Goal: Complete application form

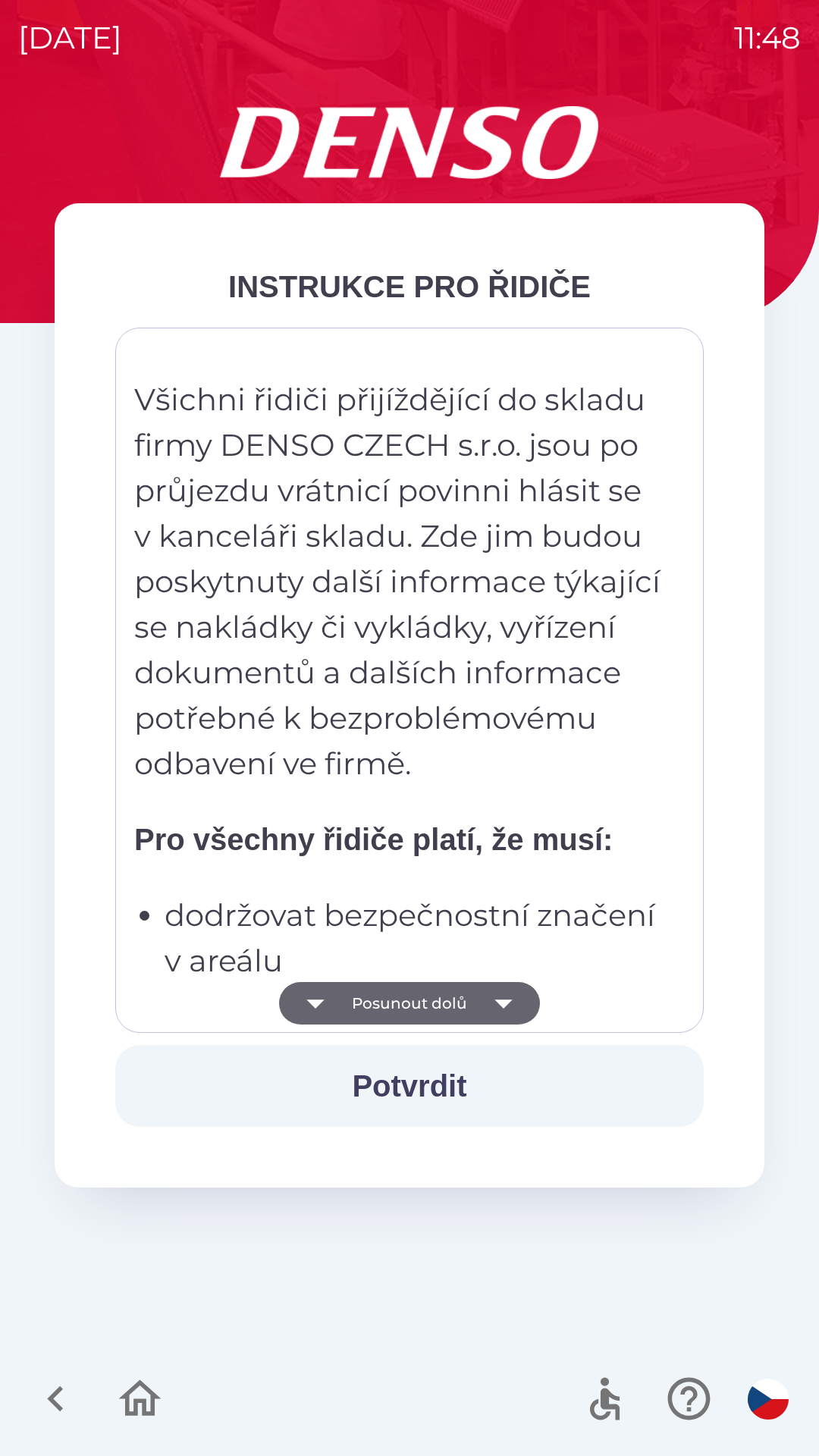
click at [458, 1000] on button "Posunout dolů" at bounding box center [409, 1003] width 261 height 42
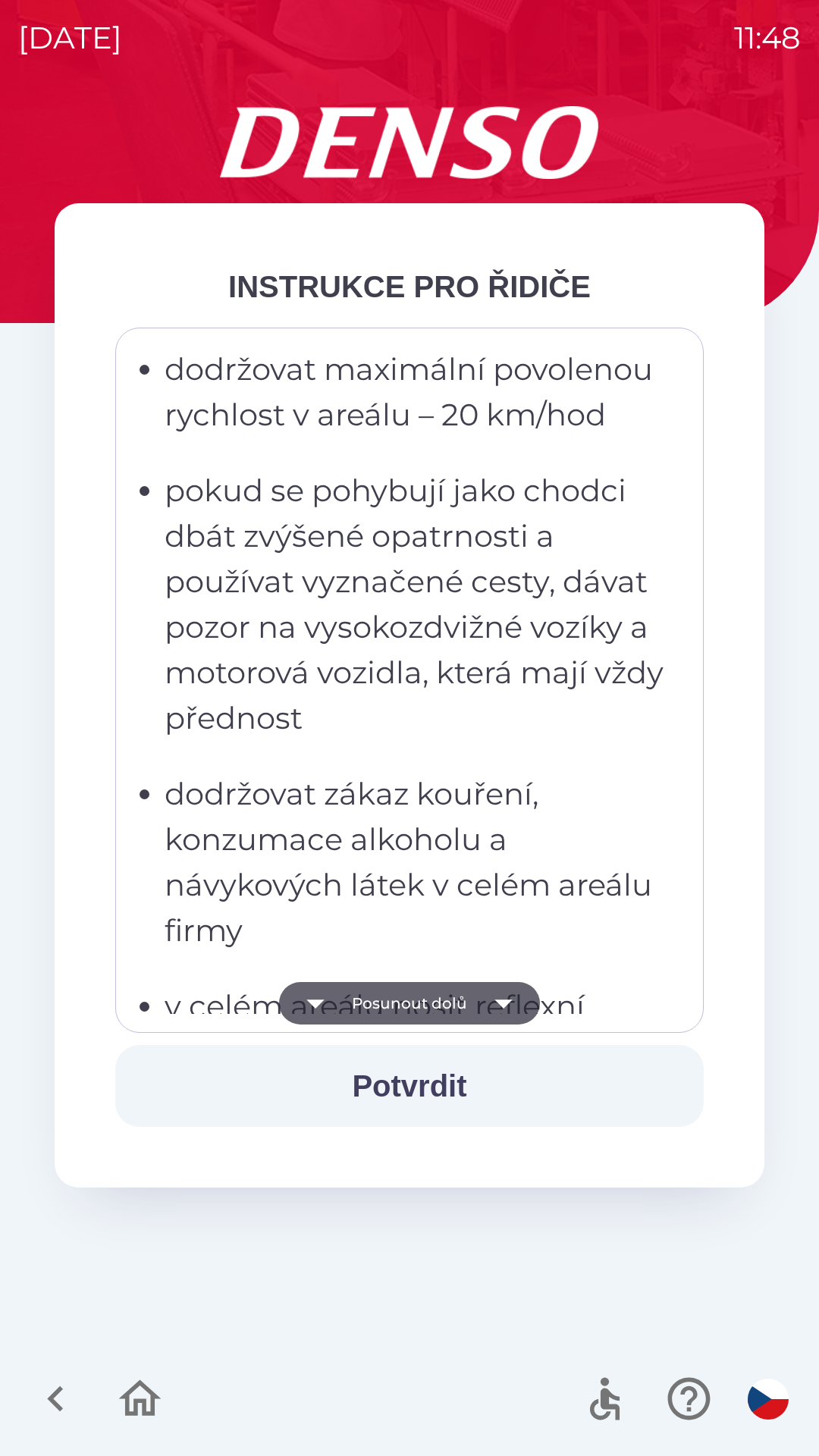
click at [498, 988] on icon "button" at bounding box center [504, 1003] width 42 height 42
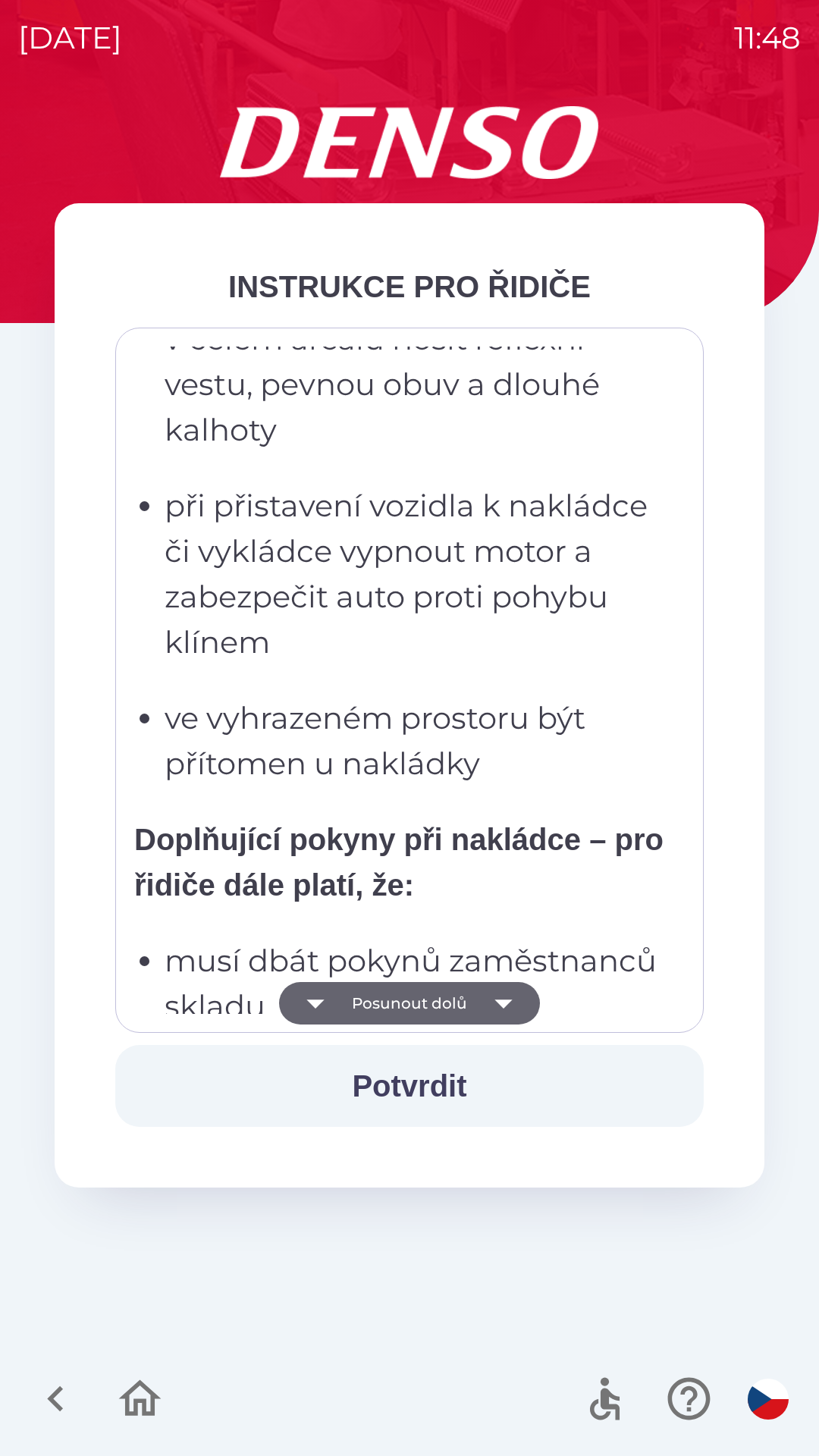
click at [493, 1014] on icon "button" at bounding box center [504, 1003] width 42 height 42
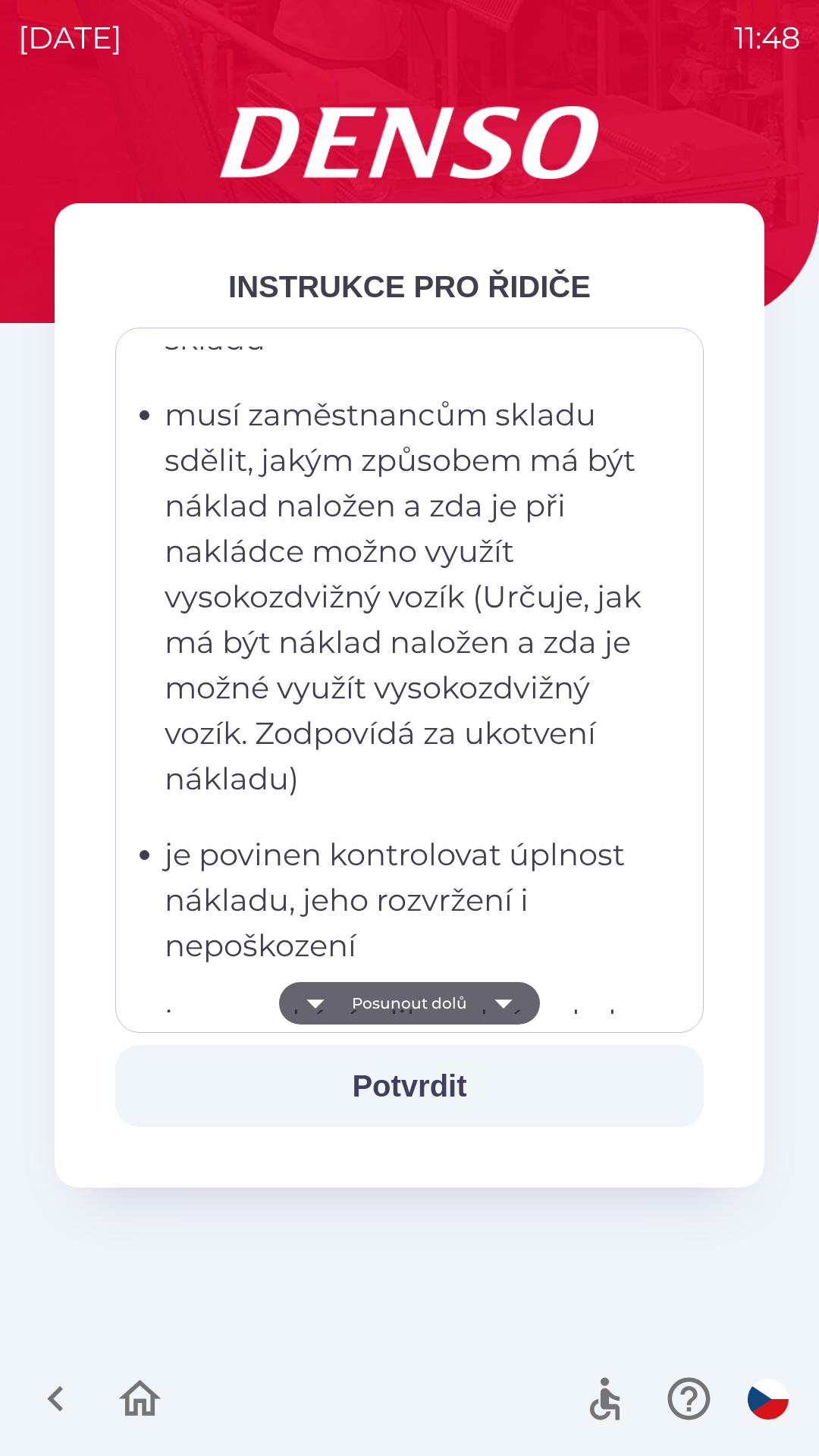
click at [498, 1008] on icon "button" at bounding box center [504, 1003] width 42 height 42
click at [494, 1020] on icon "button" at bounding box center [504, 1003] width 42 height 42
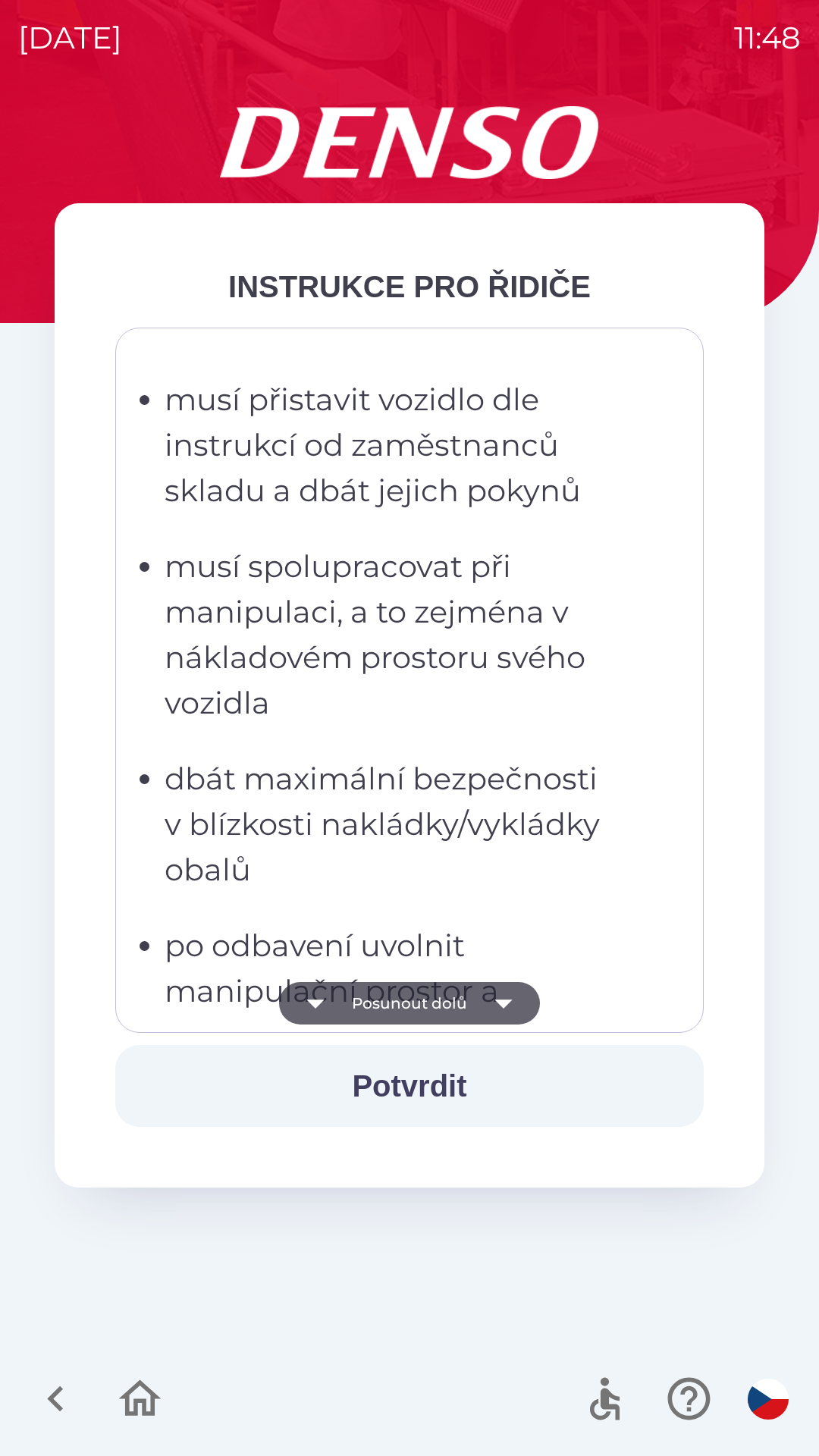
click at [500, 1017] on icon "button" at bounding box center [504, 1003] width 42 height 42
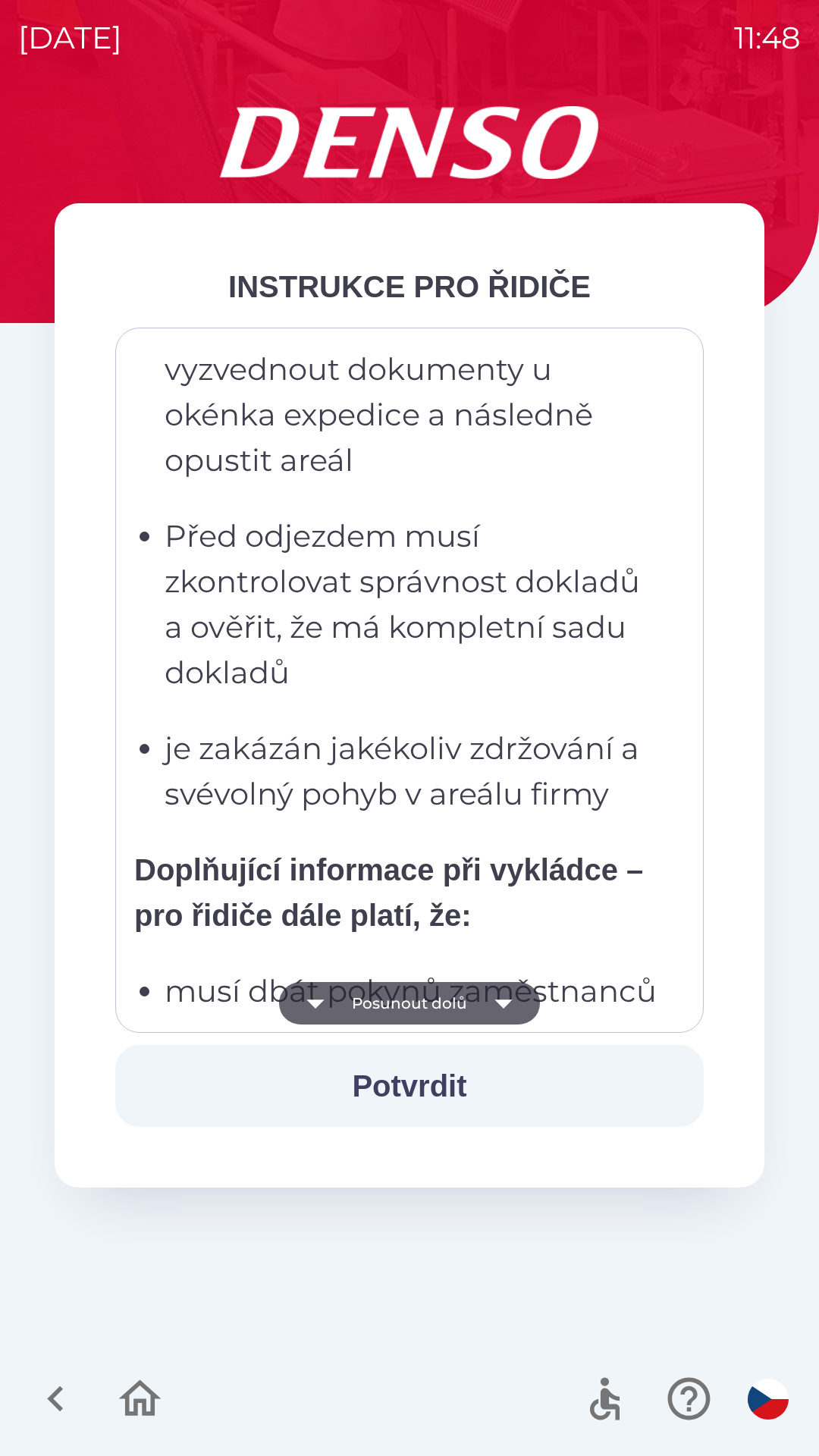
click at [491, 1019] on icon "button" at bounding box center [504, 1003] width 42 height 42
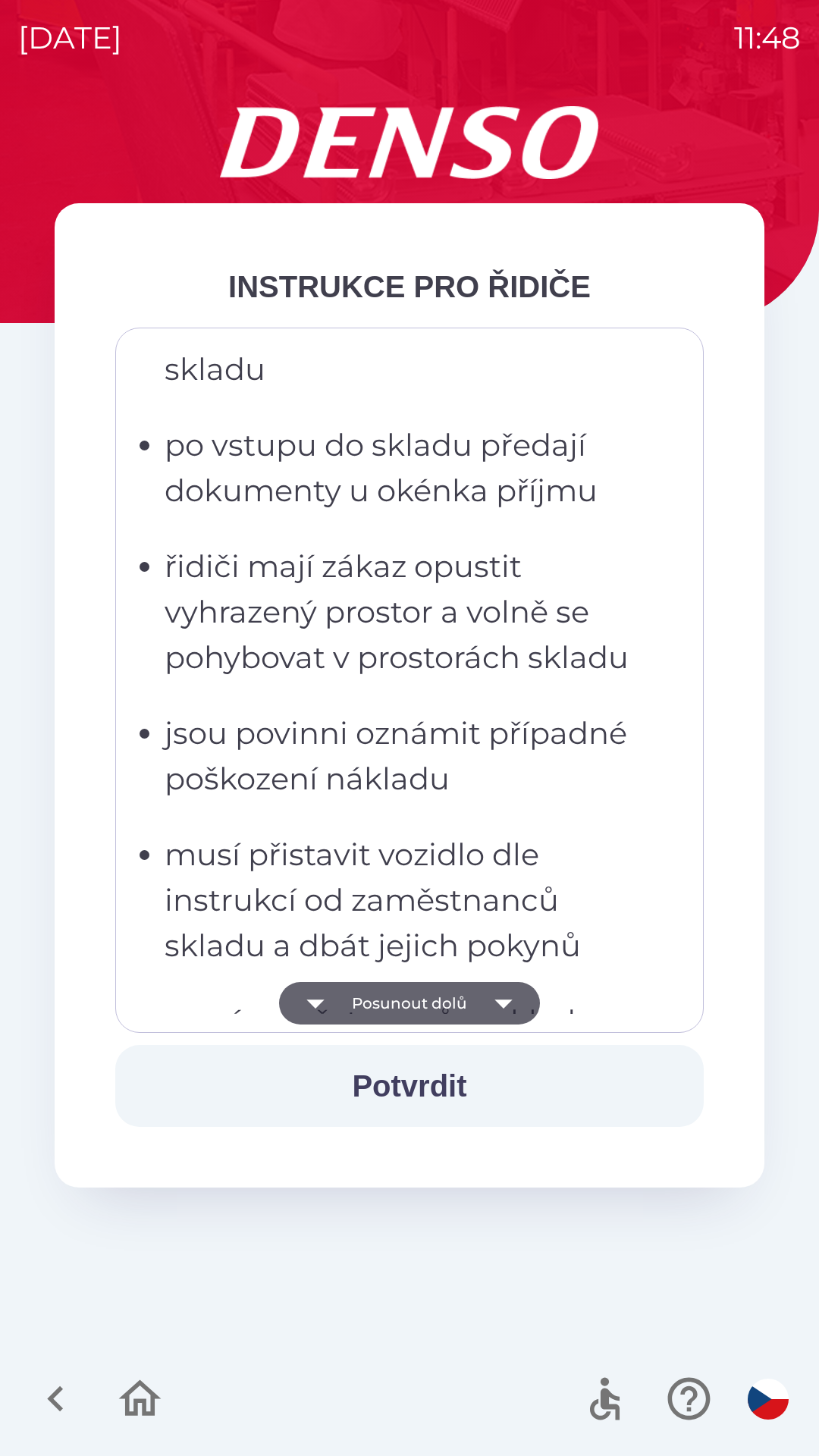
click at [493, 1021] on icon "button" at bounding box center [504, 1003] width 42 height 42
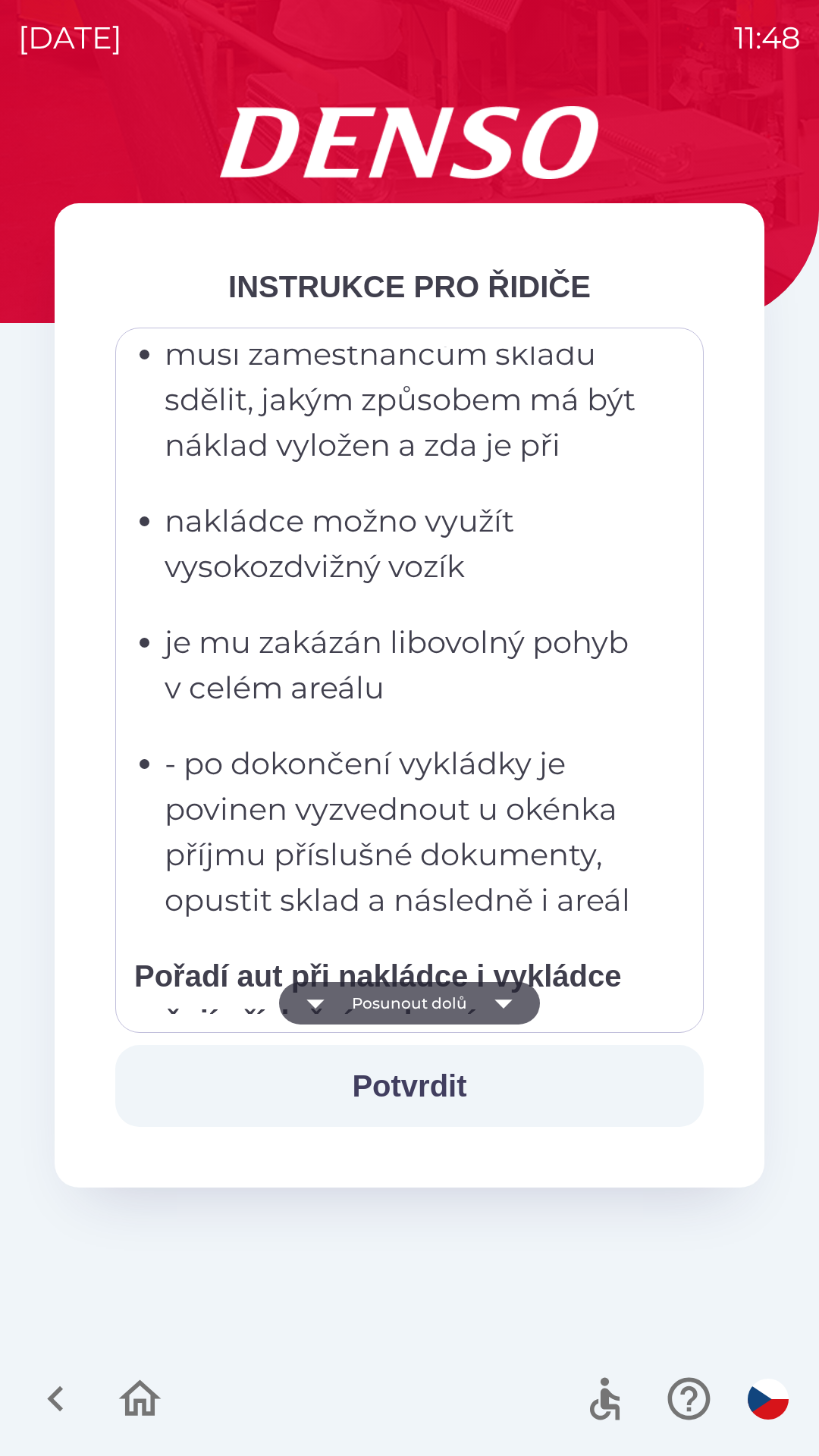
click at [487, 1017] on icon "button" at bounding box center [504, 1003] width 42 height 42
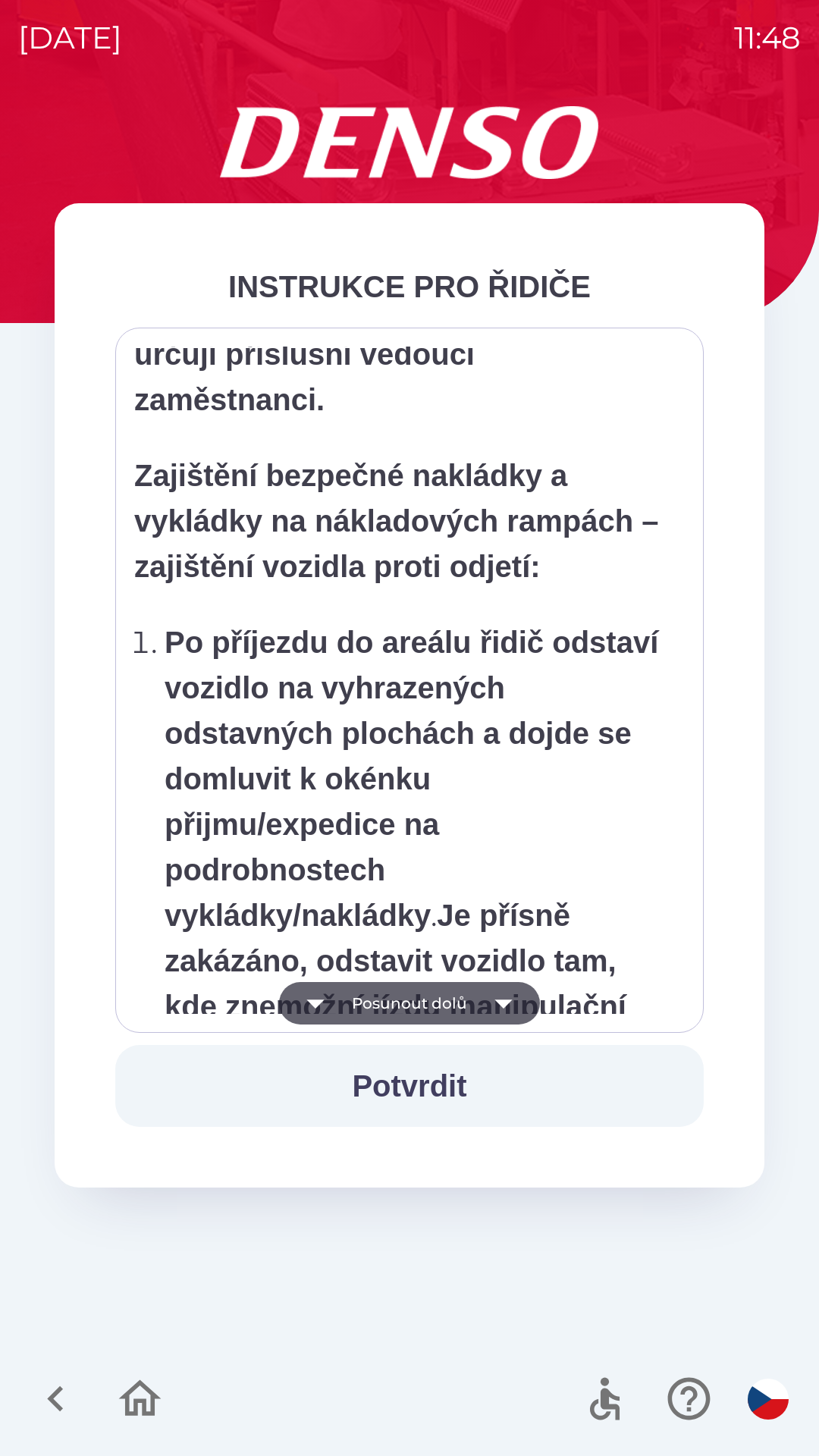
click at [498, 1012] on icon "button" at bounding box center [504, 1003] width 42 height 42
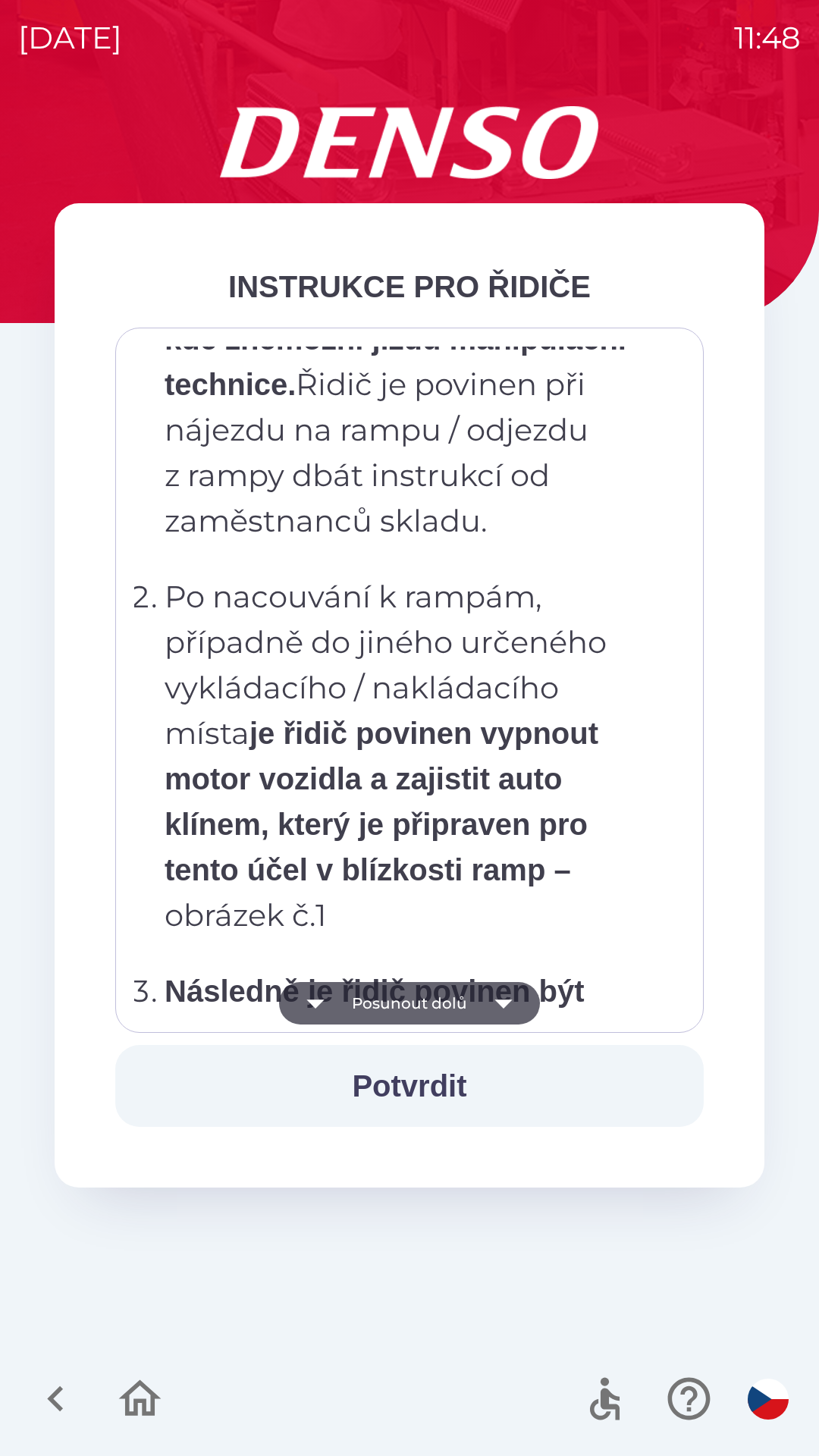
click at [504, 1017] on icon "button" at bounding box center [504, 1003] width 42 height 42
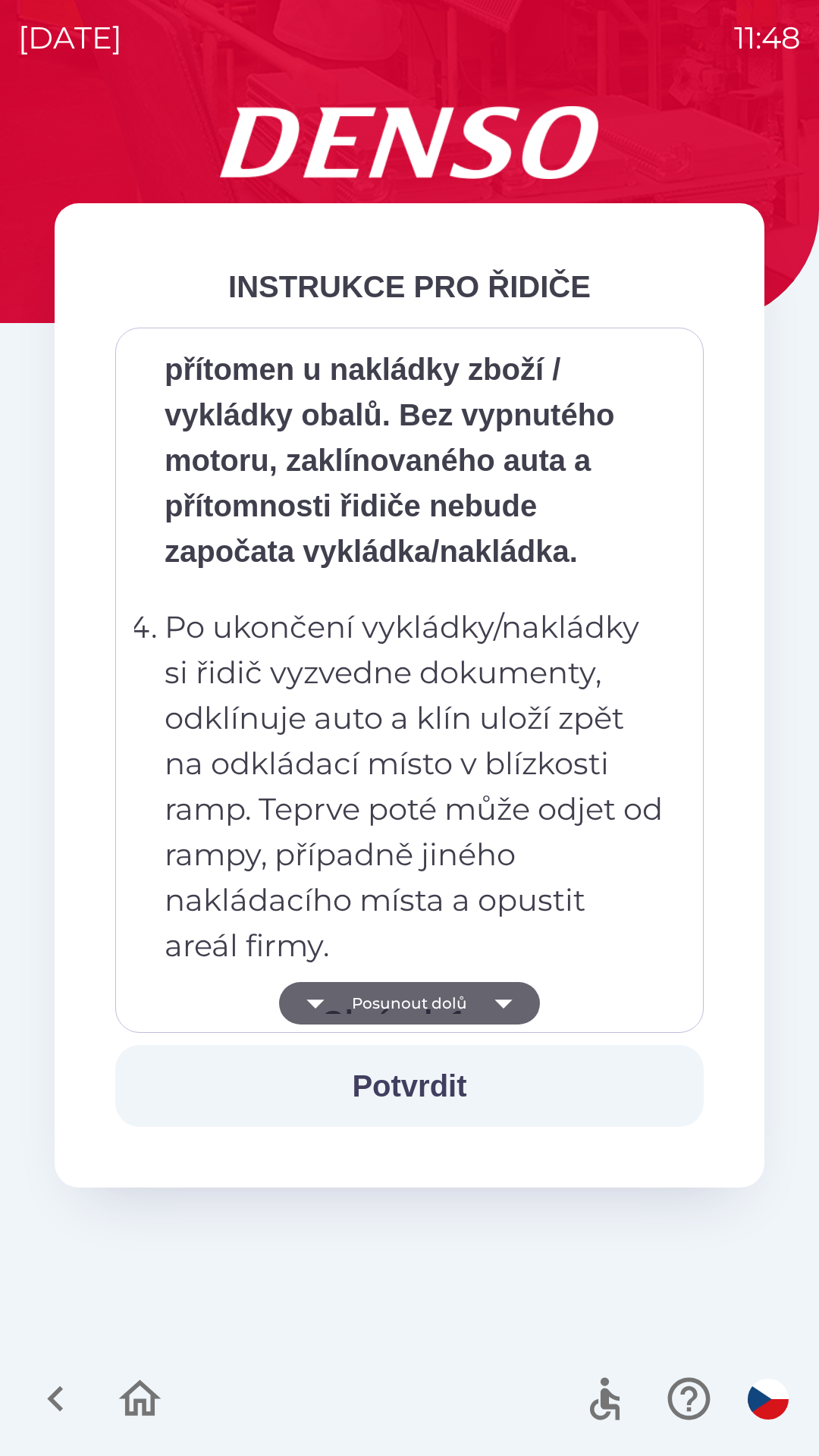
click at [497, 1001] on icon "button" at bounding box center [503, 1004] width 18 height 9
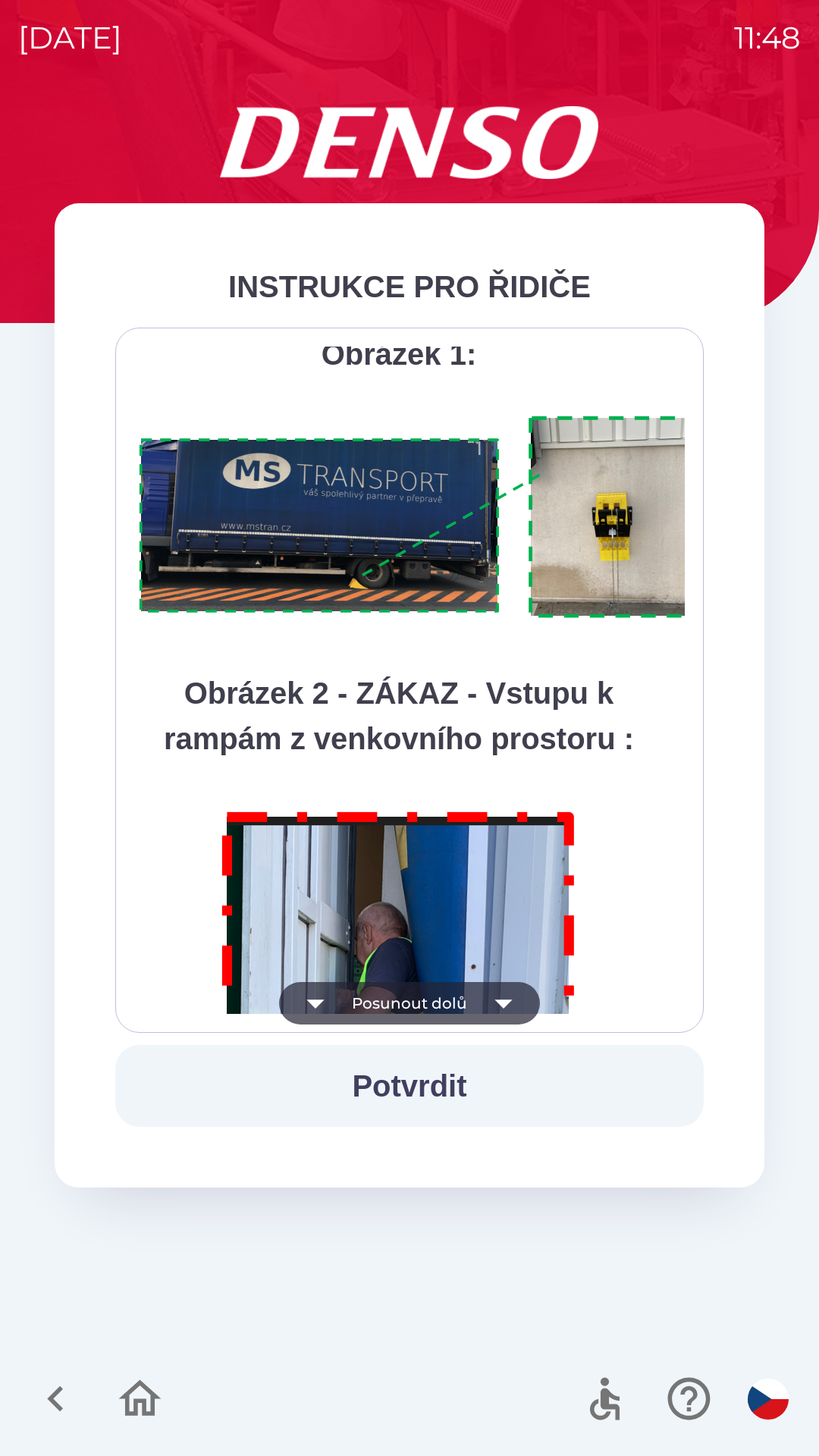
click at [493, 1004] on icon "button" at bounding box center [504, 1003] width 42 height 42
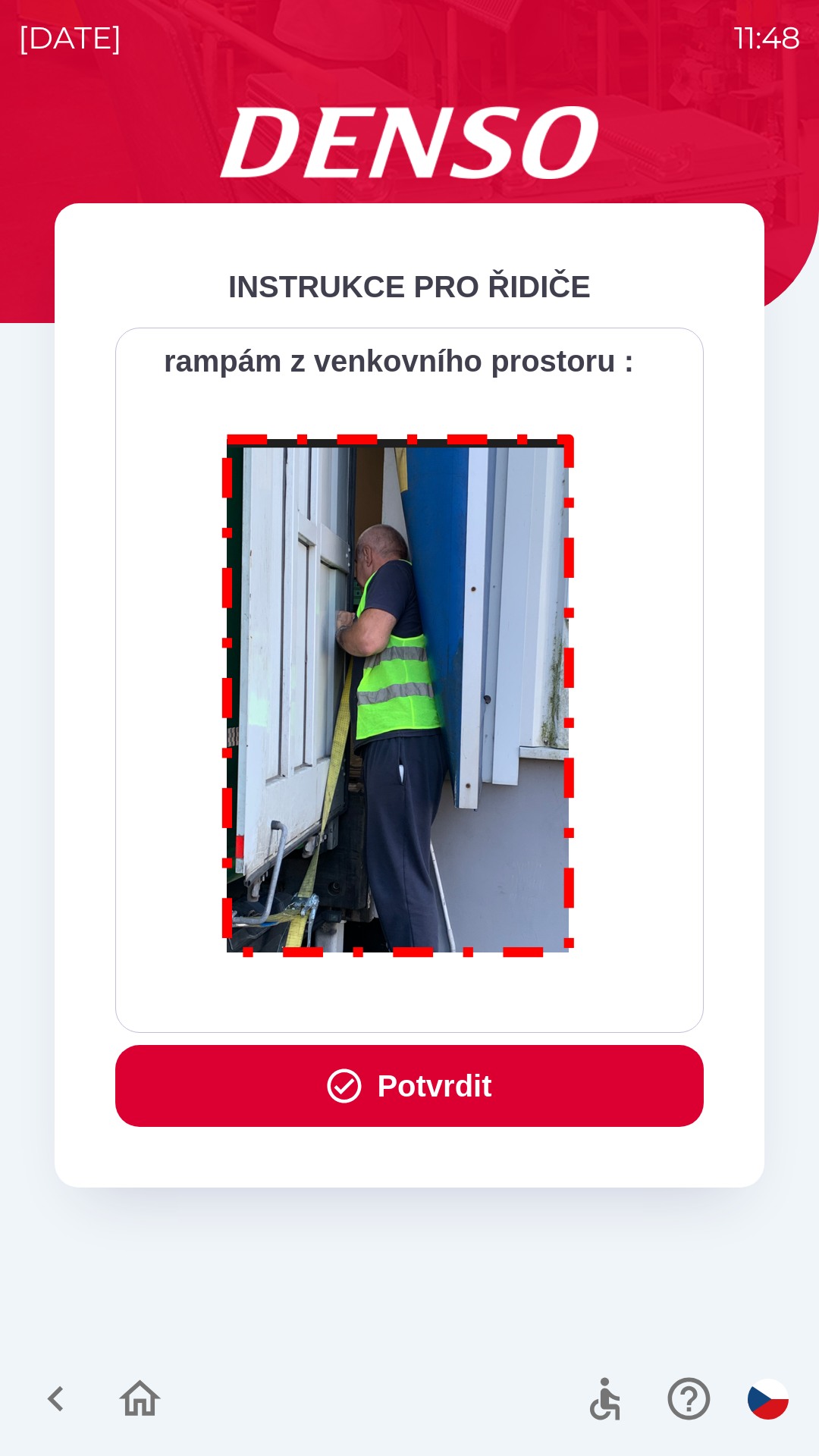
click at [488, 1084] on button "Potvrdit" at bounding box center [410, 1086] width 589 height 82
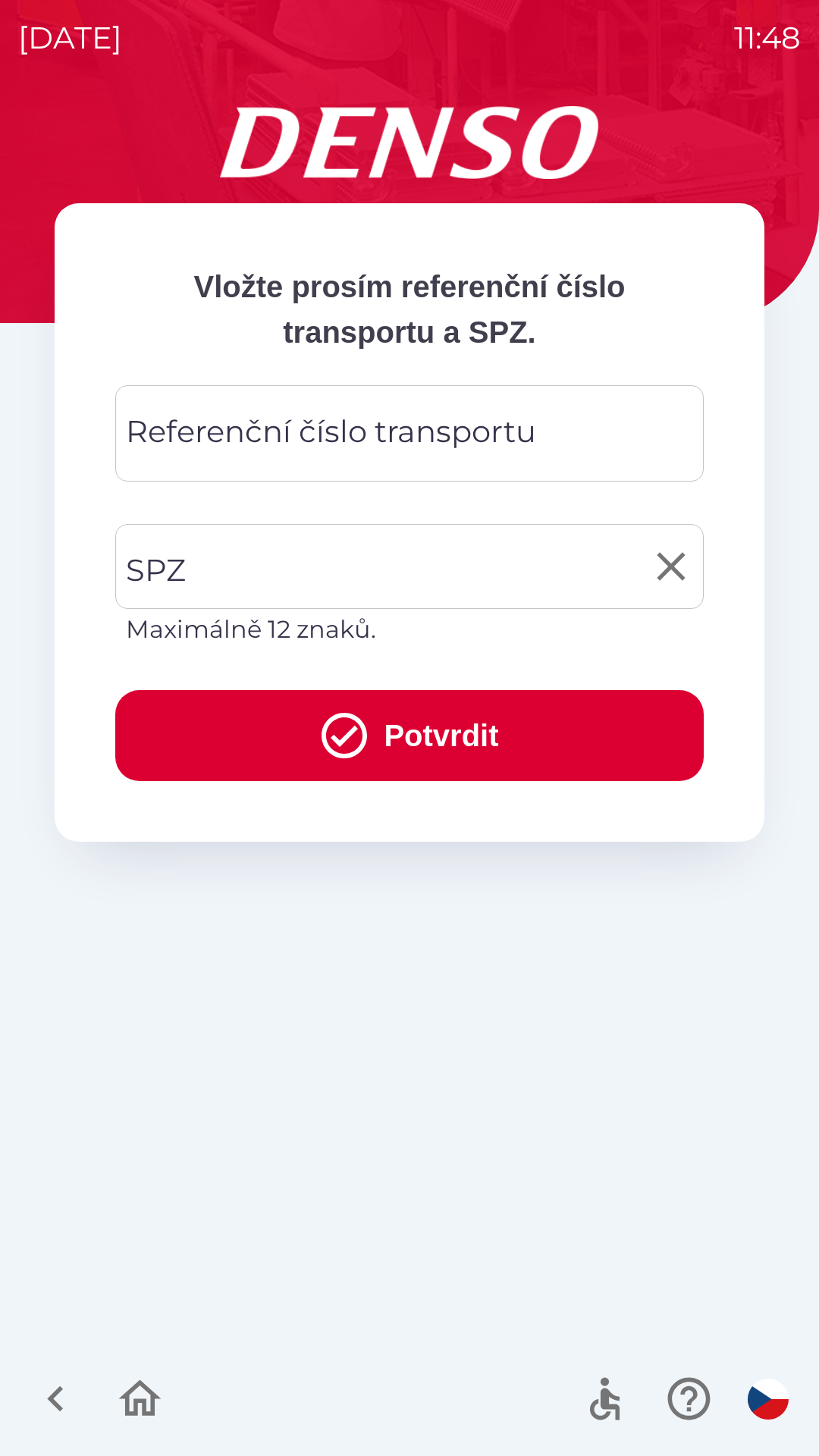
click at [407, 562] on input "SPZ" at bounding box center [398, 566] width 552 height 72
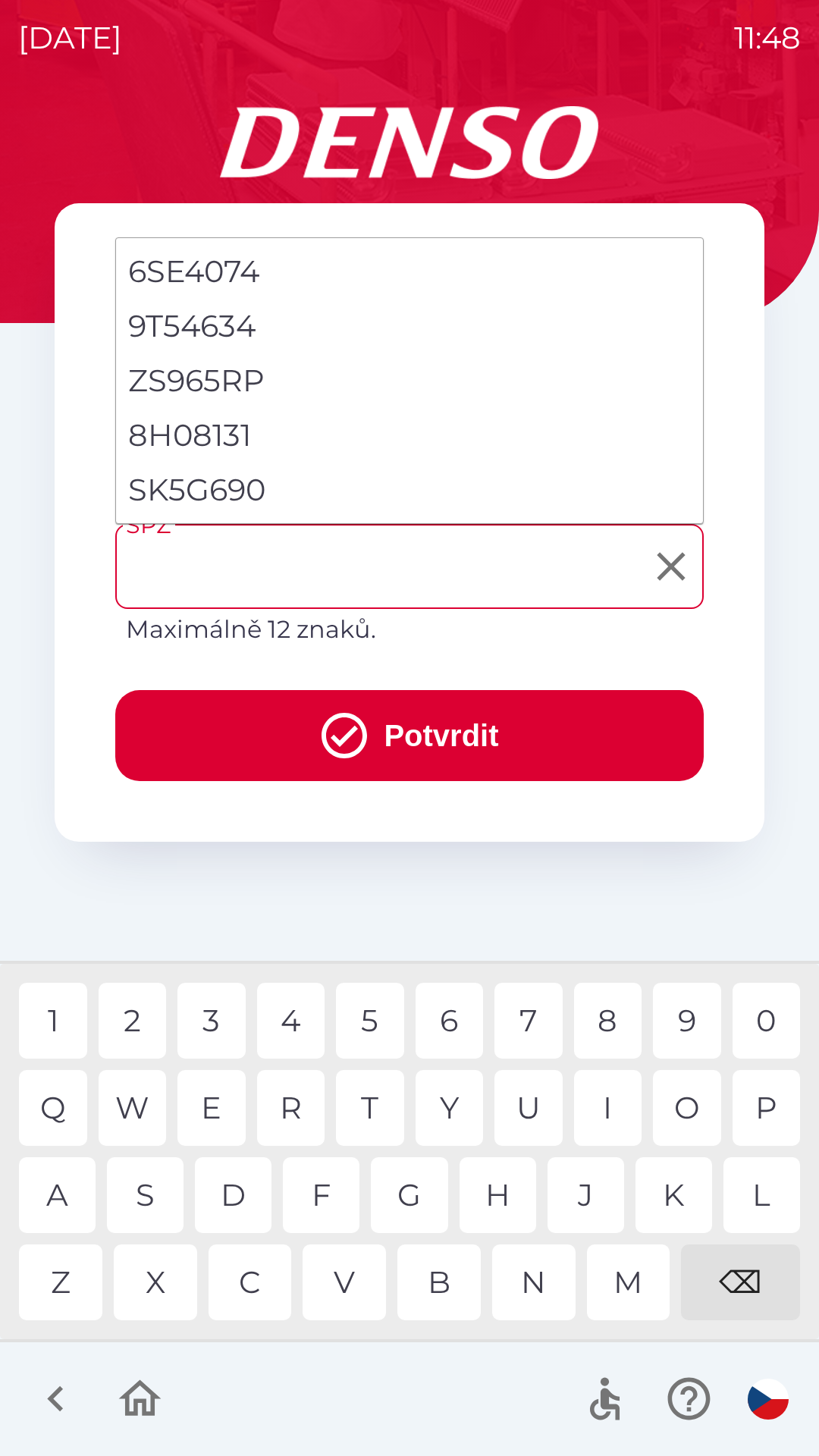
click at [293, 493] on li "SK5G690" at bounding box center [410, 489] width 587 height 55
type input "*******"
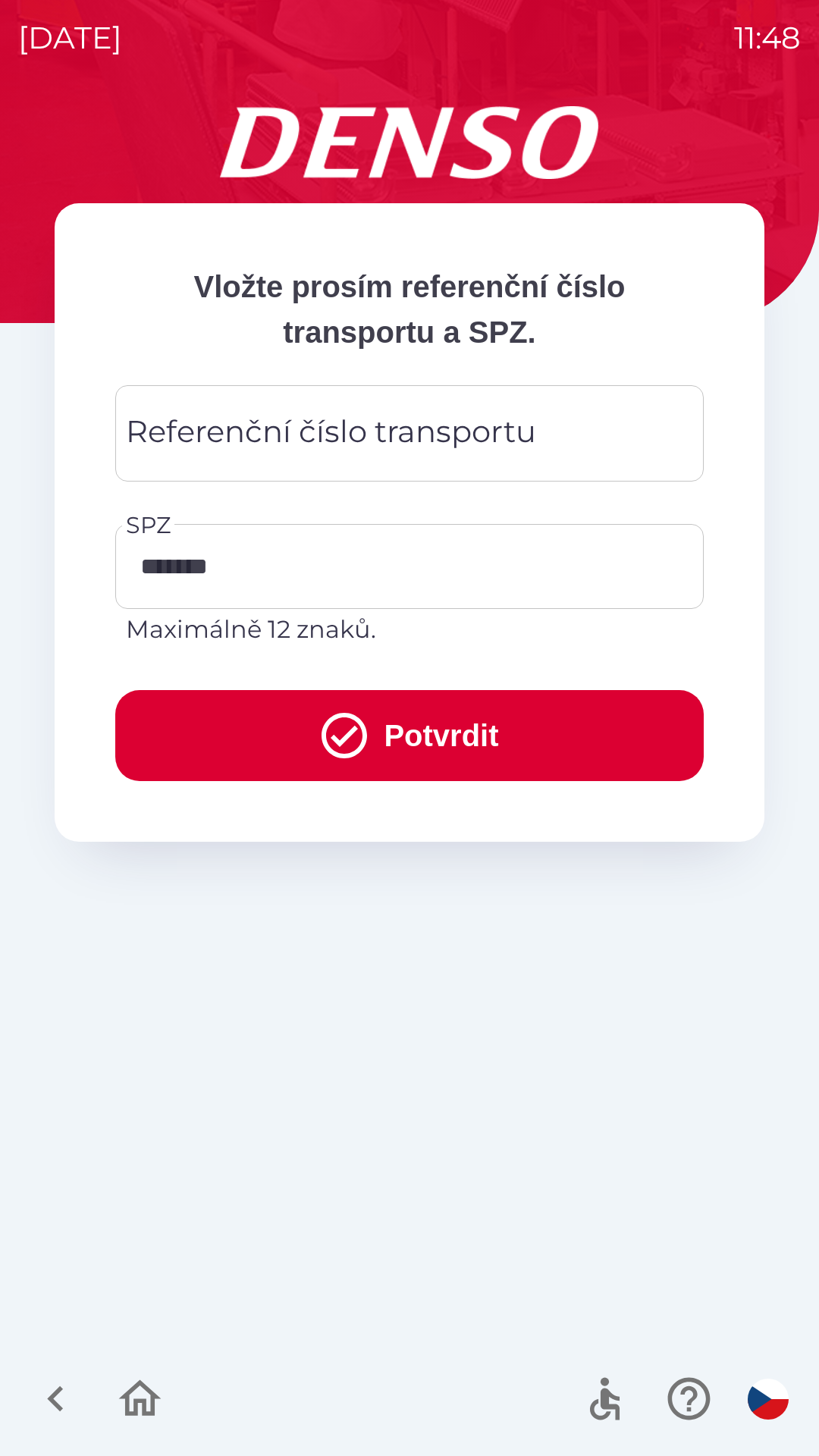
click at [353, 433] on div "Referenční číslo transportu Referenční číslo transportu" at bounding box center [410, 434] width 589 height 96
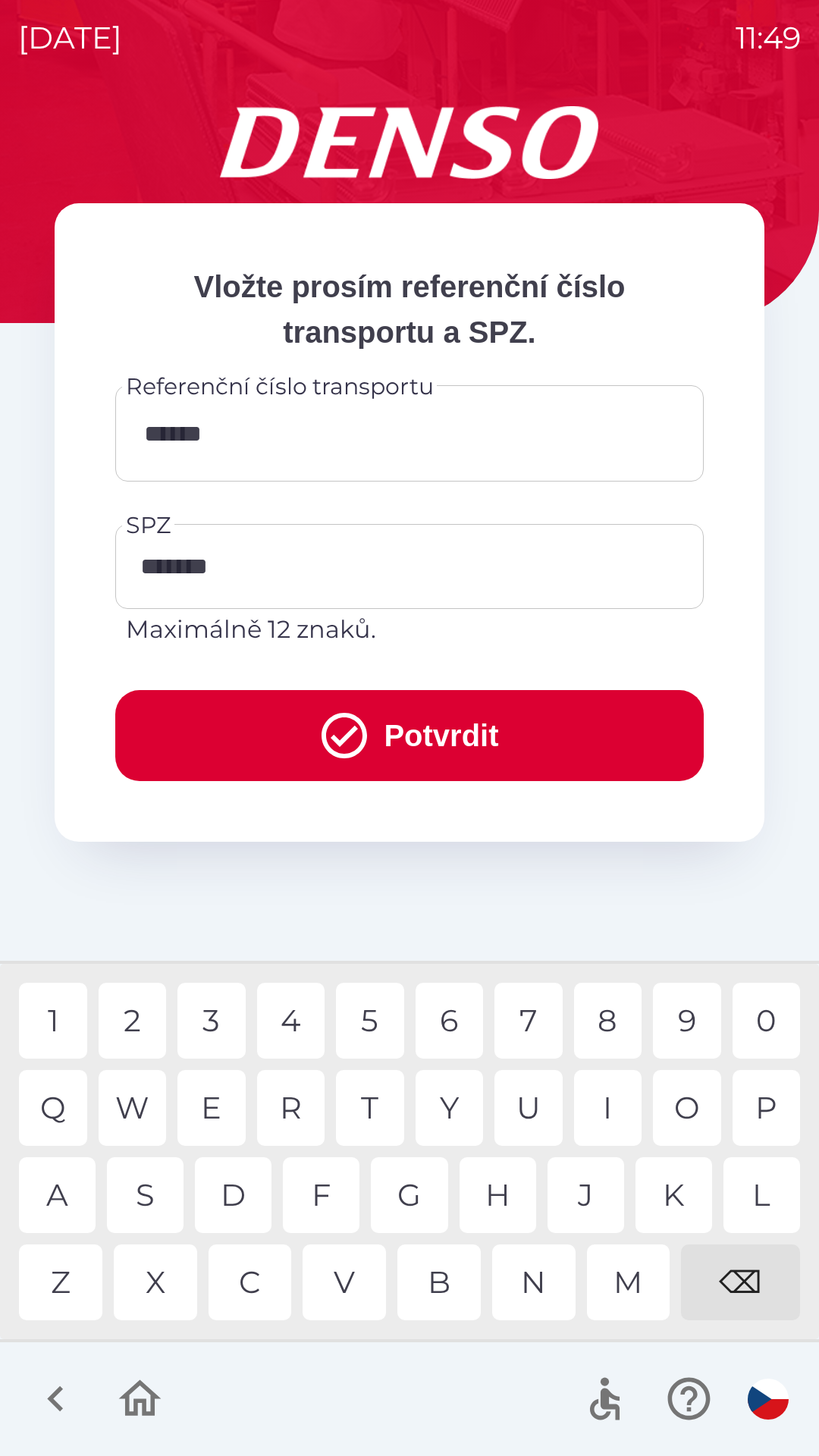
click at [143, 1032] on div "2" at bounding box center [132, 1021] width 68 height 76
type input "**********"
click at [425, 735] on button "Potvrdit" at bounding box center [410, 736] width 589 height 91
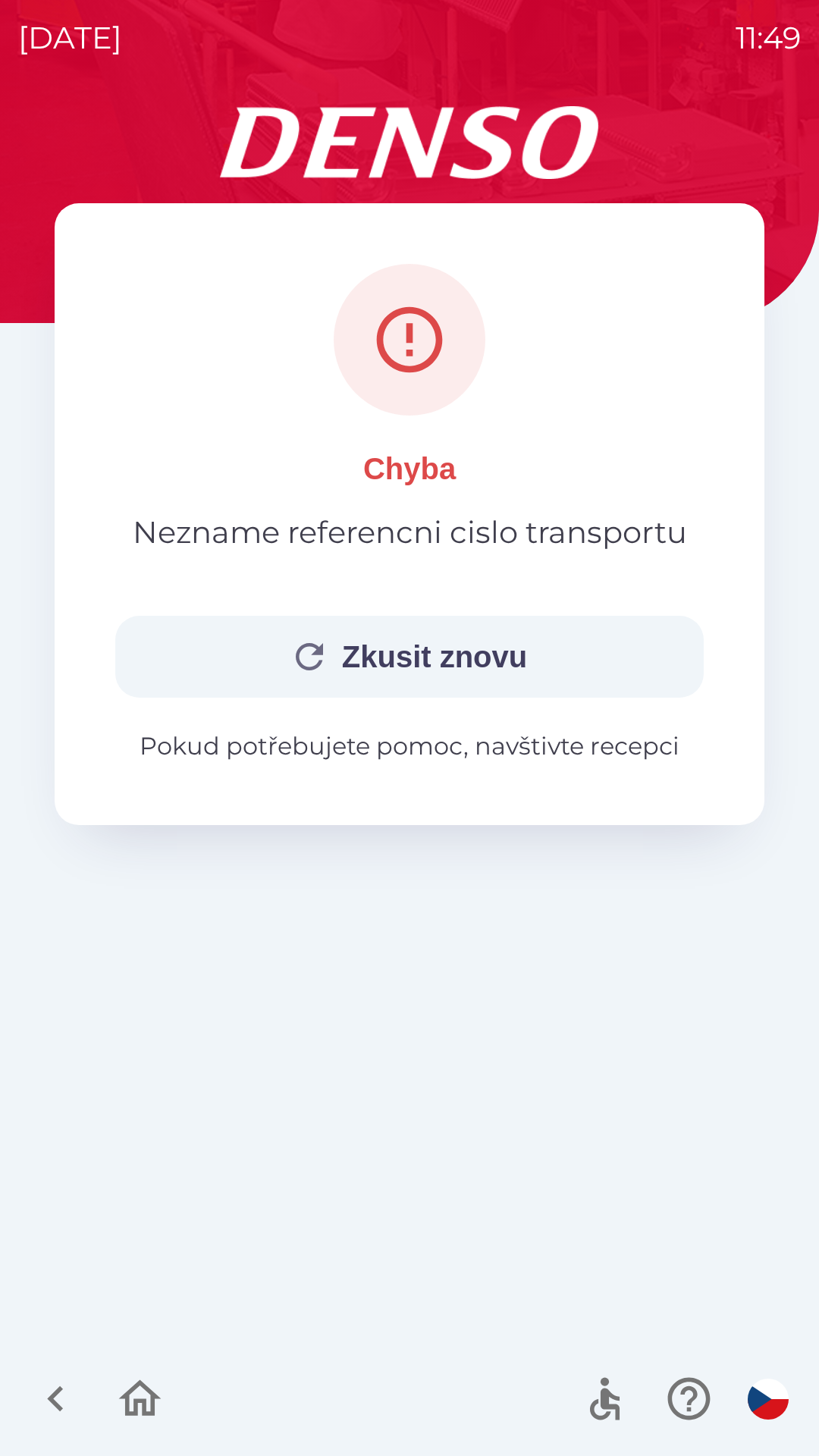
click at [383, 661] on button "Zkusit znovu" at bounding box center [410, 656] width 589 height 82
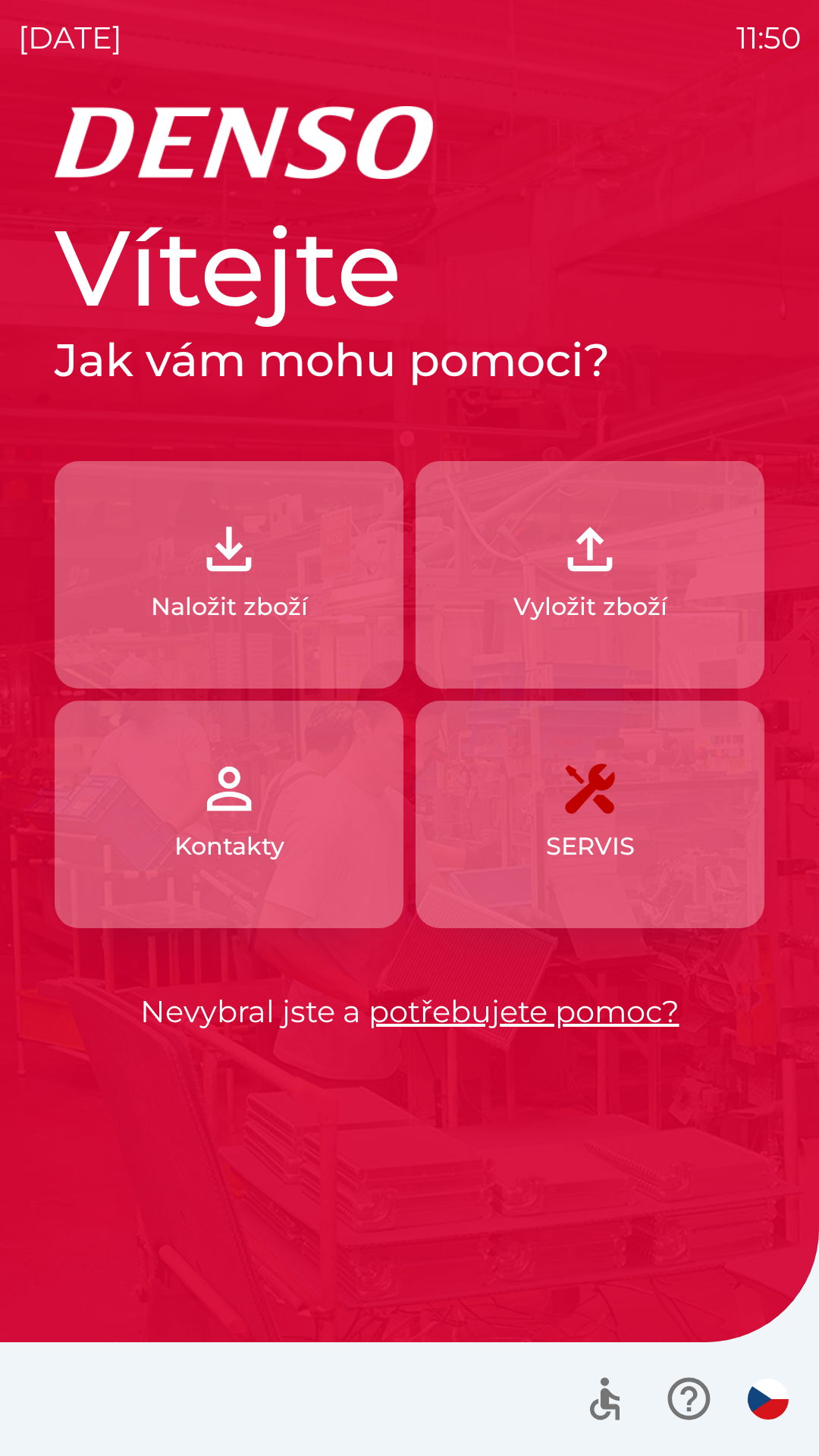
click at [245, 604] on p "Naložit zboží" at bounding box center [229, 607] width 157 height 36
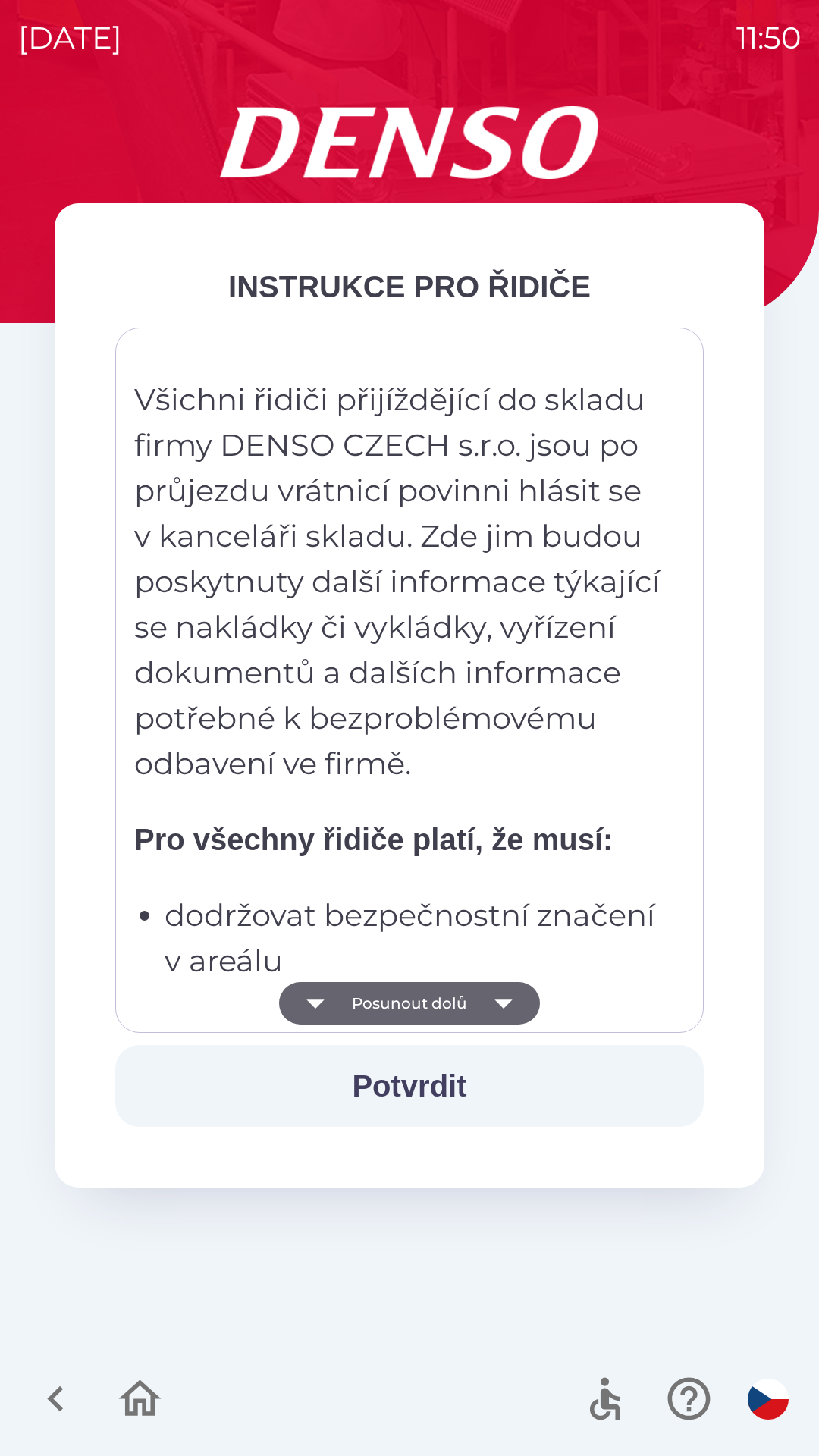
click at [434, 990] on button "Posunout dolů" at bounding box center [409, 1003] width 261 height 42
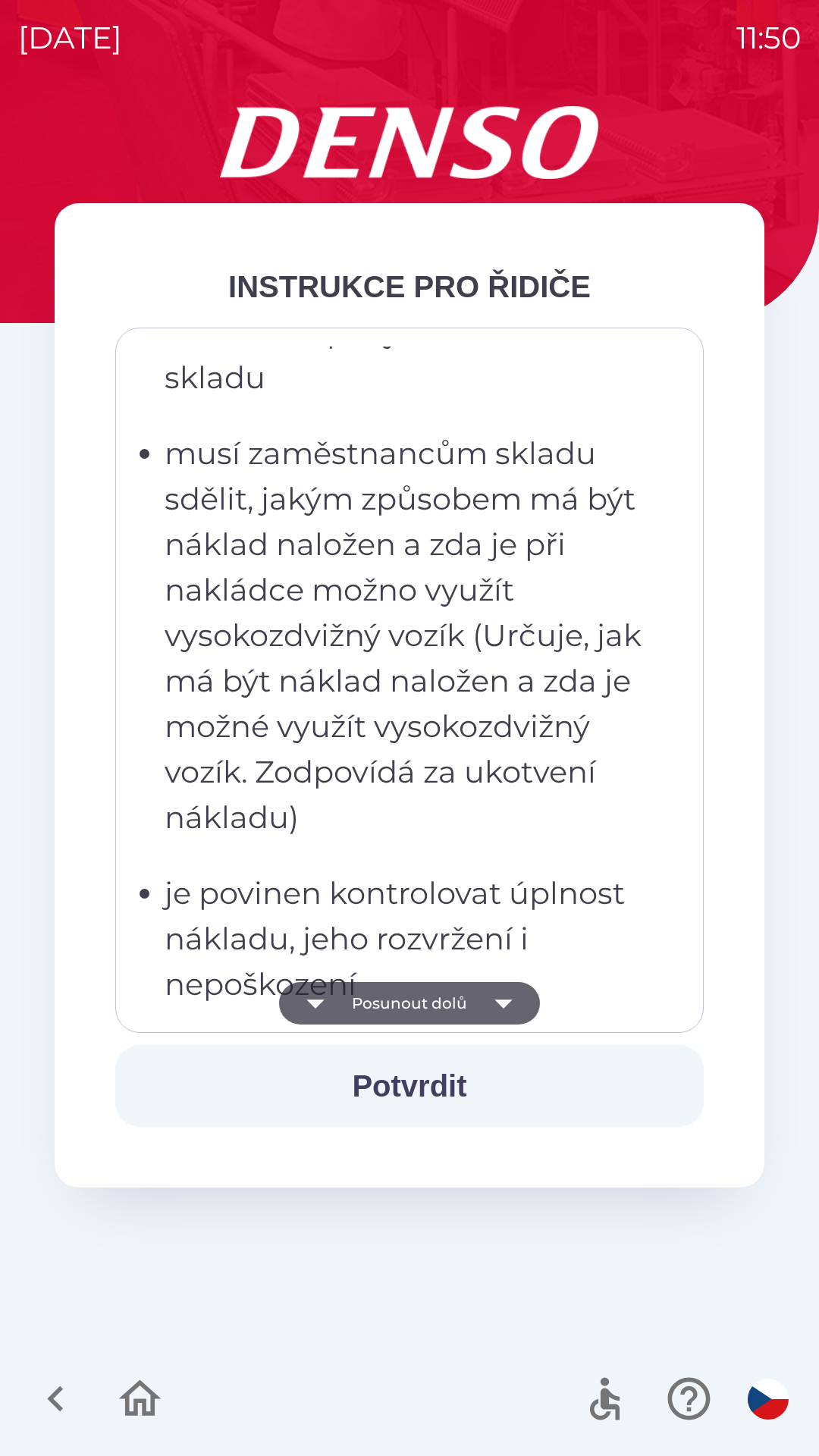
scroll to position [2465, 0]
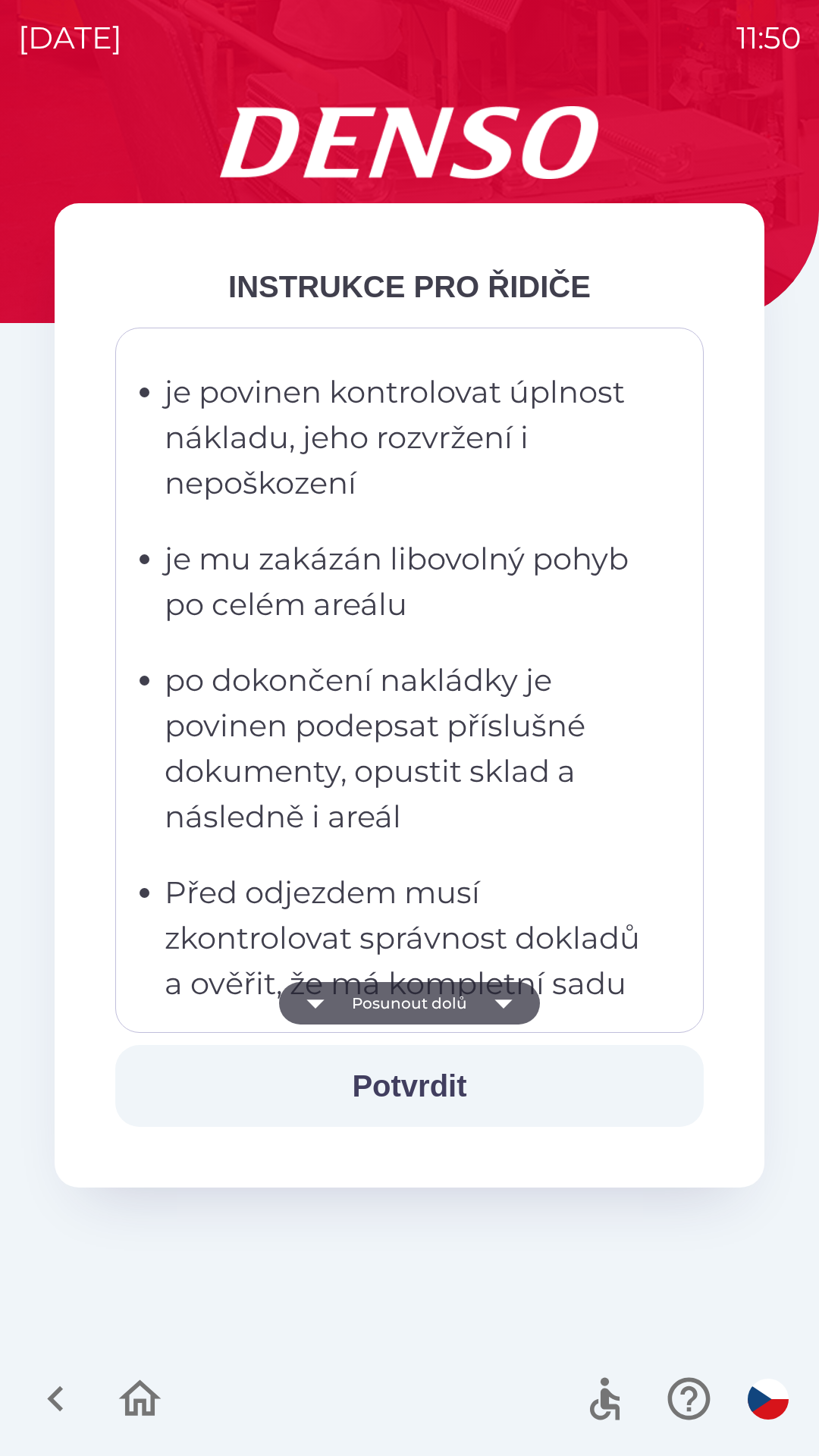
click at [428, 1005] on button "Posunout dolů" at bounding box center [409, 1003] width 261 height 42
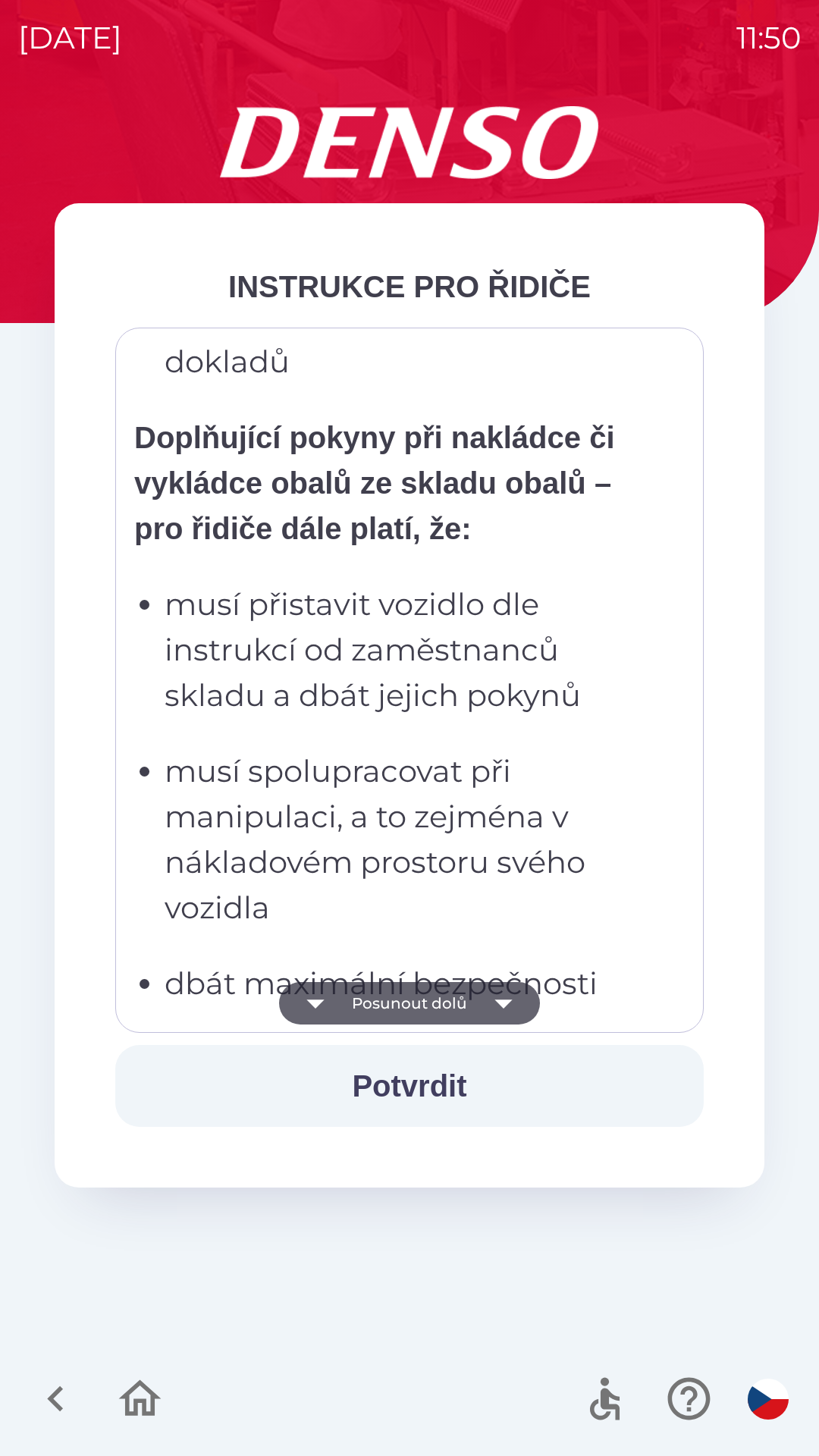
click at [436, 995] on button "Posunout dolů" at bounding box center [409, 1003] width 261 height 42
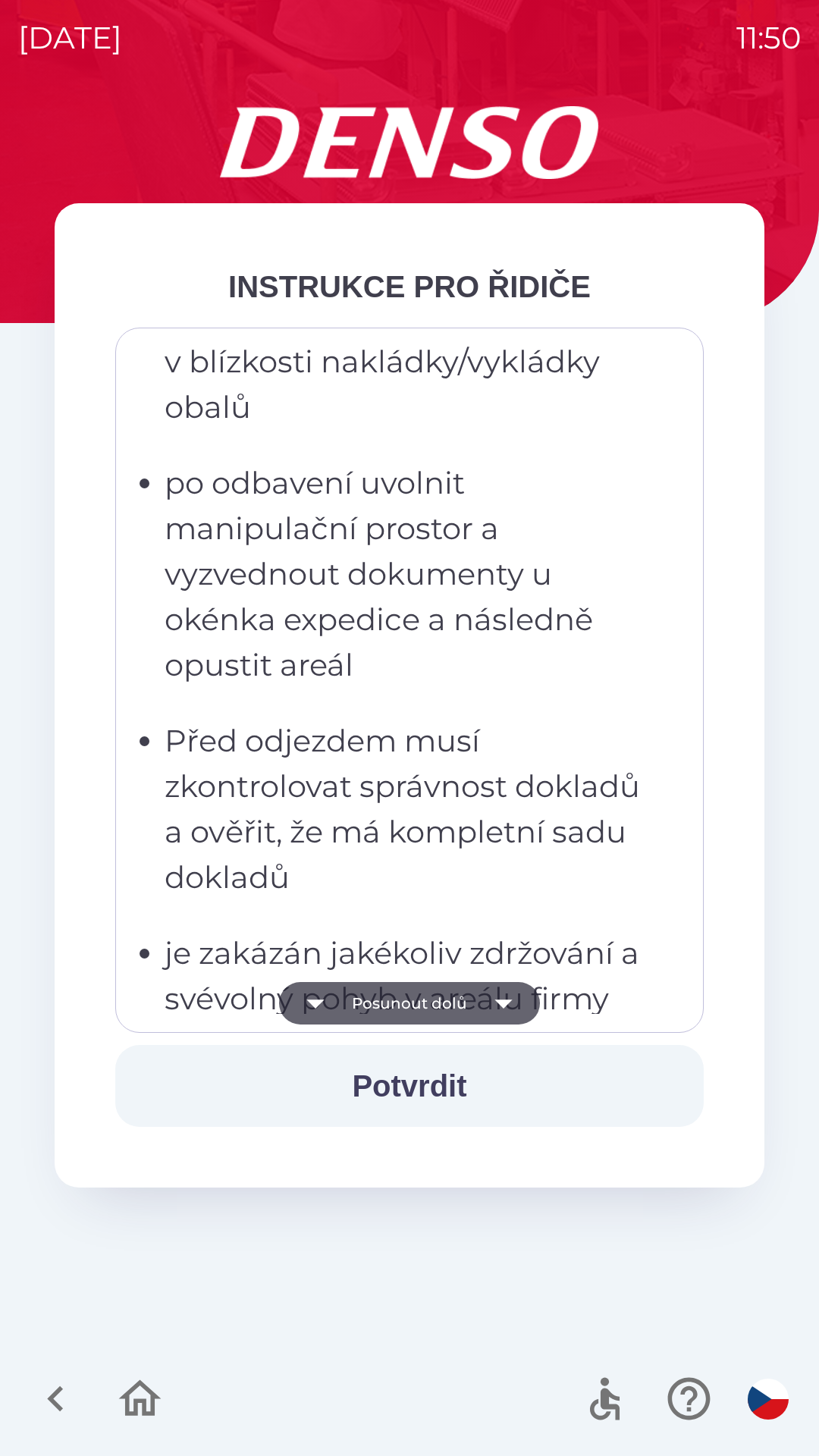
click at [442, 993] on button "Posunout dolů" at bounding box center [409, 1003] width 261 height 42
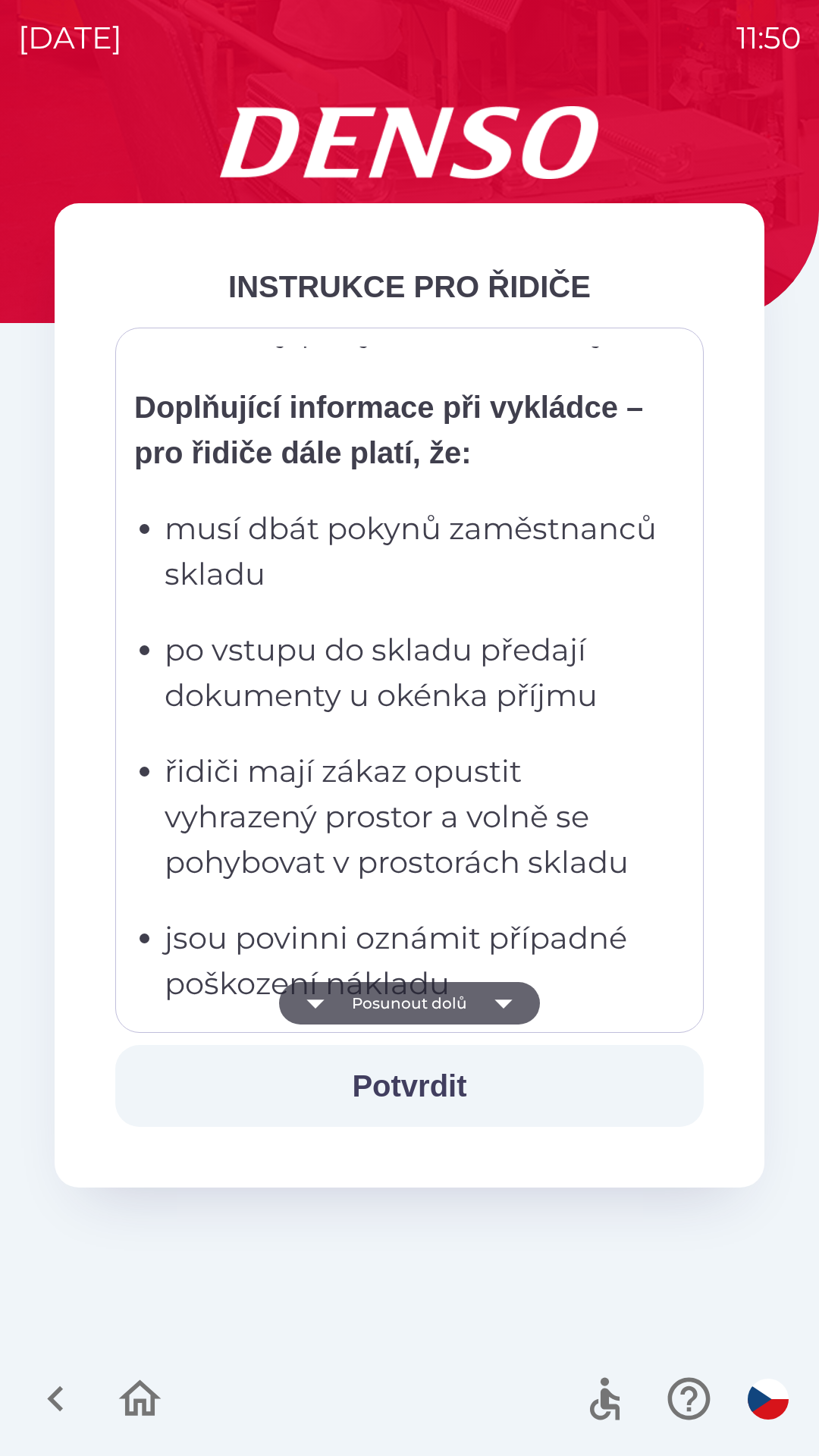
click at [449, 993] on button "Posunout dolů" at bounding box center [409, 1003] width 261 height 42
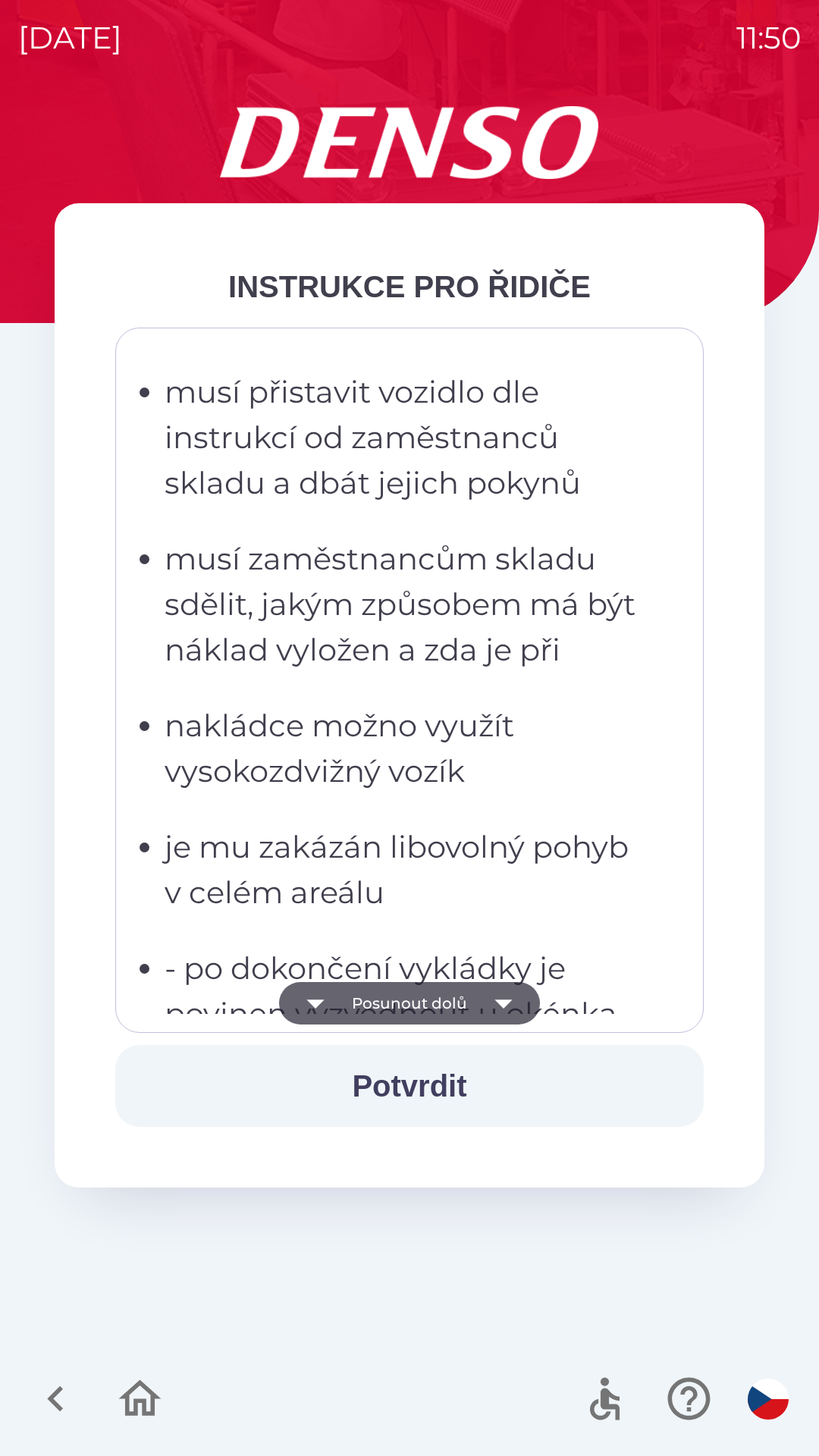
click at [450, 990] on button "Posunout dolů" at bounding box center [409, 1003] width 261 height 42
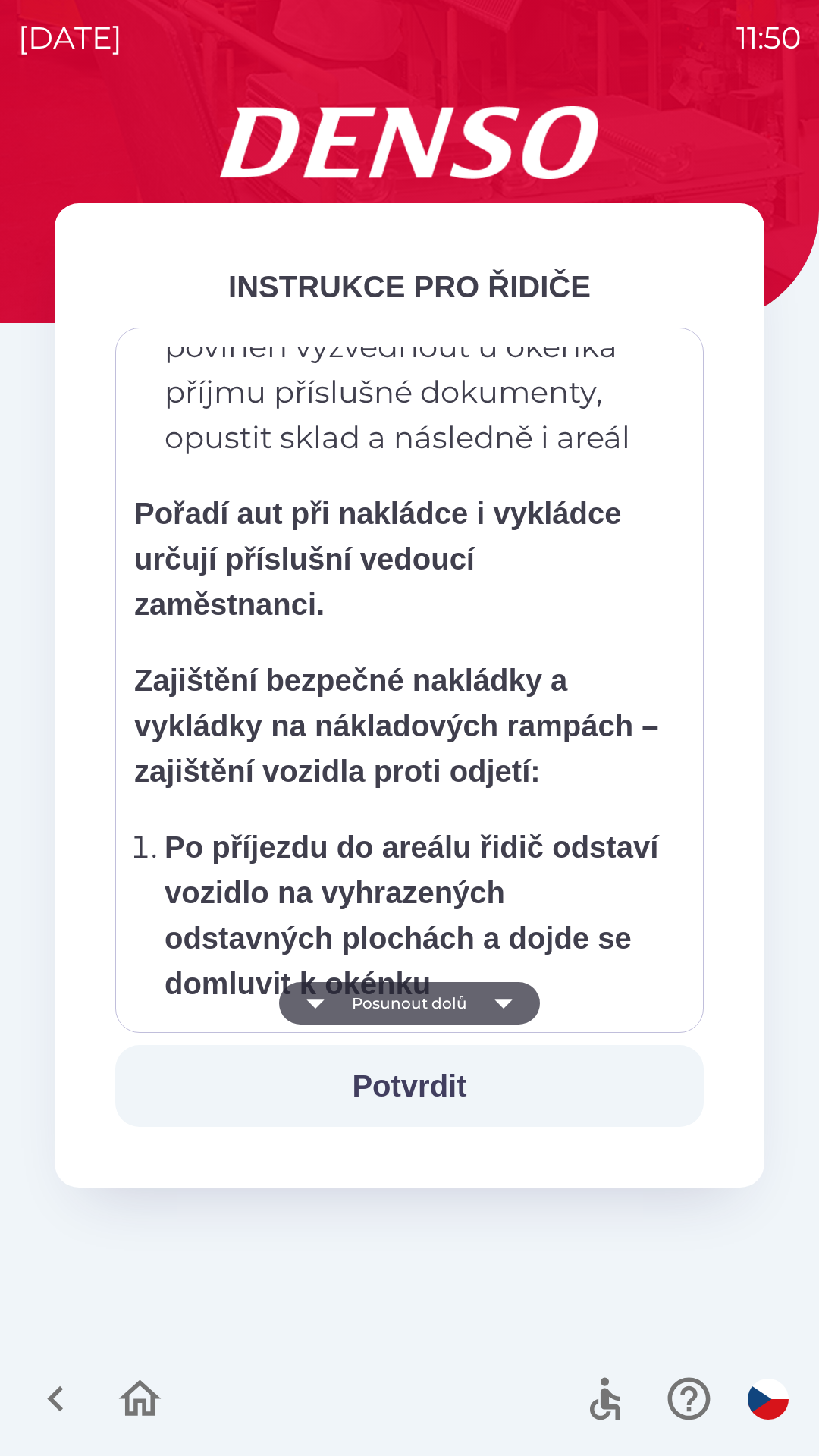
click at [445, 999] on button "Posunout dolů" at bounding box center [409, 1003] width 261 height 42
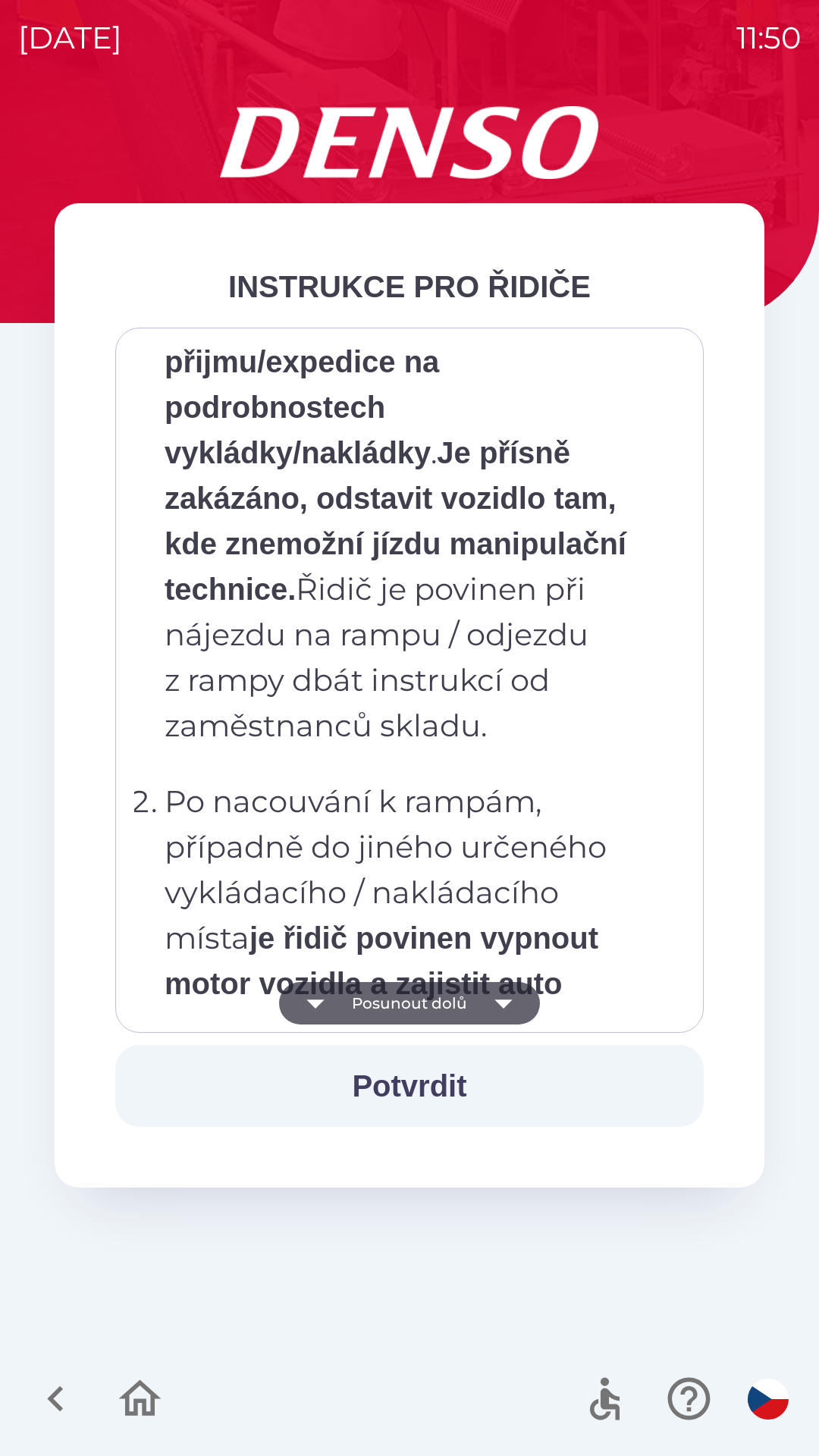
click at [459, 989] on button "Posunout dolů" at bounding box center [409, 1003] width 261 height 42
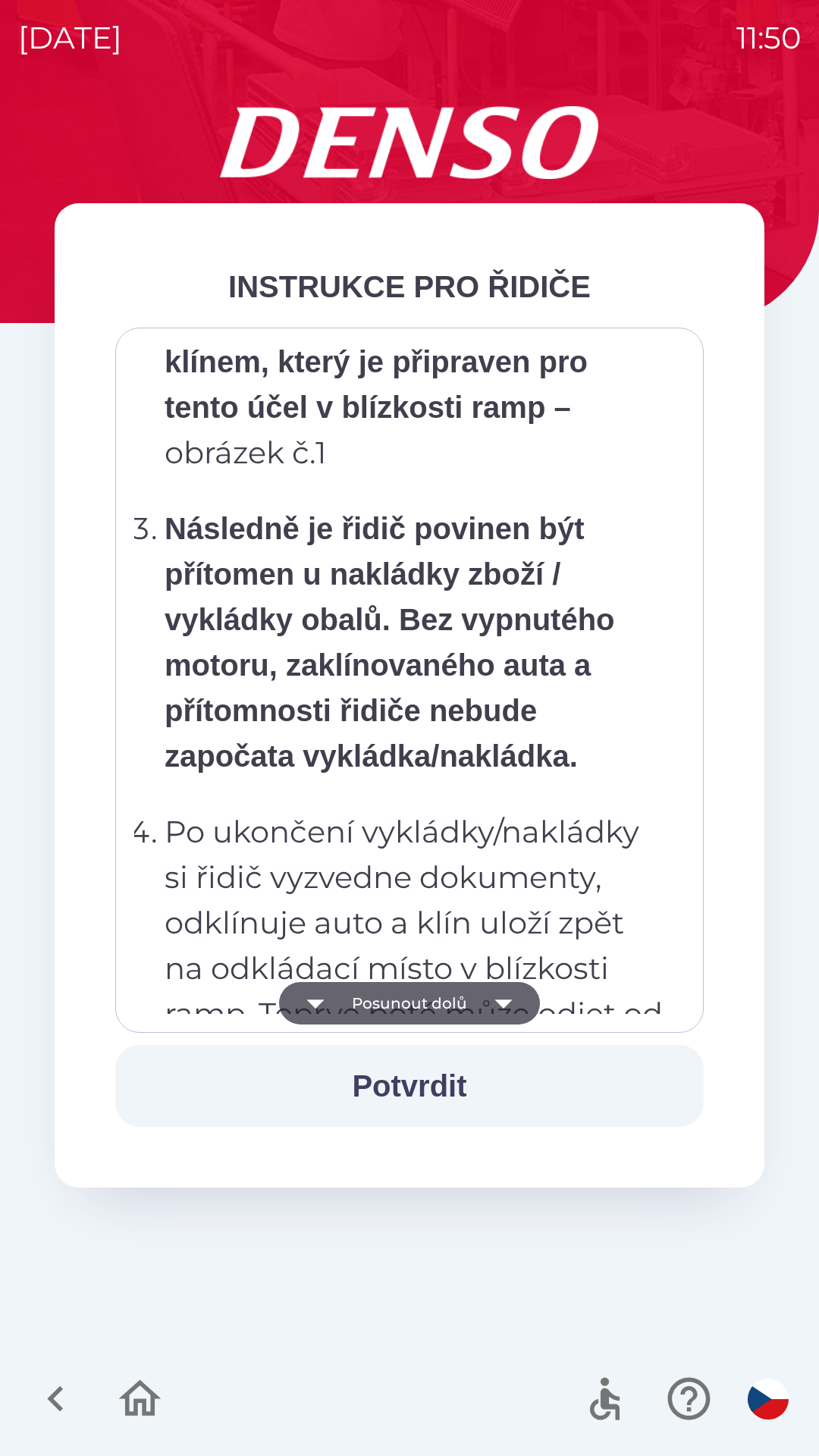
click at [459, 990] on button "Posunout dolů" at bounding box center [409, 1003] width 261 height 42
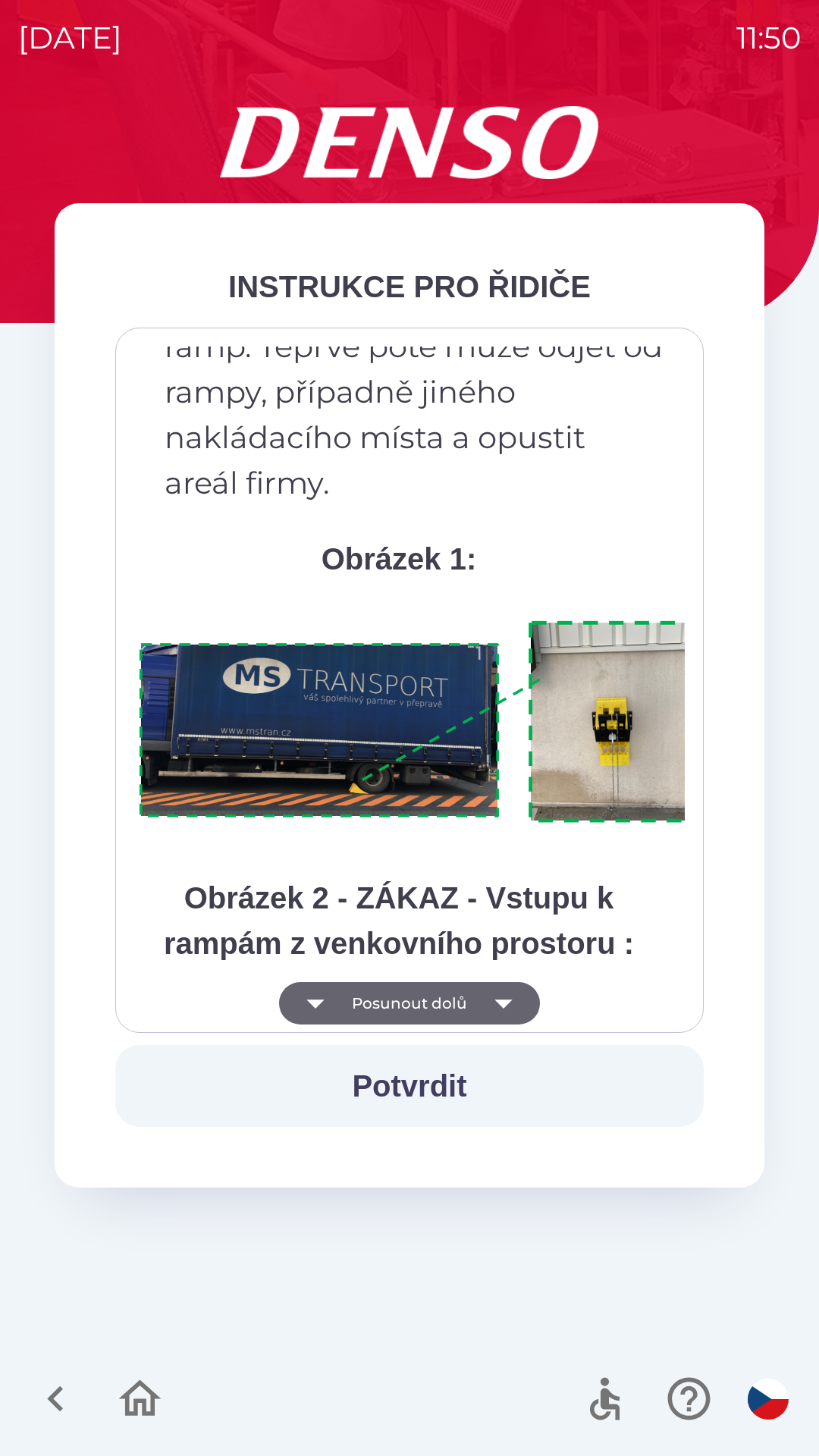
click at [453, 997] on button "Posunout dolů" at bounding box center [409, 1003] width 261 height 42
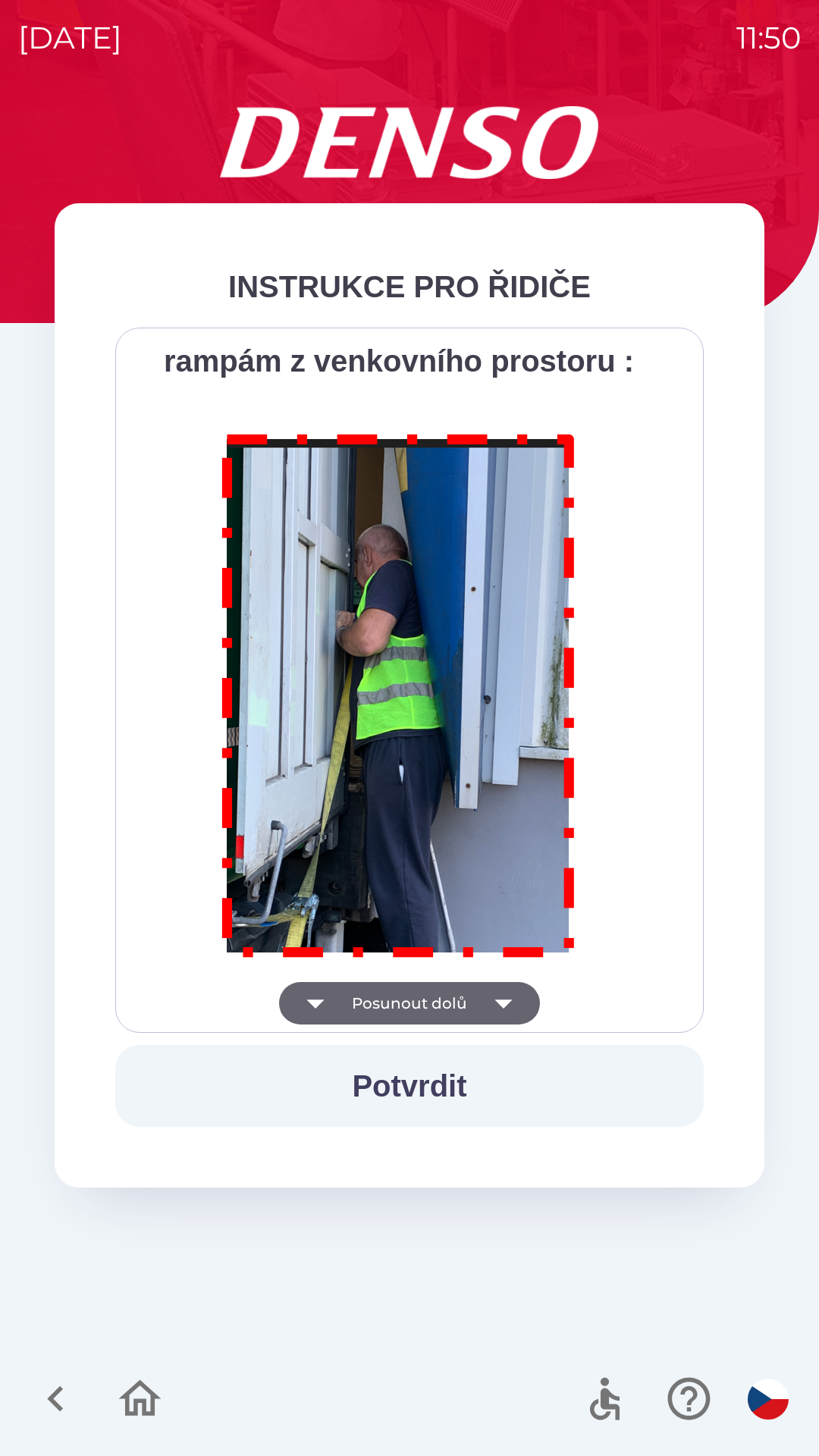
click at [455, 1002] on button "Posunout dolů" at bounding box center [409, 1003] width 261 height 42
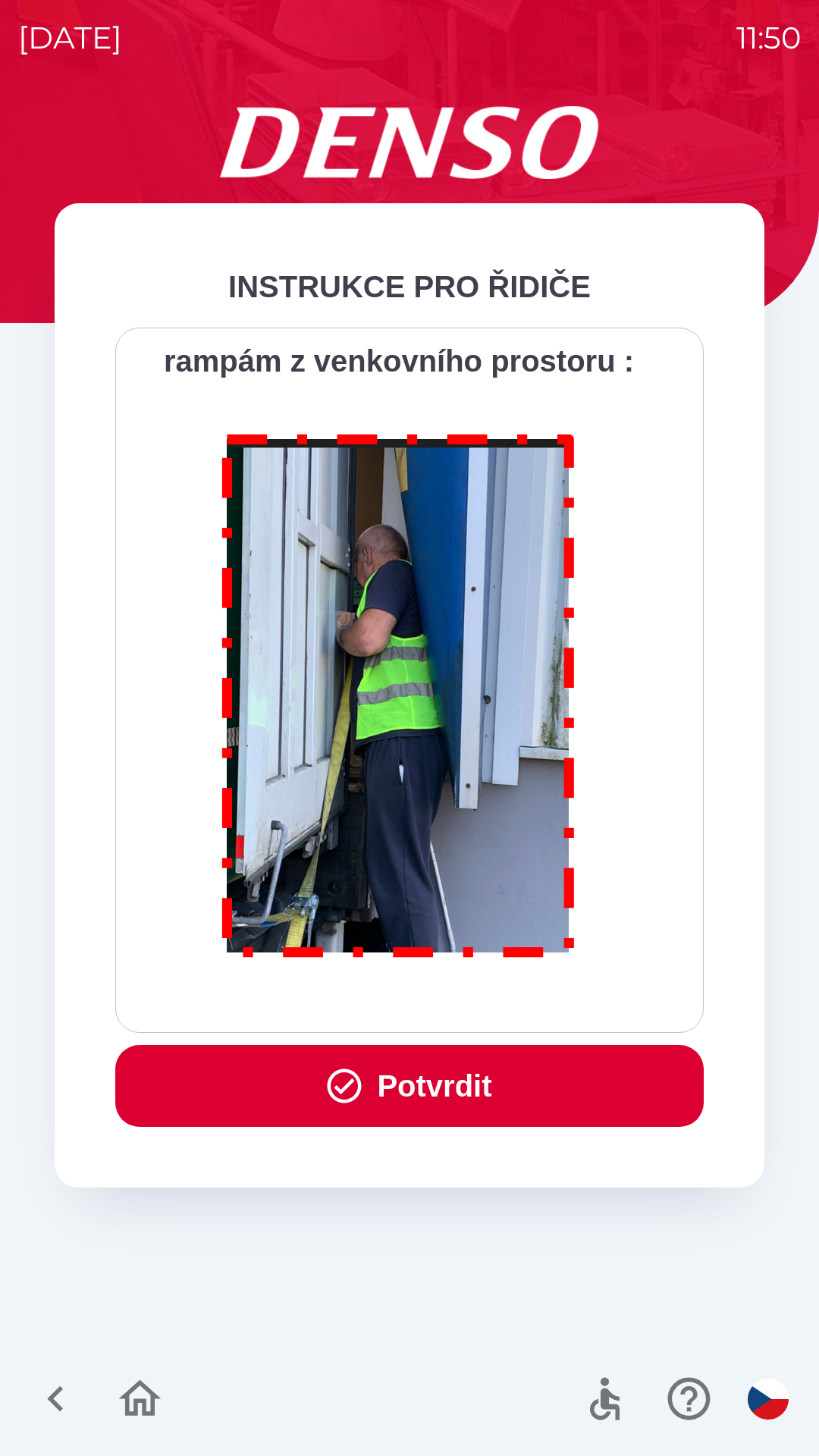
click at [439, 1097] on button "Potvrdit" at bounding box center [410, 1086] width 589 height 82
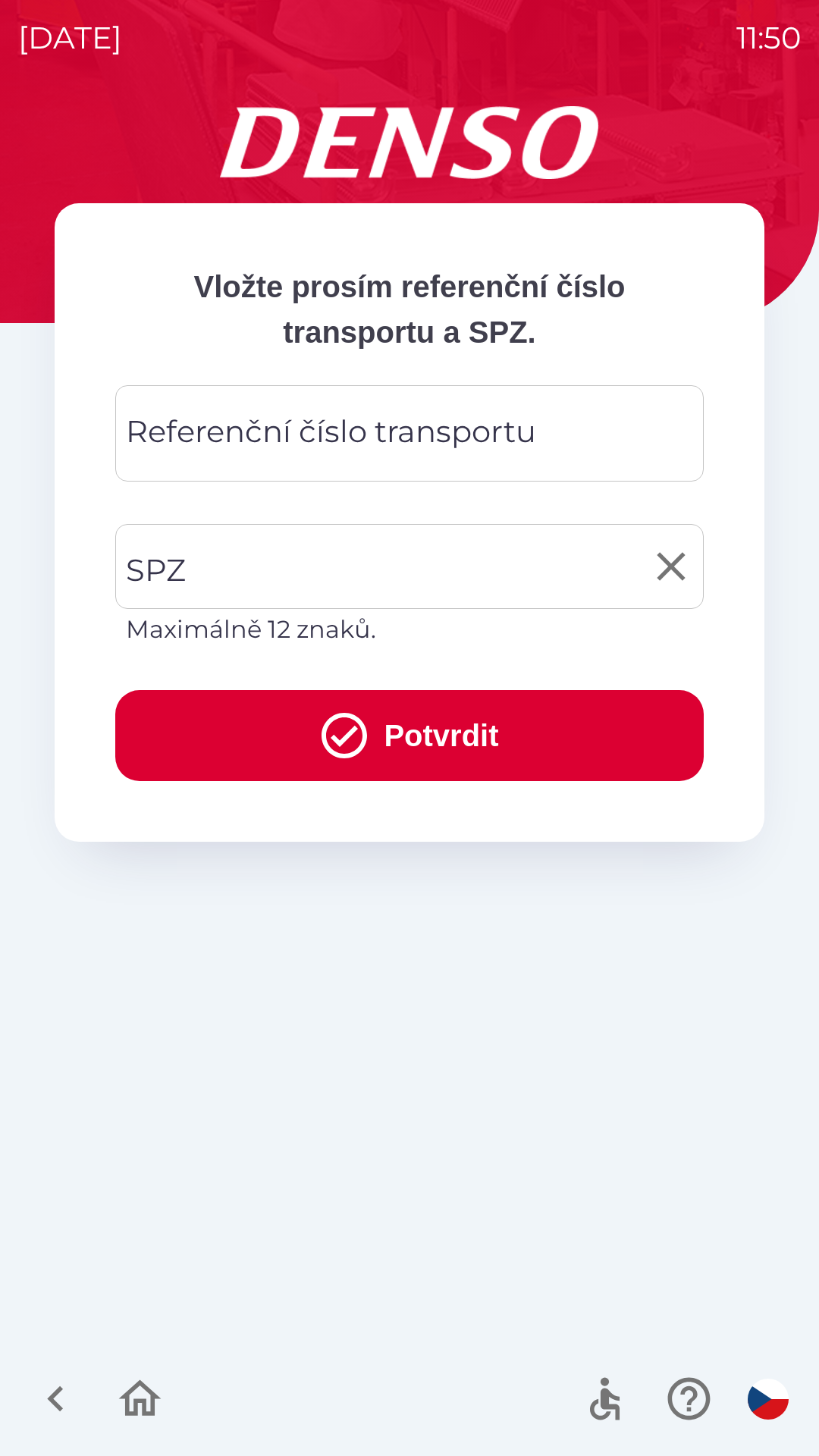
click at [296, 553] on input "SPZ" at bounding box center [398, 566] width 552 height 72
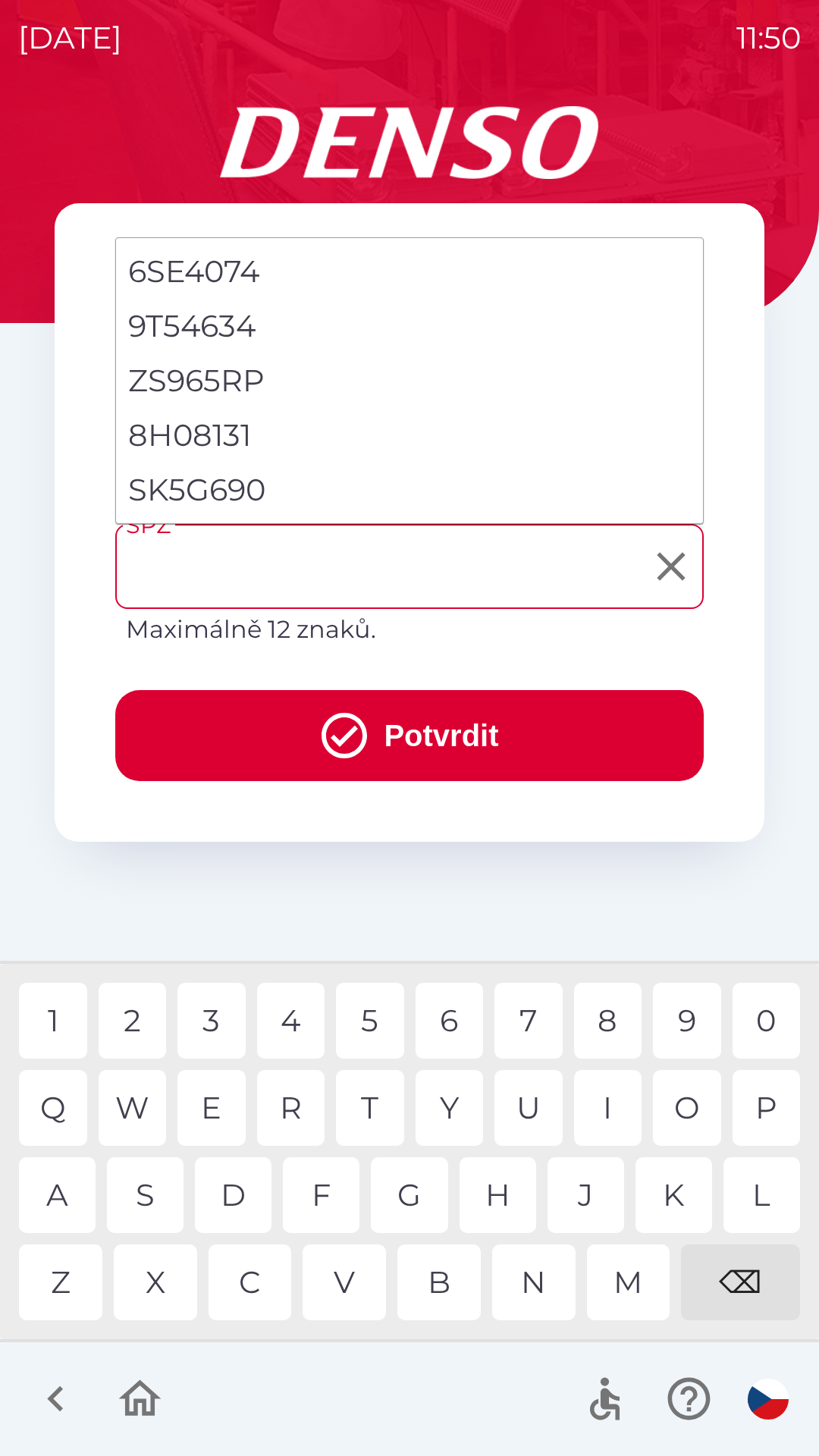
click at [247, 493] on li "SK5G690" at bounding box center [410, 489] width 587 height 55
type input "*******"
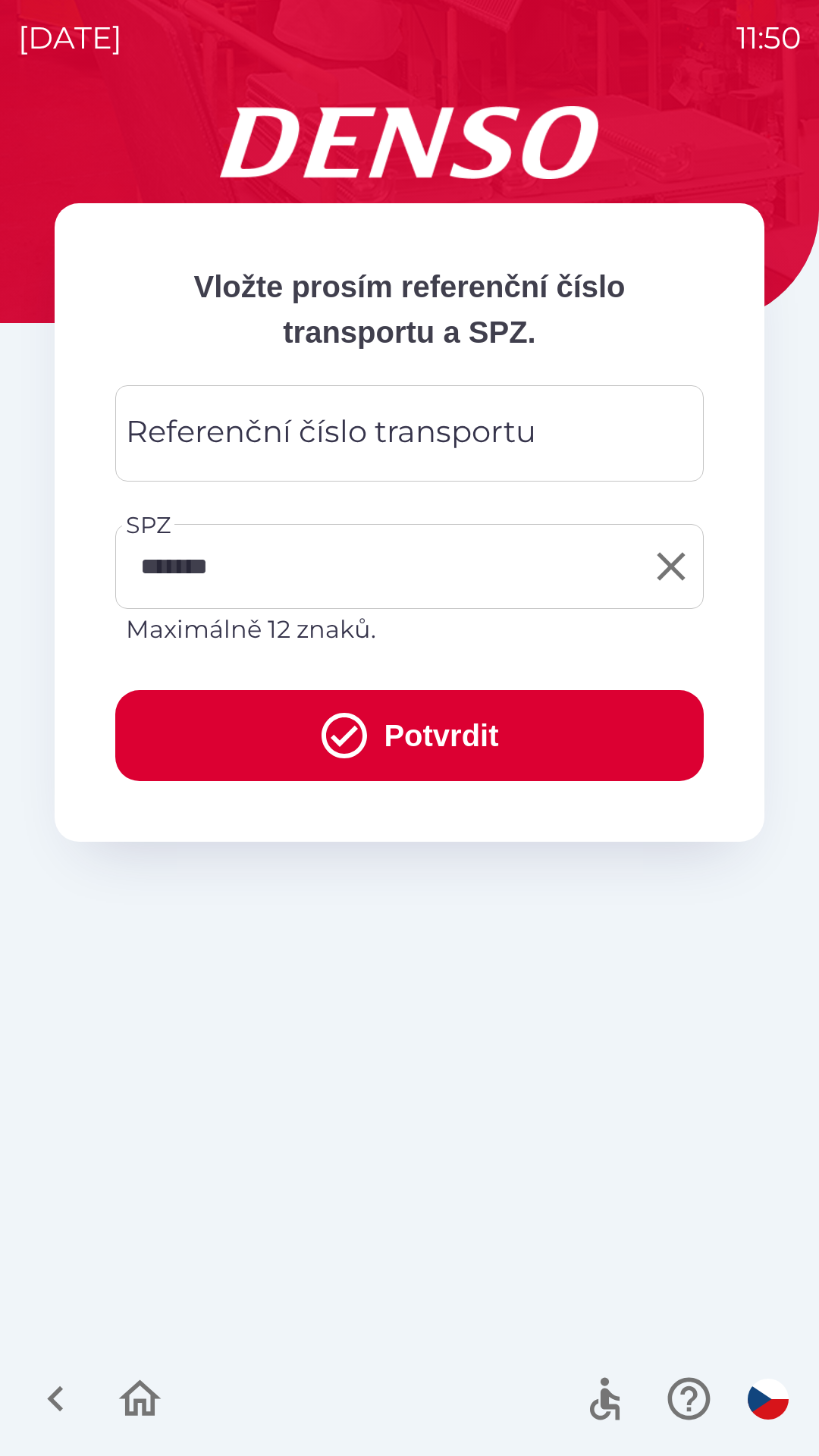
click at [179, 561] on input "*******" at bounding box center [398, 566] width 552 height 72
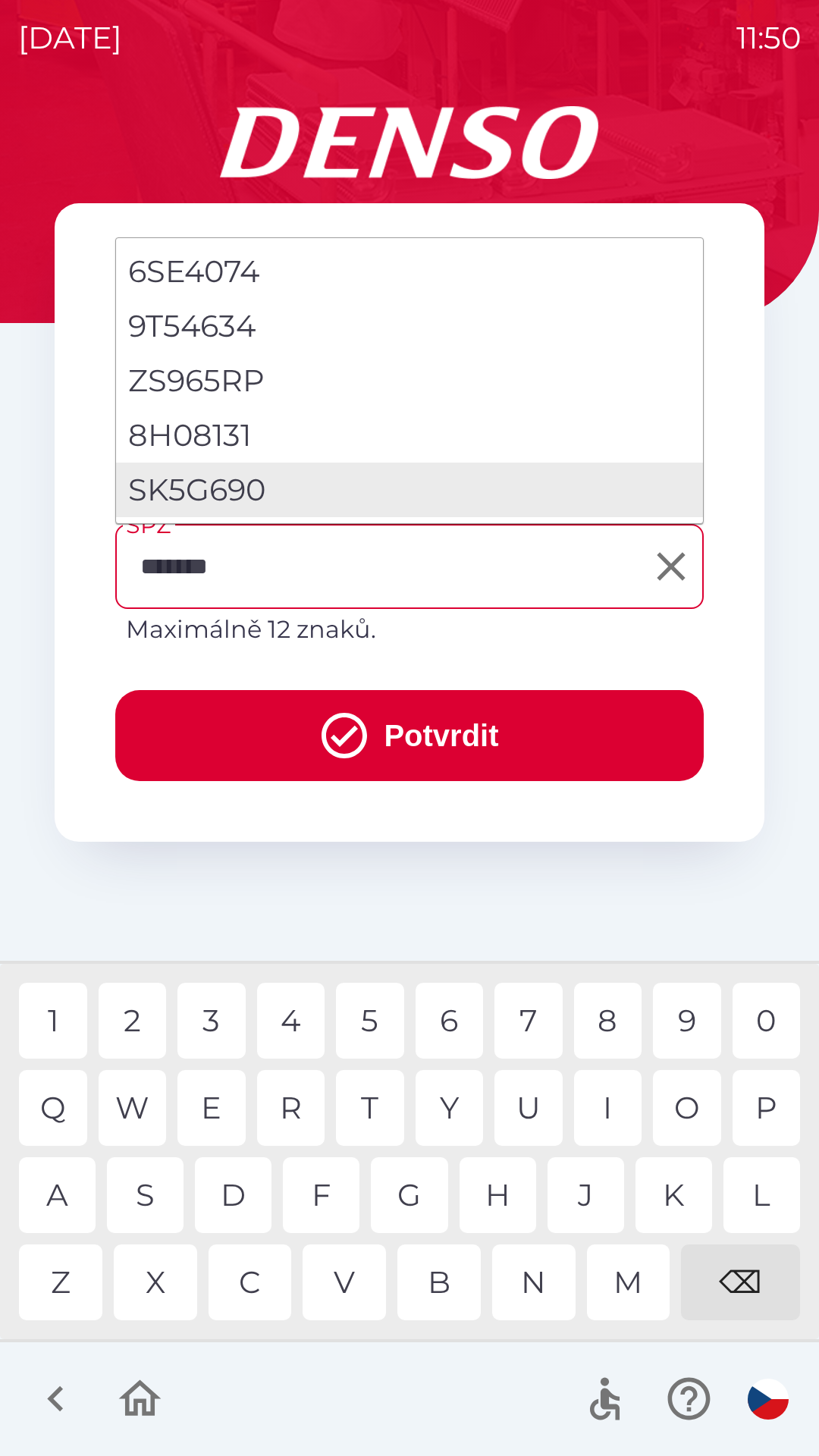
click at [287, 495] on li "SK5G690" at bounding box center [410, 489] width 587 height 55
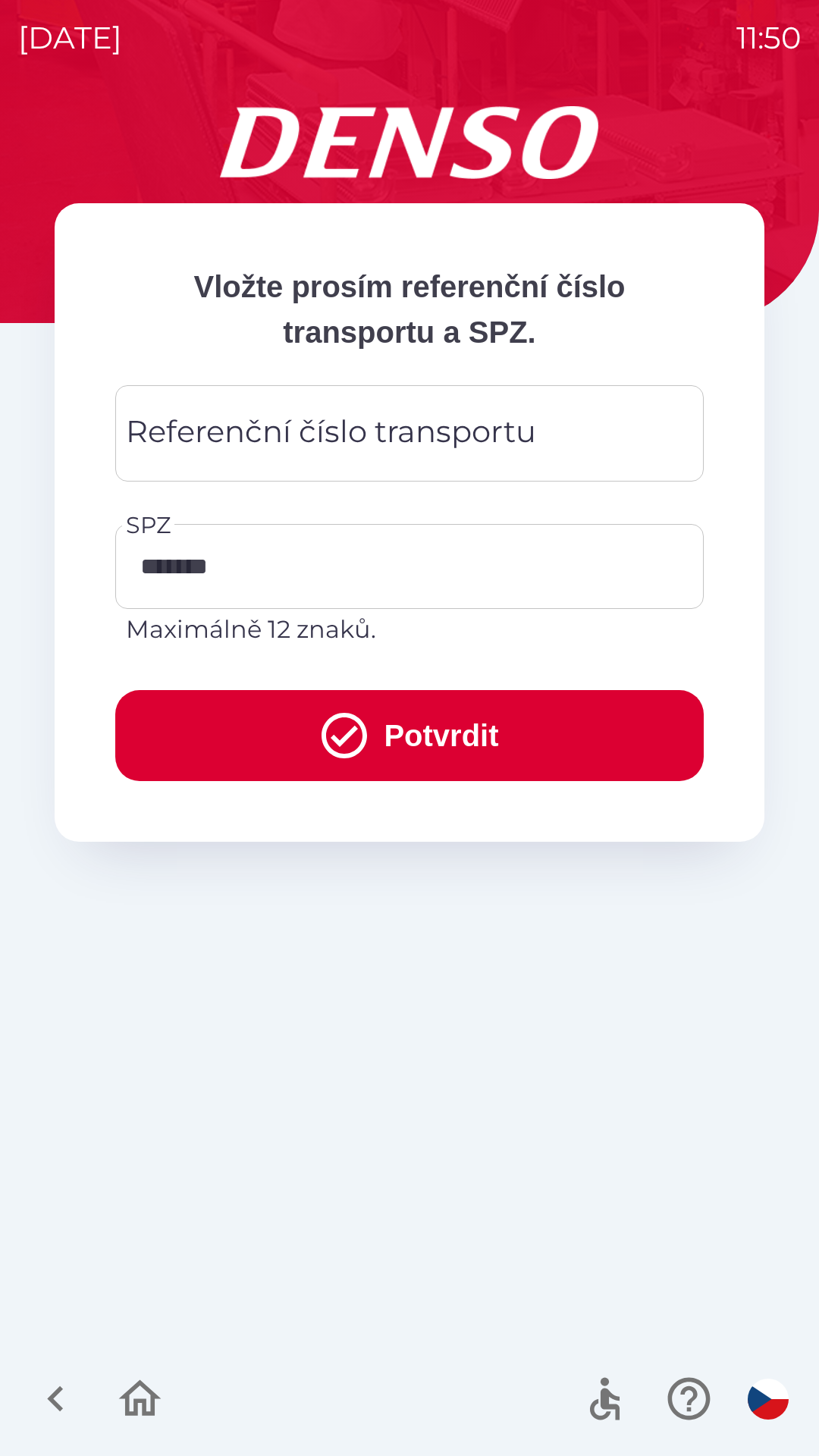
click at [325, 434] on div "Referenční číslo transportu Referenční číslo transportu" at bounding box center [410, 434] width 589 height 96
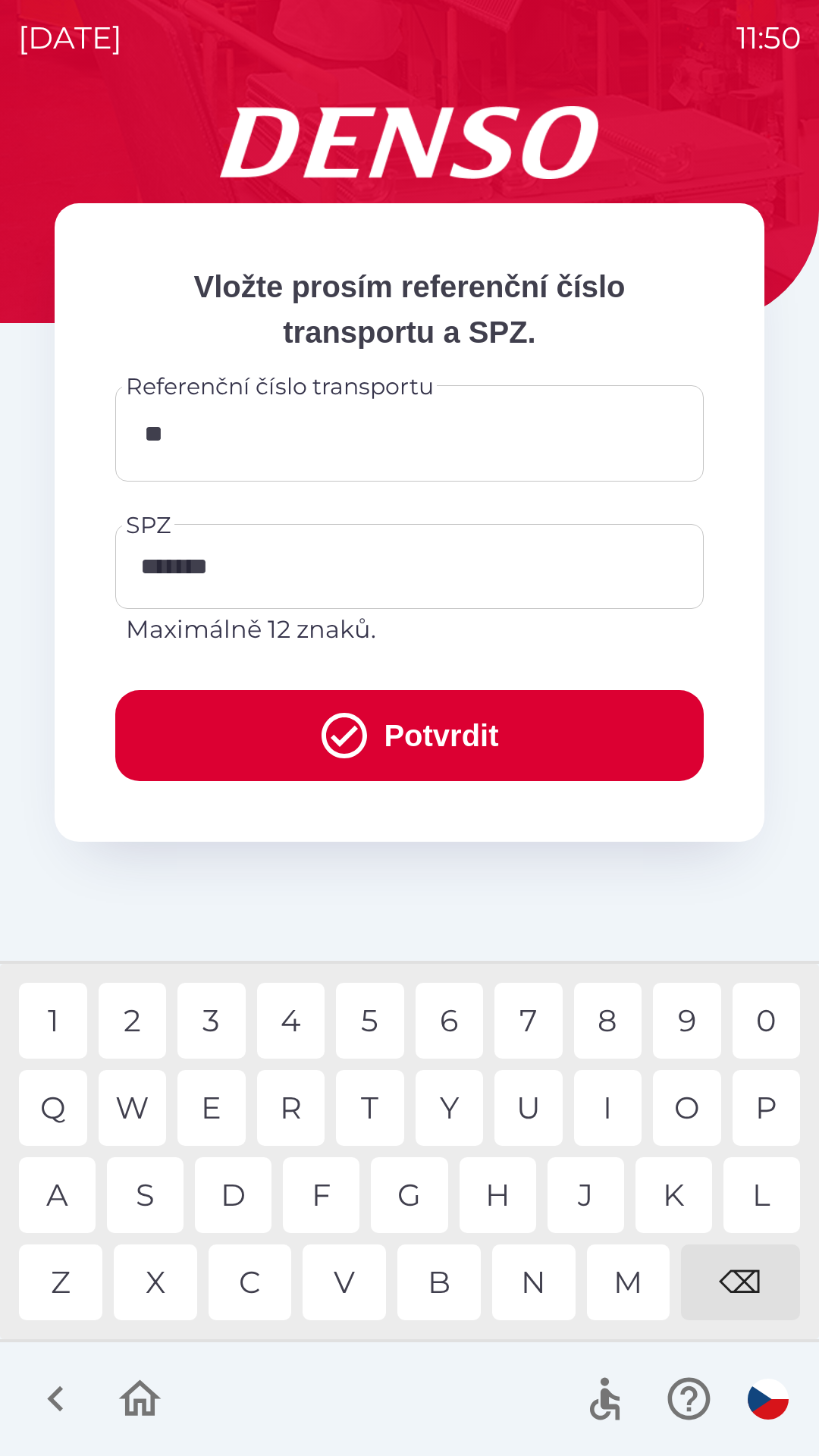
click at [296, 1111] on div "R" at bounding box center [291, 1108] width 68 height 76
click at [67, 1024] on div "1" at bounding box center [52, 1021] width 68 height 76
click at [746, 1024] on div "0" at bounding box center [766, 1021] width 68 height 76
type input "**********"
click at [417, 732] on button "Potvrdit" at bounding box center [410, 736] width 589 height 91
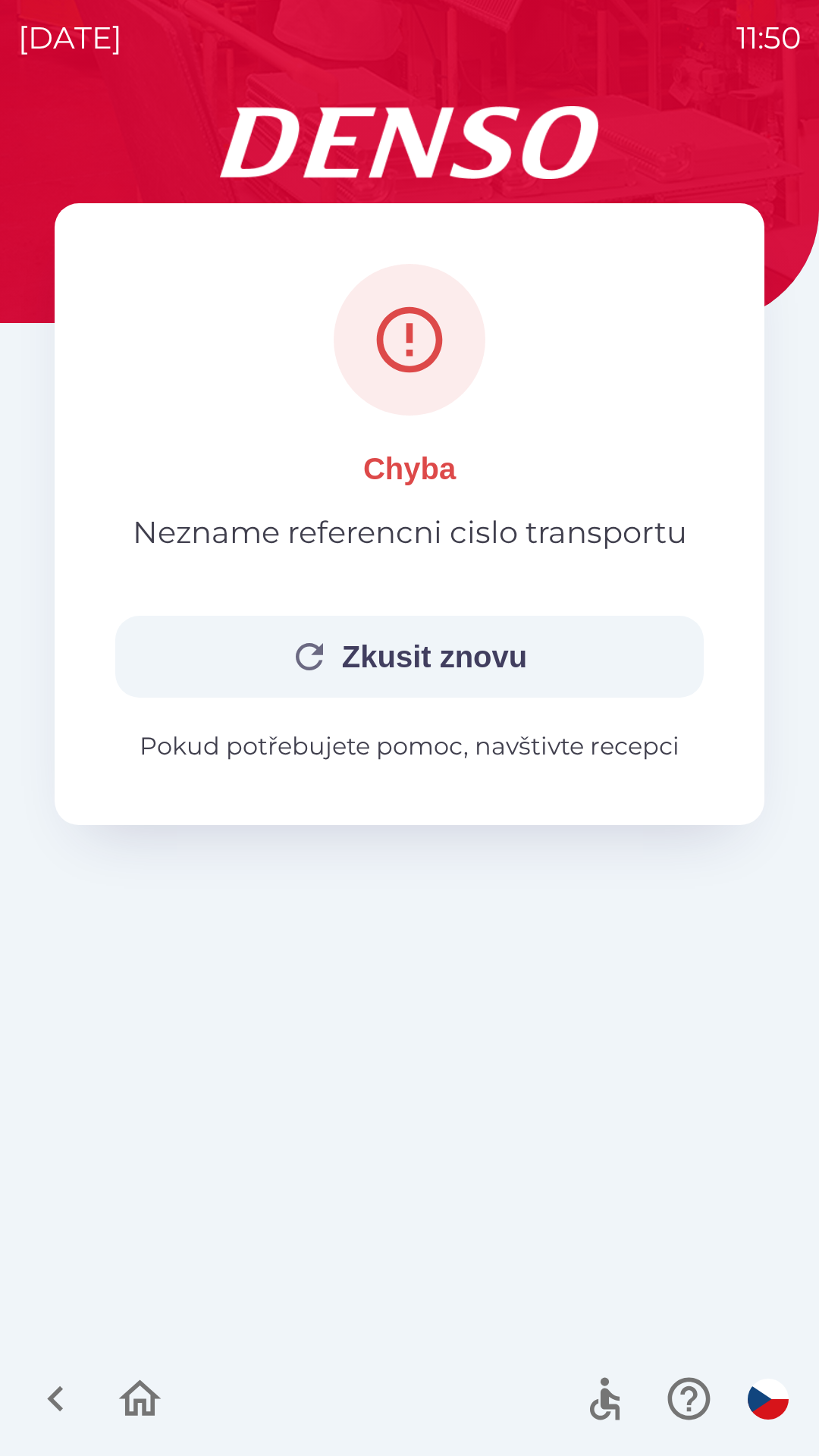
click at [437, 683] on button "Zkusit znovu" at bounding box center [410, 656] width 589 height 82
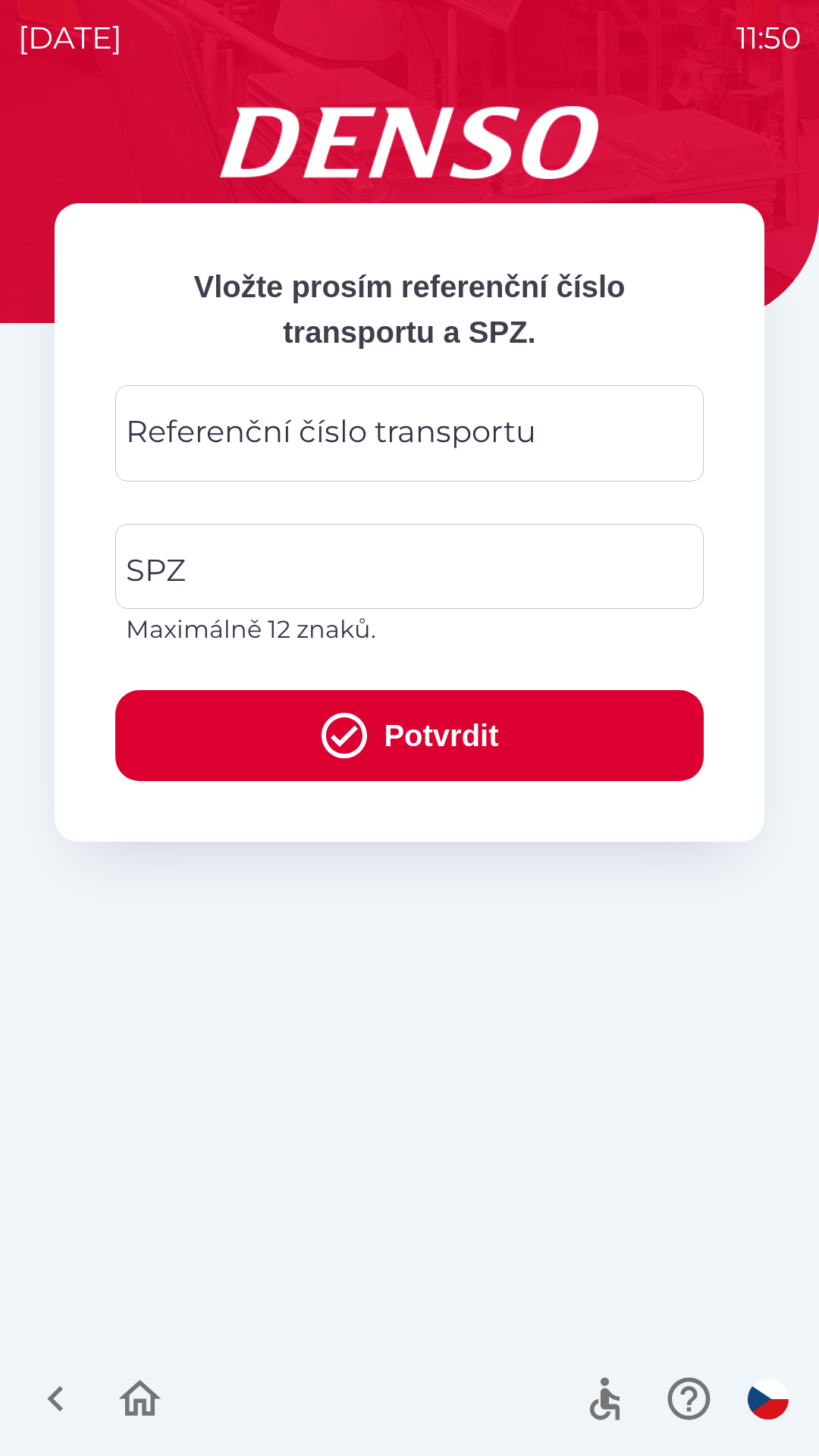
click at [63, 1392] on icon "button" at bounding box center [56, 1399] width 51 height 51
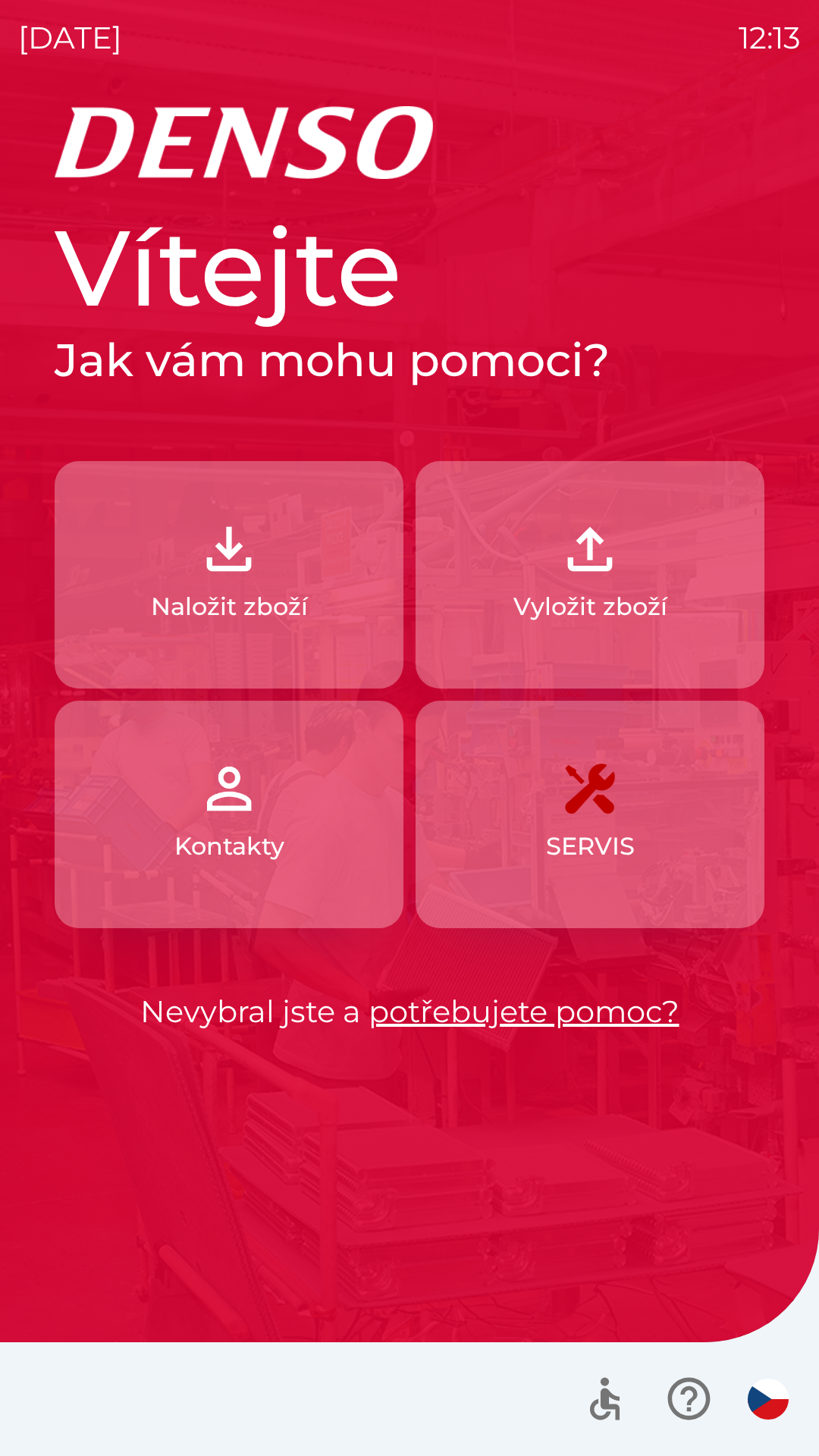
click at [574, 623] on p "Vyložit zboží" at bounding box center [590, 607] width 154 height 36
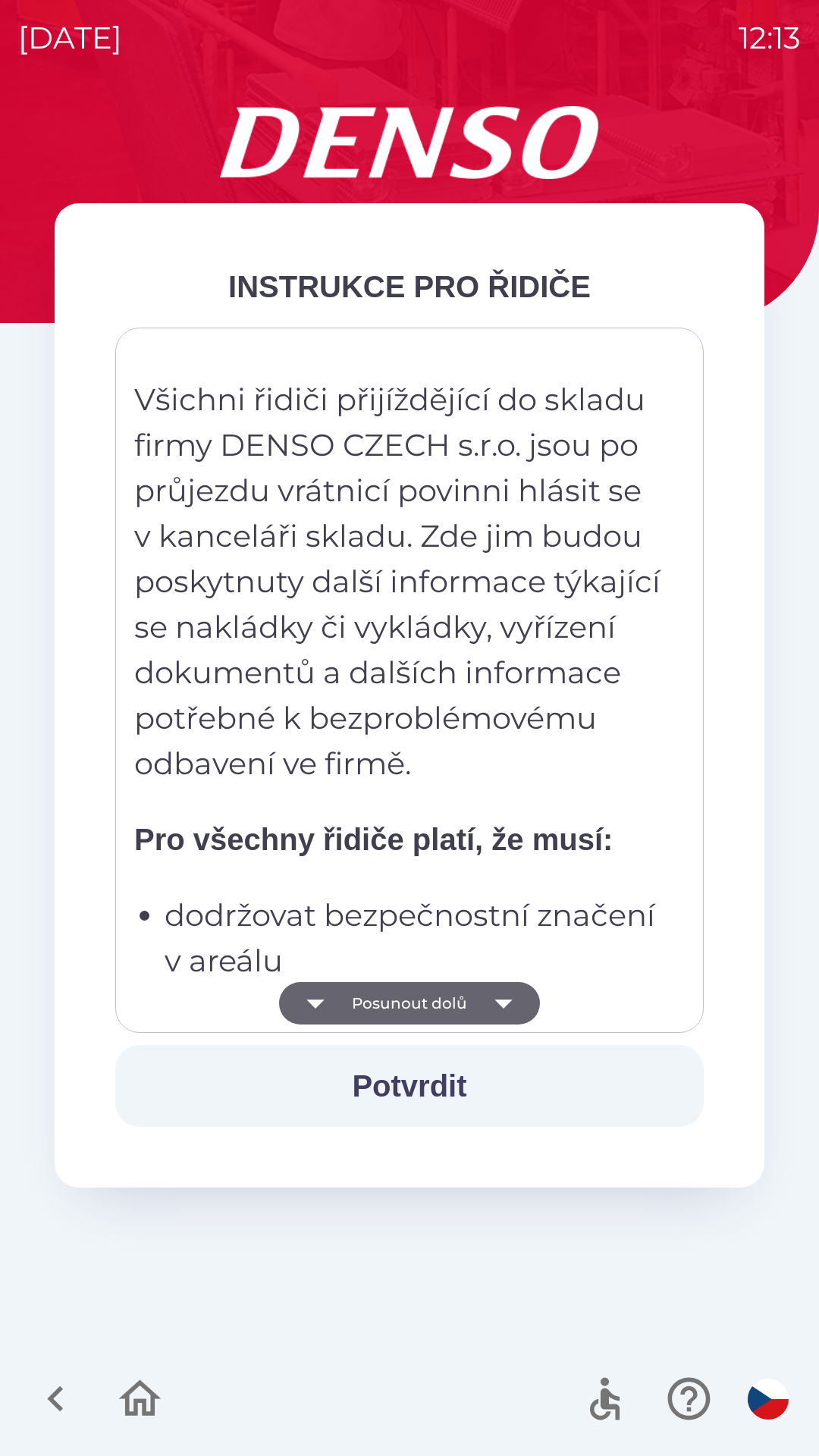
click at [500, 1002] on icon "button" at bounding box center [503, 1004] width 18 height 9
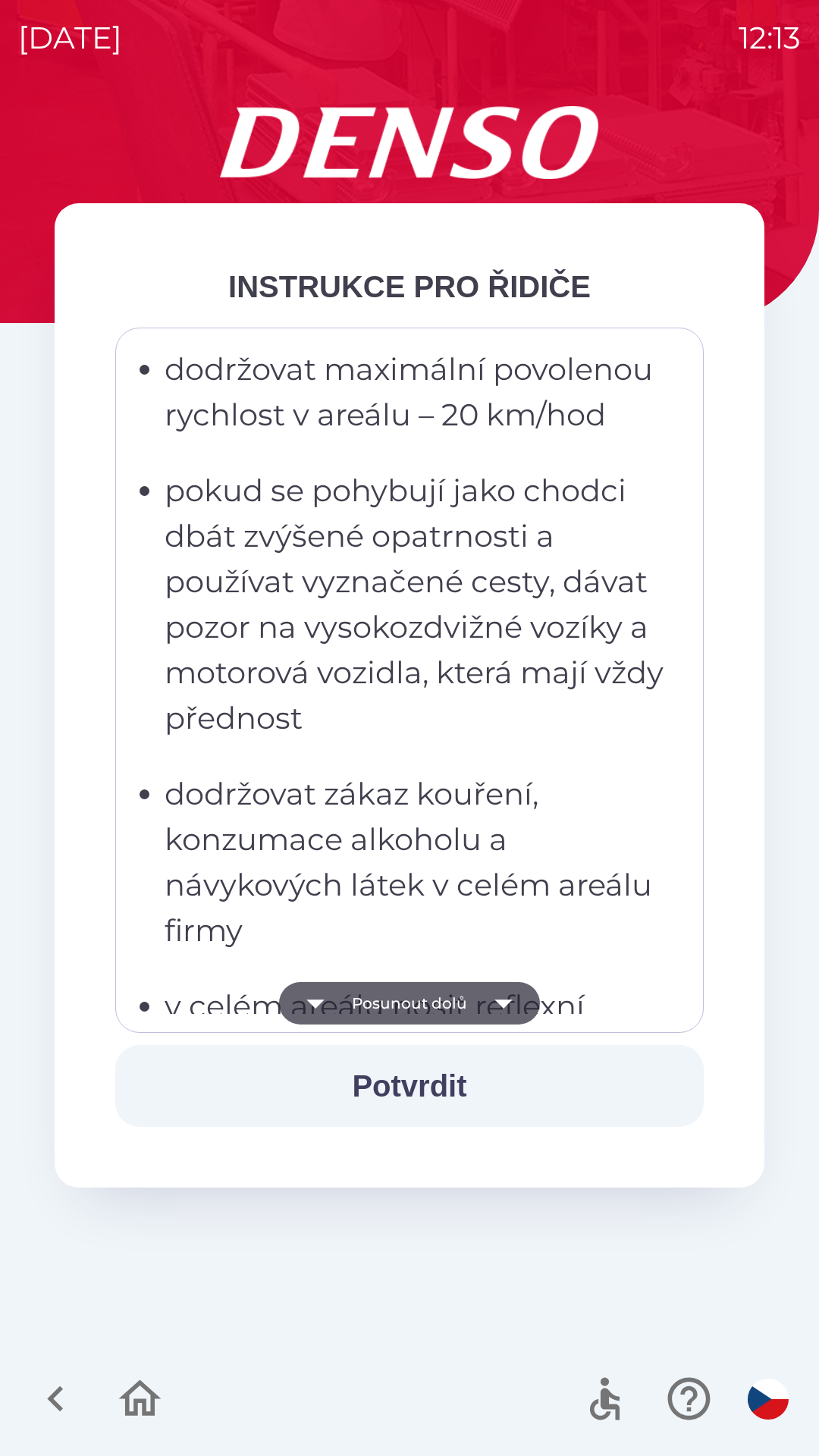
click at [502, 1002] on icon "button" at bounding box center [503, 1004] width 18 height 9
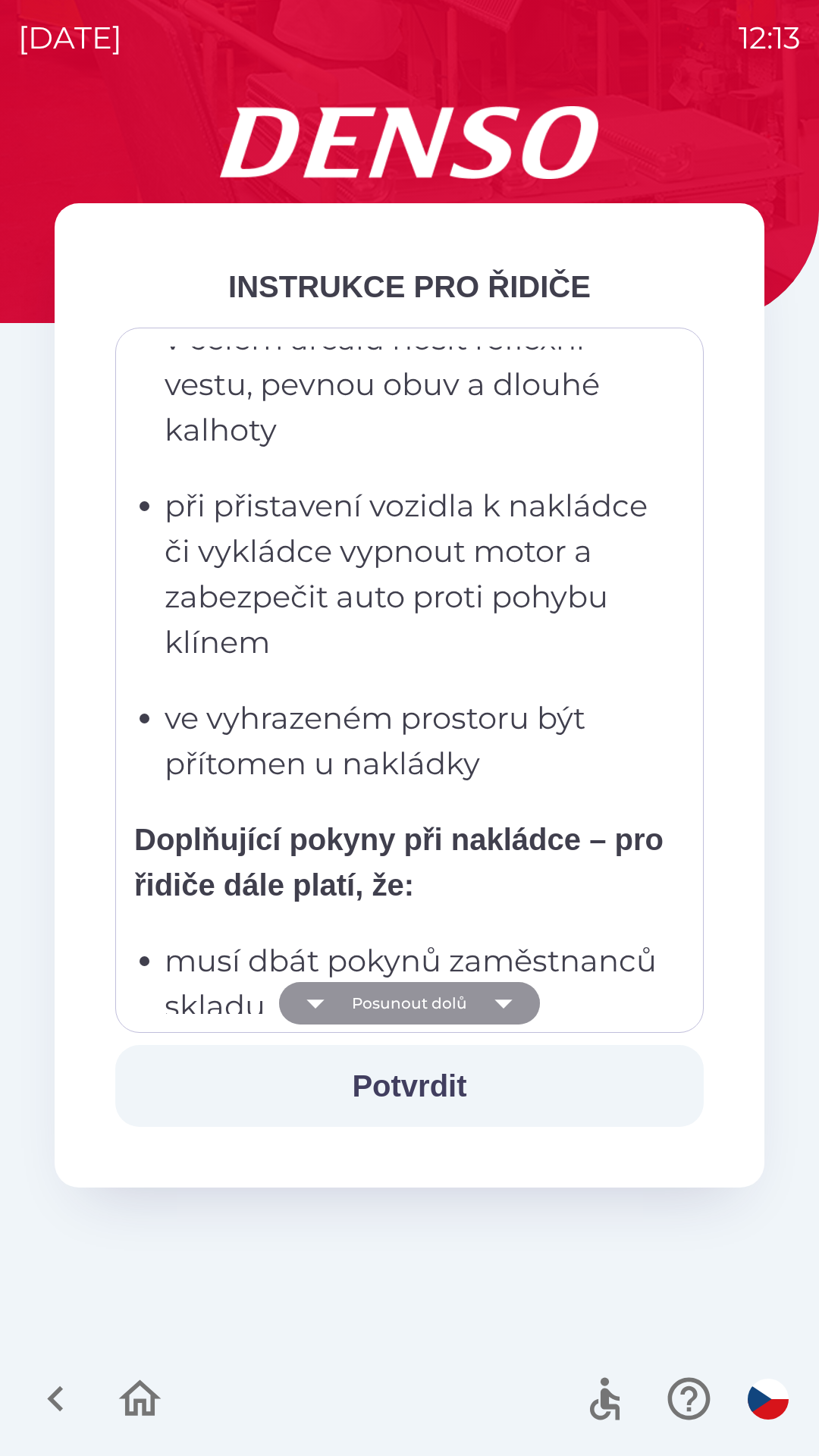
click at [498, 1010] on icon "button" at bounding box center [504, 1003] width 42 height 42
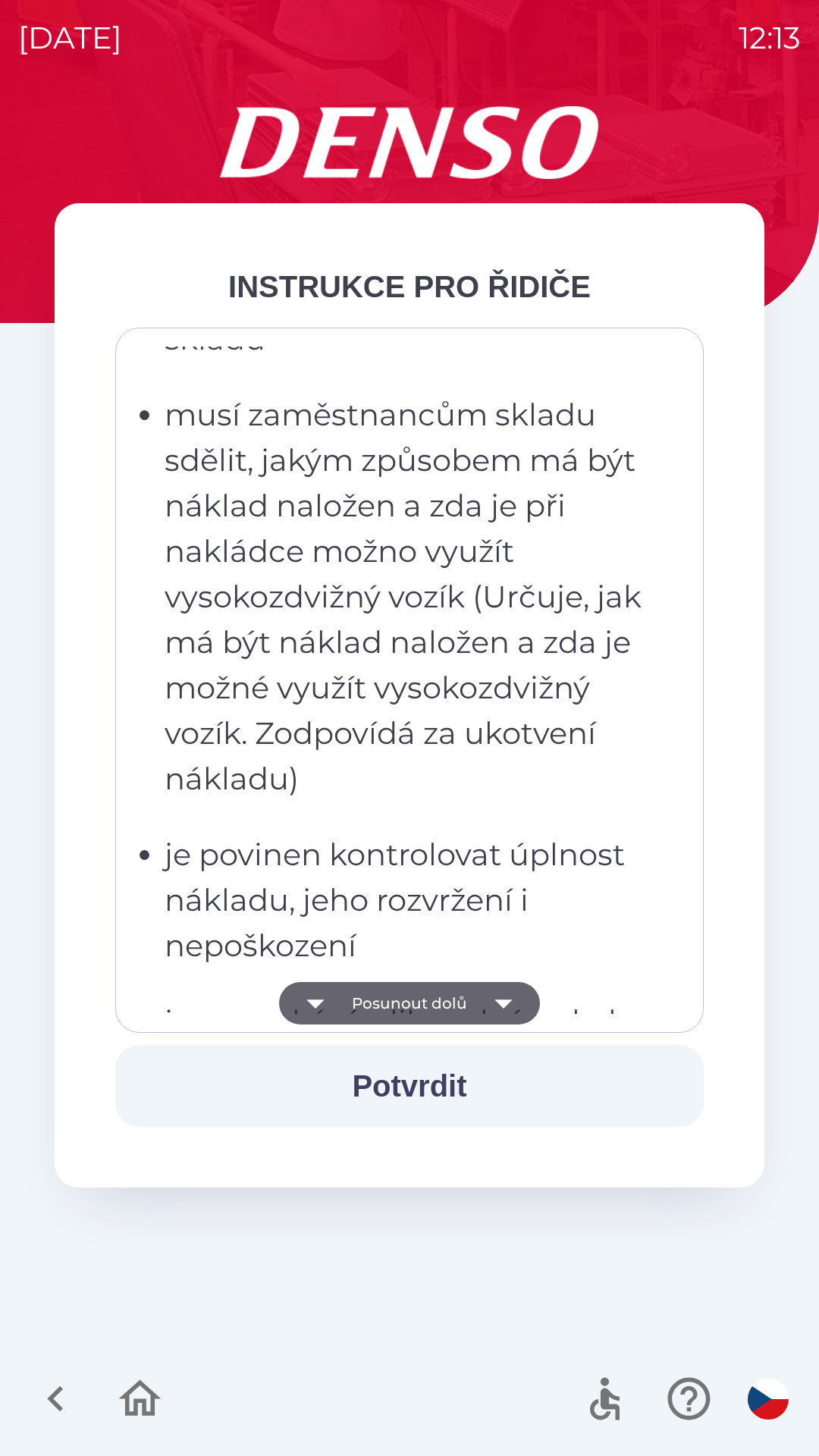
click at [503, 1005] on icon "button" at bounding box center [503, 1004] width 18 height 9
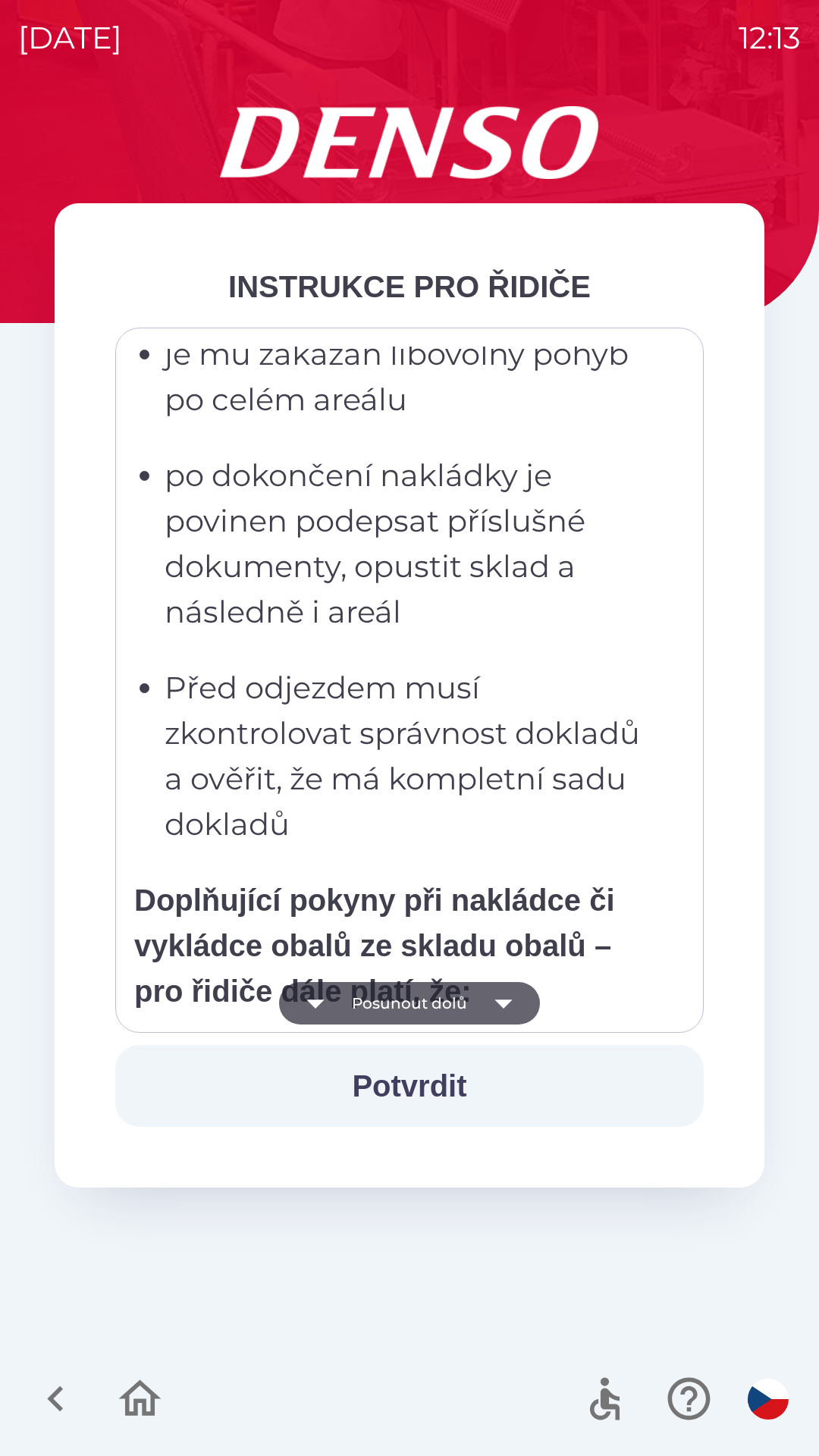
click at [502, 1005] on icon "button" at bounding box center [503, 1004] width 18 height 9
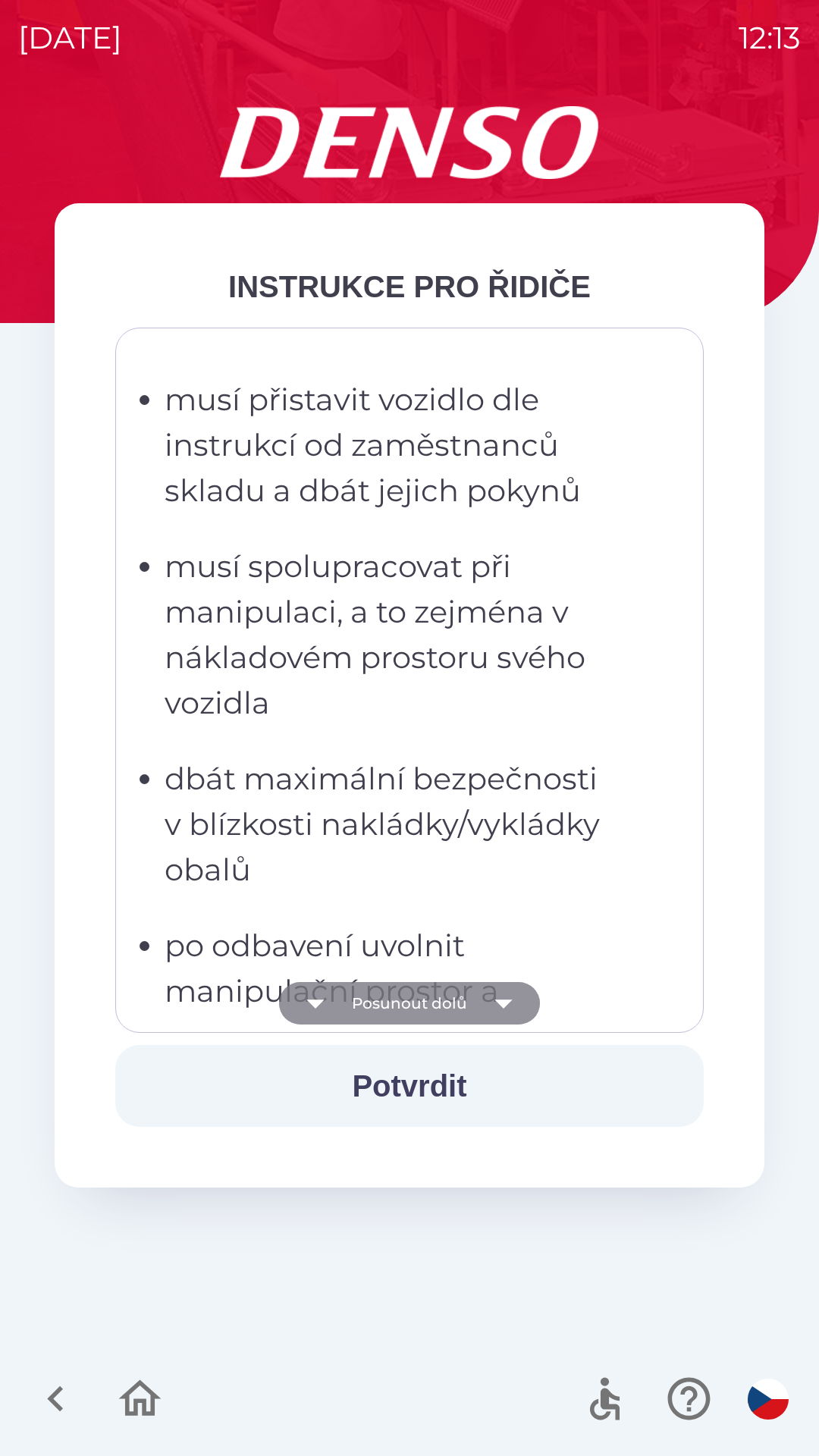
click at [503, 1004] on icon "button" at bounding box center [503, 1004] width 18 height 9
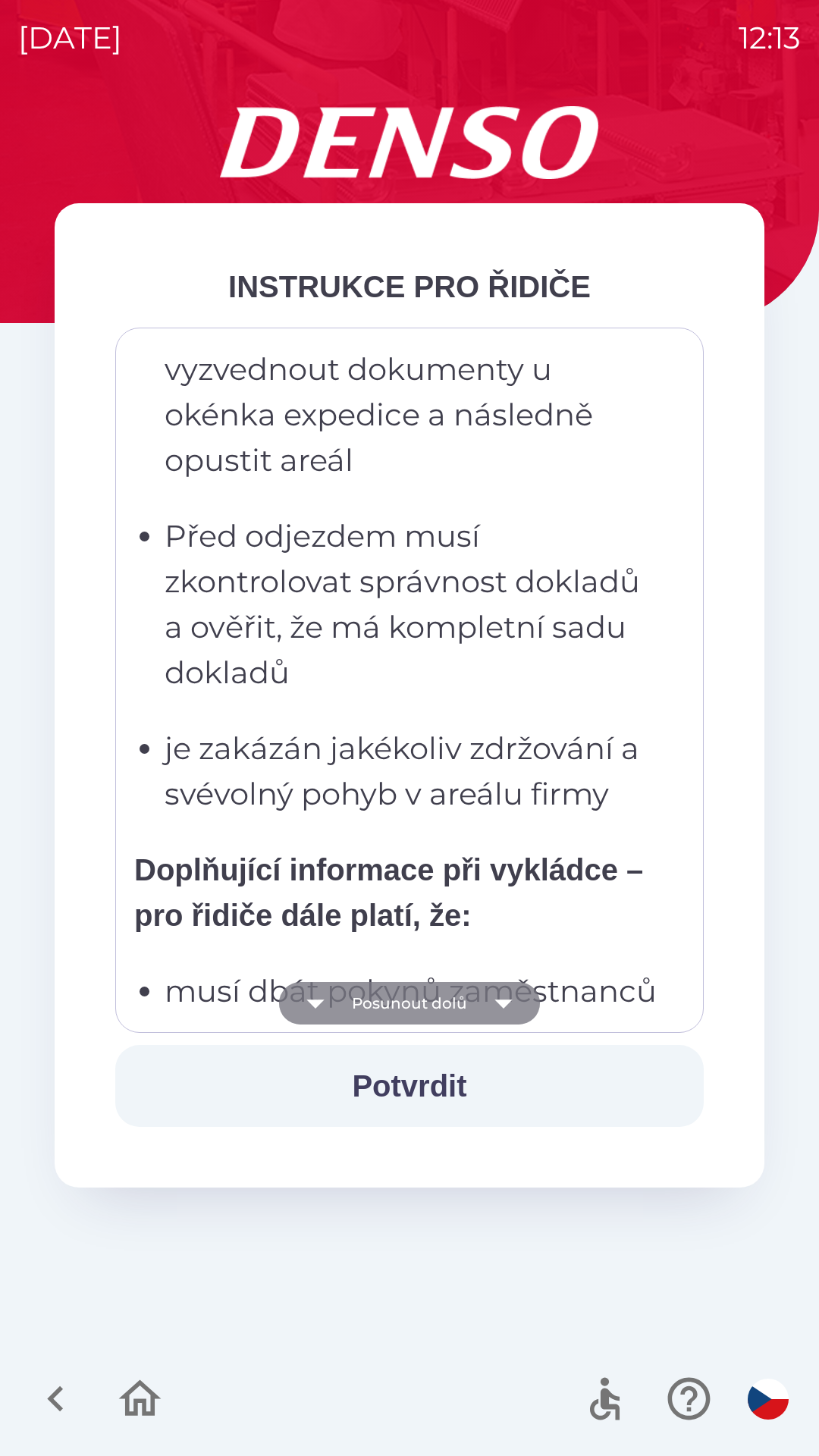
click at [505, 1006] on icon "button" at bounding box center [504, 1003] width 42 height 42
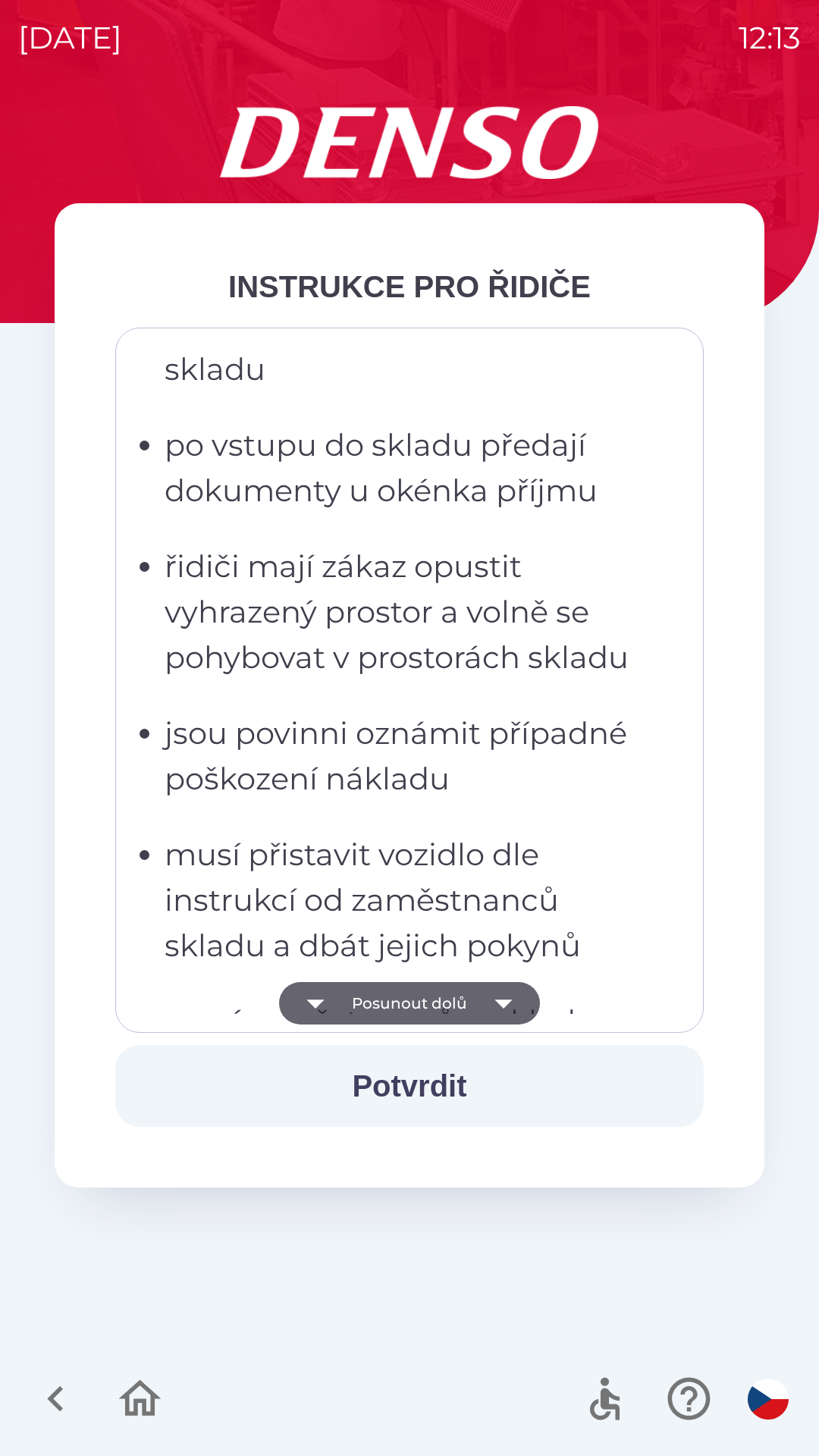
click at [505, 1016] on icon "button" at bounding box center [504, 1003] width 42 height 42
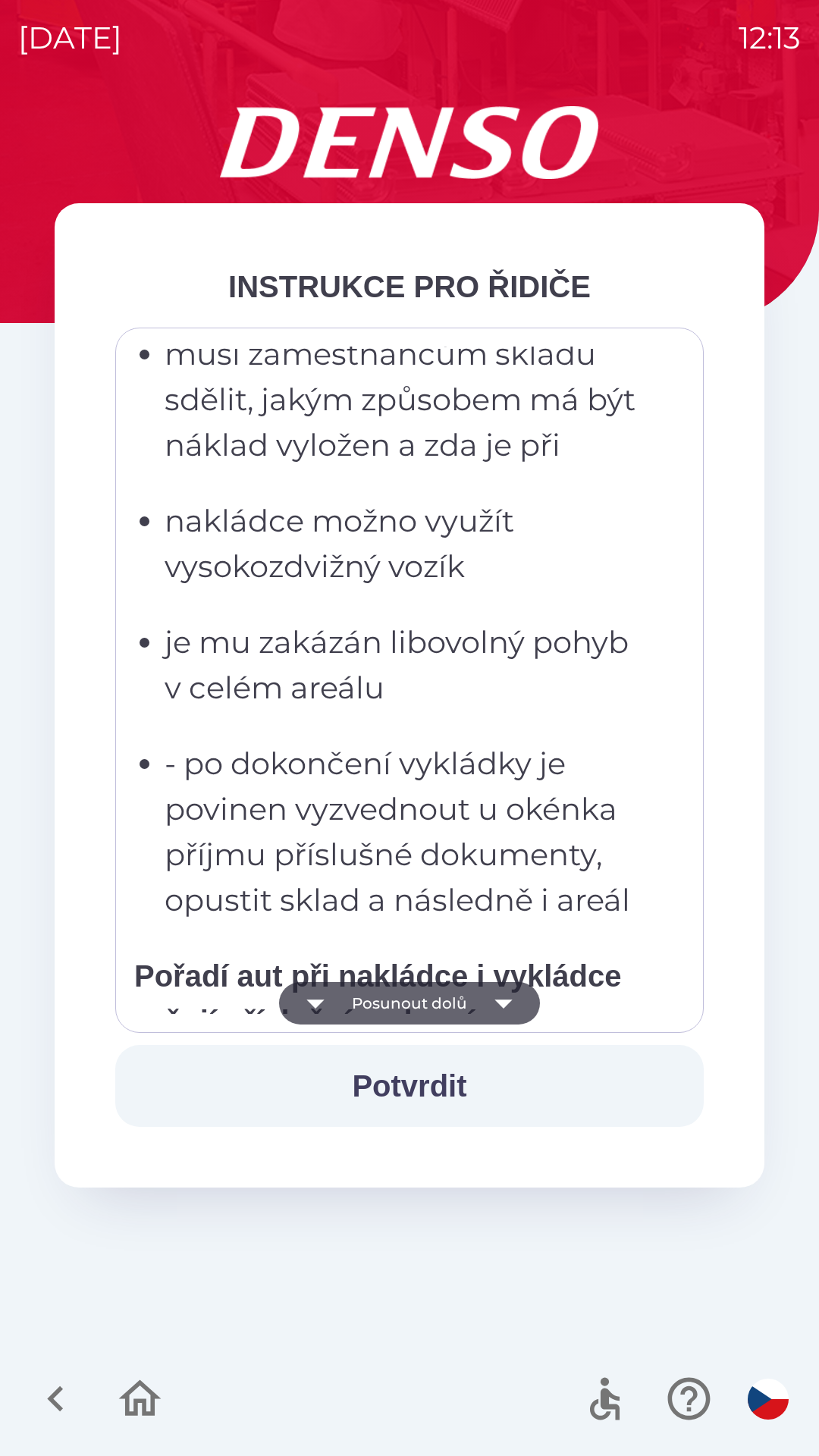
click at [507, 1006] on icon "button" at bounding box center [504, 1003] width 42 height 42
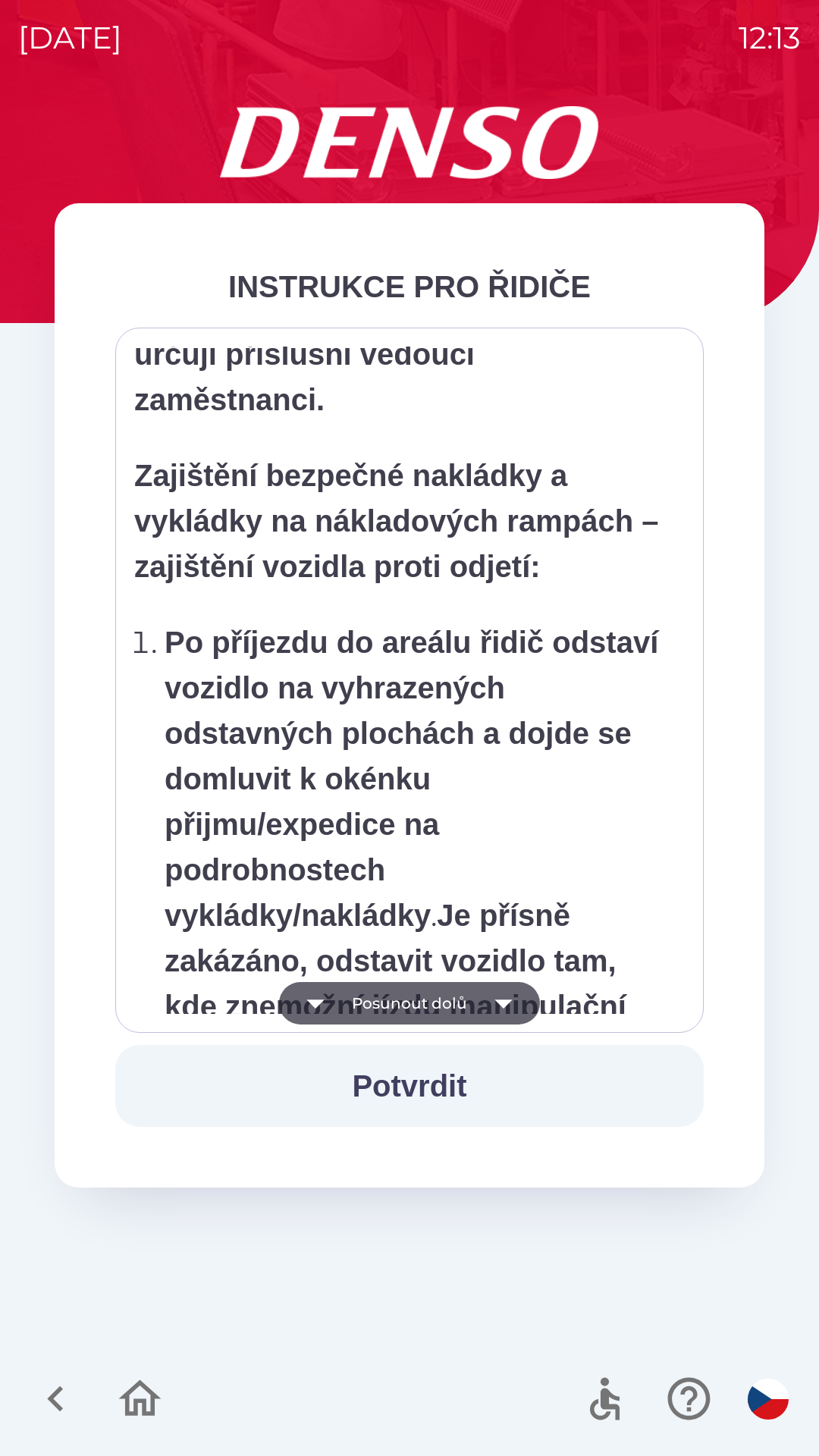
click at [507, 1017] on icon "button" at bounding box center [504, 1003] width 42 height 42
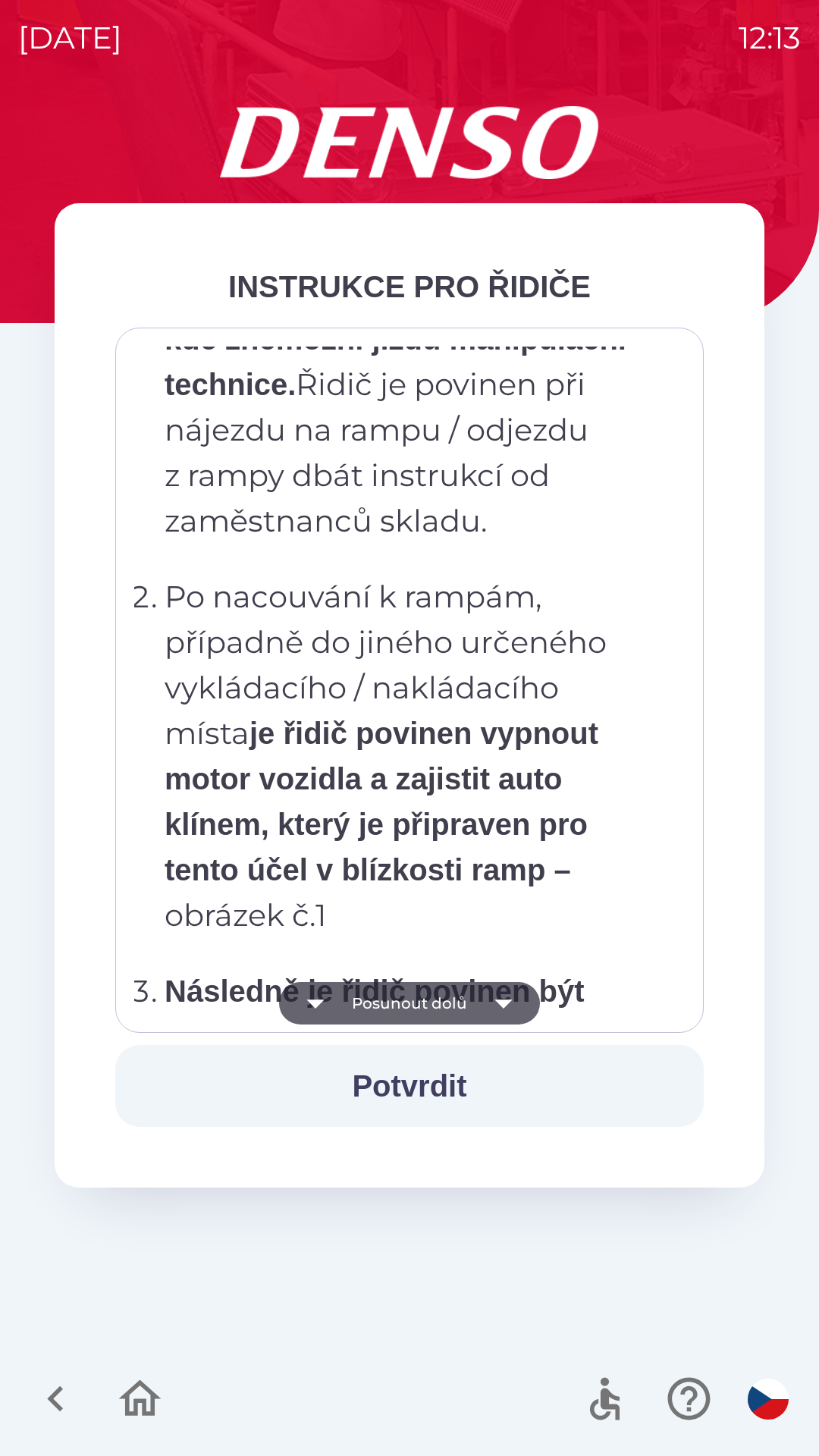
click at [508, 1010] on icon "button" at bounding box center [504, 1003] width 42 height 42
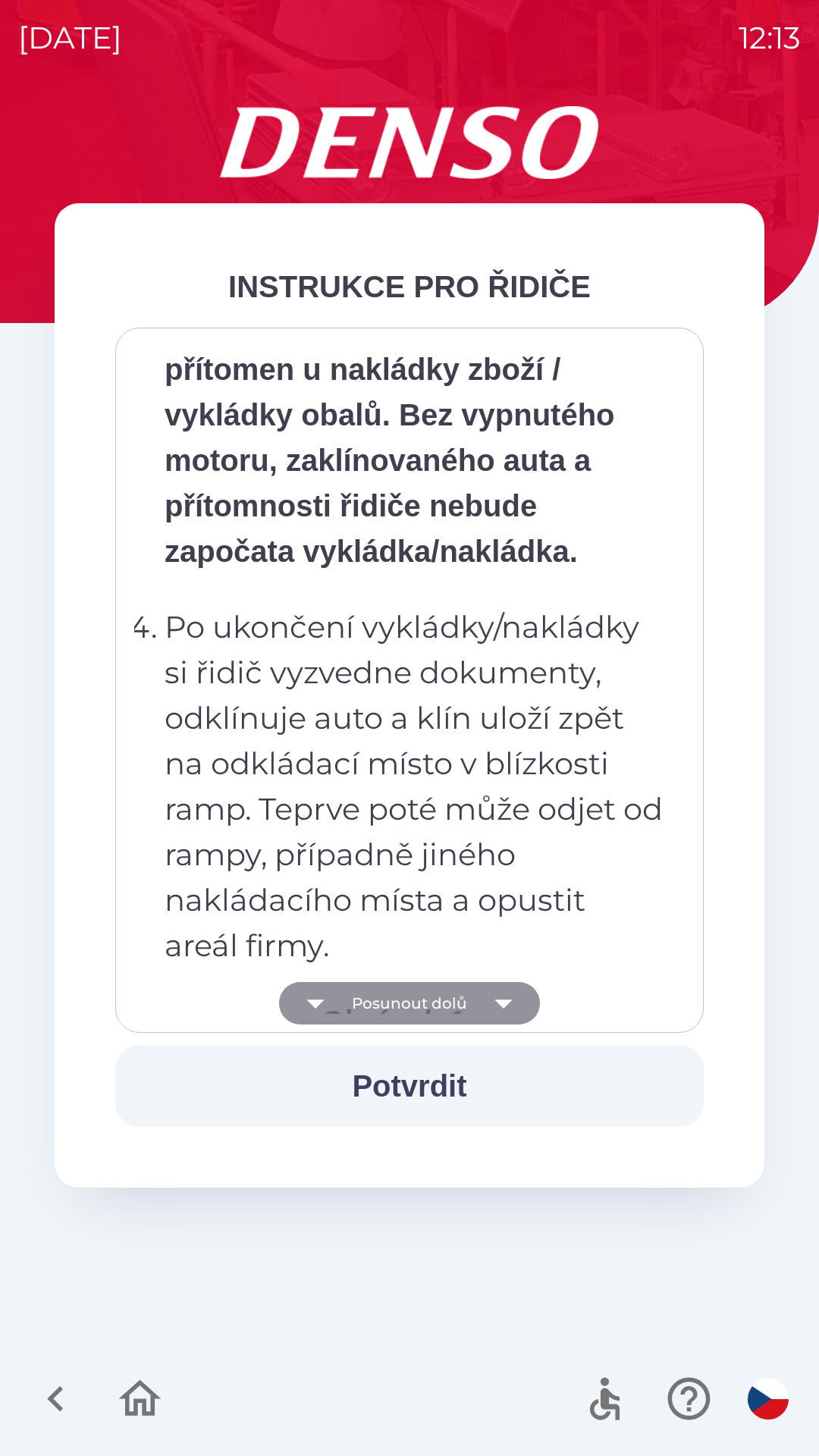
click at [508, 1011] on icon "button" at bounding box center [504, 1003] width 42 height 42
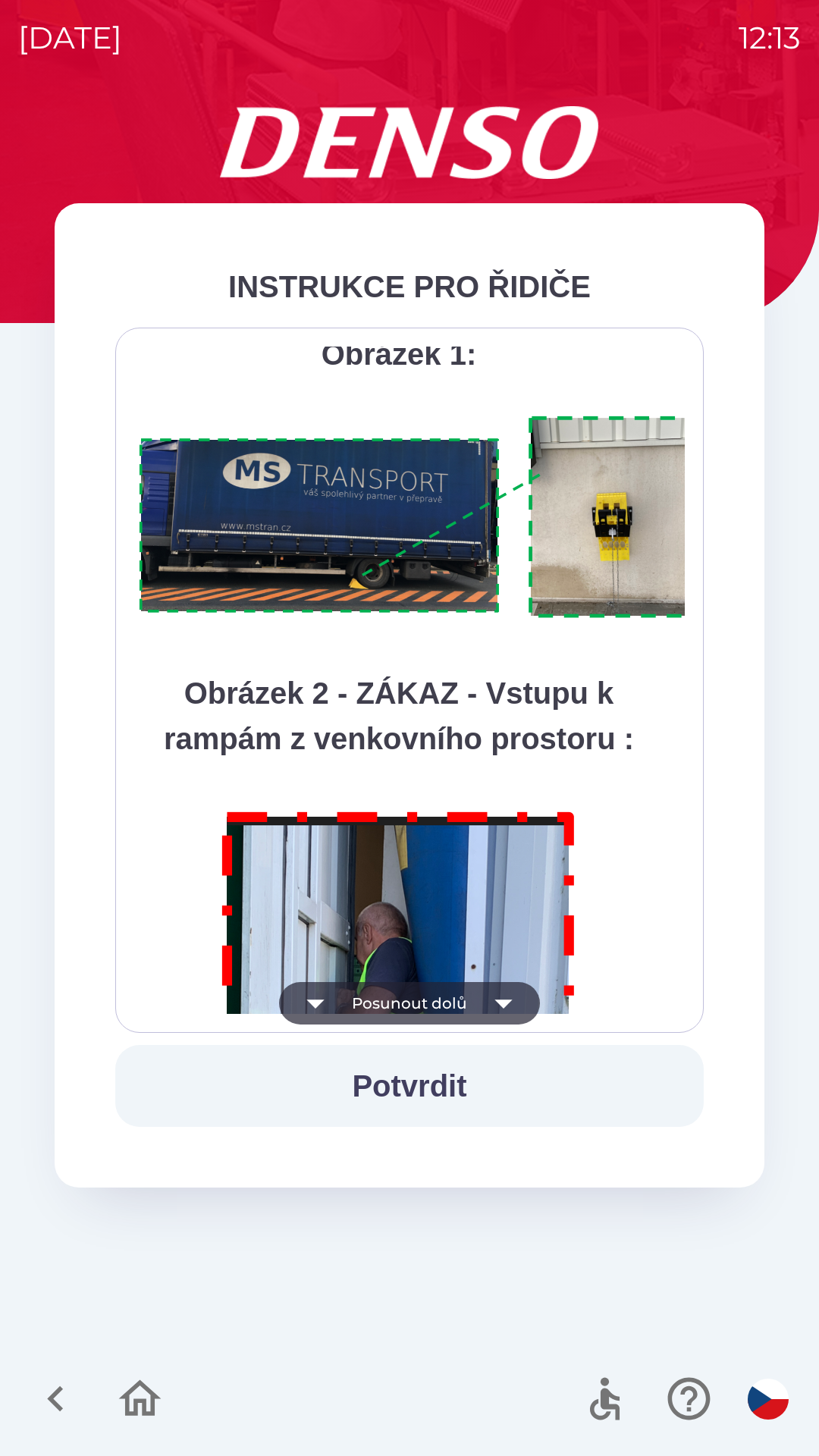
click at [508, 1011] on icon "button" at bounding box center [504, 1003] width 42 height 42
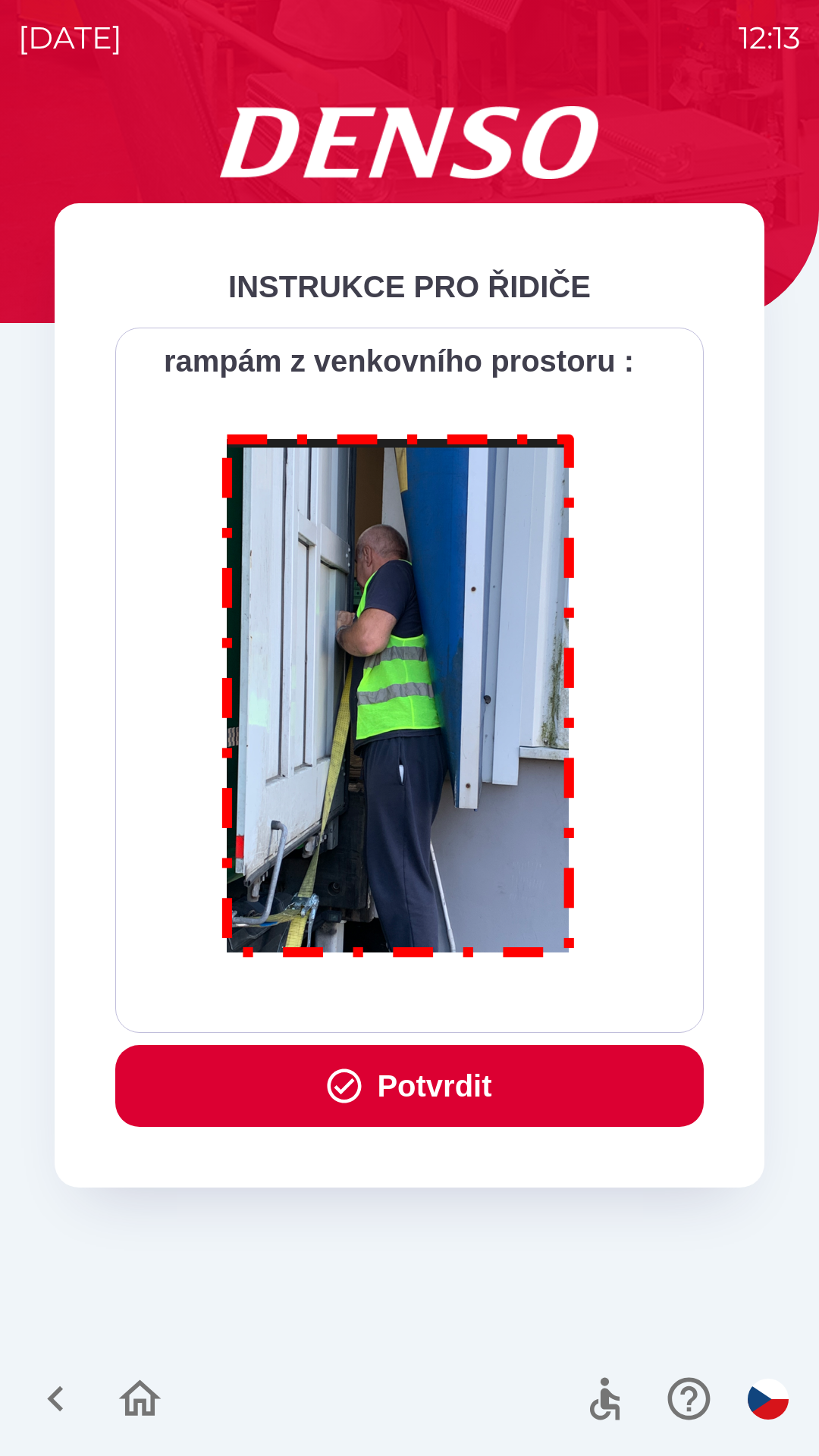
click at [487, 1097] on button "Potvrdit" at bounding box center [410, 1086] width 589 height 82
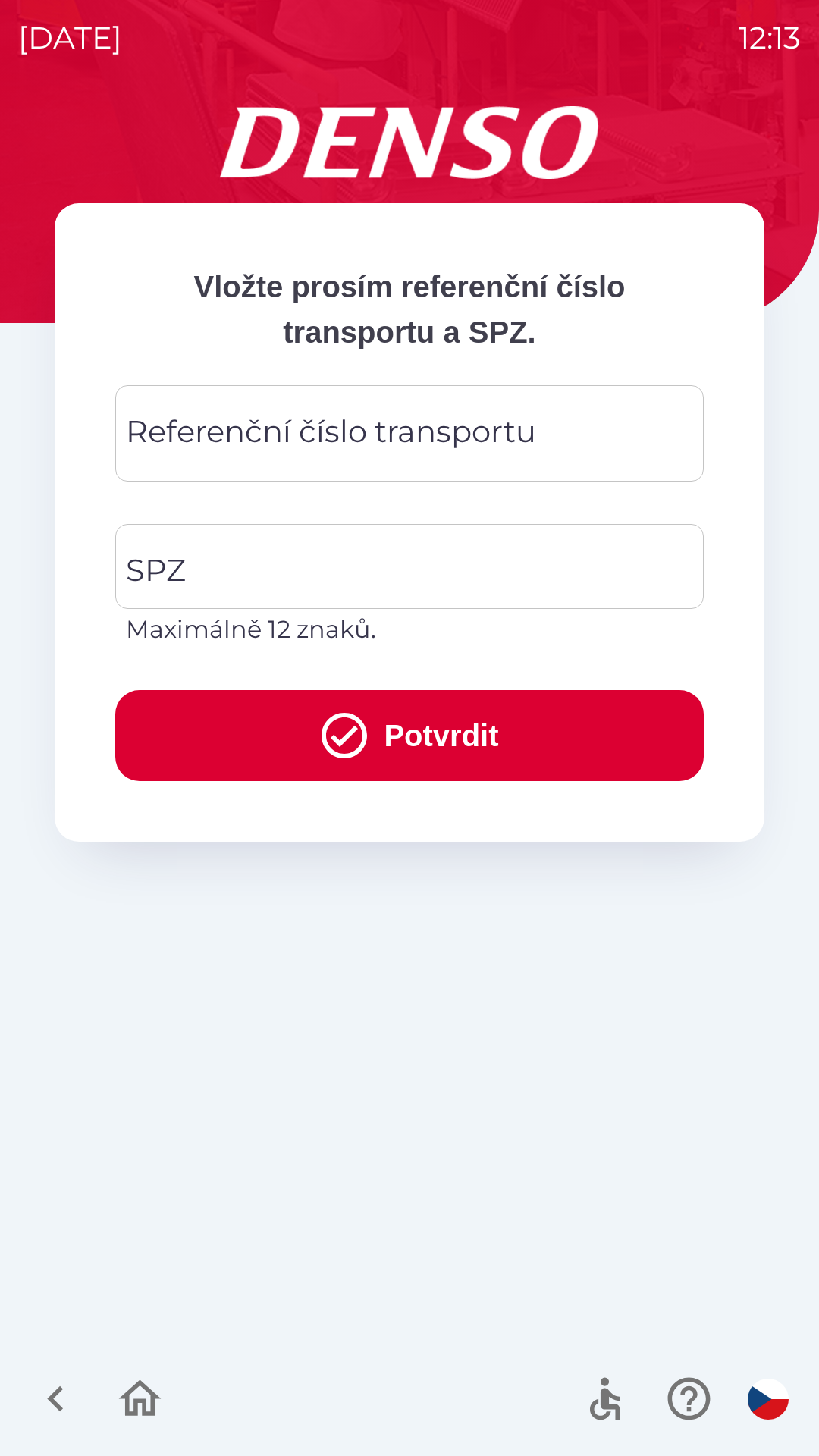
click at [233, 438] on div "Referenční číslo transportu Referenční číslo transportu" at bounding box center [410, 434] width 589 height 96
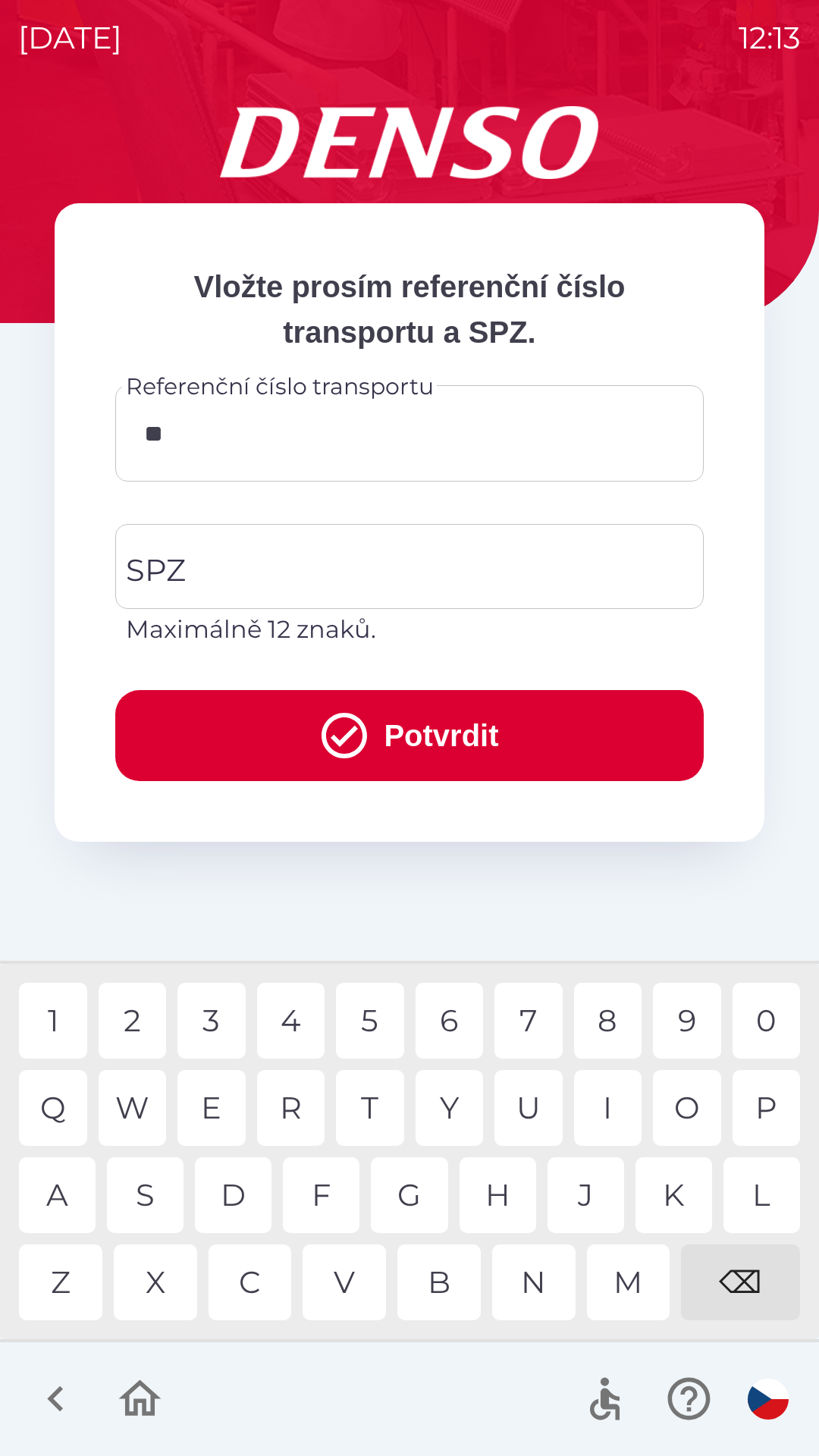
click at [767, 1015] on div "0" at bounding box center [766, 1021] width 68 height 76
click at [55, 1010] on div "1" at bounding box center [52, 1021] width 68 height 76
click at [71, 1019] on div "1" at bounding box center [52, 1021] width 68 height 76
click at [684, 1030] on div "9" at bounding box center [687, 1021] width 68 height 76
click at [772, 1020] on div "0" at bounding box center [766, 1021] width 68 height 76
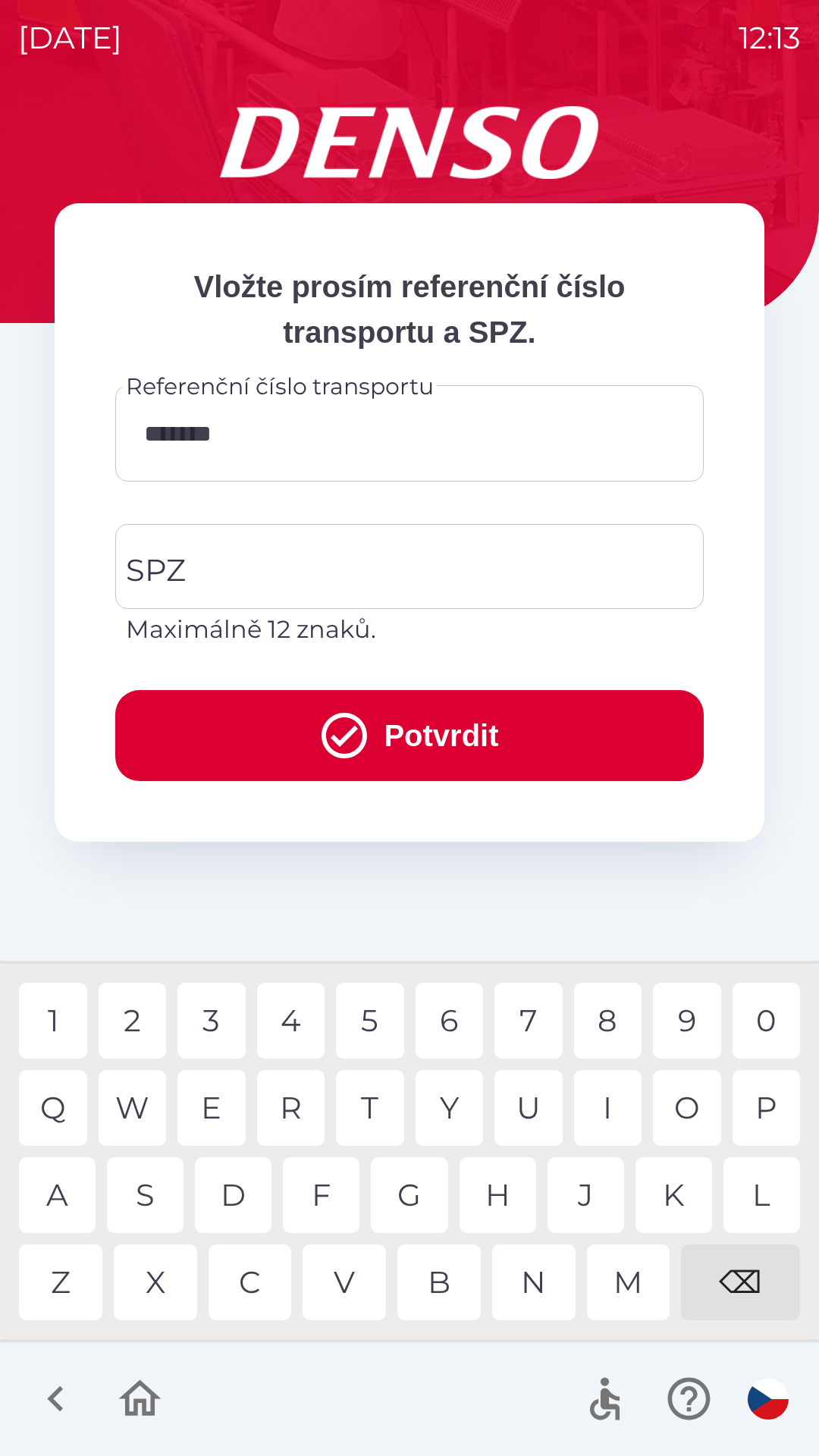
click at [688, 1018] on div "9" at bounding box center [687, 1021] width 68 height 76
click at [301, 560] on input "SPZ" at bounding box center [398, 566] width 552 height 72
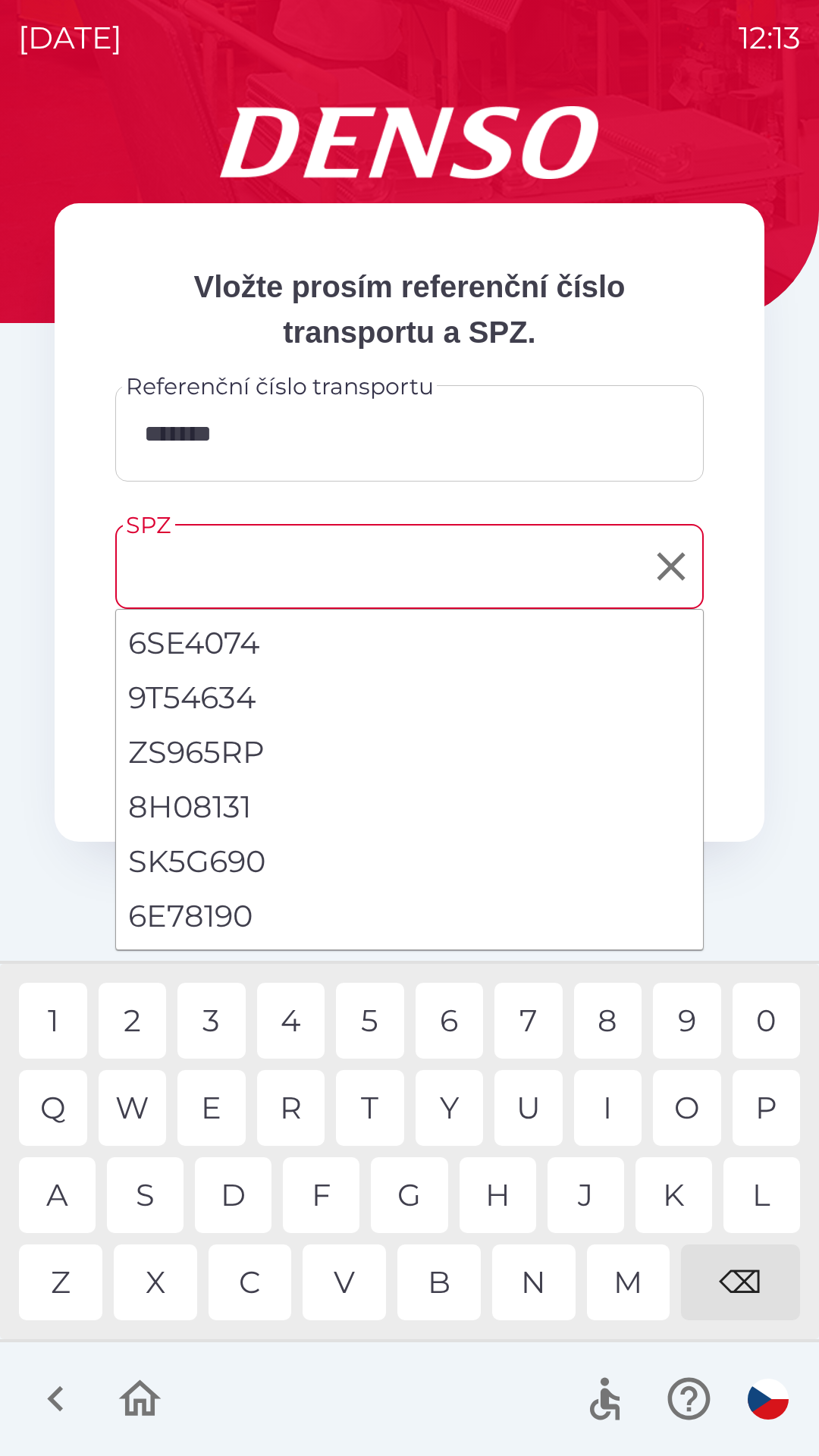
click at [664, 562] on icon "Clear" at bounding box center [671, 567] width 49 height 49
click at [300, 443] on input "*******" at bounding box center [409, 433] width 552 height 60
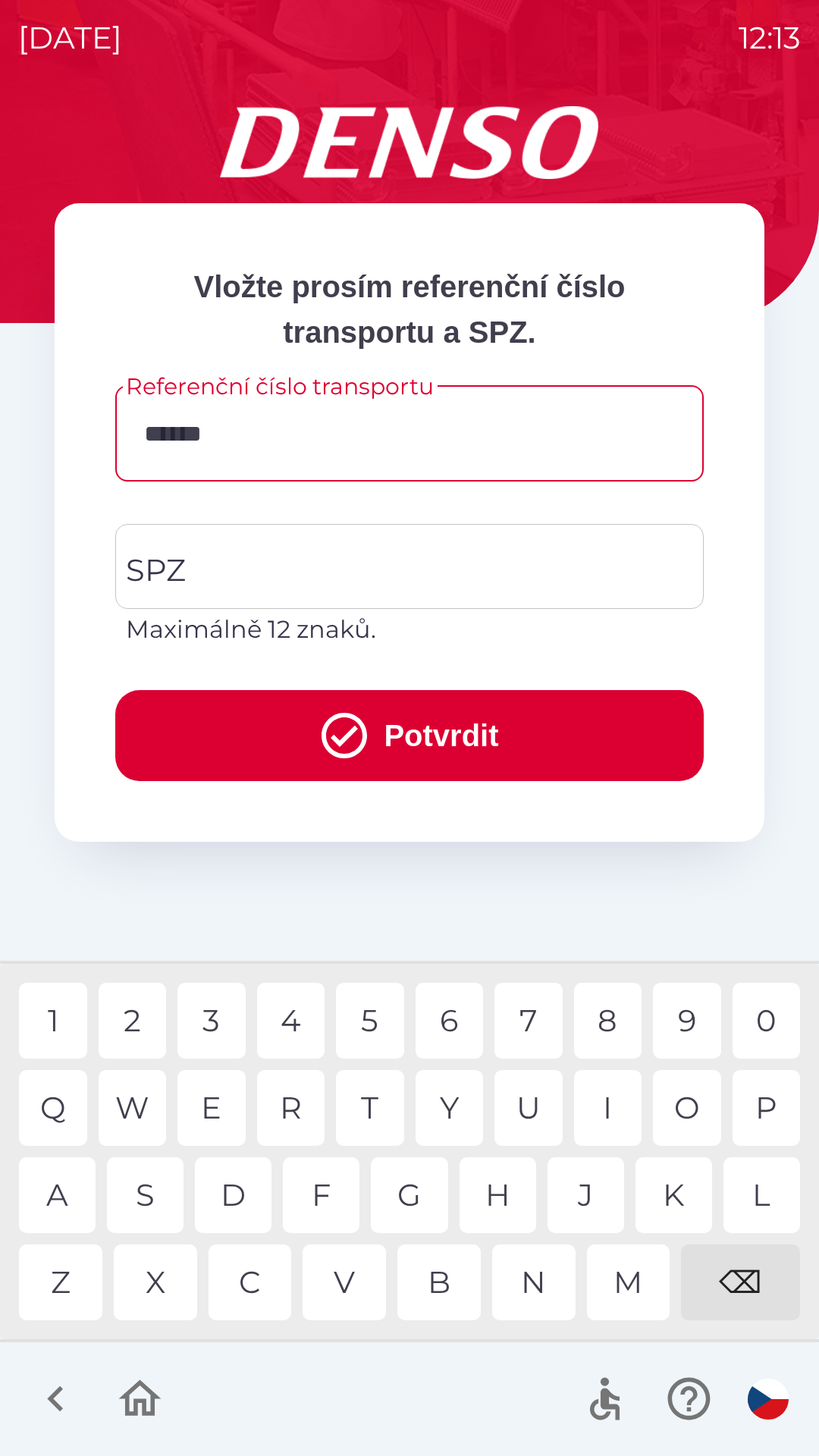
click at [746, 1286] on div "⌫" at bounding box center [740, 1282] width 119 height 76
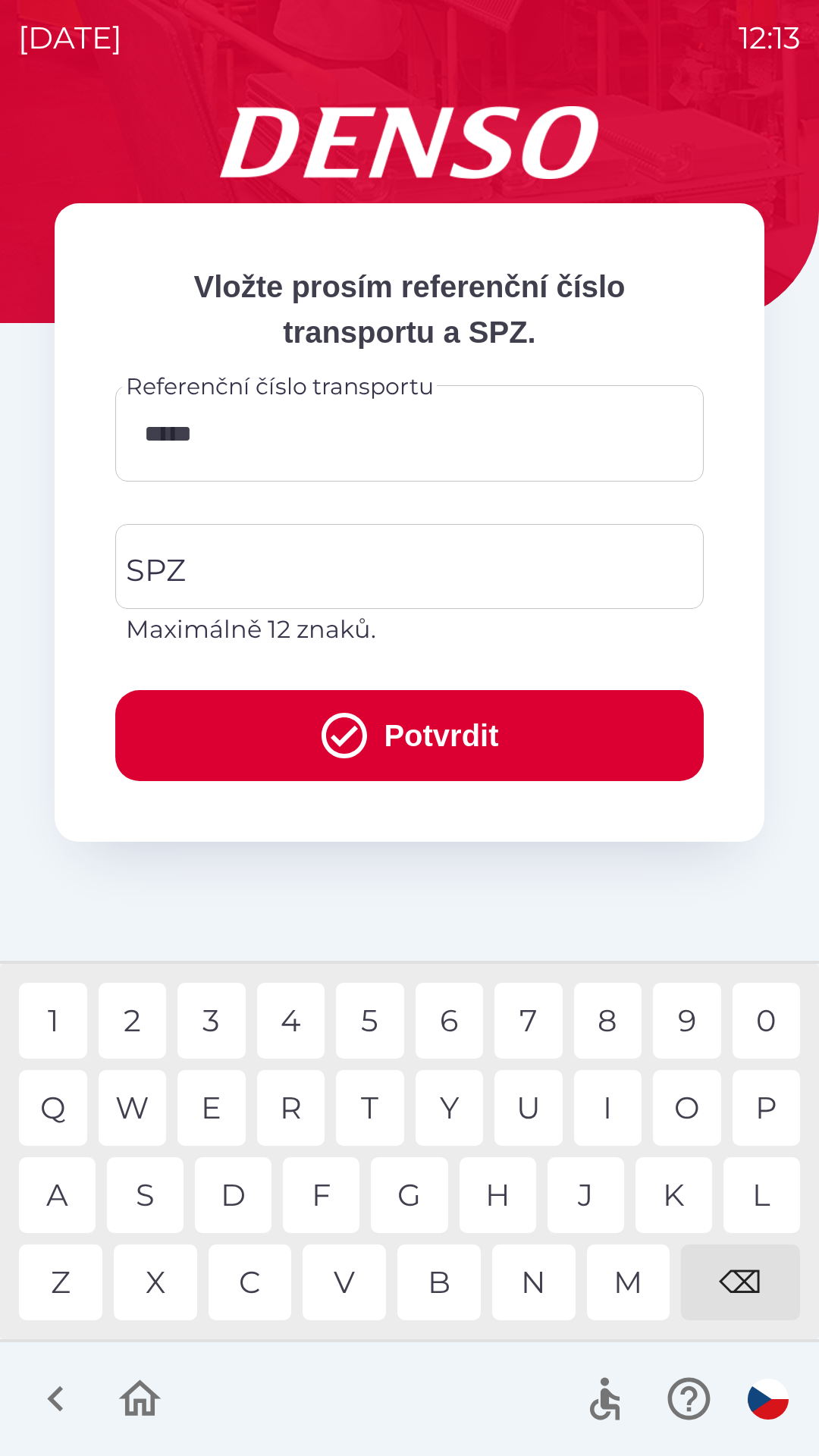
click at [748, 1293] on div "⌫" at bounding box center [740, 1282] width 119 height 76
click at [748, 1284] on div "⌫" at bounding box center [740, 1282] width 119 height 76
type input "*******"
click at [683, 1034] on div "9" at bounding box center [687, 1021] width 68 height 76
click at [347, 560] on input "SPZ" at bounding box center [409, 566] width 574 height 72
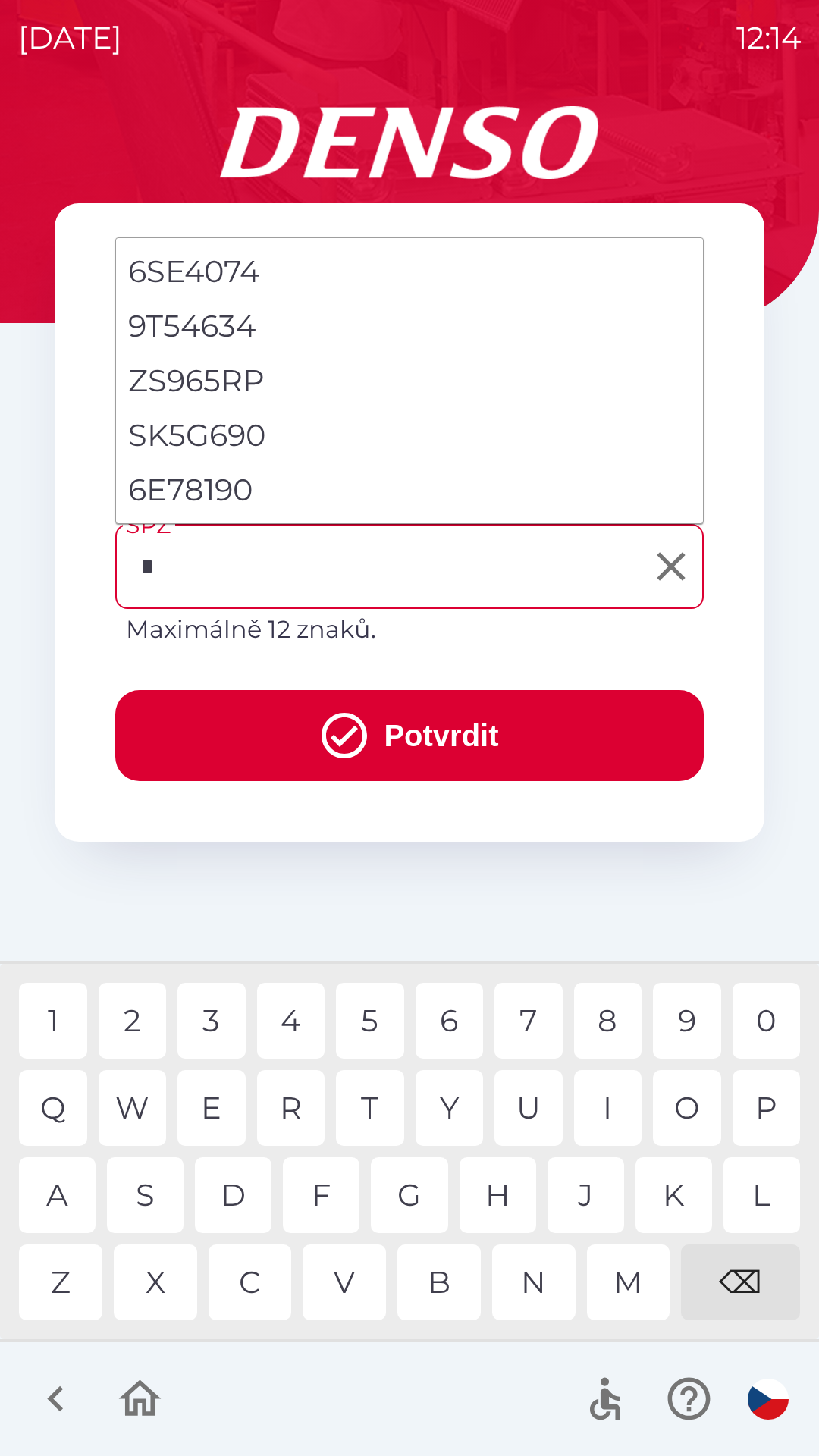
click at [450, 1022] on div "6" at bounding box center [450, 1021] width 68 height 76
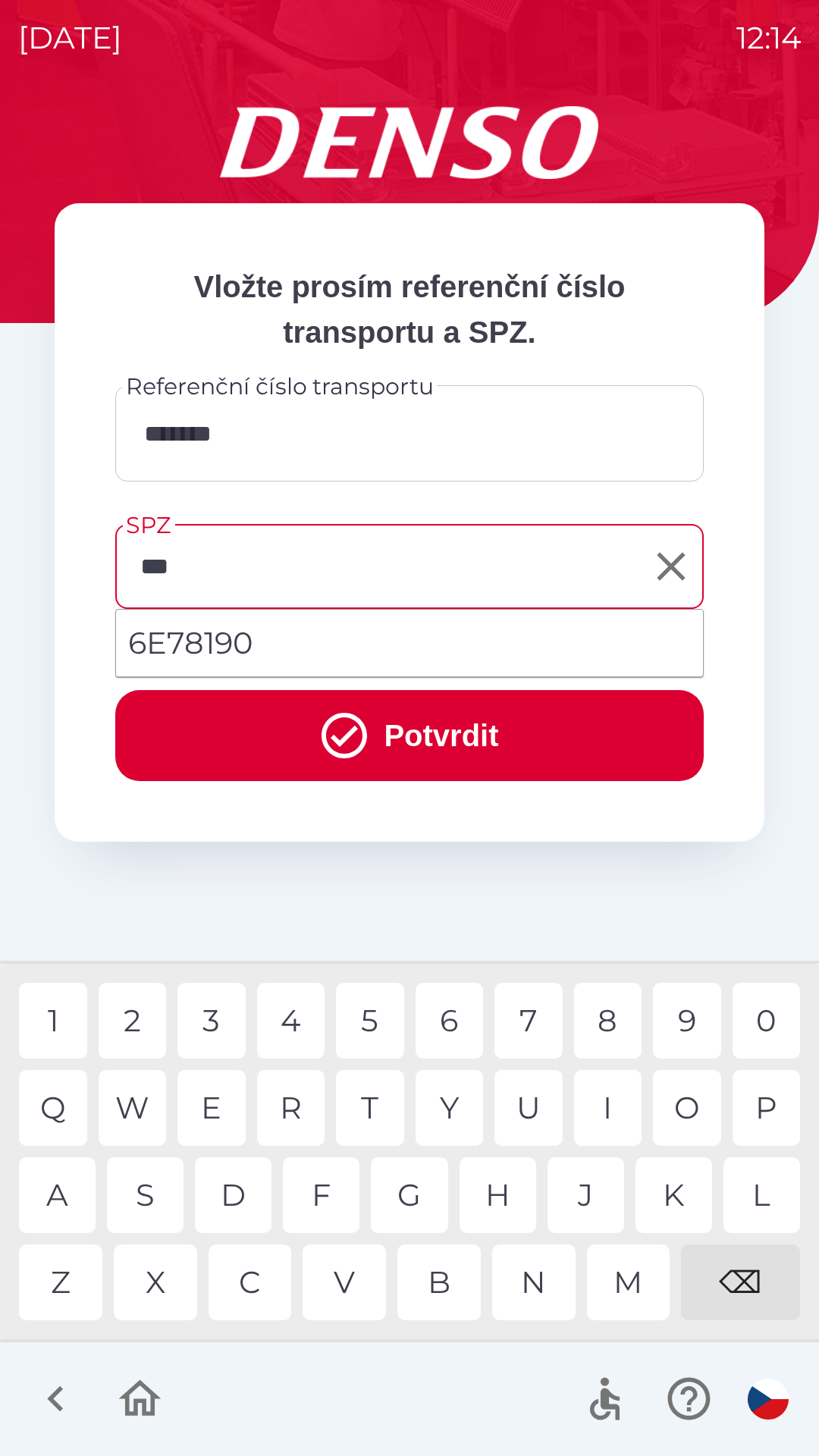
click at [531, 1037] on div "7" at bounding box center [528, 1021] width 68 height 76
click at [211, 647] on li "6E78190" at bounding box center [410, 643] width 587 height 55
type input "*******"
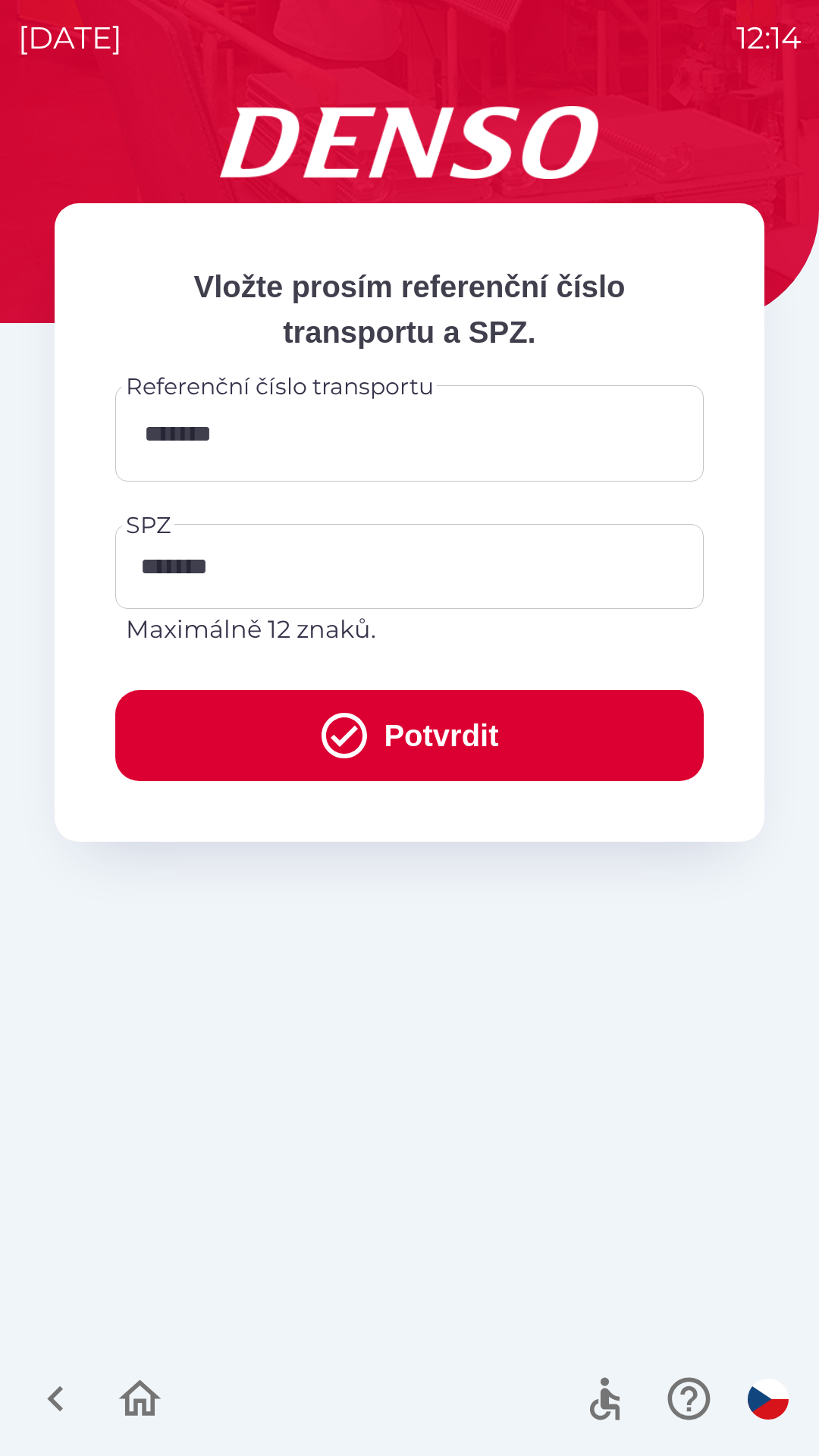
click at [407, 740] on button "Potvrdit" at bounding box center [410, 736] width 589 height 91
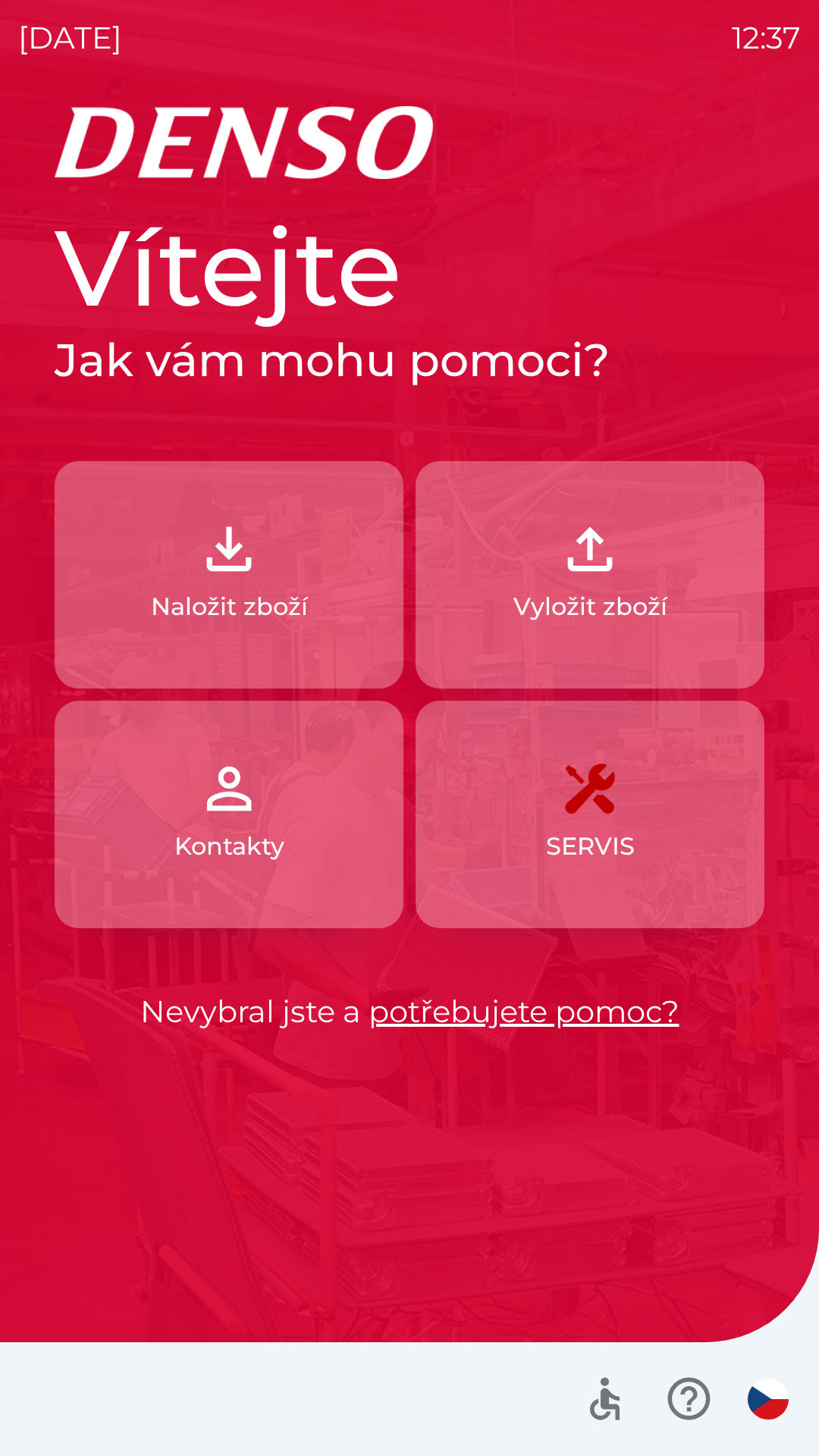
click at [294, 593] on p "Naložit zboží" at bounding box center [229, 607] width 157 height 36
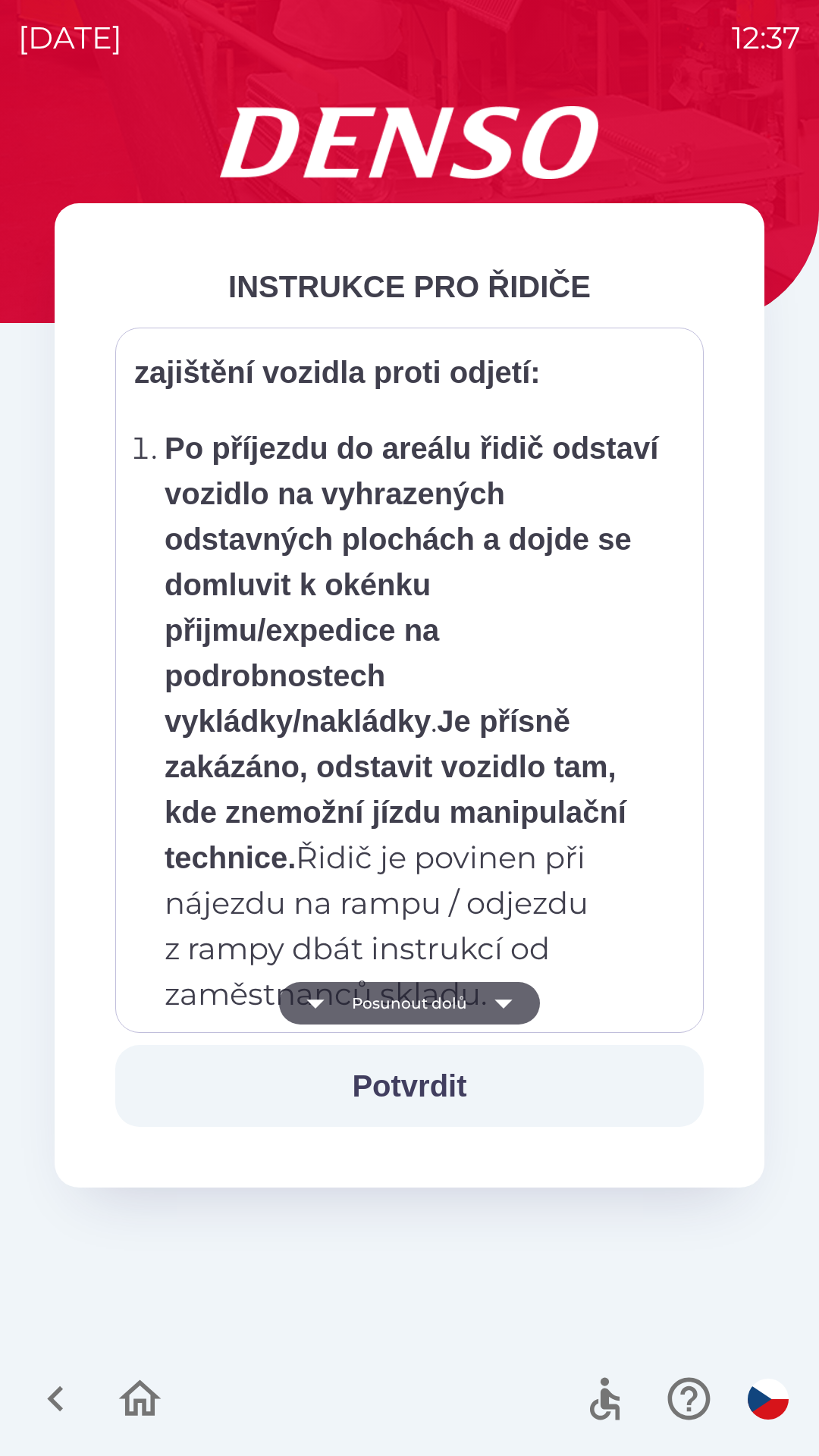
click at [445, 605] on strong "Po příjezdu do areálu řidič odstaví vozidlo na vyhrazených odstavných plochách …" at bounding box center [411, 585] width 493 height 306
click at [553, 312] on div "INSTRUKCE PRO ŘIDIČE Všichni řidiči přijíždějící do skladu firmy DENSO CZECH s.…" at bounding box center [409, 695] width 709 height 984
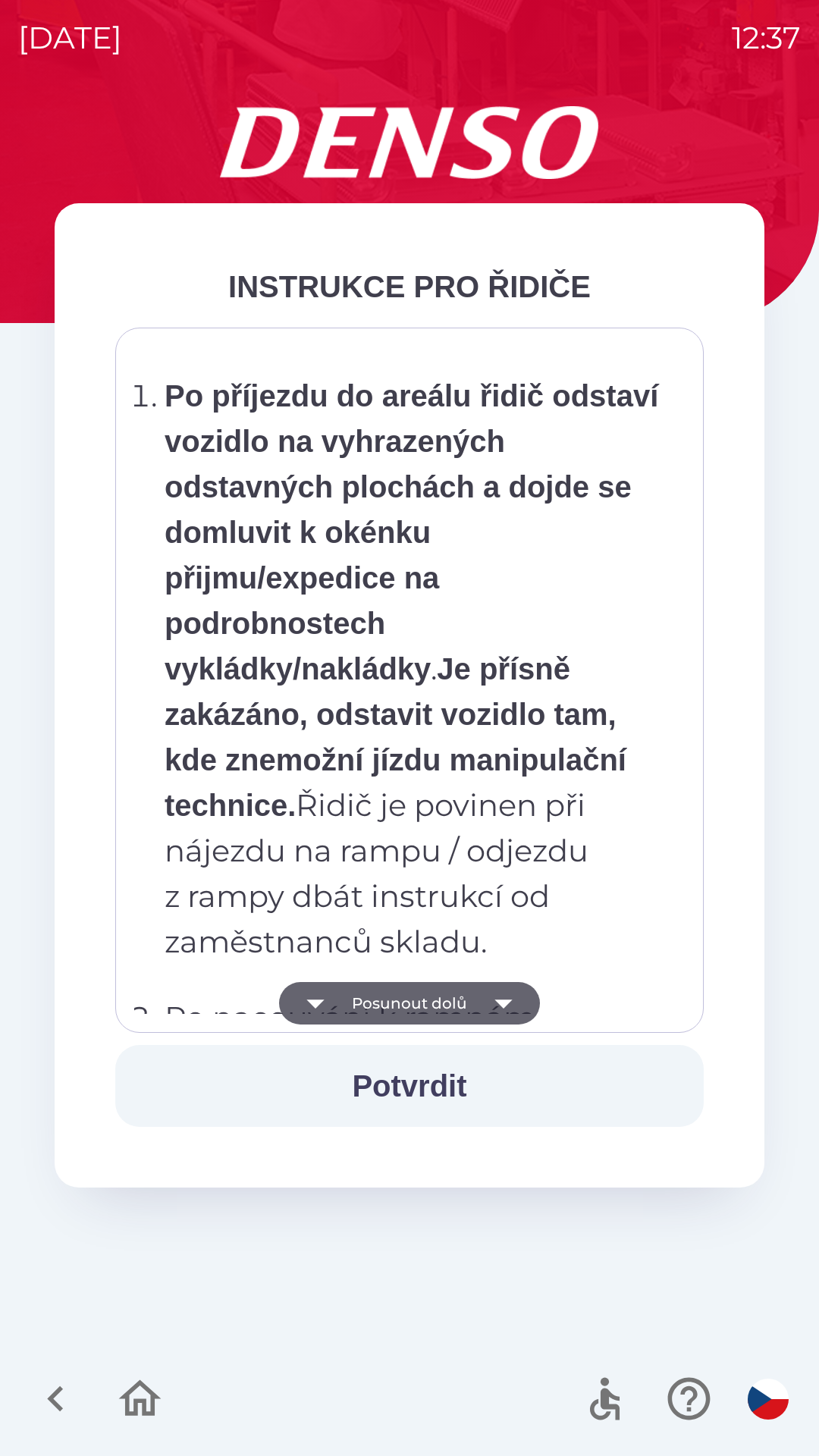
click at [428, 916] on p "Po příjezdu do areálu řidič odstaví vozidlo na vyhrazených odstavných plochách …" at bounding box center [414, 668] width 499 height 591
click at [388, 921] on p "Po příjezdu do areálu řidič odstaví vozidlo na vyhrazených odstavných plochách …" at bounding box center [414, 668] width 499 height 591
click at [485, 933] on p "Po příjezdu do areálu řidič odstaví vozidlo na vyhrazených odstavných plochách …" at bounding box center [414, 668] width 499 height 591
click at [497, 822] on strong "Je přísně zakázáno, odstavit vozidlo tam, kde znemožní jízdu manipulační techni…" at bounding box center [395, 736] width 461 height 170
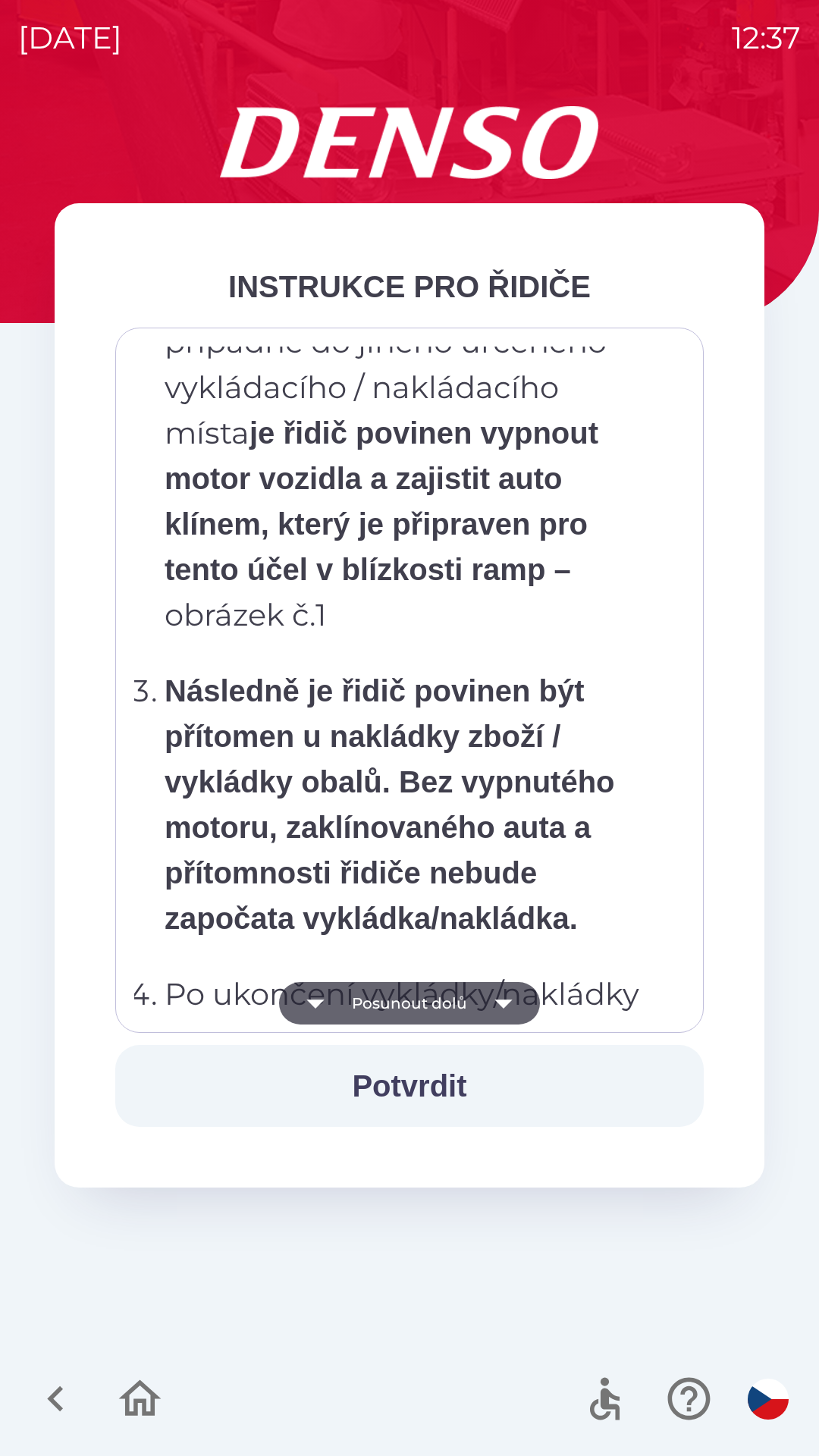
scroll to position [7126, 0]
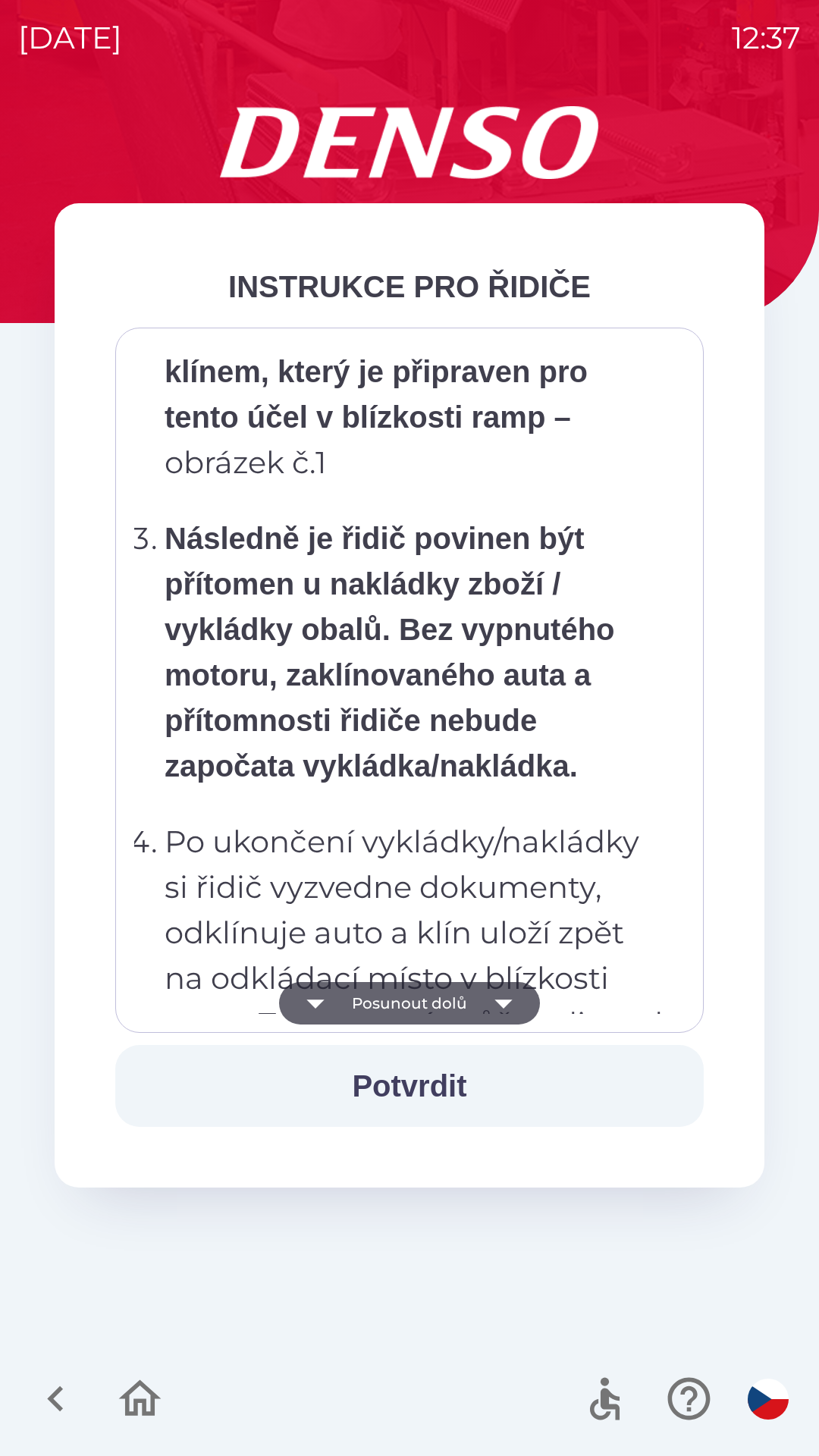
click at [504, 783] on strong "Následně je řidič povinen být přítomen u nakládky zboží / vykládky obalů. Bez v…" at bounding box center [390, 651] width 450 height 261
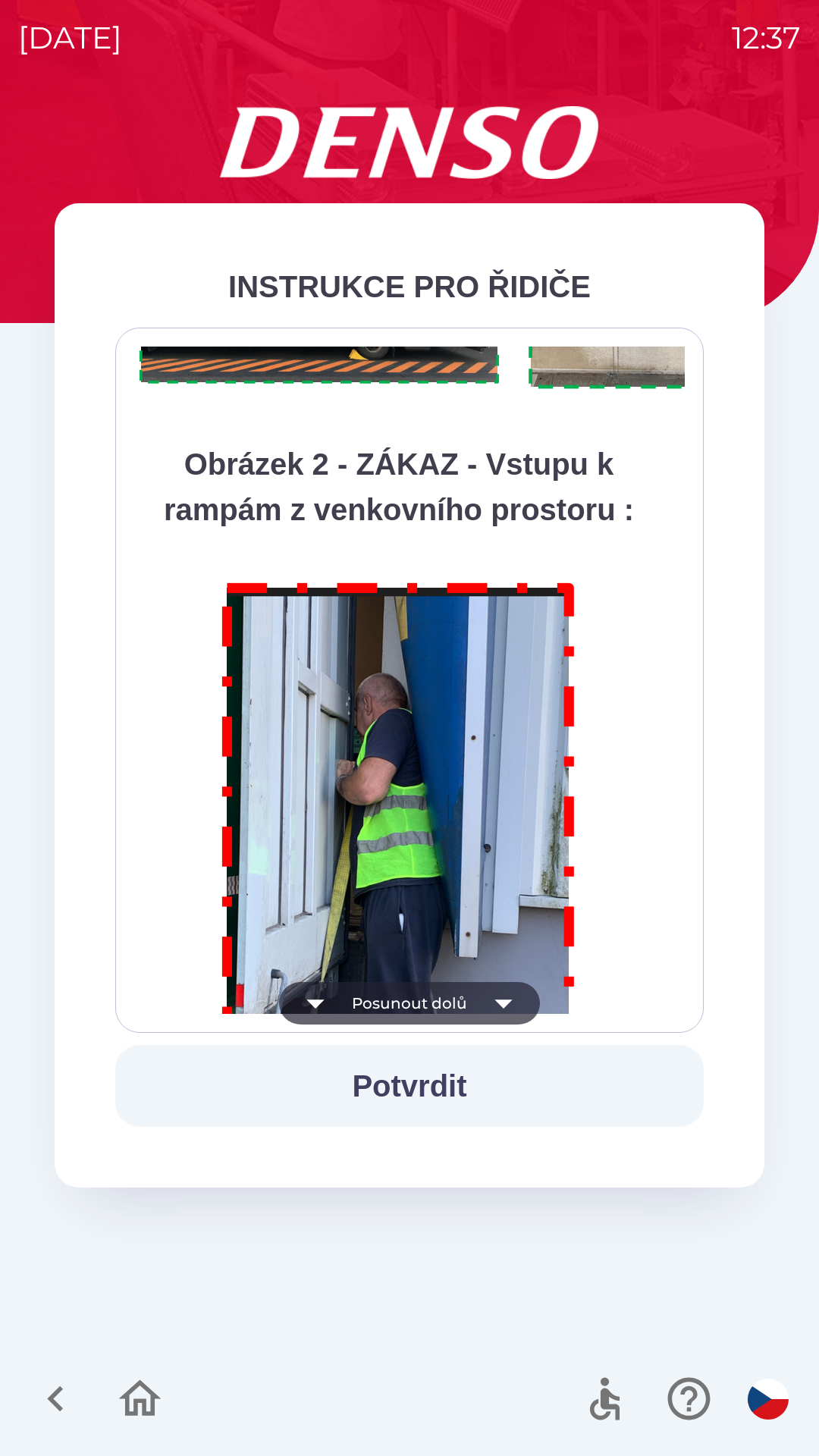
scroll to position [8522, 0]
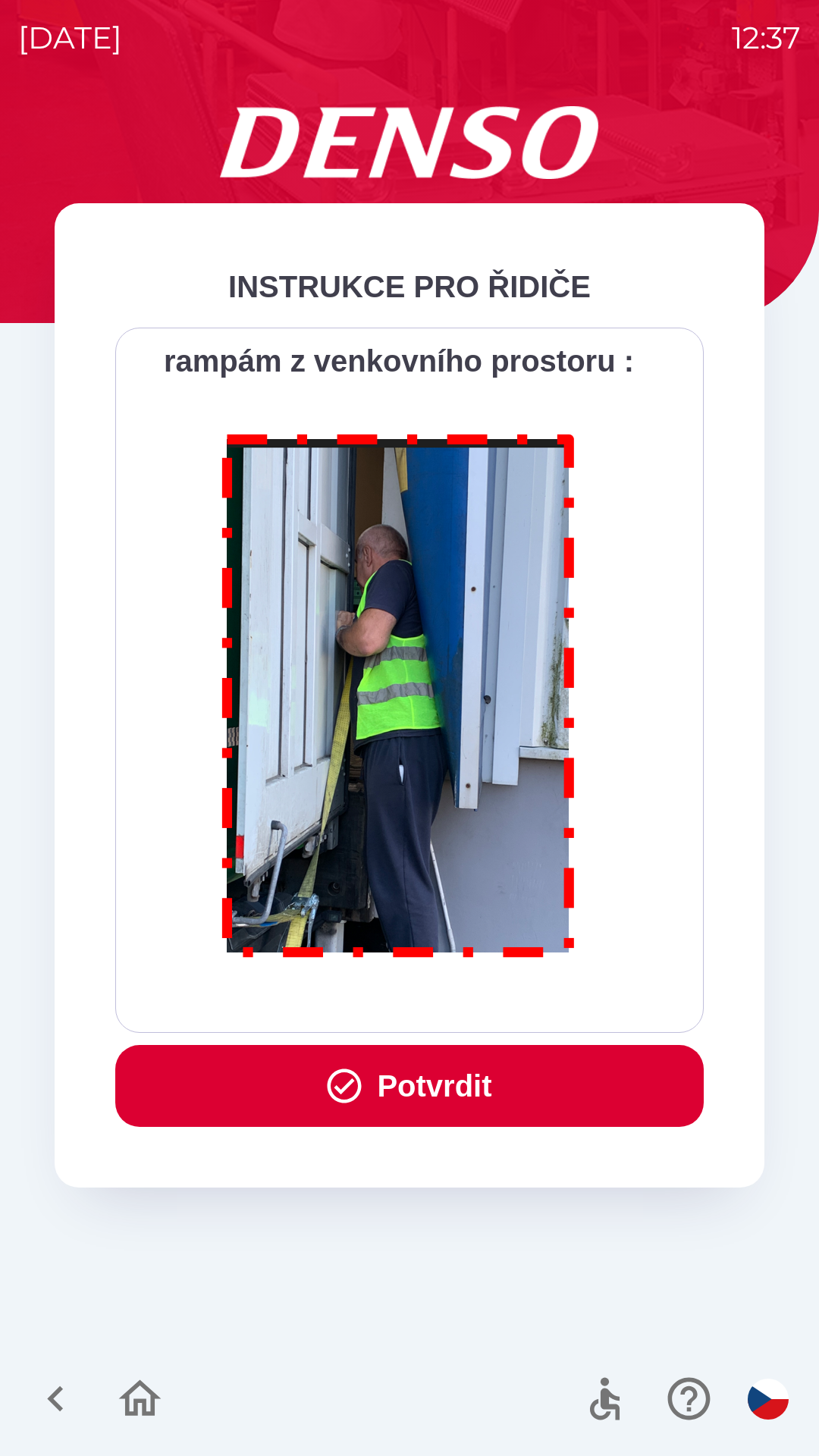
click at [442, 1064] on button "Potvrdit" at bounding box center [410, 1086] width 589 height 82
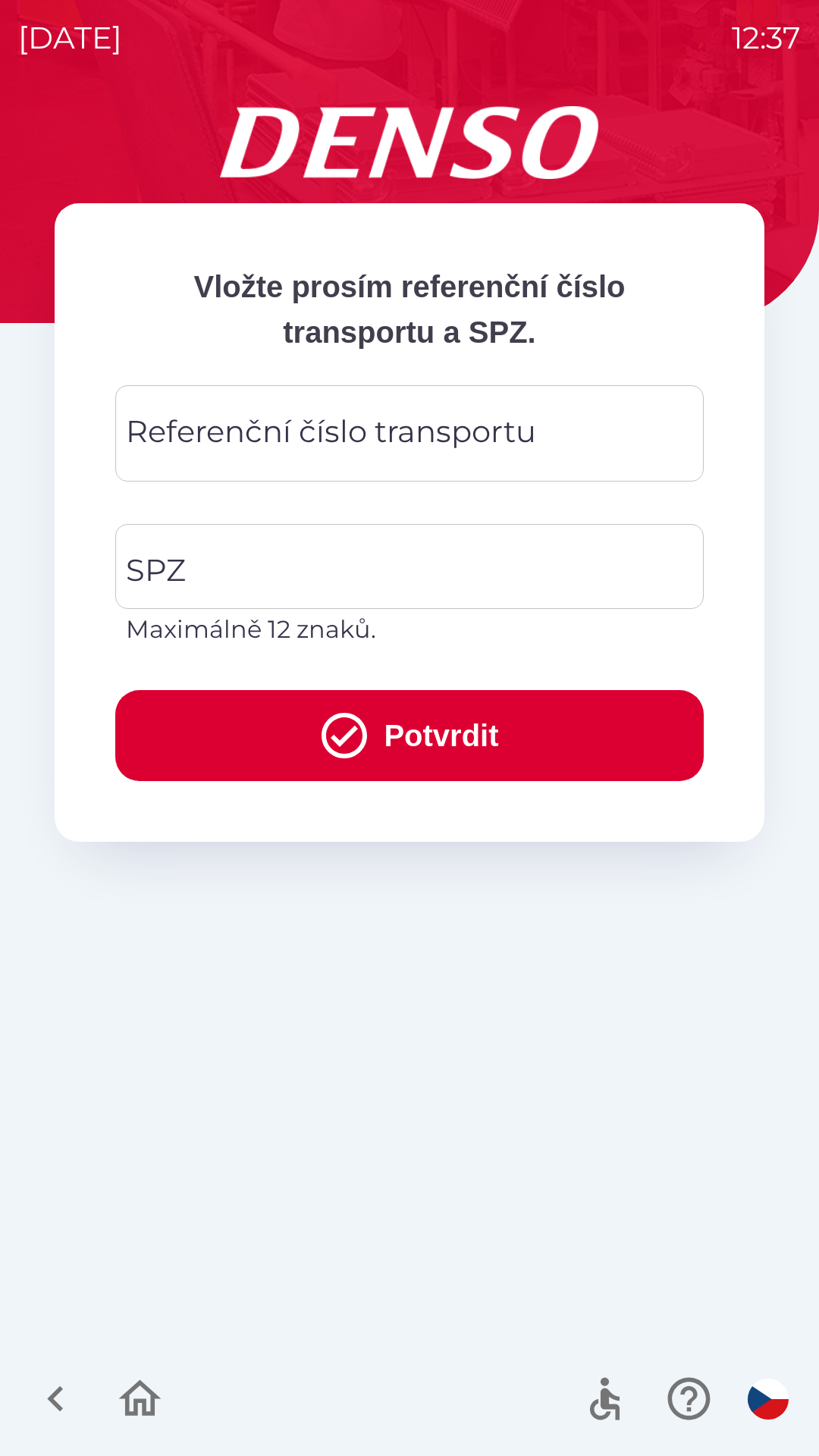
click at [482, 426] on div "Referenční číslo transportu Referenční číslo transportu" at bounding box center [410, 434] width 589 height 96
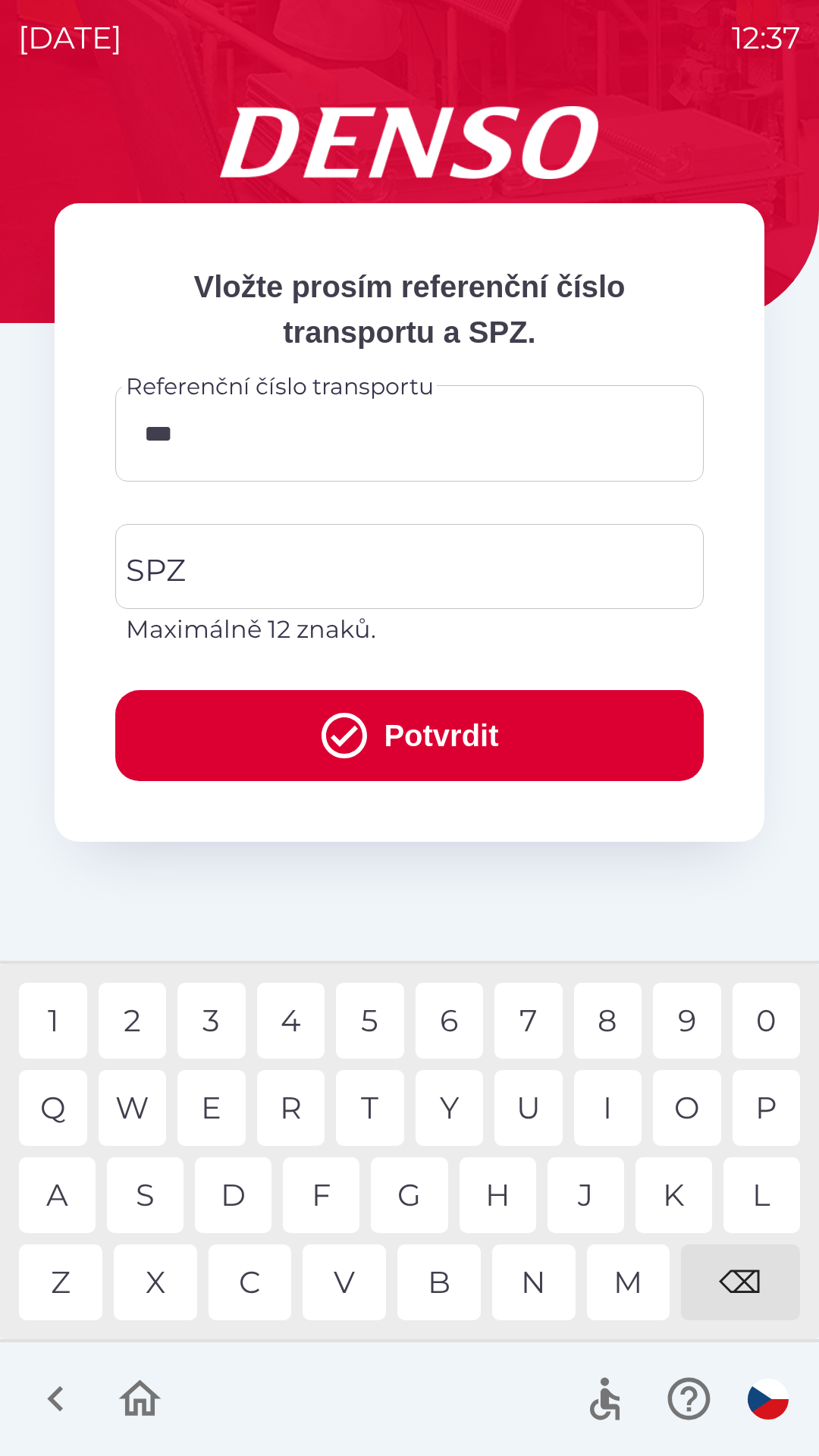
click at [536, 1002] on div "7" at bounding box center [528, 1021] width 68 height 76
type input "******"
click at [441, 569] on input "SPZ" at bounding box center [398, 566] width 552 height 72
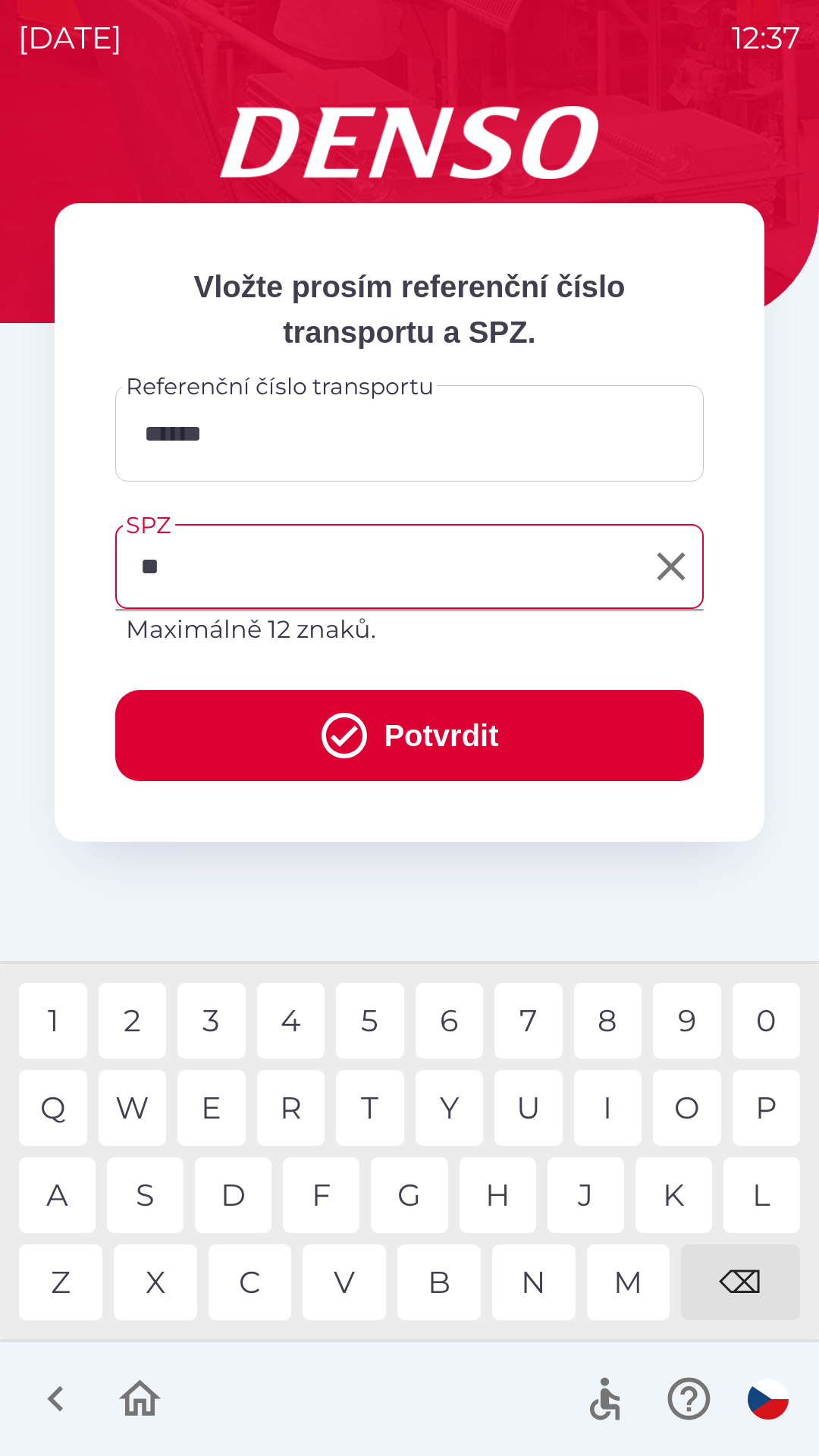
type input "*"
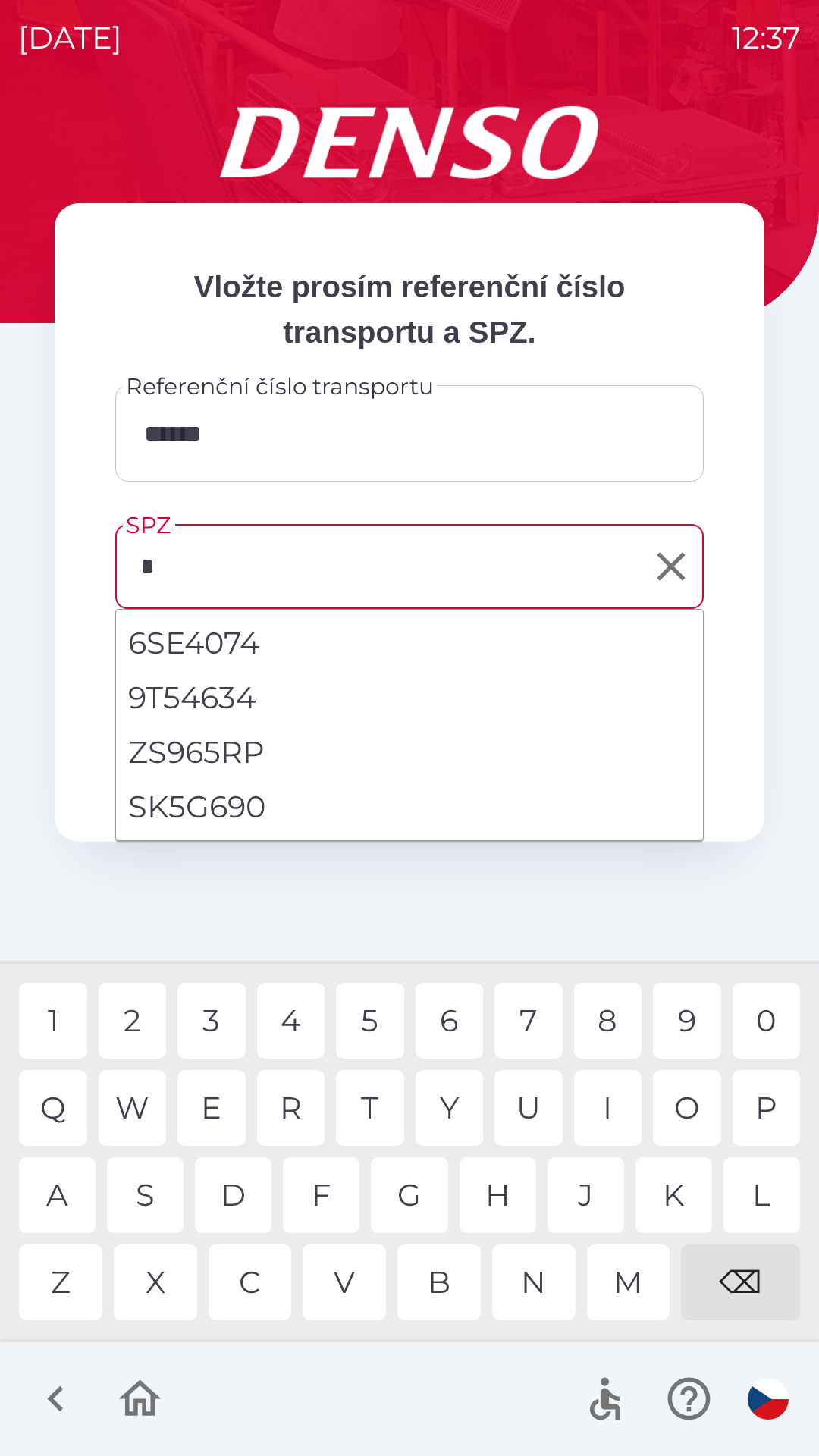
click at [748, 1274] on div "⌫" at bounding box center [740, 1282] width 119 height 76
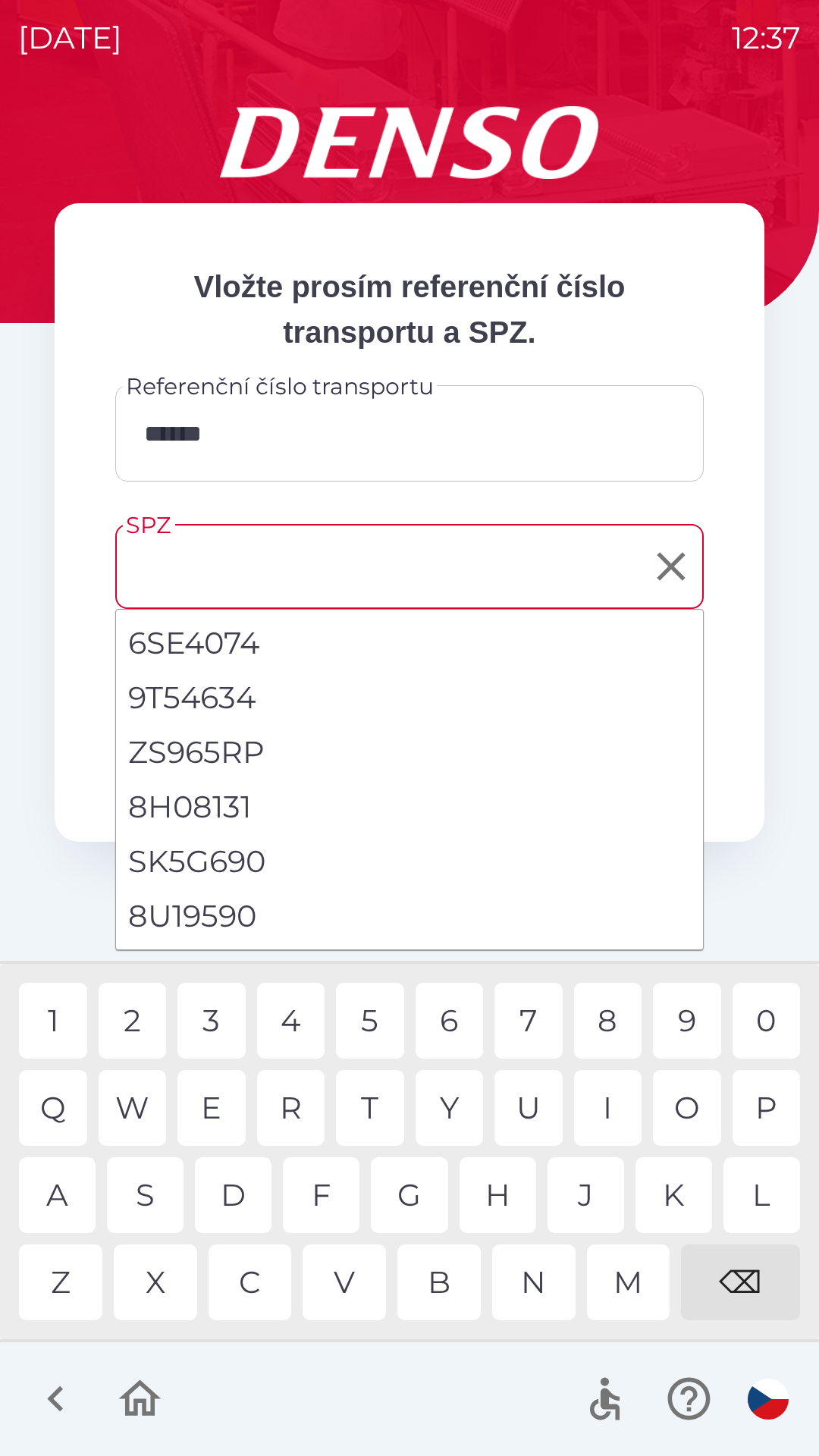
click at [740, 1271] on div "⌫" at bounding box center [740, 1282] width 119 height 76
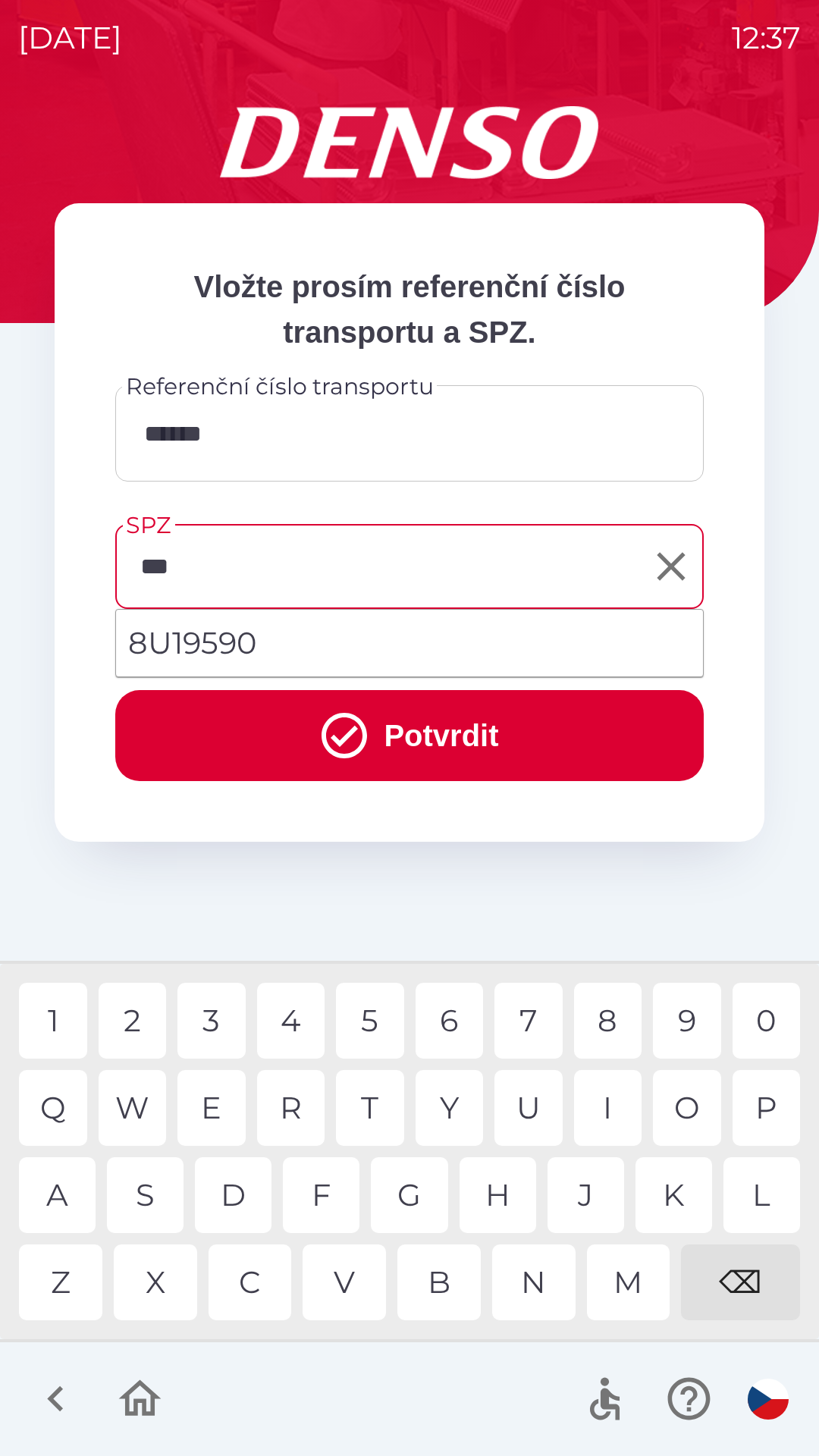
click at [78, 1009] on div "1" at bounding box center [52, 1021] width 68 height 76
click at [699, 1020] on div "9" at bounding box center [687, 1021] width 68 height 76
click at [349, 1017] on div "5" at bounding box center [369, 1021] width 68 height 76
type input "*******"
click at [757, 1024] on div "0" at bounding box center [766, 1021] width 68 height 76
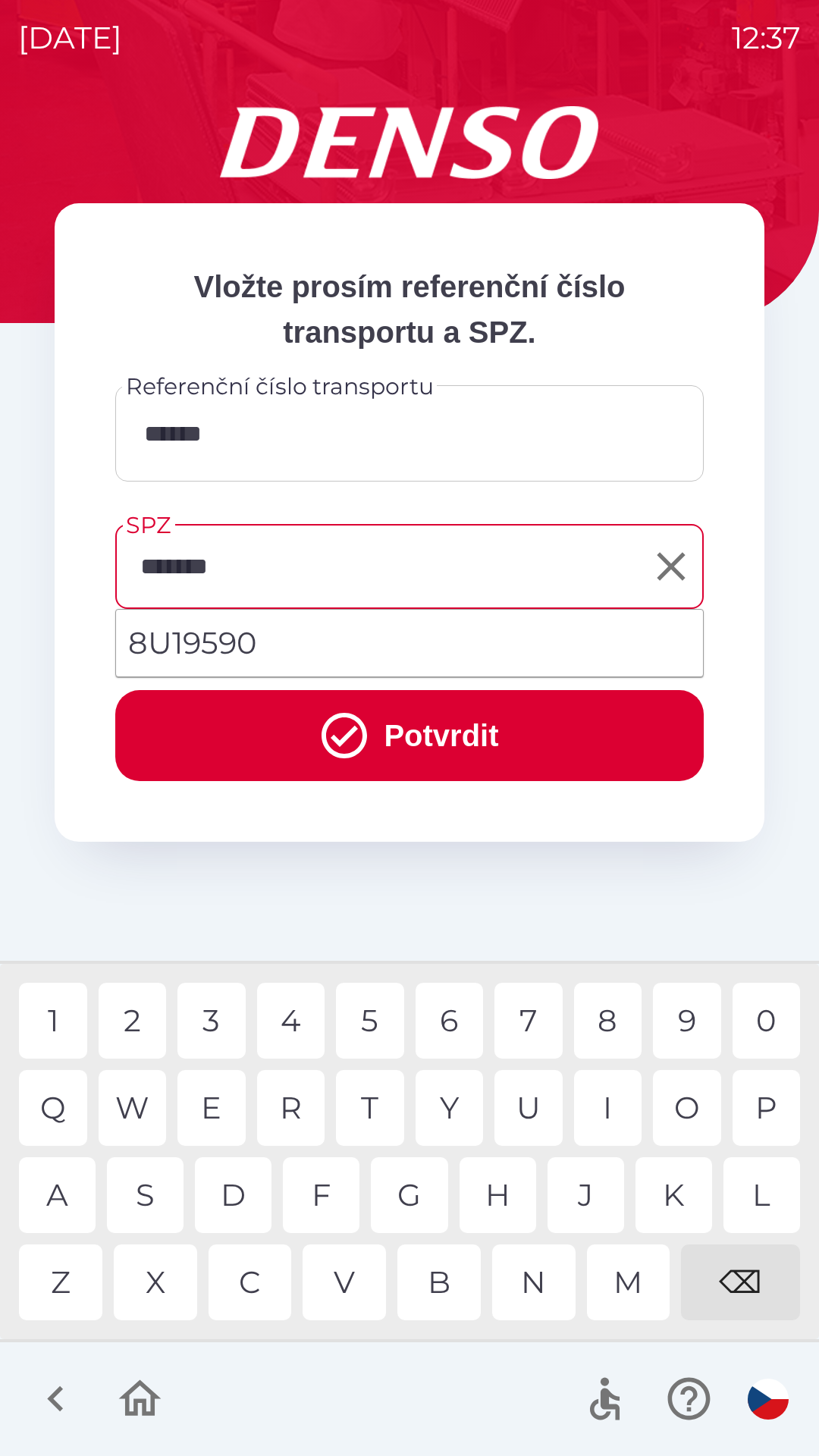
click at [504, 743] on button "Potvrdit" at bounding box center [410, 736] width 589 height 91
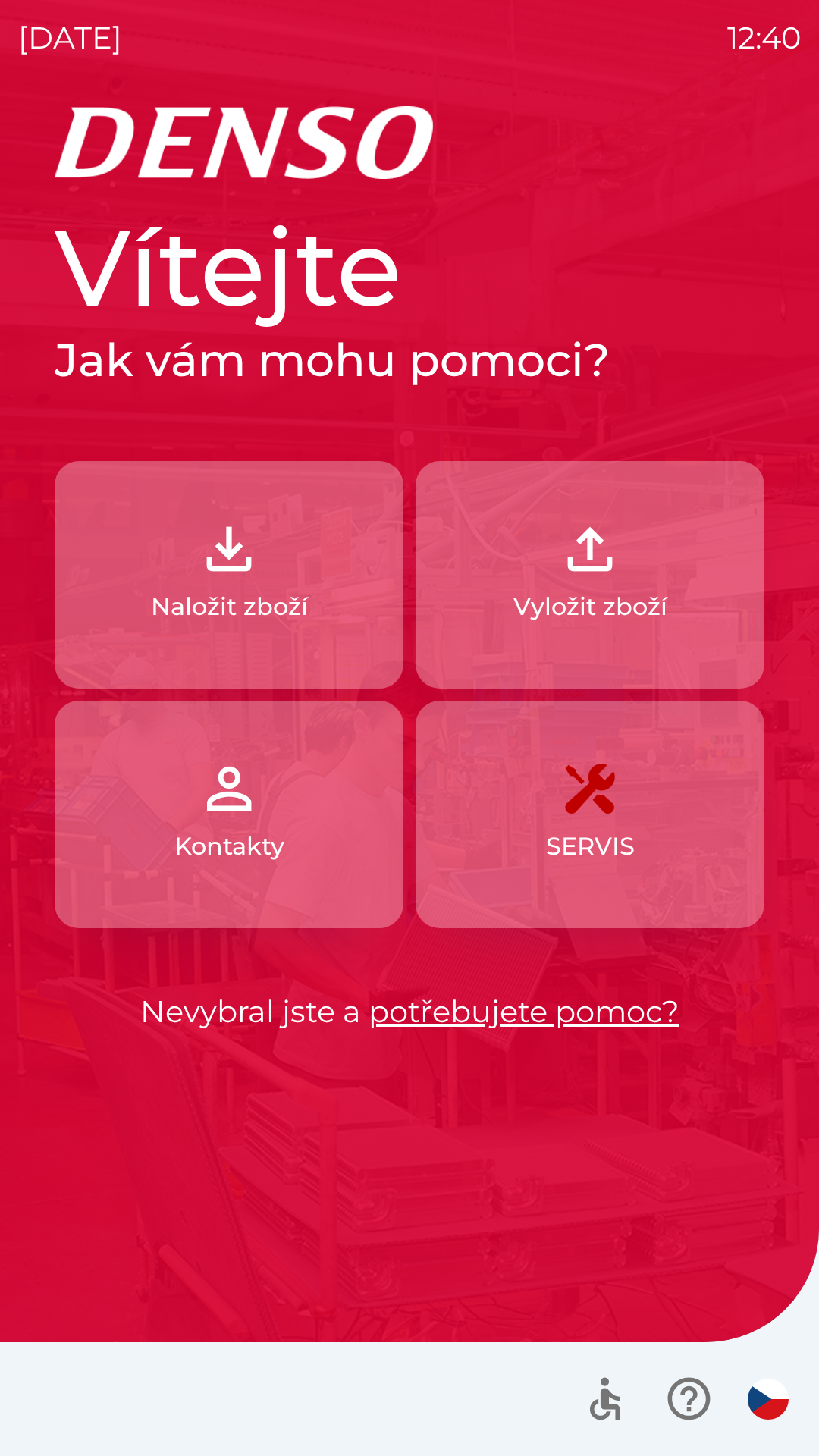
click at [648, 614] on p "Vyložit zboží" at bounding box center [590, 607] width 154 height 36
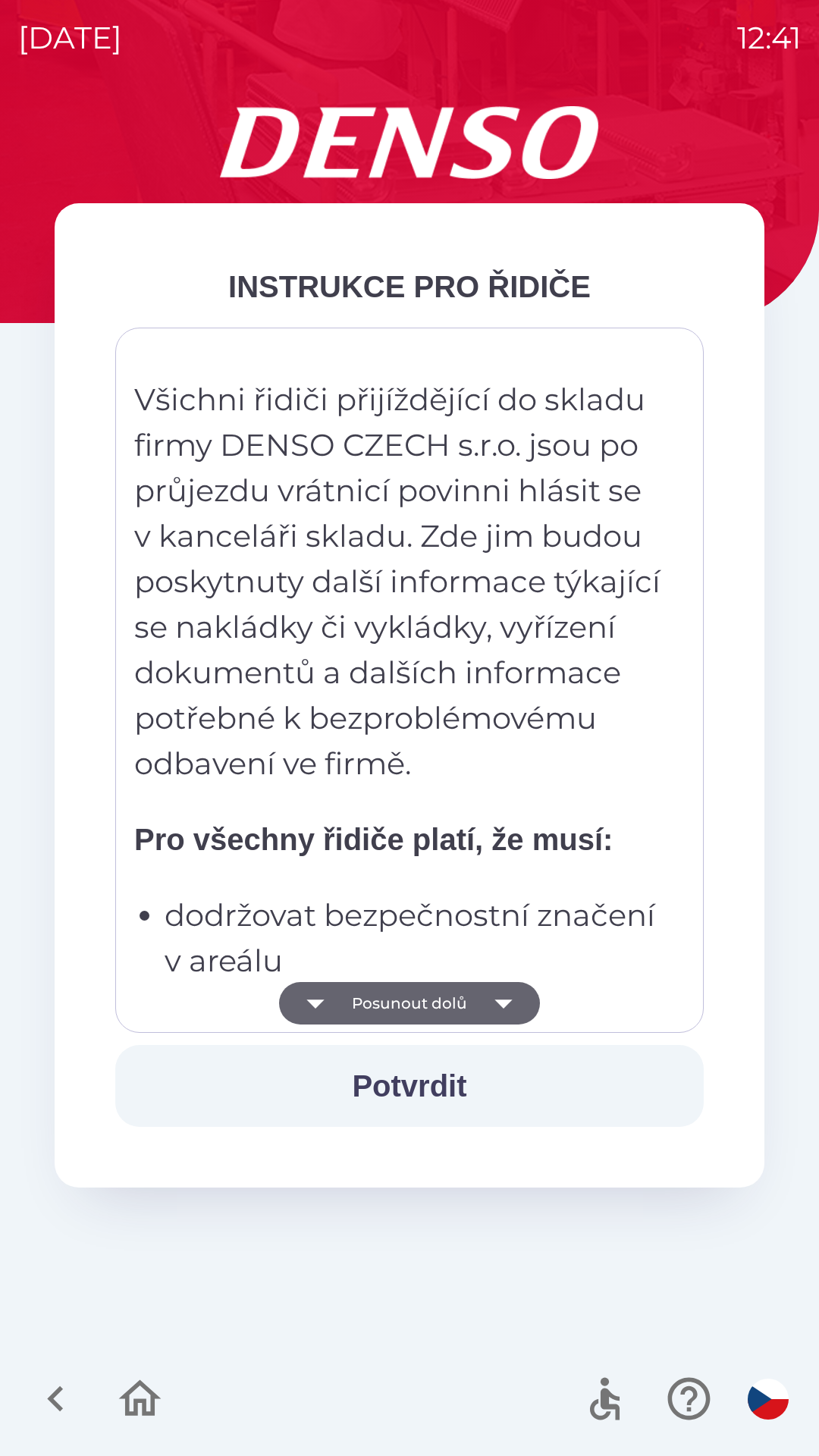
click at [504, 1006] on icon "button" at bounding box center [503, 1004] width 18 height 9
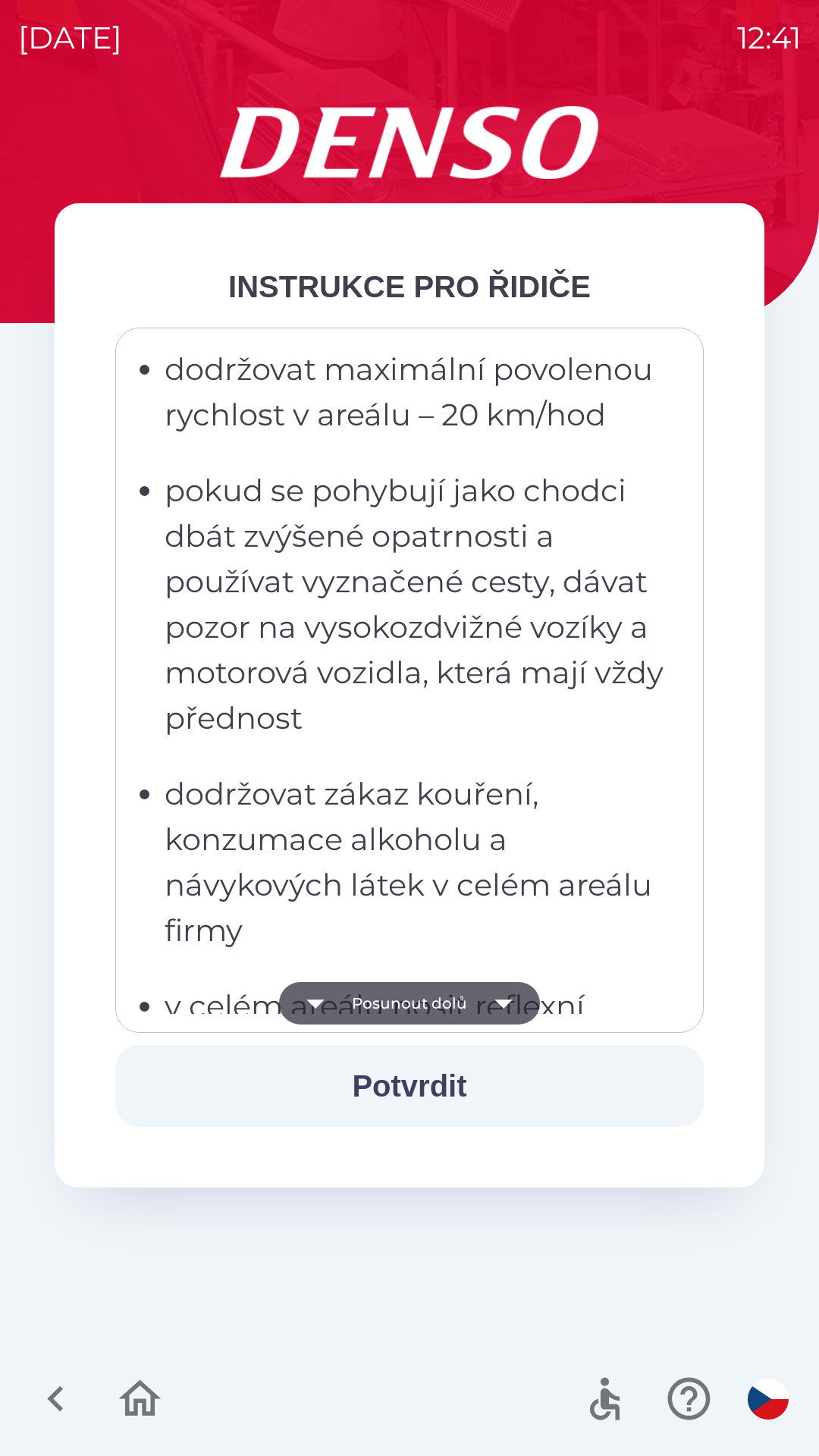
click at [509, 1009] on icon "button" at bounding box center [504, 1003] width 42 height 42
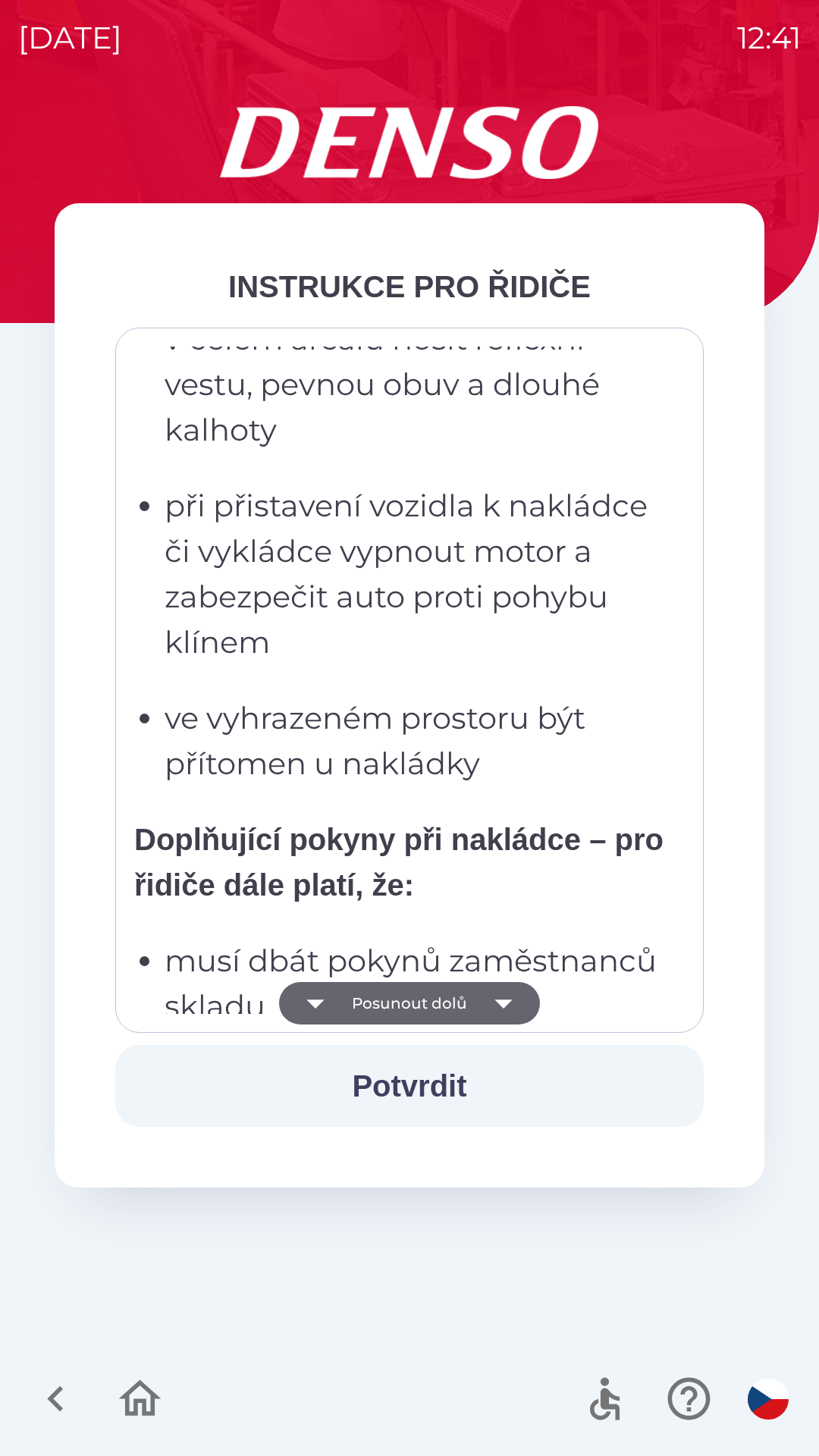
click at [507, 1004] on icon "button" at bounding box center [504, 1003] width 42 height 42
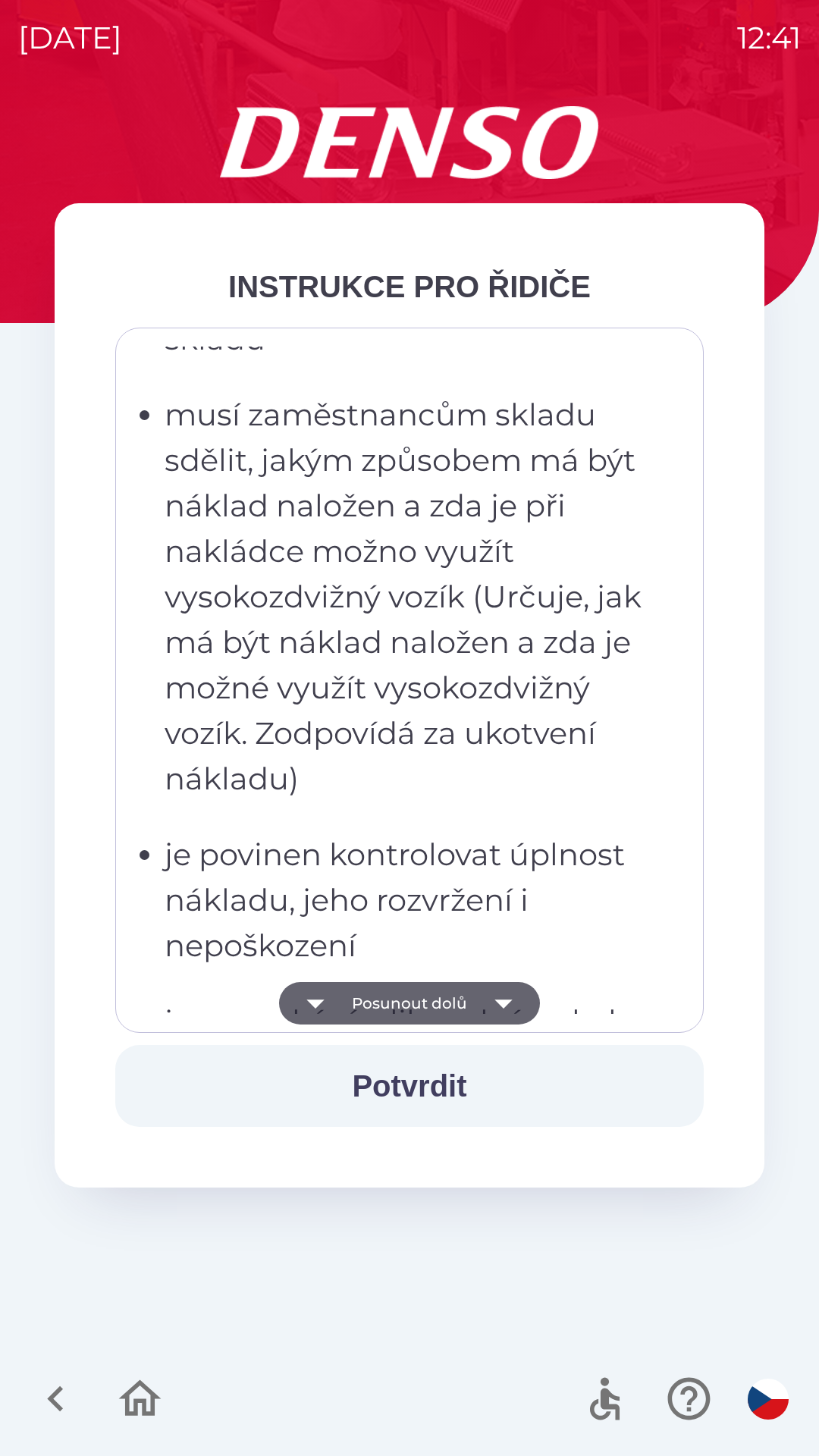
click at [499, 1006] on icon "button" at bounding box center [504, 1003] width 42 height 42
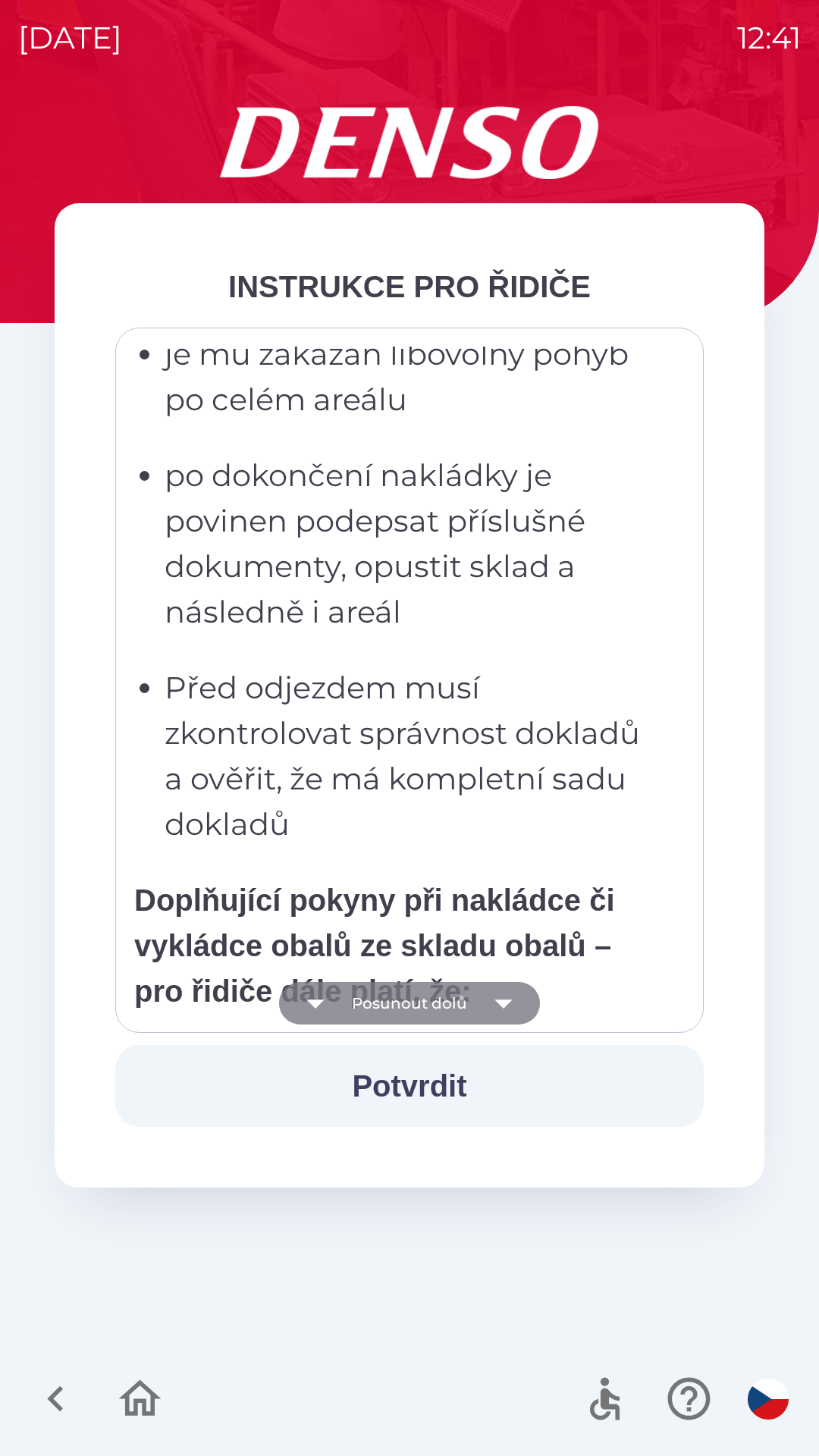
click at [505, 1010] on icon "button" at bounding box center [504, 1003] width 42 height 42
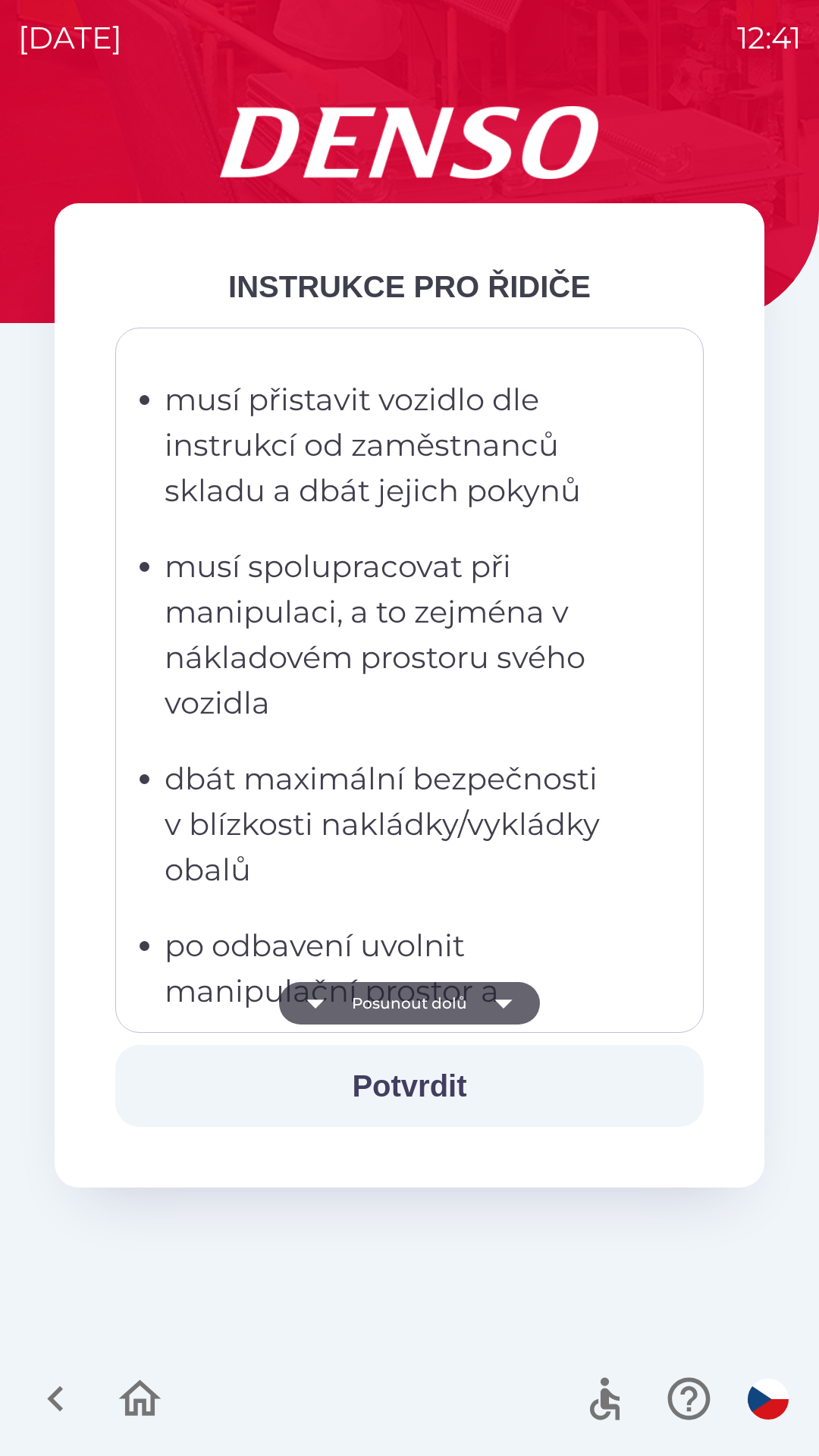
click at [505, 1010] on icon "button" at bounding box center [504, 1003] width 42 height 42
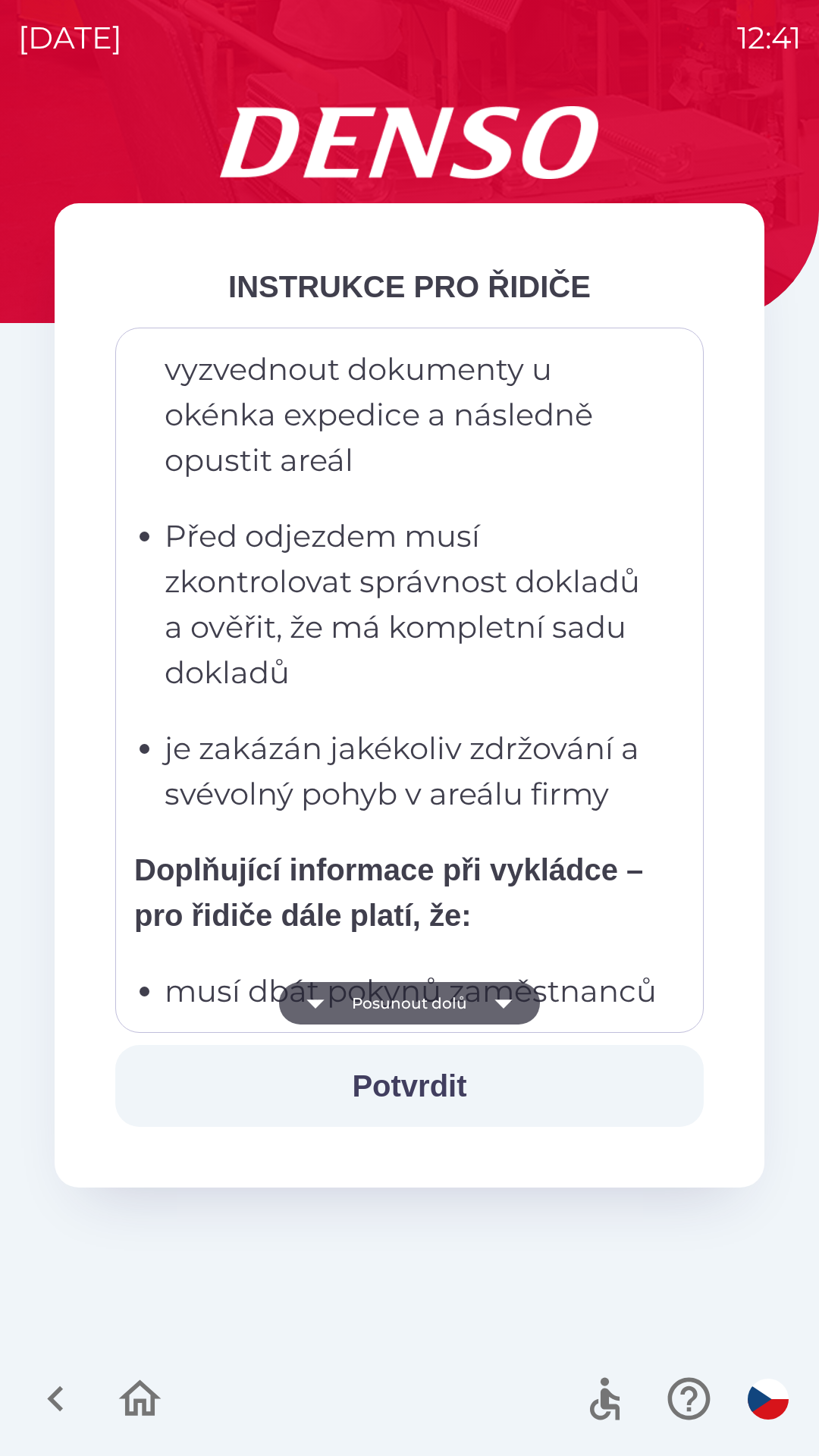
click at [499, 1008] on icon "button" at bounding box center [504, 1003] width 42 height 42
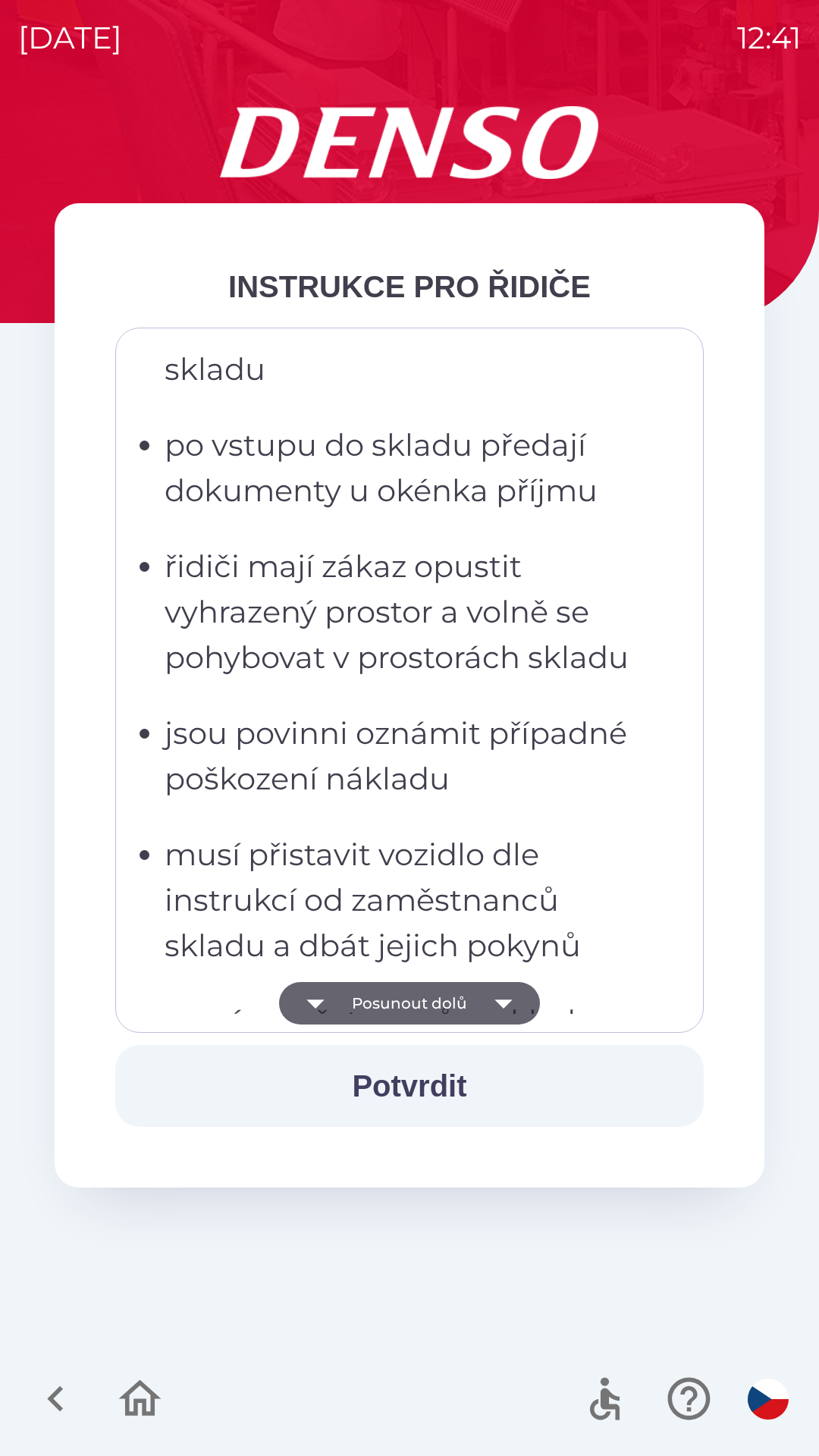
click at [503, 1004] on icon "button" at bounding box center [503, 1004] width 18 height 9
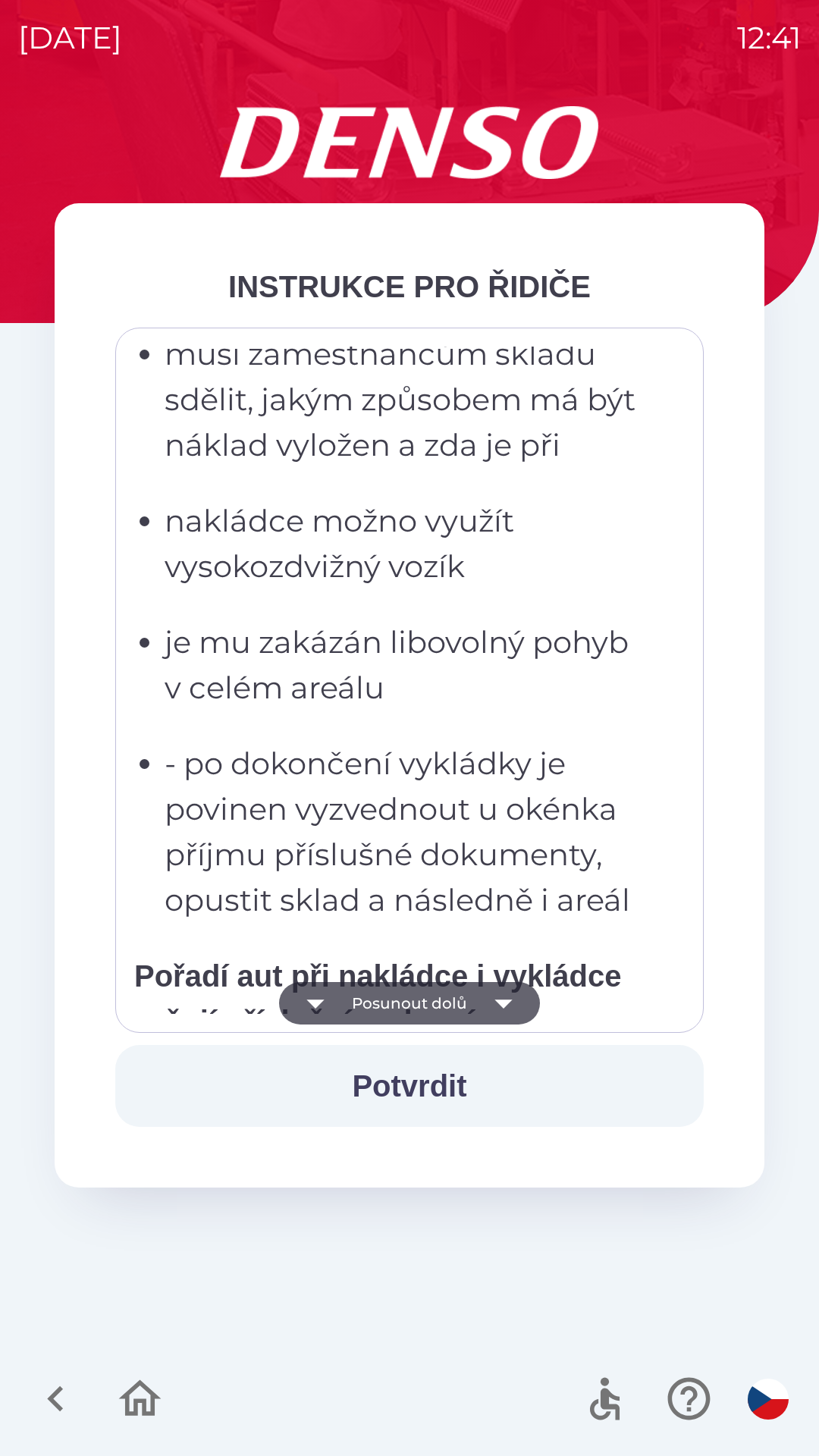
click at [499, 1010] on icon "button" at bounding box center [504, 1003] width 42 height 42
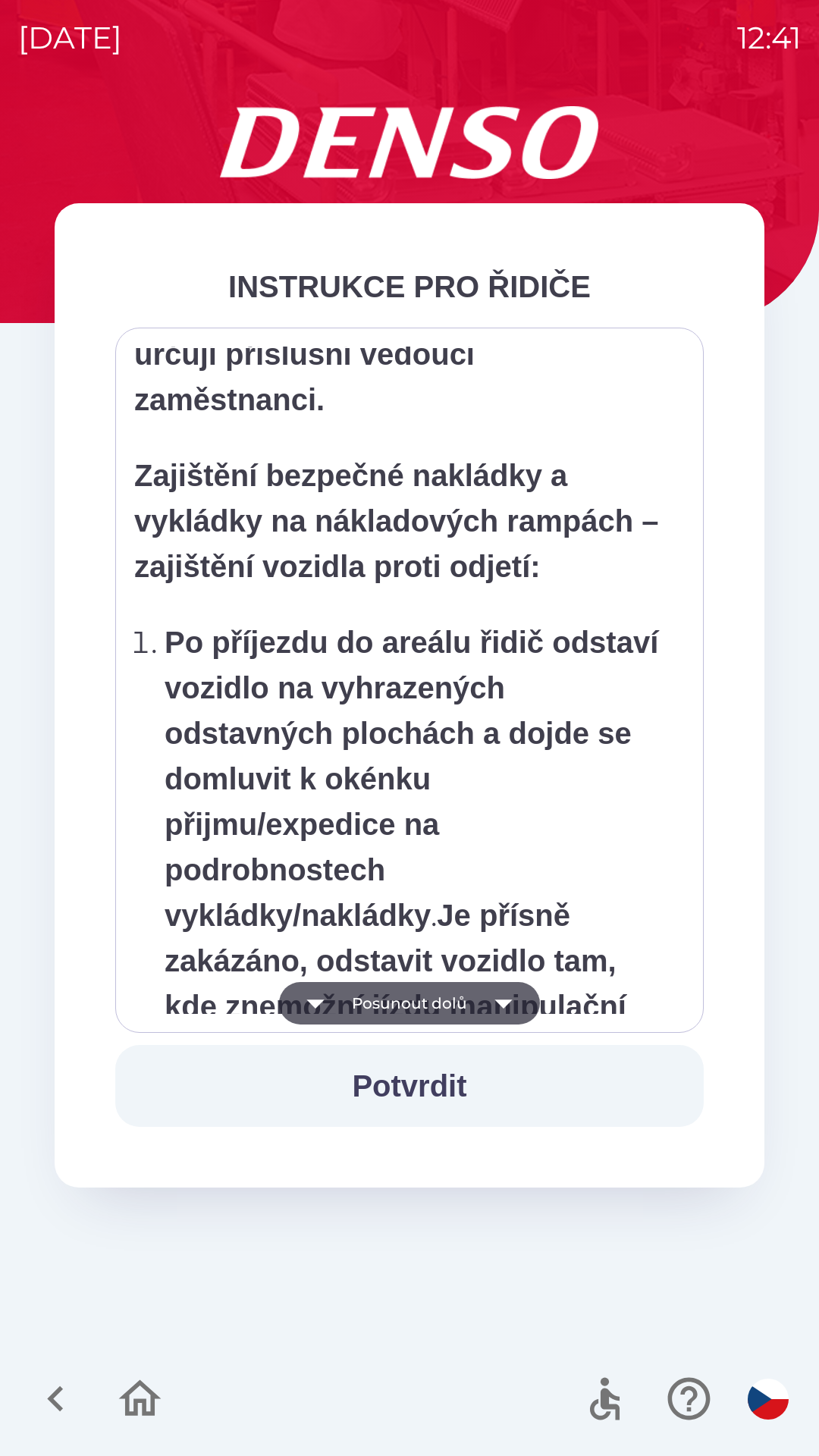
click at [500, 1011] on icon "button" at bounding box center [504, 1003] width 42 height 42
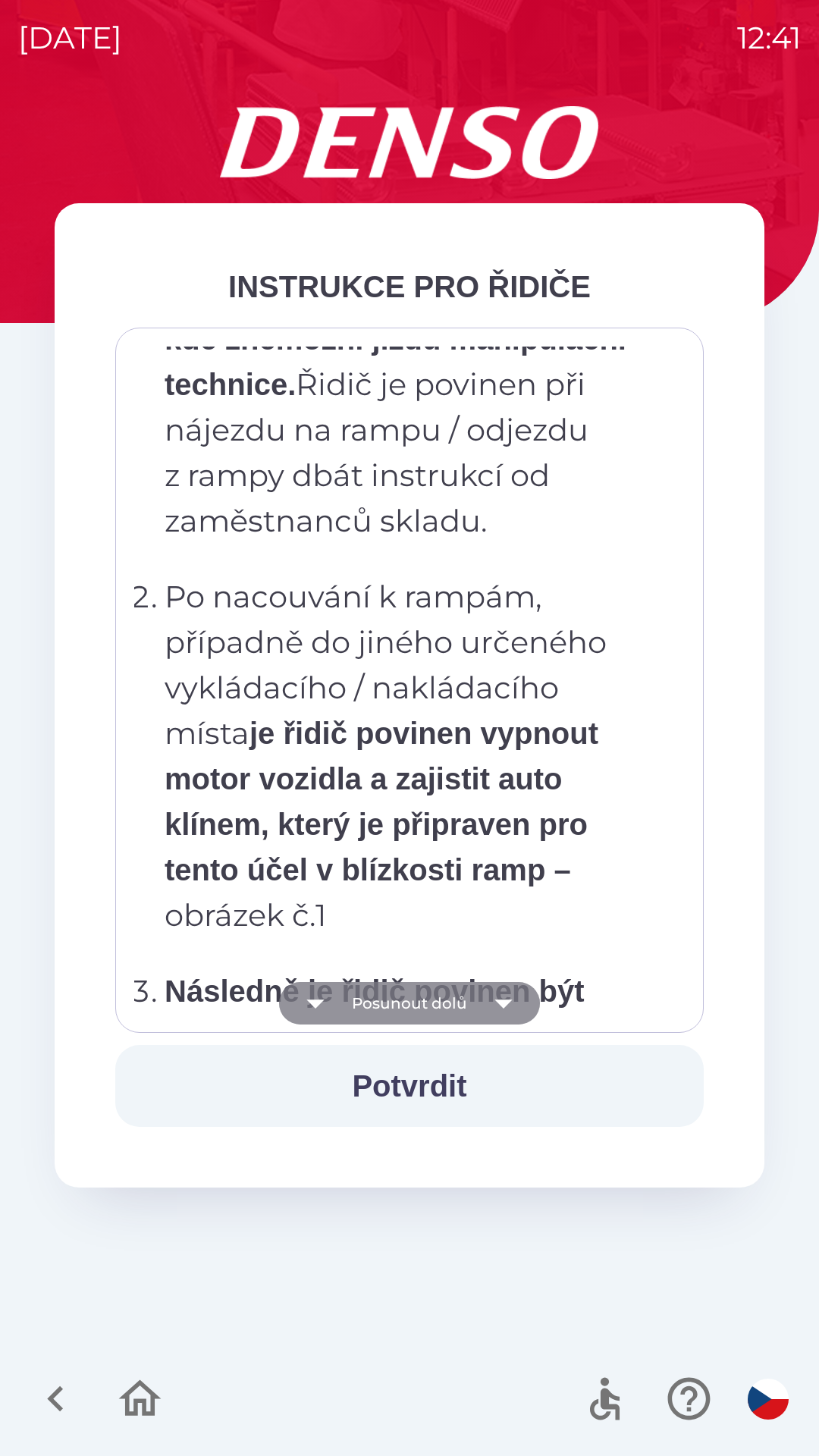
click at [509, 1008] on icon "button" at bounding box center [504, 1003] width 42 height 42
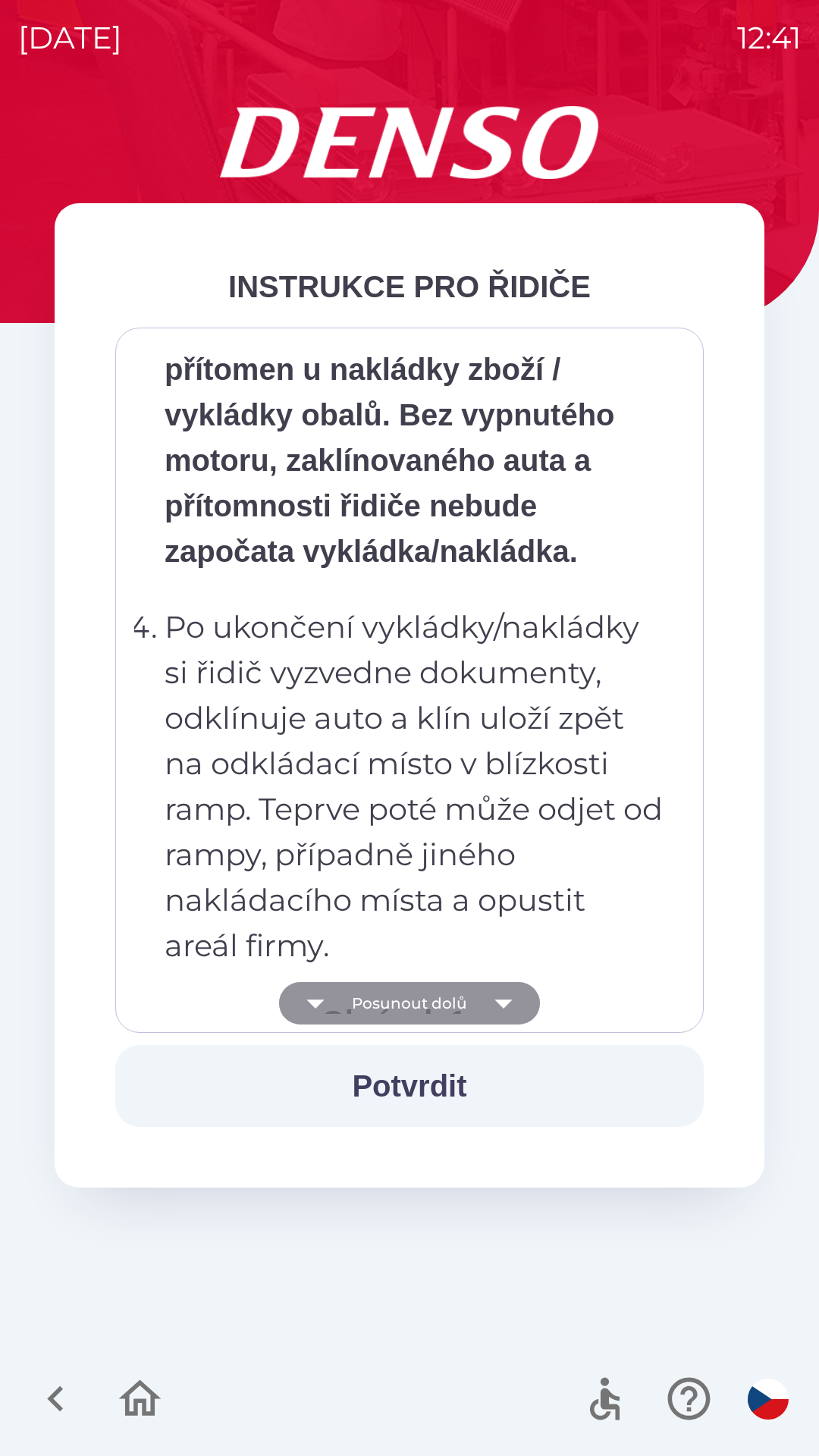
click at [507, 1013] on icon "button" at bounding box center [504, 1003] width 42 height 42
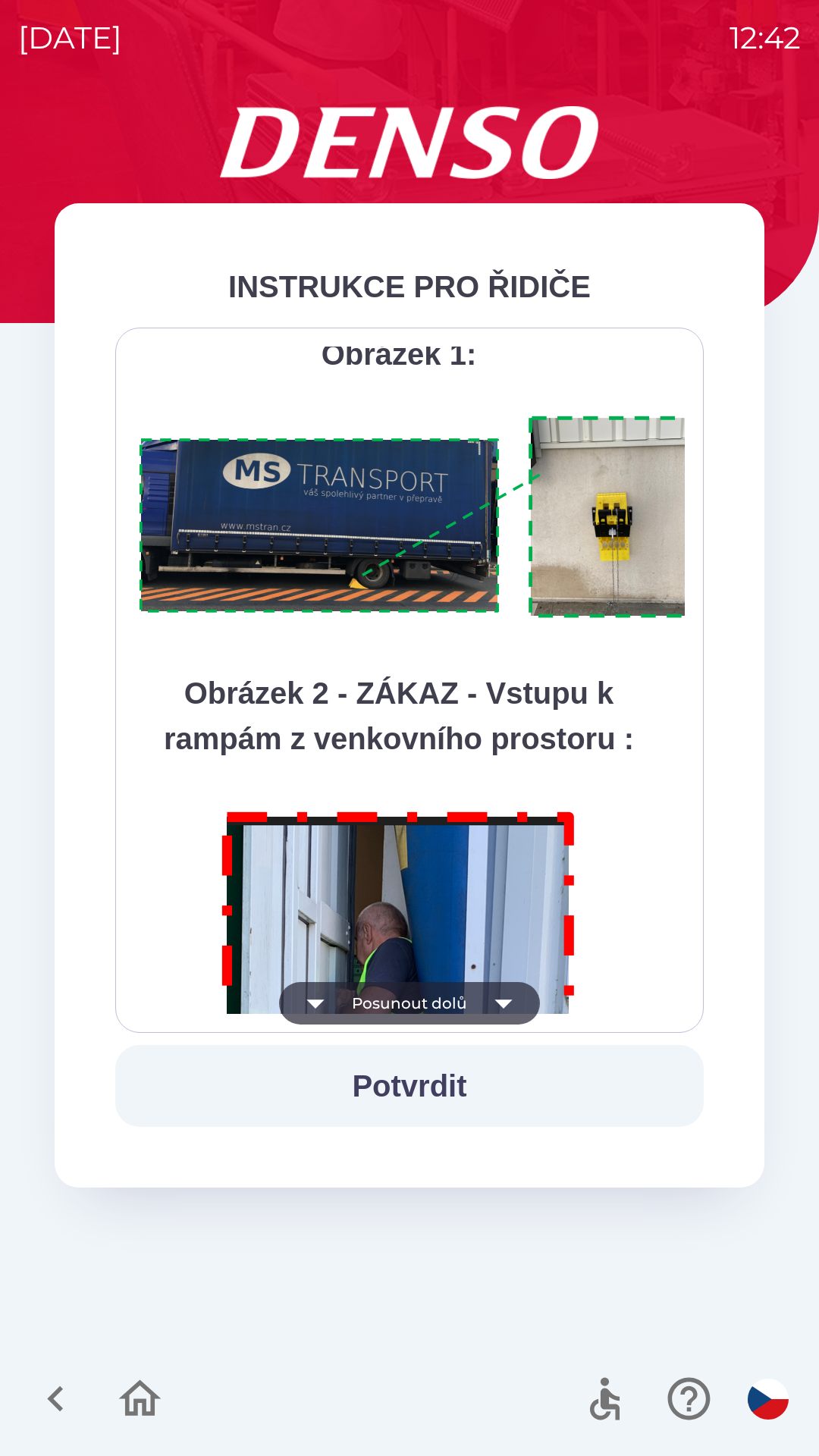
click at [505, 1010] on icon "button" at bounding box center [504, 1003] width 42 height 42
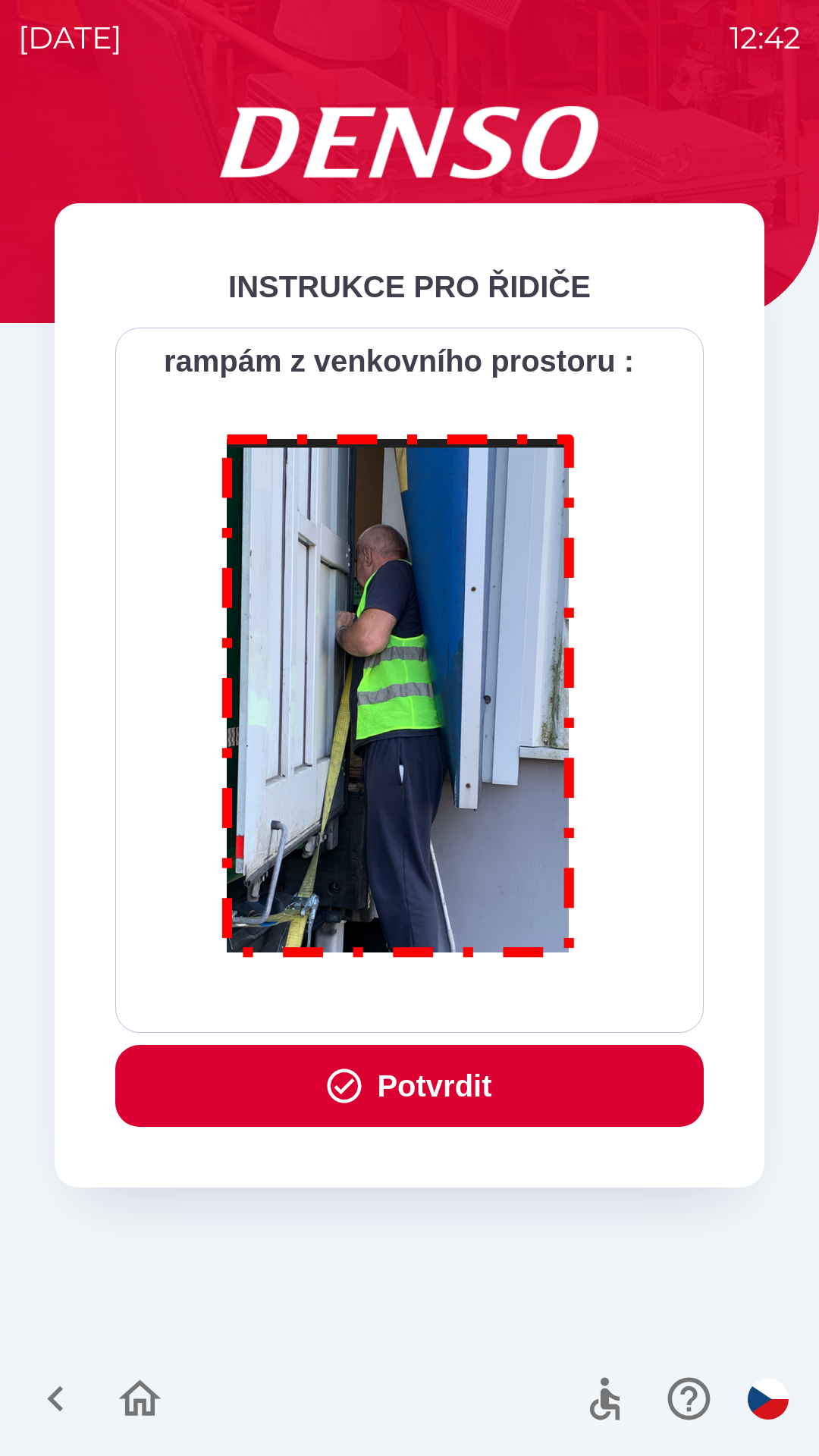
click at [461, 1087] on button "Potvrdit" at bounding box center [410, 1086] width 589 height 82
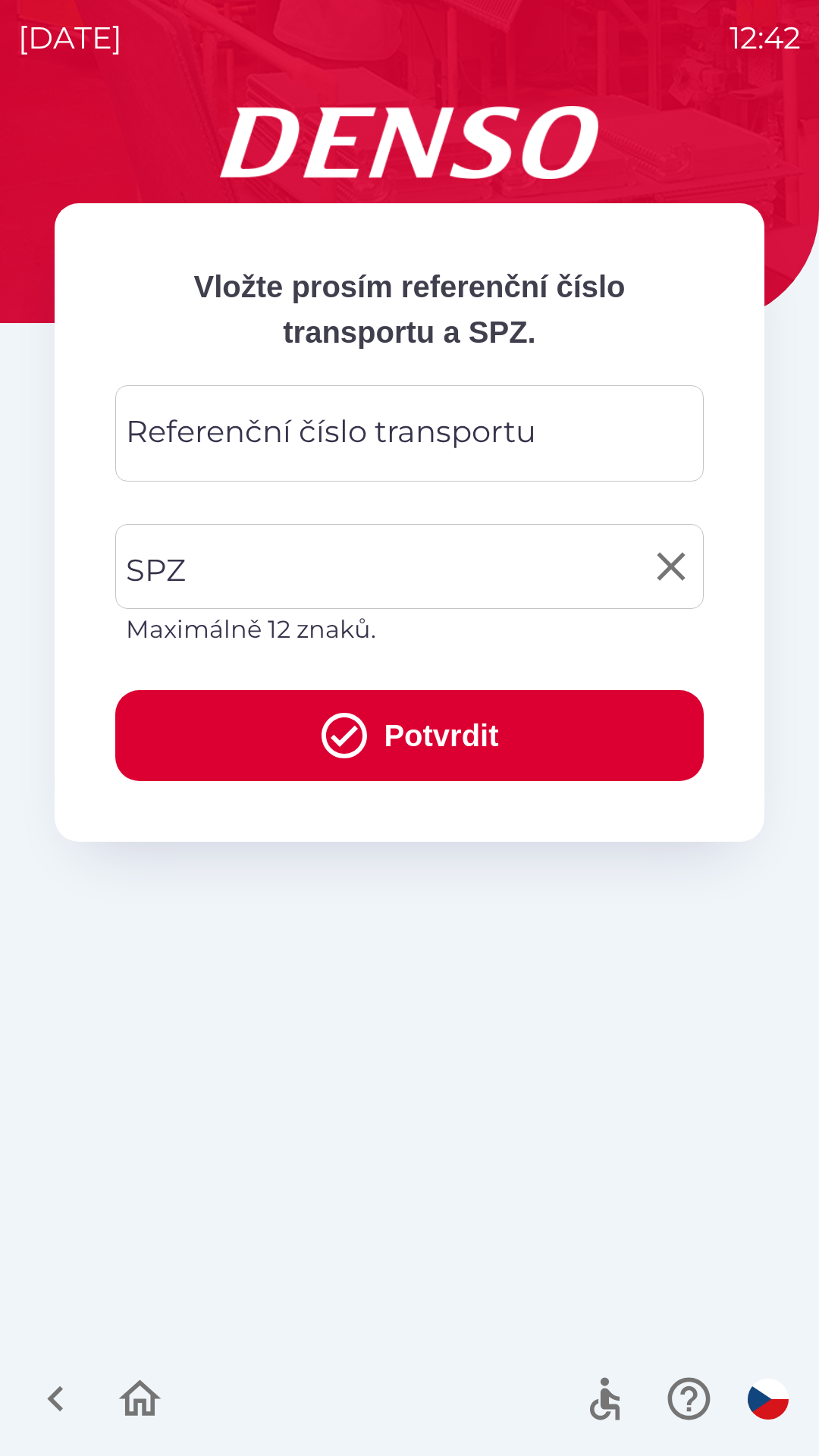
click at [205, 565] on input "SPZ" at bounding box center [398, 566] width 552 height 72
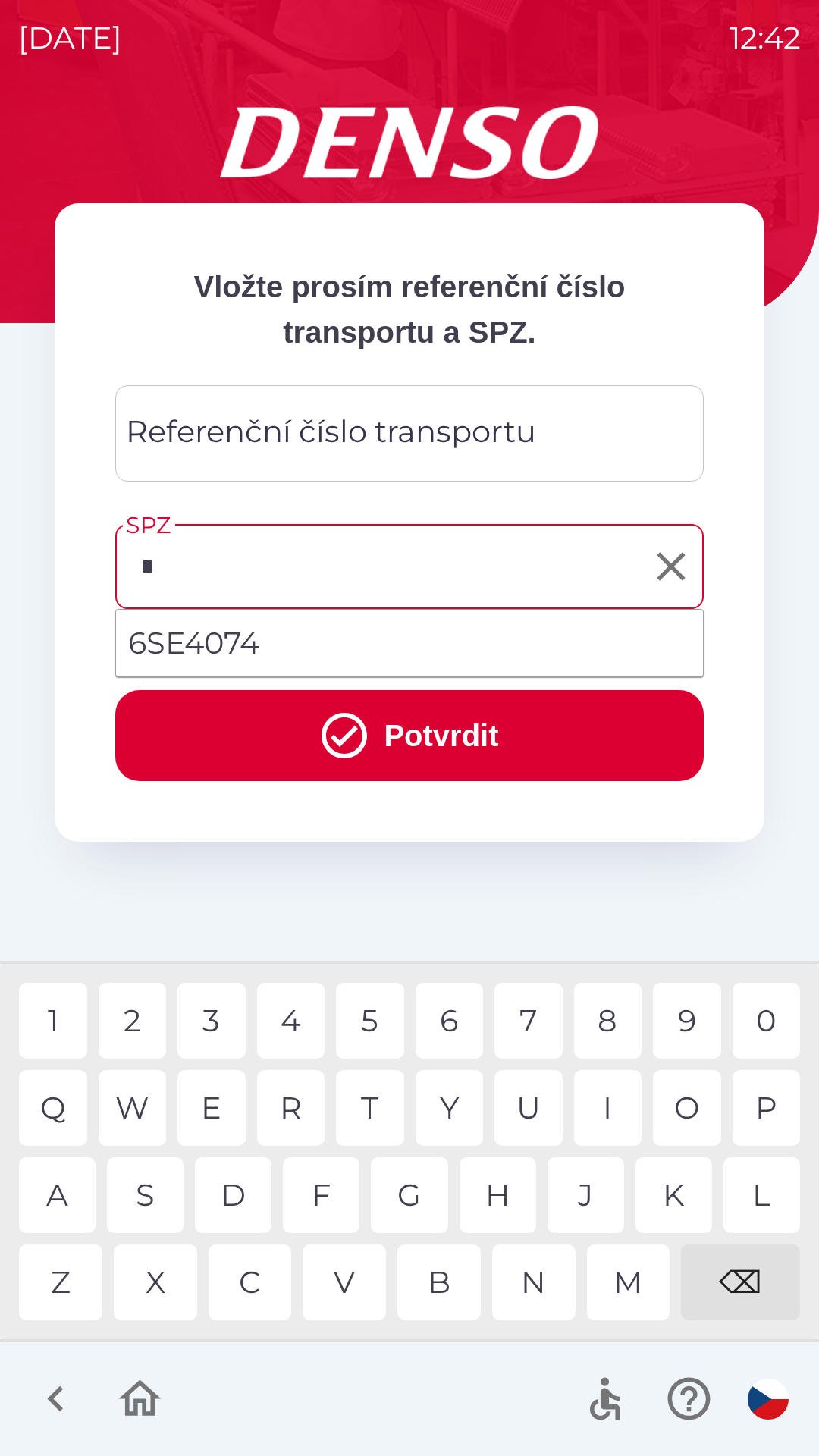
click at [517, 1032] on div "7" at bounding box center [528, 1021] width 68 height 76
click at [762, 1024] on div "0" at bounding box center [766, 1021] width 68 height 76
click at [542, 1019] on div "7" at bounding box center [528, 1021] width 68 height 76
type input "*******"
click at [444, 742] on button "Potvrdit" at bounding box center [410, 736] width 589 height 91
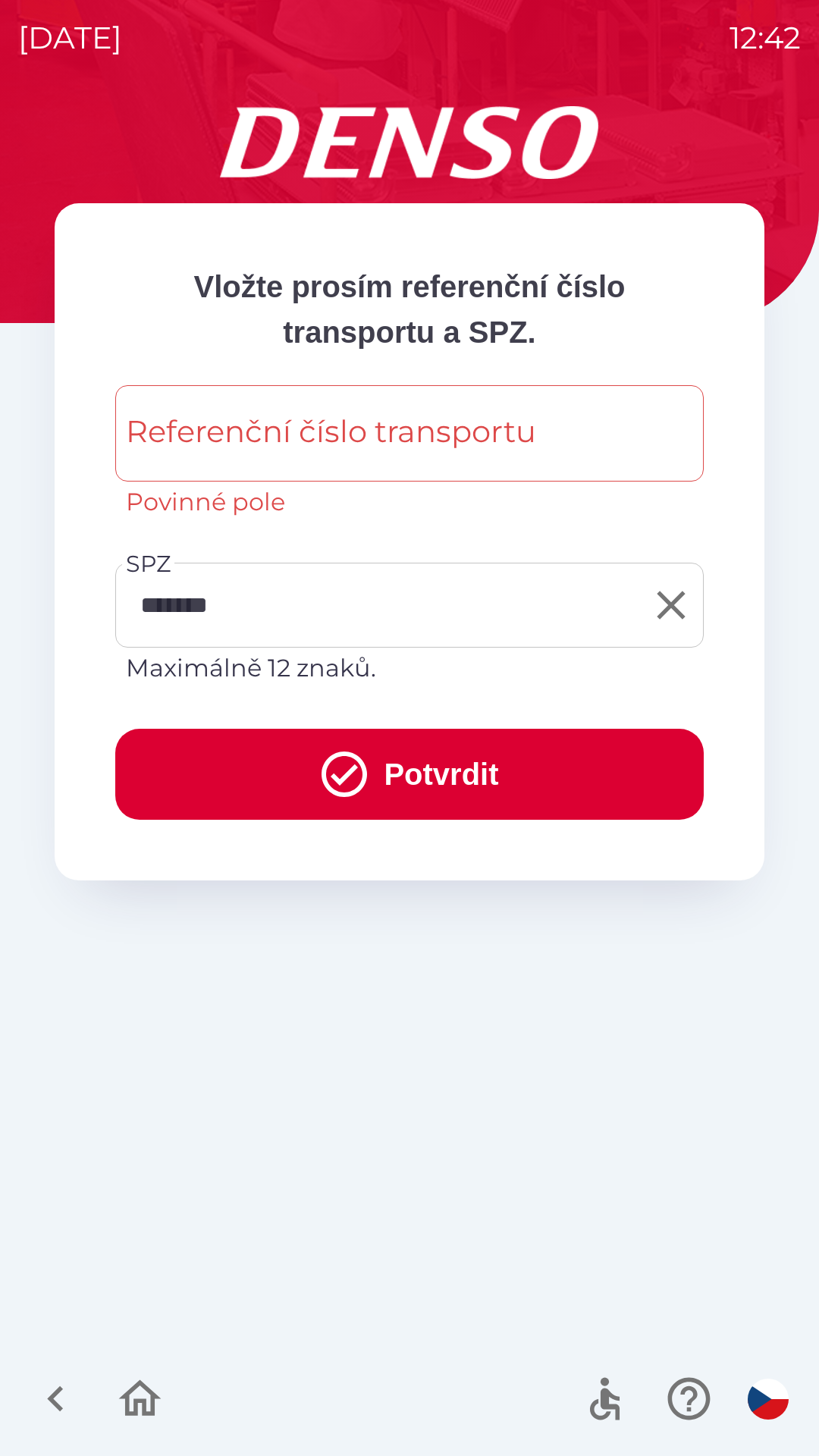
click at [221, 461] on input "Referenční číslo transportu" at bounding box center [409, 433] width 552 height 60
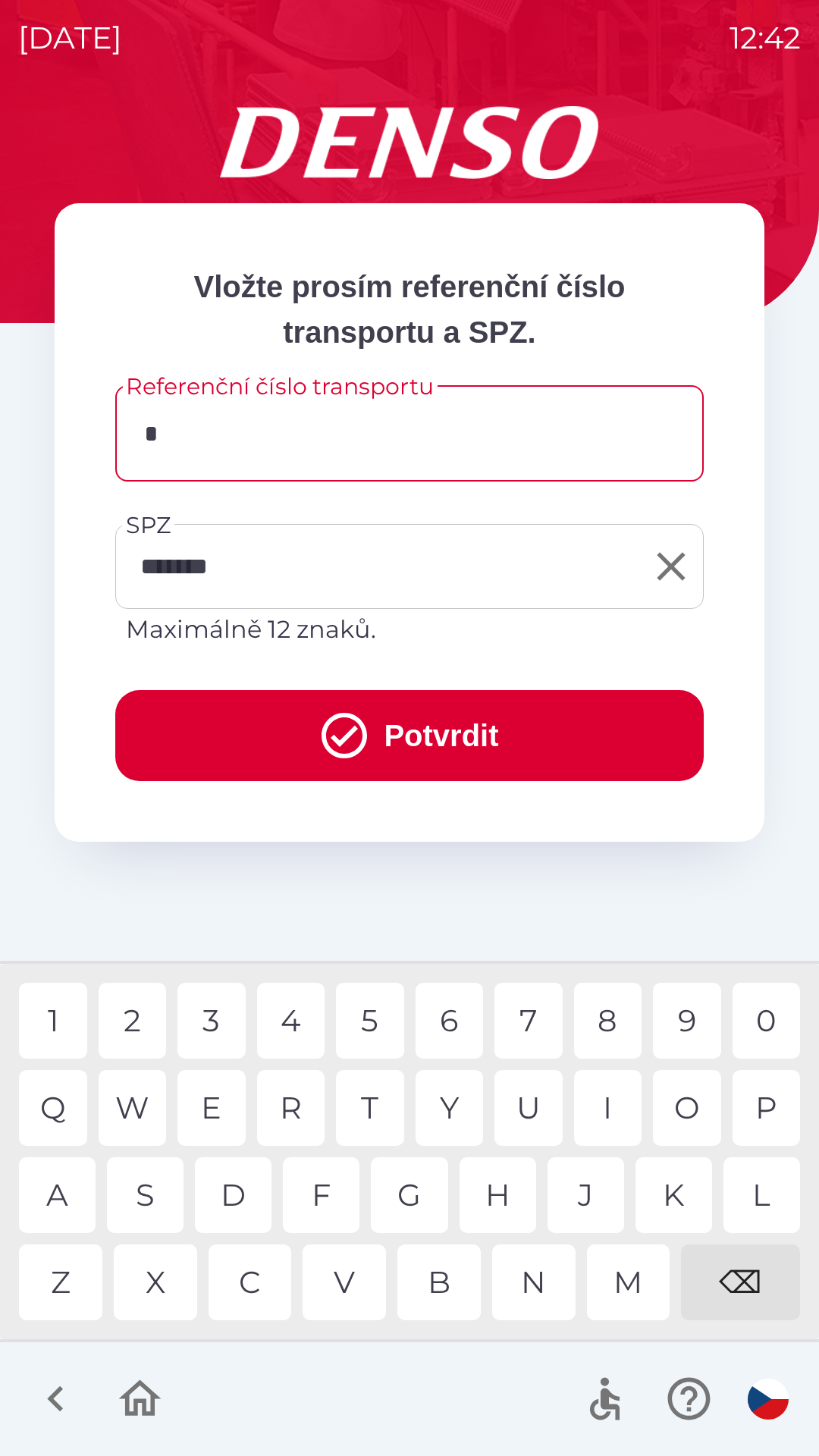
click at [746, 1115] on div "P" at bounding box center [766, 1108] width 68 height 76
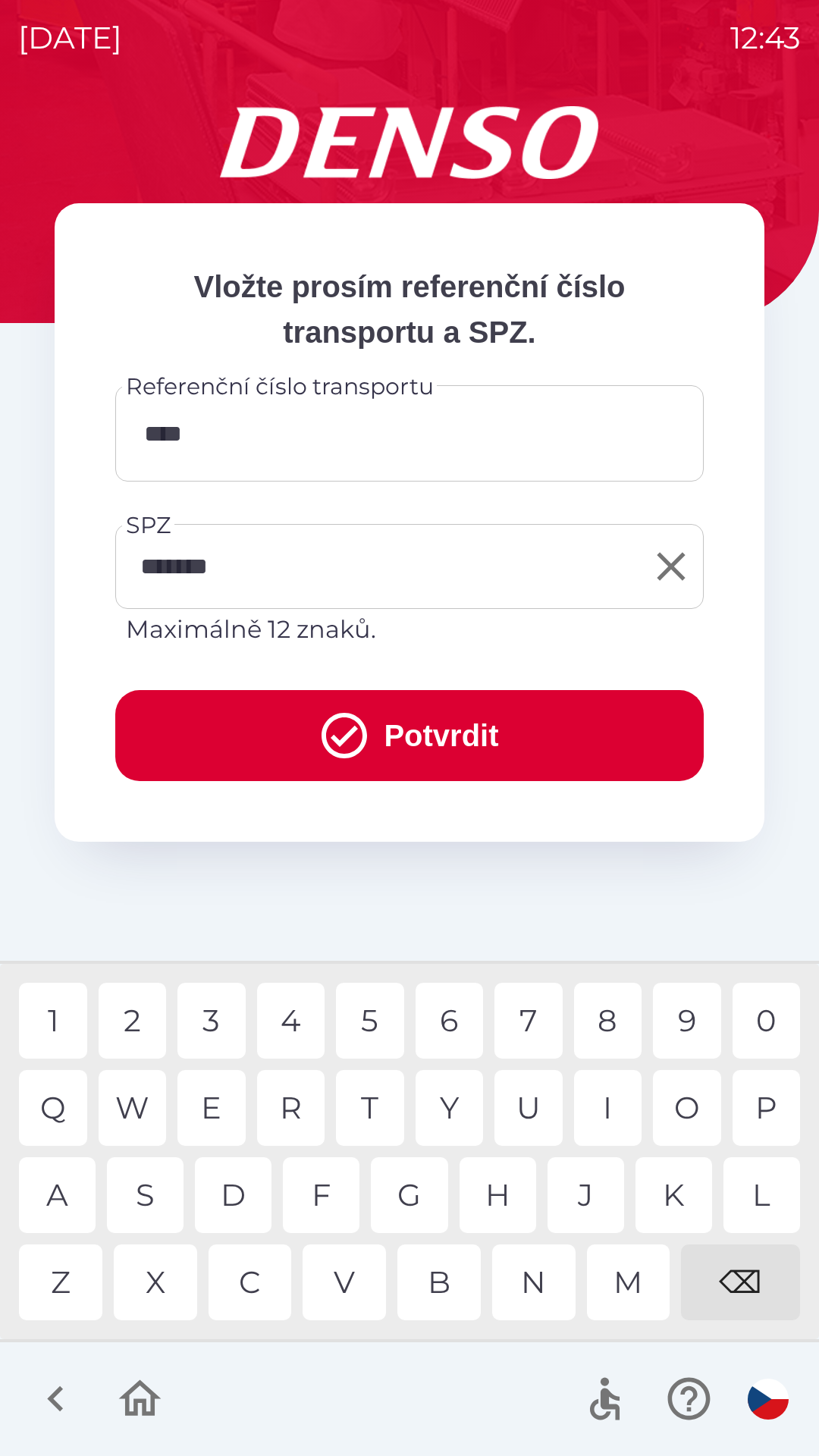
click at [608, 1033] on div "8" at bounding box center [608, 1021] width 68 height 76
click at [601, 1031] on div "8" at bounding box center [608, 1021] width 68 height 76
click at [671, 1030] on div "9" at bounding box center [687, 1021] width 68 height 76
click at [680, 1017] on div "9" at bounding box center [687, 1021] width 68 height 76
click at [687, 1033] on div "9" at bounding box center [687, 1021] width 68 height 76
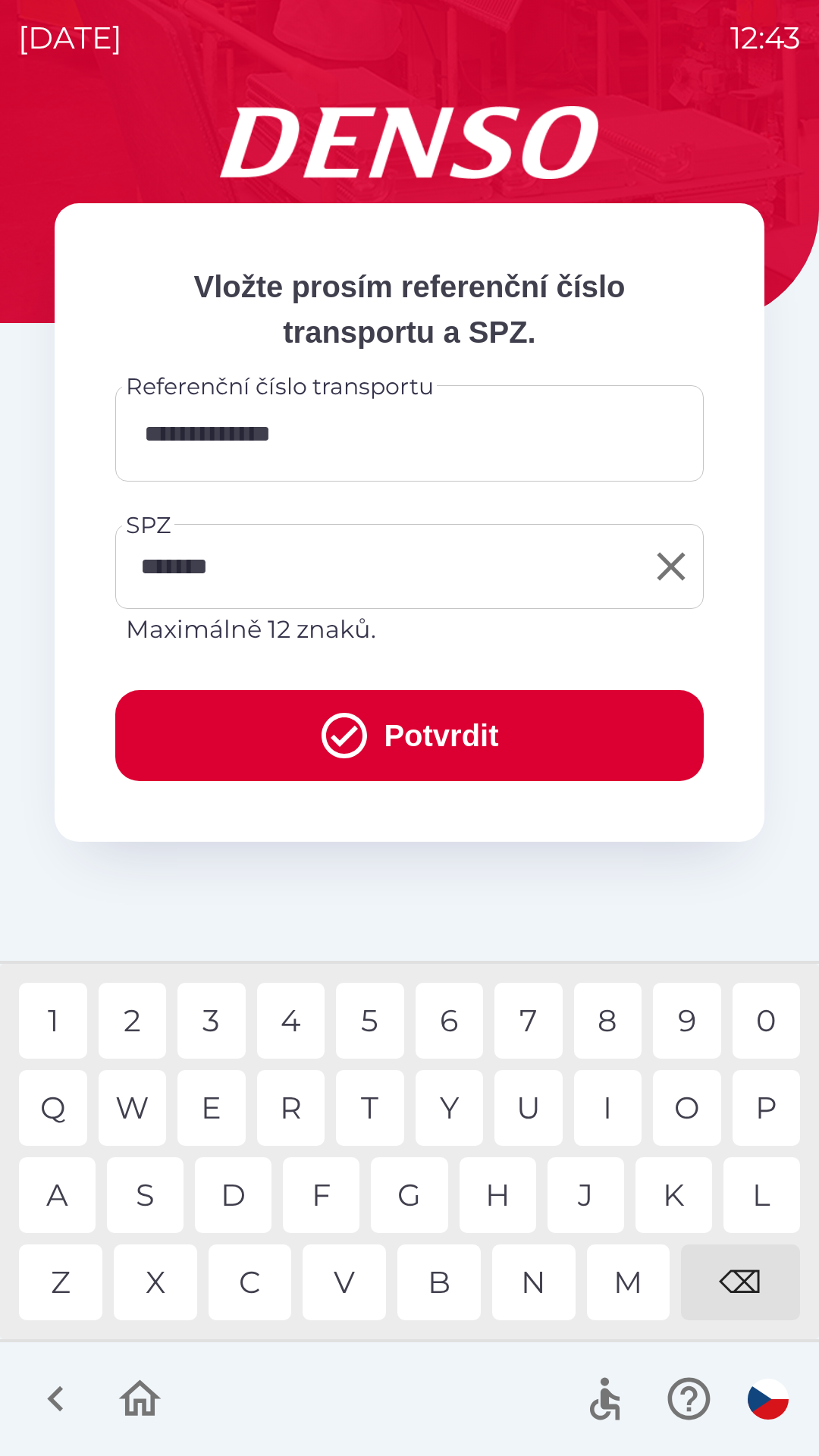
click at [187, 432] on input "**********" at bounding box center [409, 433] width 552 height 60
click at [739, 1276] on div "⌫" at bounding box center [740, 1282] width 119 height 76
click at [147, 439] on input "**********" at bounding box center [409, 433] width 552 height 60
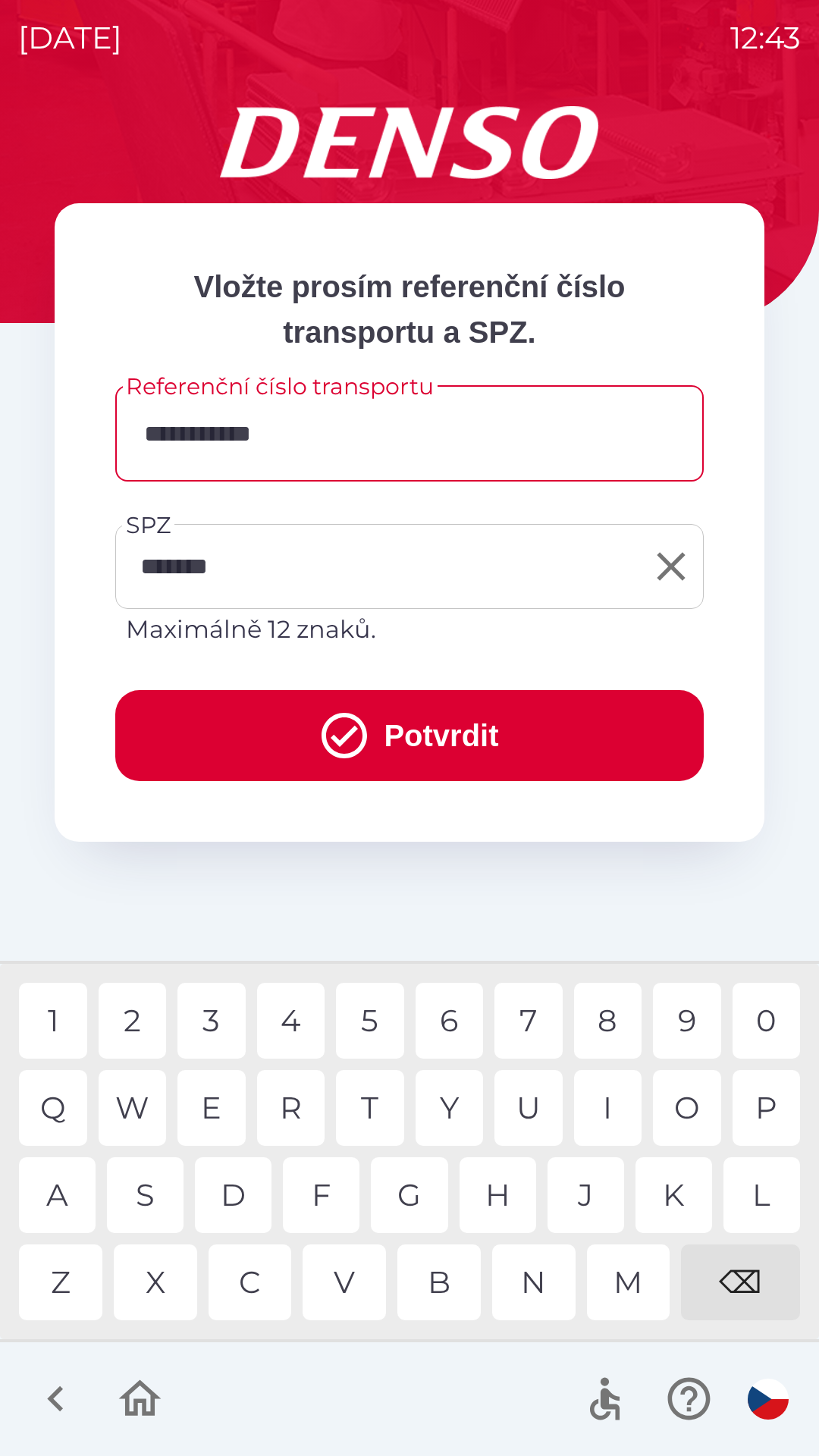
click at [755, 1117] on div "P" at bounding box center [766, 1108] width 68 height 76
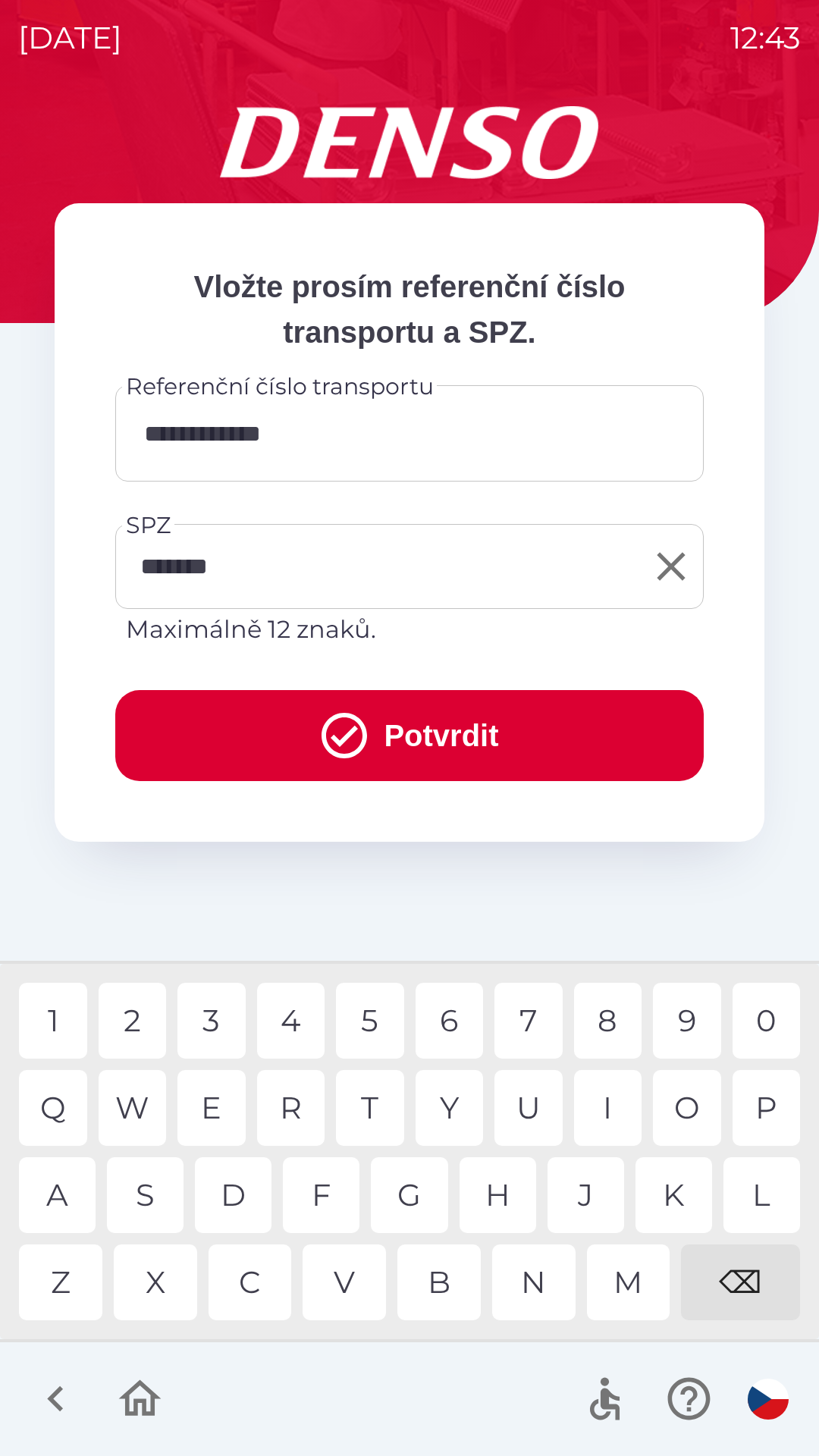
click at [250, 1279] on div "C" at bounding box center [250, 1282] width 84 height 76
type input "**********"
click at [378, 439] on input "**********" at bounding box center [409, 433] width 552 height 60
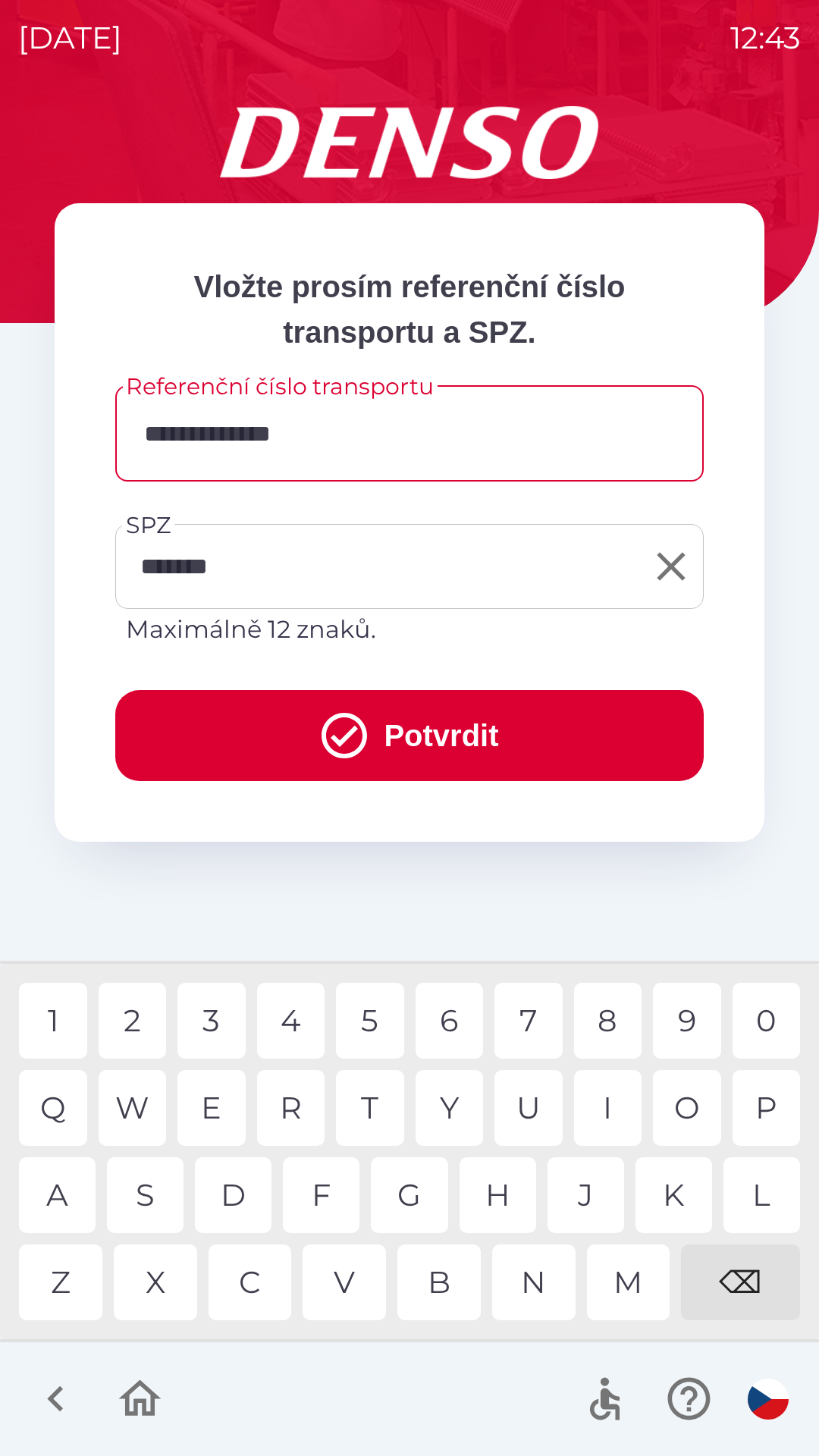
click at [476, 731] on button "Potvrdit" at bounding box center [410, 736] width 589 height 91
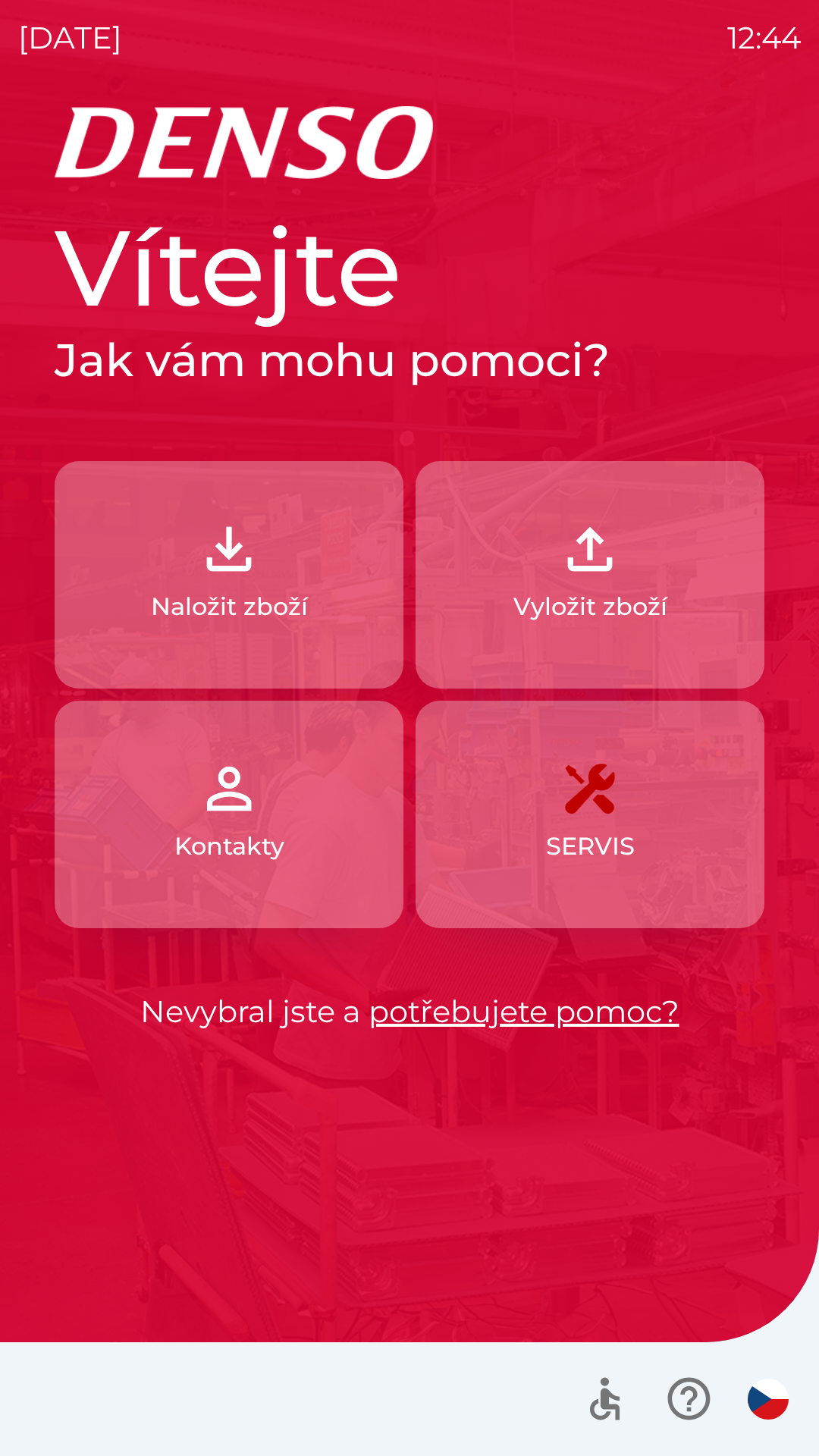
click at [635, 599] on p "Vyložit zboží" at bounding box center [590, 607] width 154 height 36
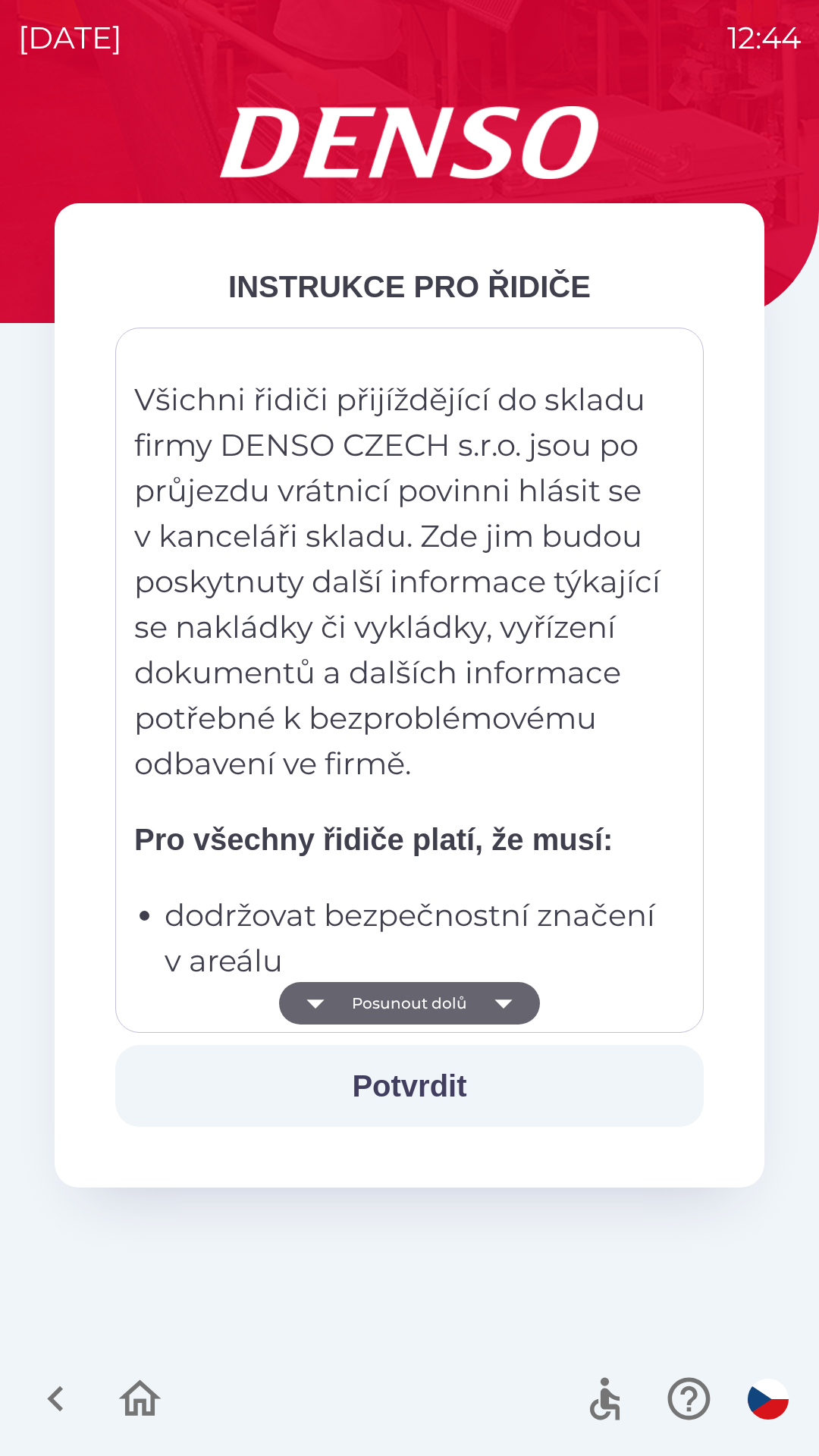
click at [423, 1084] on button "Potvrdit" at bounding box center [410, 1086] width 589 height 82
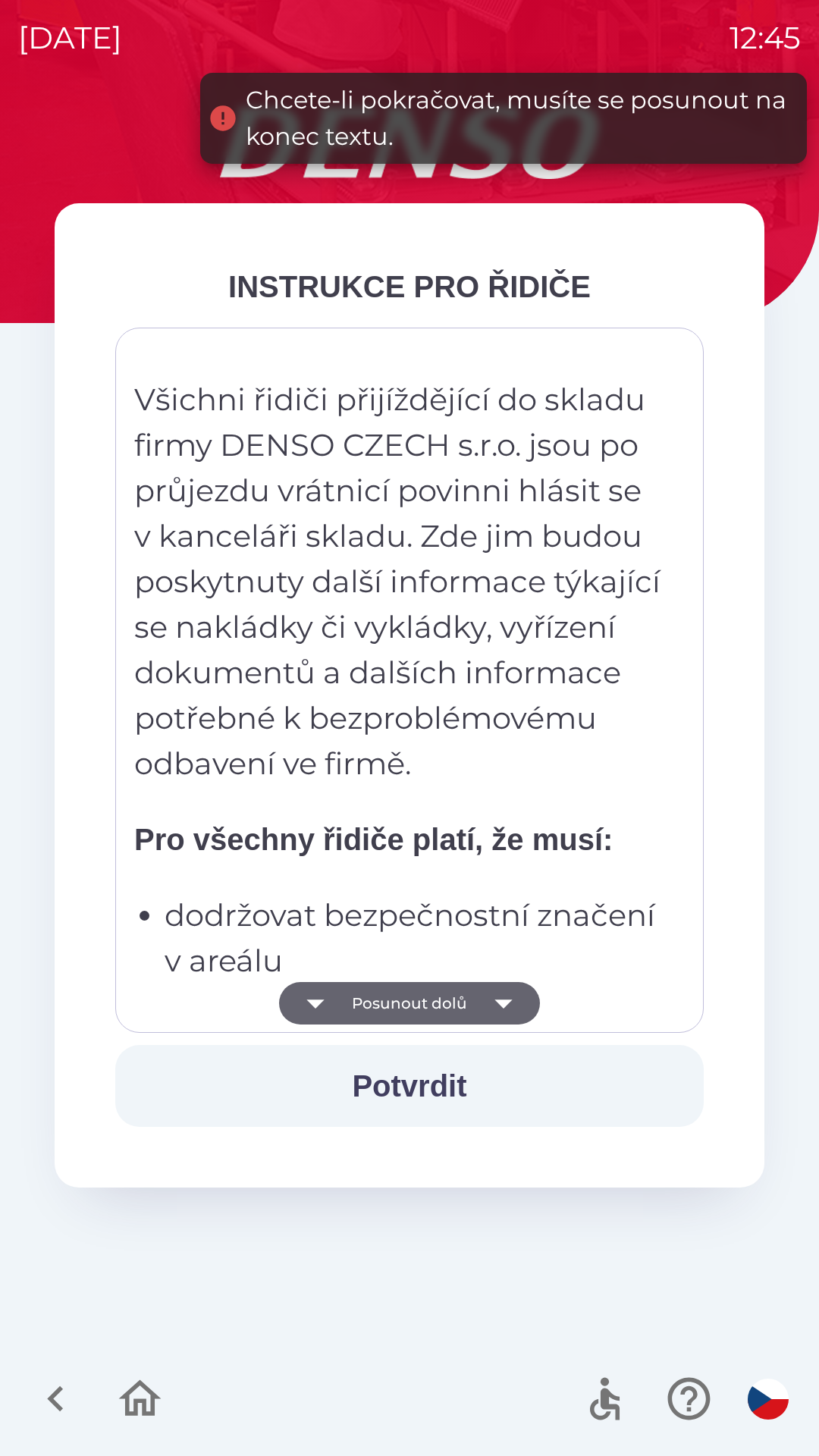
click at [433, 1088] on button "Potvrdit" at bounding box center [410, 1086] width 589 height 82
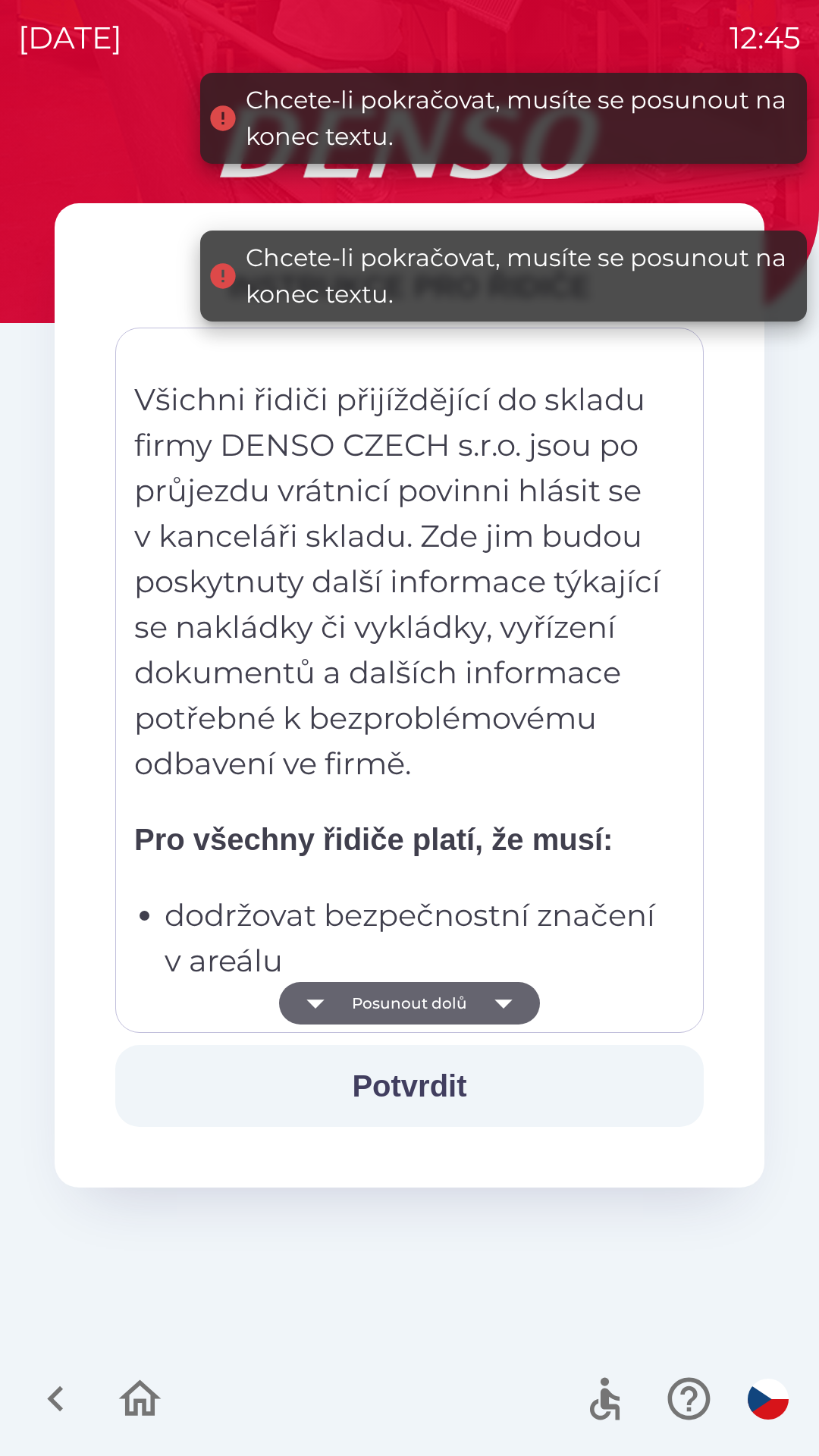
click at [439, 1083] on button "Potvrdit" at bounding box center [410, 1086] width 589 height 82
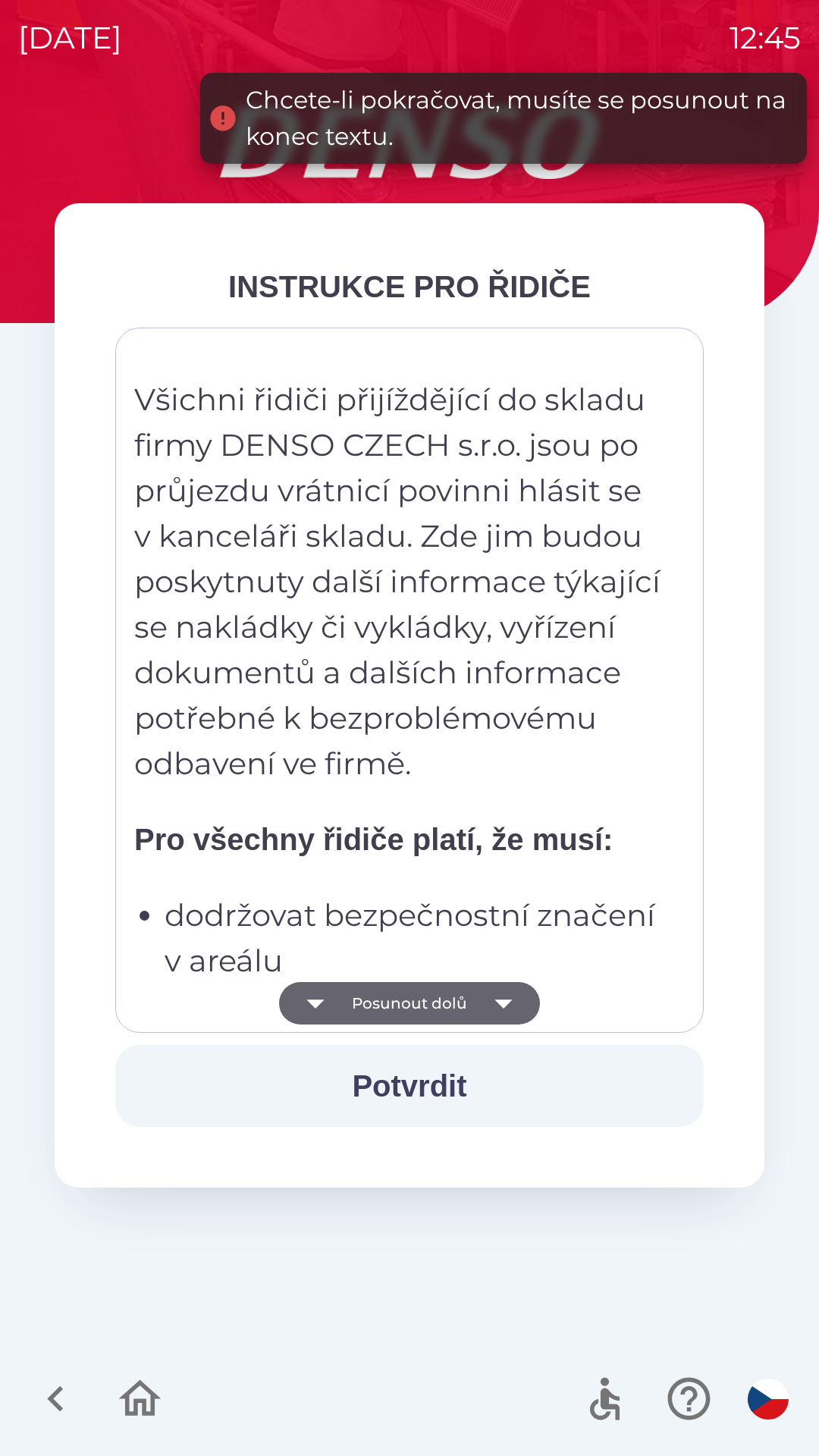
click at [503, 1010] on icon "button" at bounding box center [504, 1003] width 42 height 42
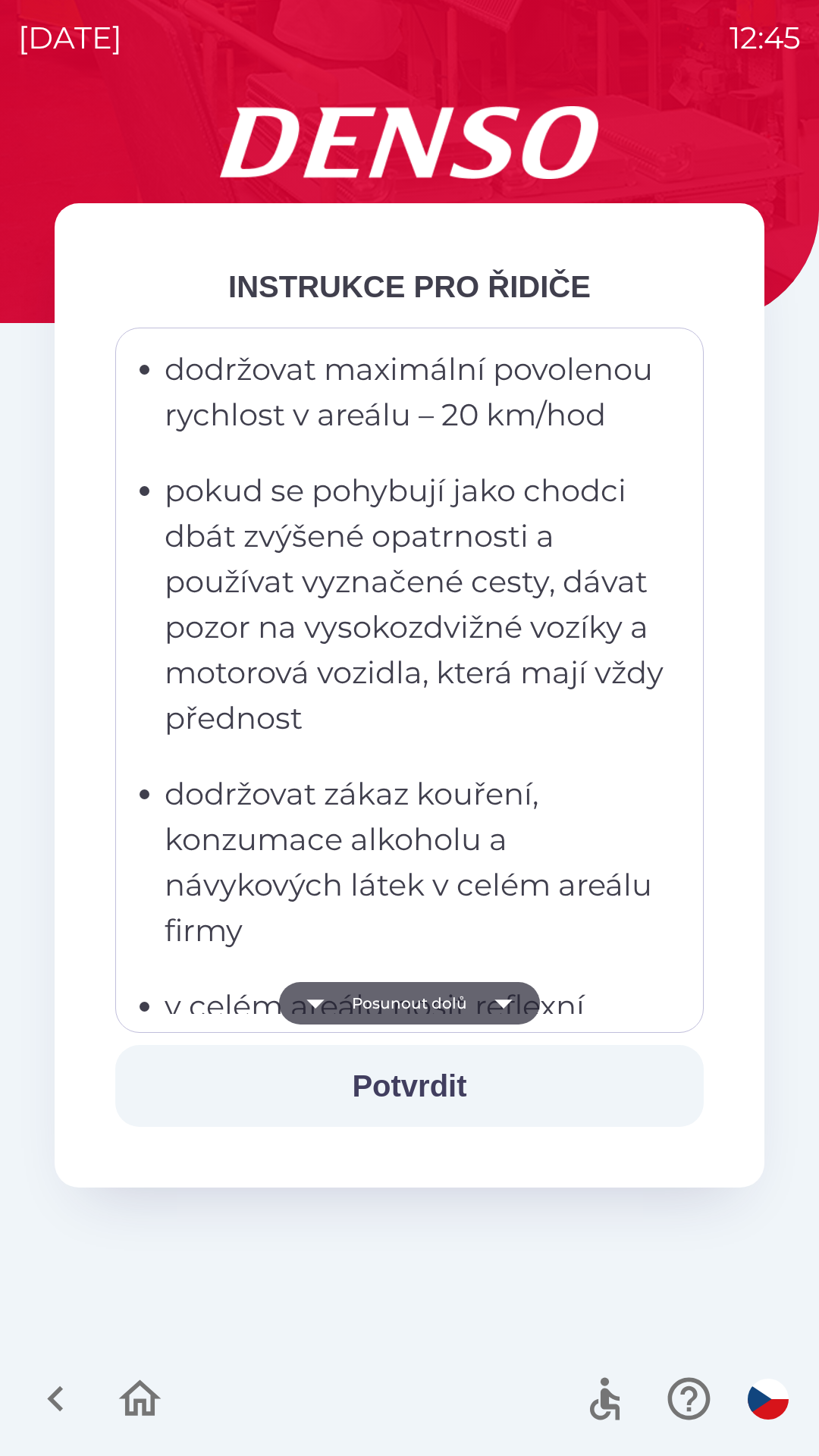
click at [503, 1007] on icon "button" at bounding box center [503, 1004] width 18 height 9
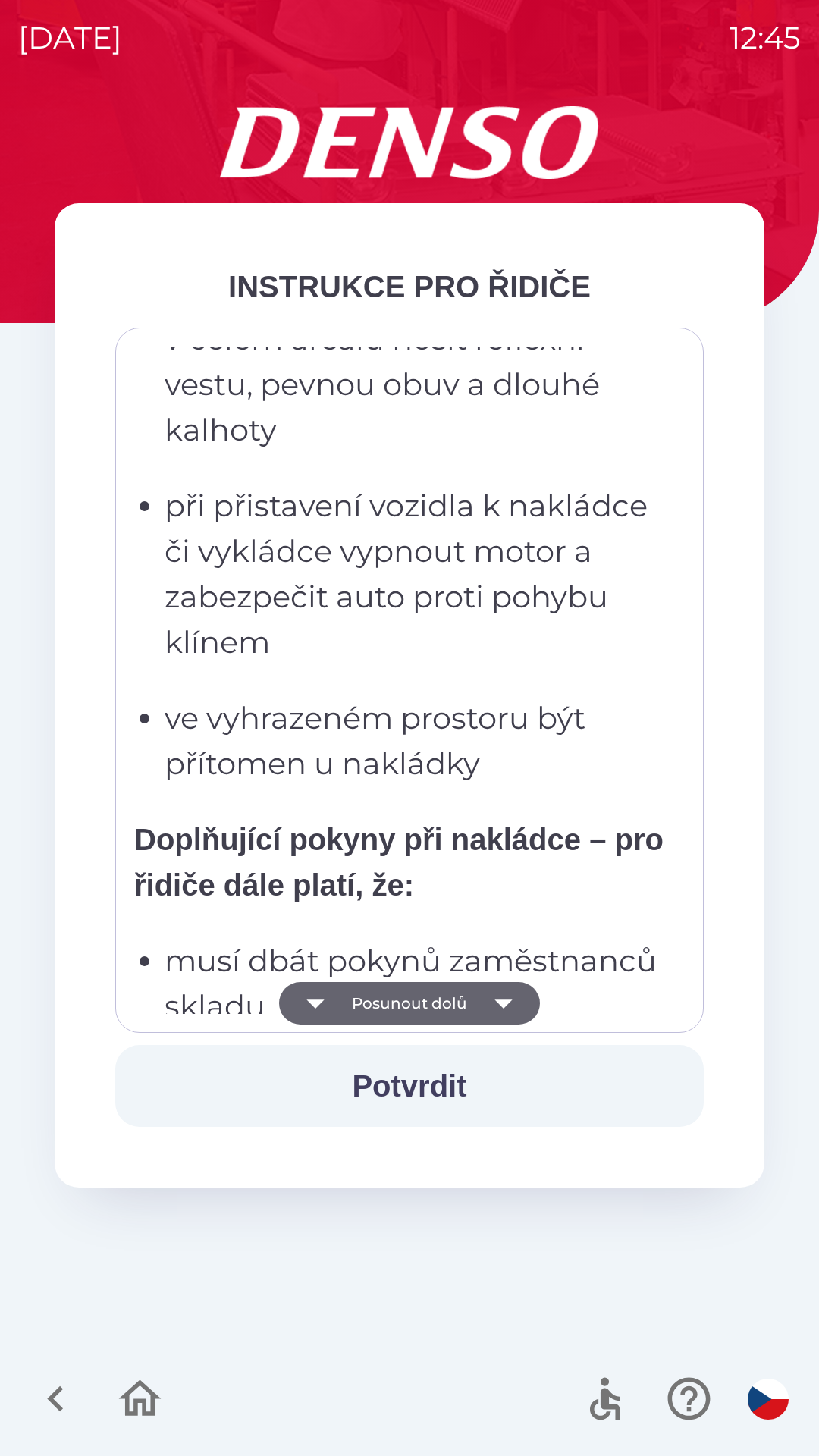
click at [501, 1002] on icon "button" at bounding box center [503, 1004] width 18 height 9
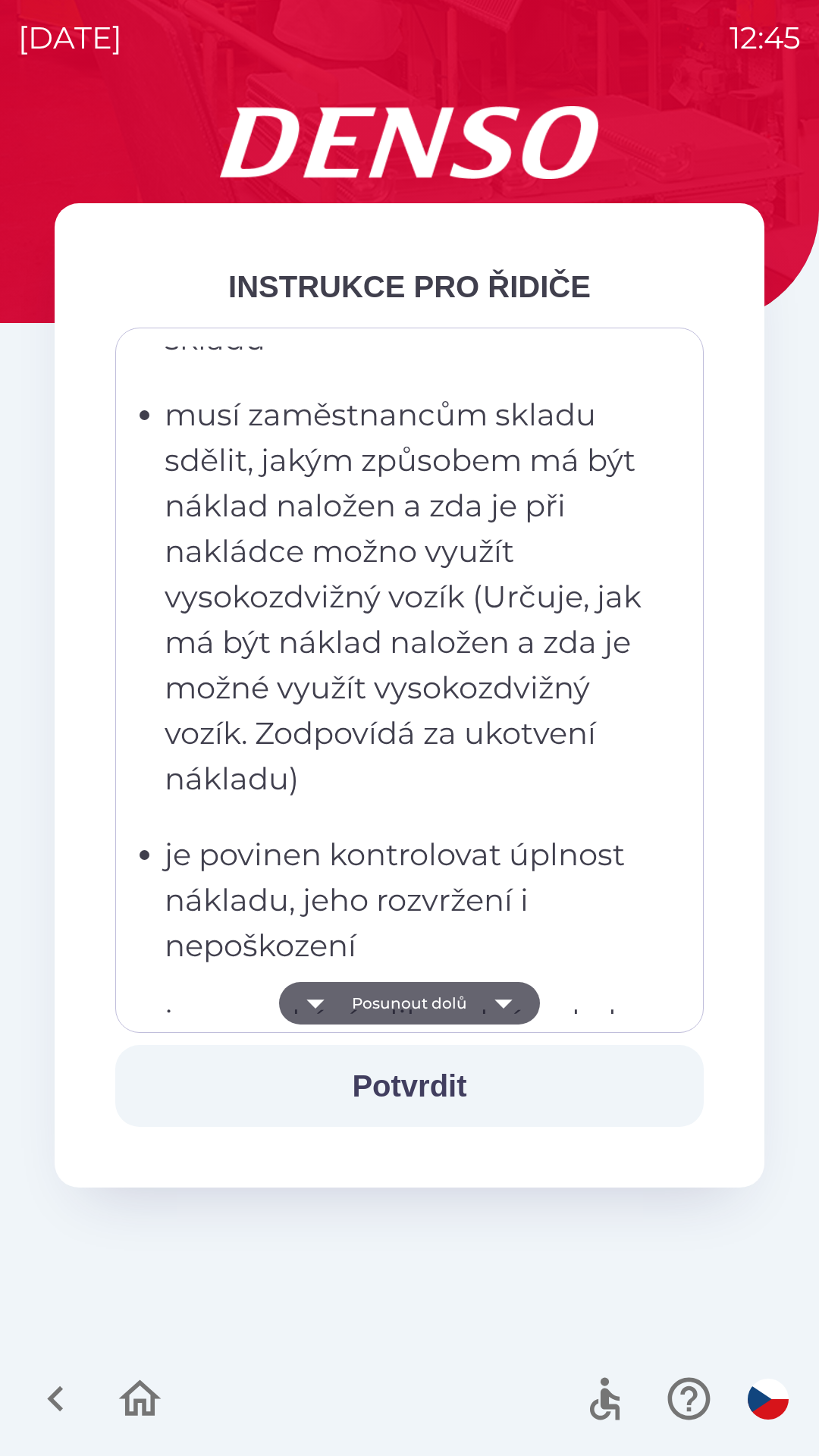
click at [497, 1000] on icon "button" at bounding box center [503, 1004] width 18 height 9
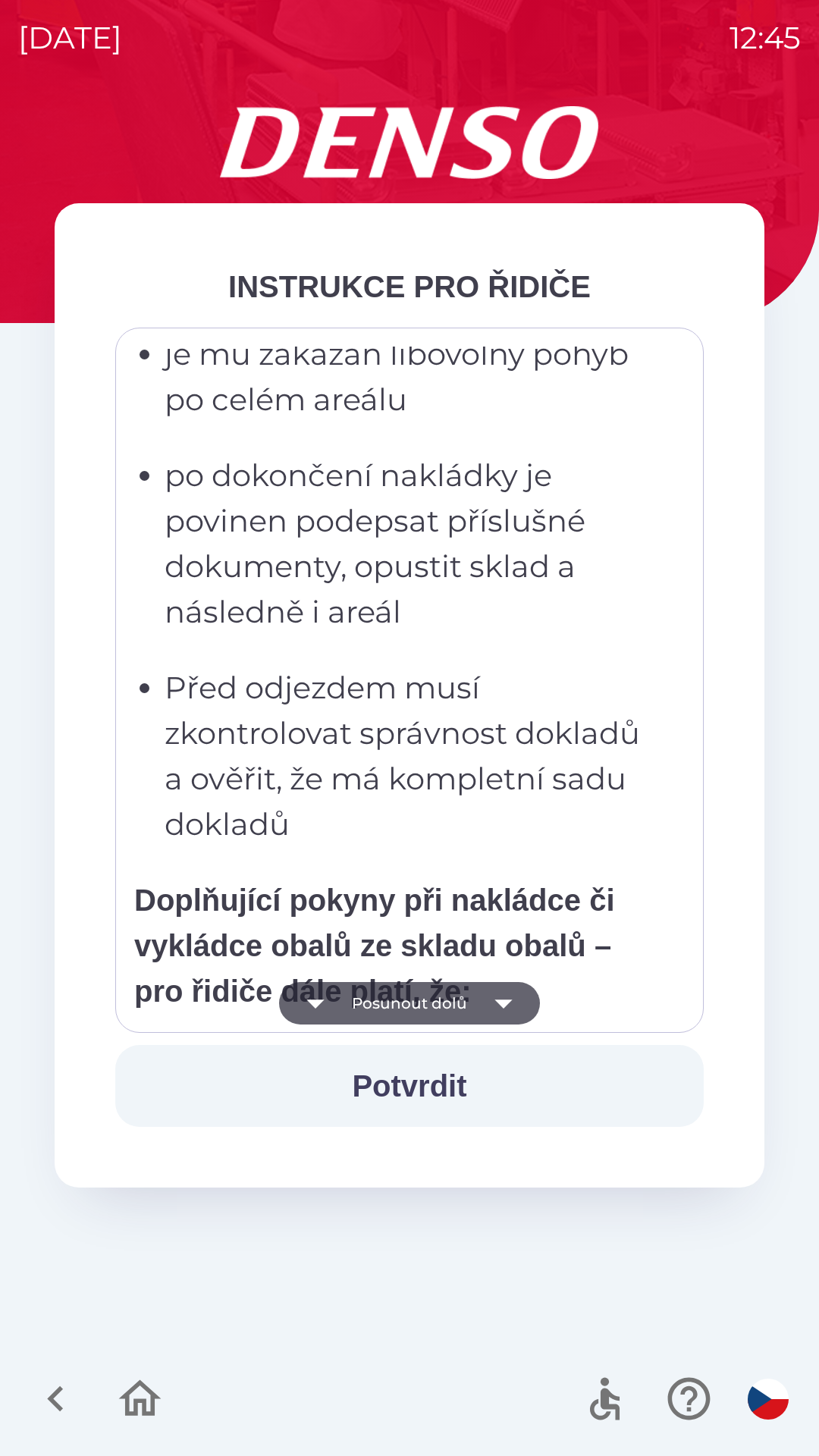
click at [502, 1001] on icon "button" at bounding box center [503, 1004] width 18 height 9
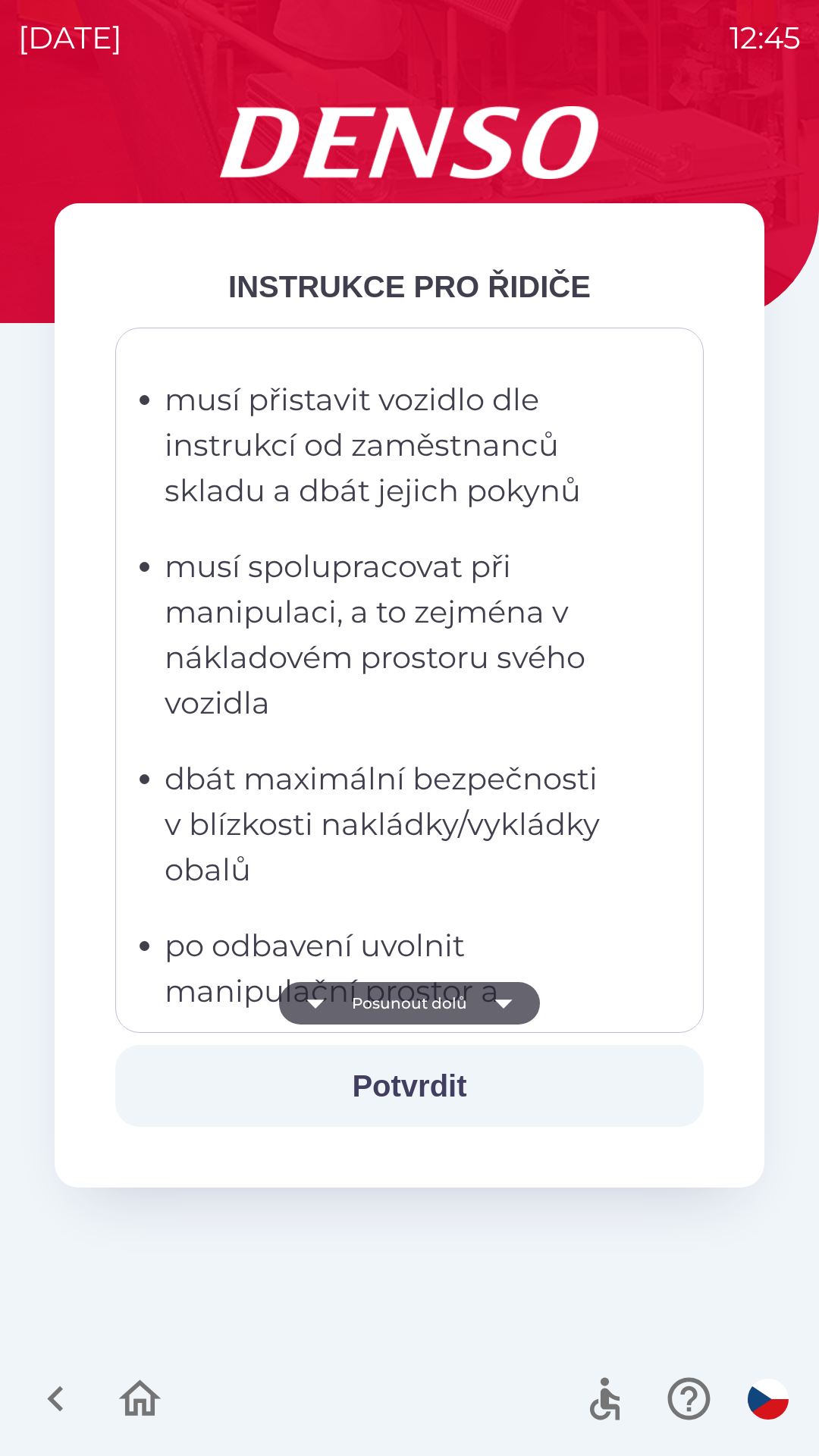
click at [502, 1002] on icon "button" at bounding box center [503, 1004] width 18 height 9
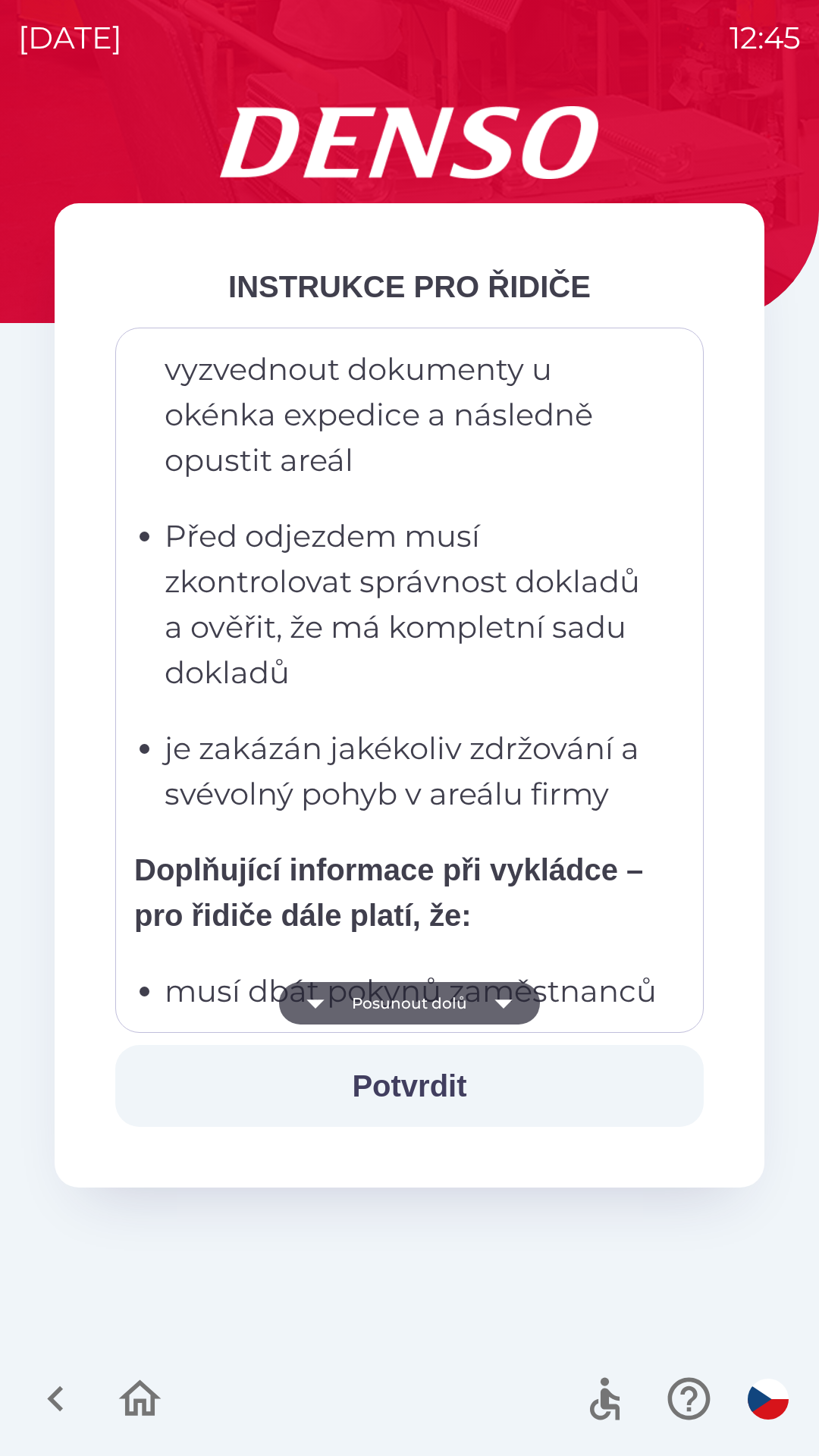
click at [504, 1003] on icon "button" at bounding box center [503, 1004] width 18 height 9
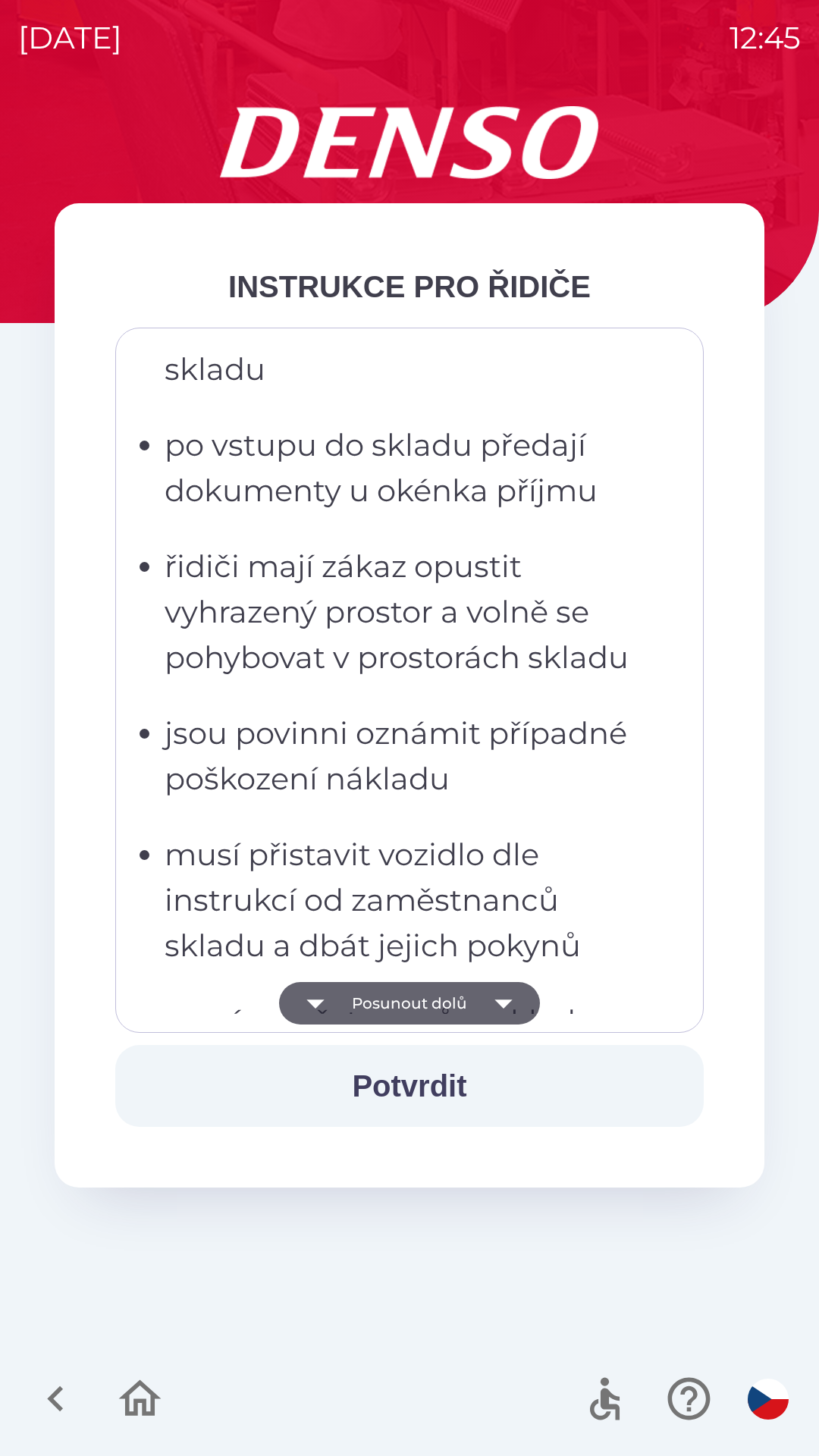
click at [504, 1006] on icon "button" at bounding box center [503, 1004] width 18 height 9
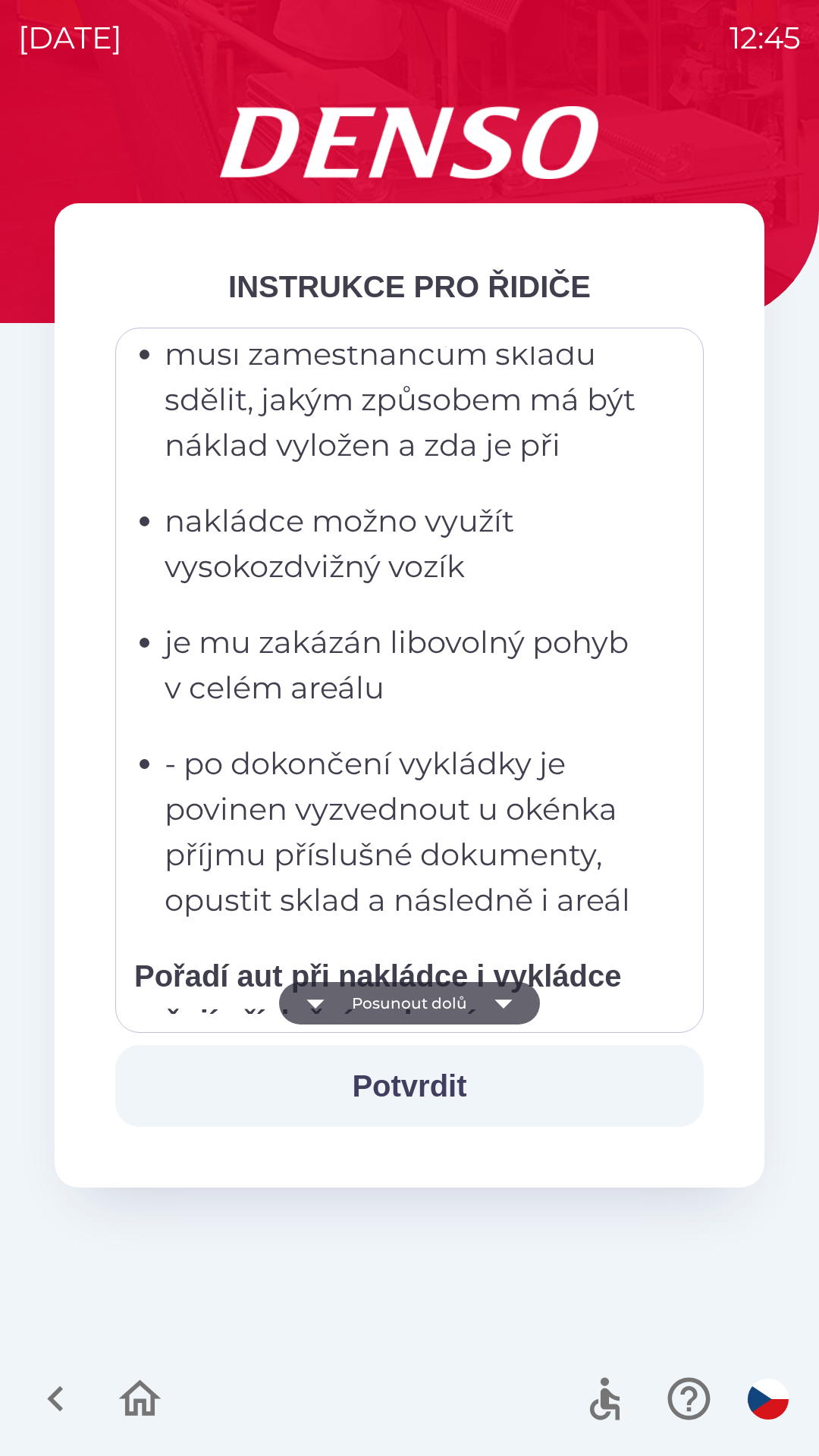
click at [507, 1001] on icon "button" at bounding box center [503, 1004] width 18 height 9
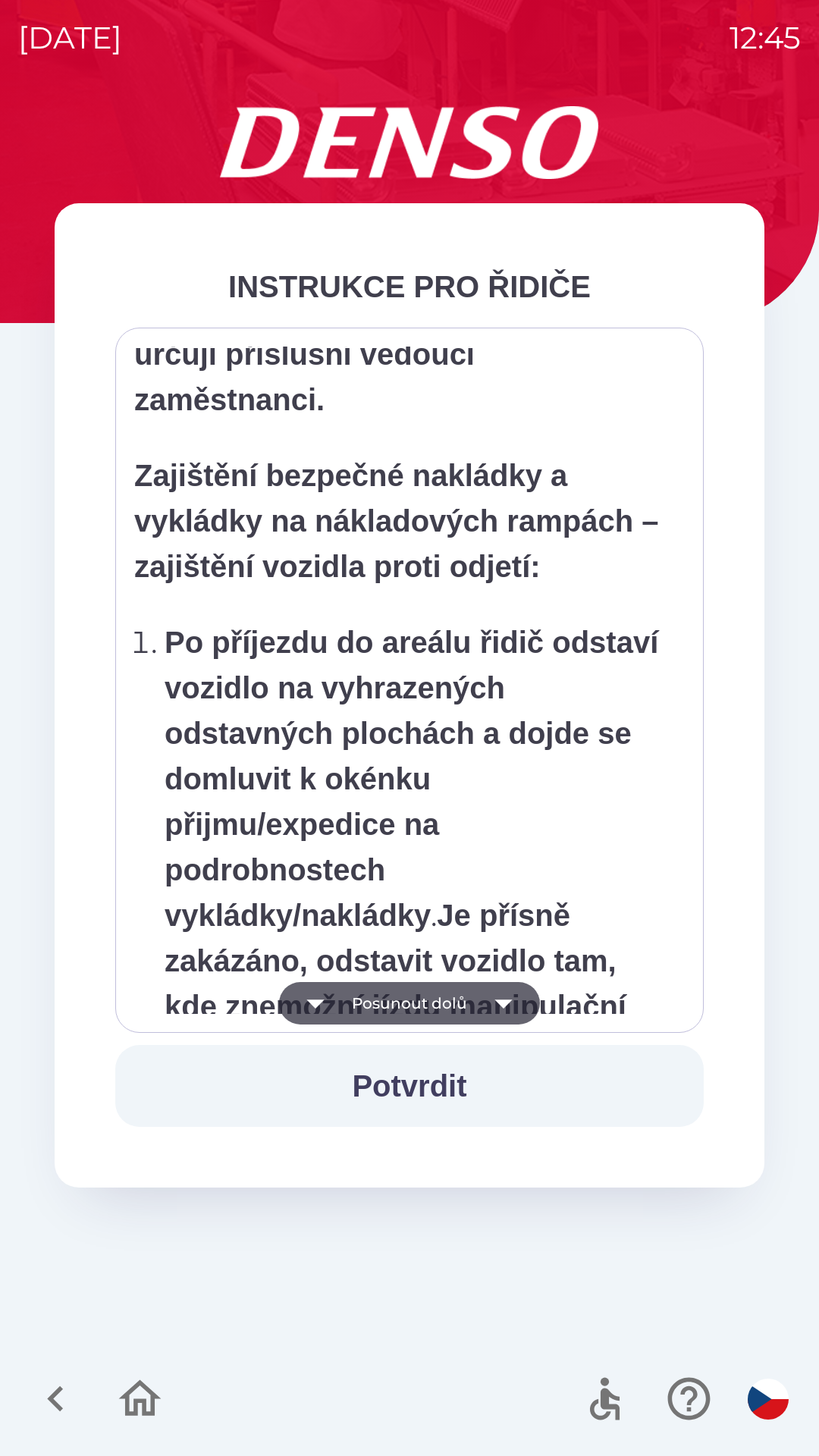
click at [503, 1001] on icon "button" at bounding box center [503, 1004] width 18 height 9
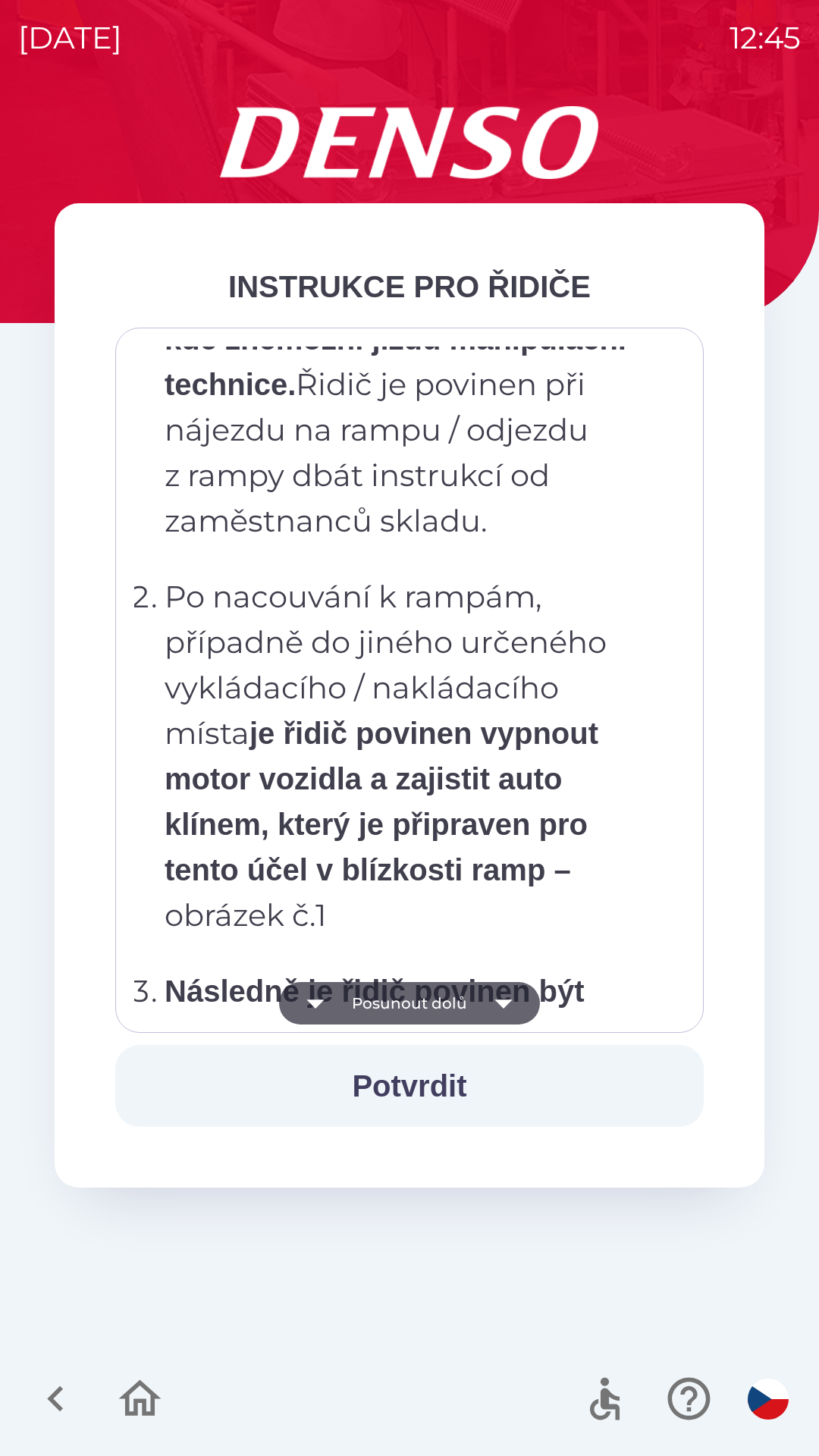
click at [497, 1009] on icon "button" at bounding box center [504, 1003] width 42 height 42
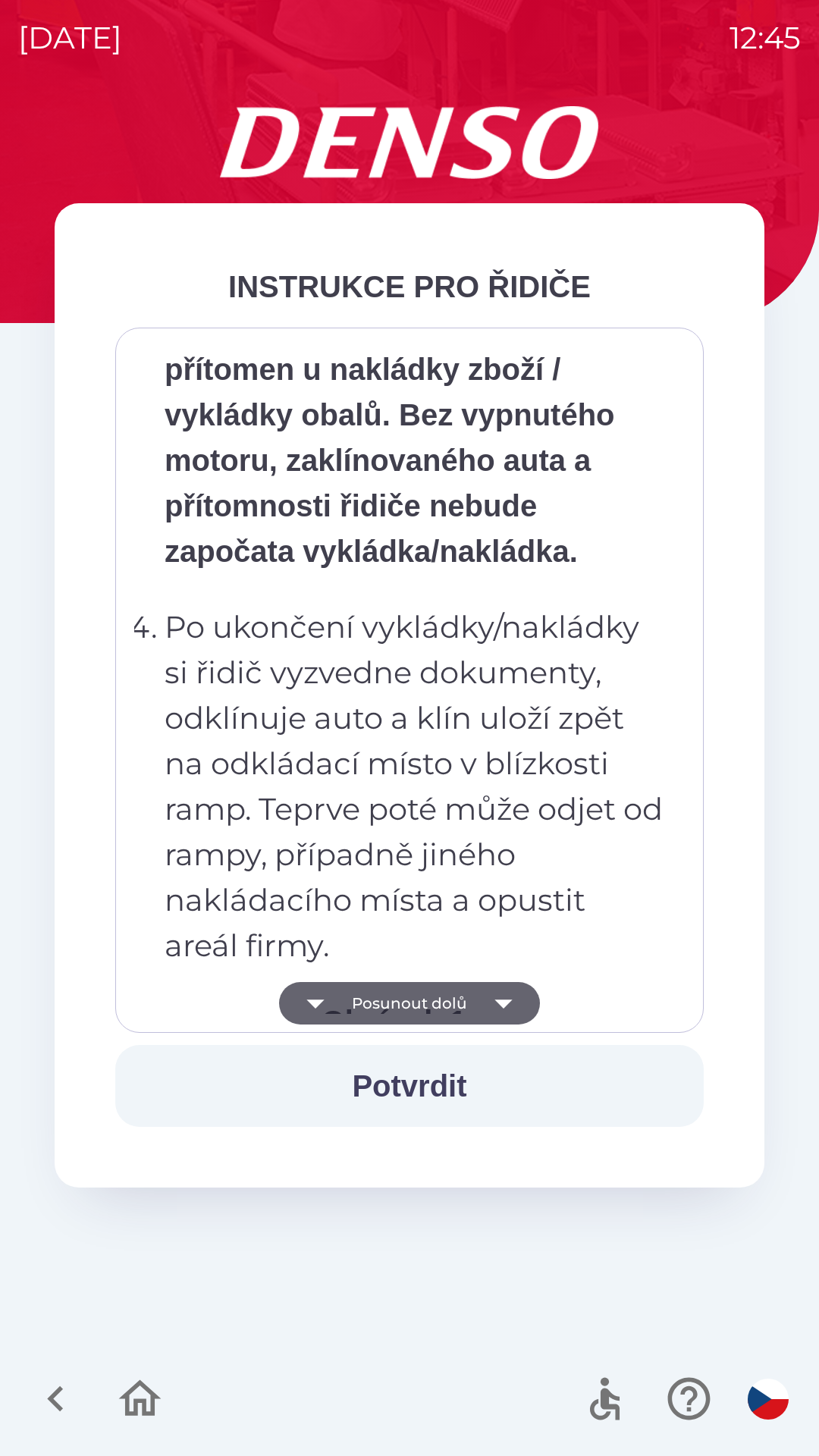
click at [498, 1004] on icon "button" at bounding box center [504, 1003] width 42 height 42
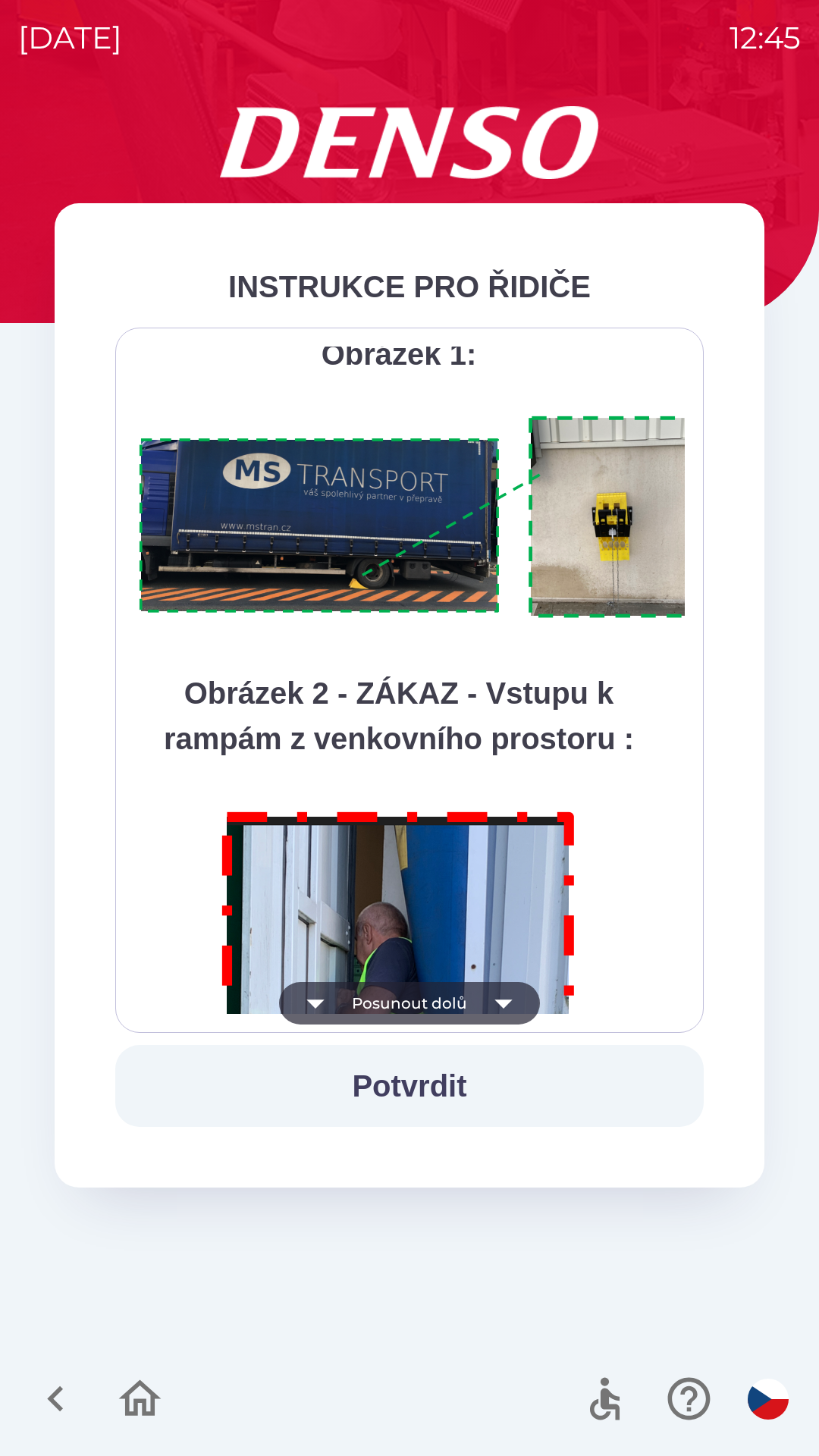
click at [504, 1002] on icon "button" at bounding box center [503, 1004] width 18 height 9
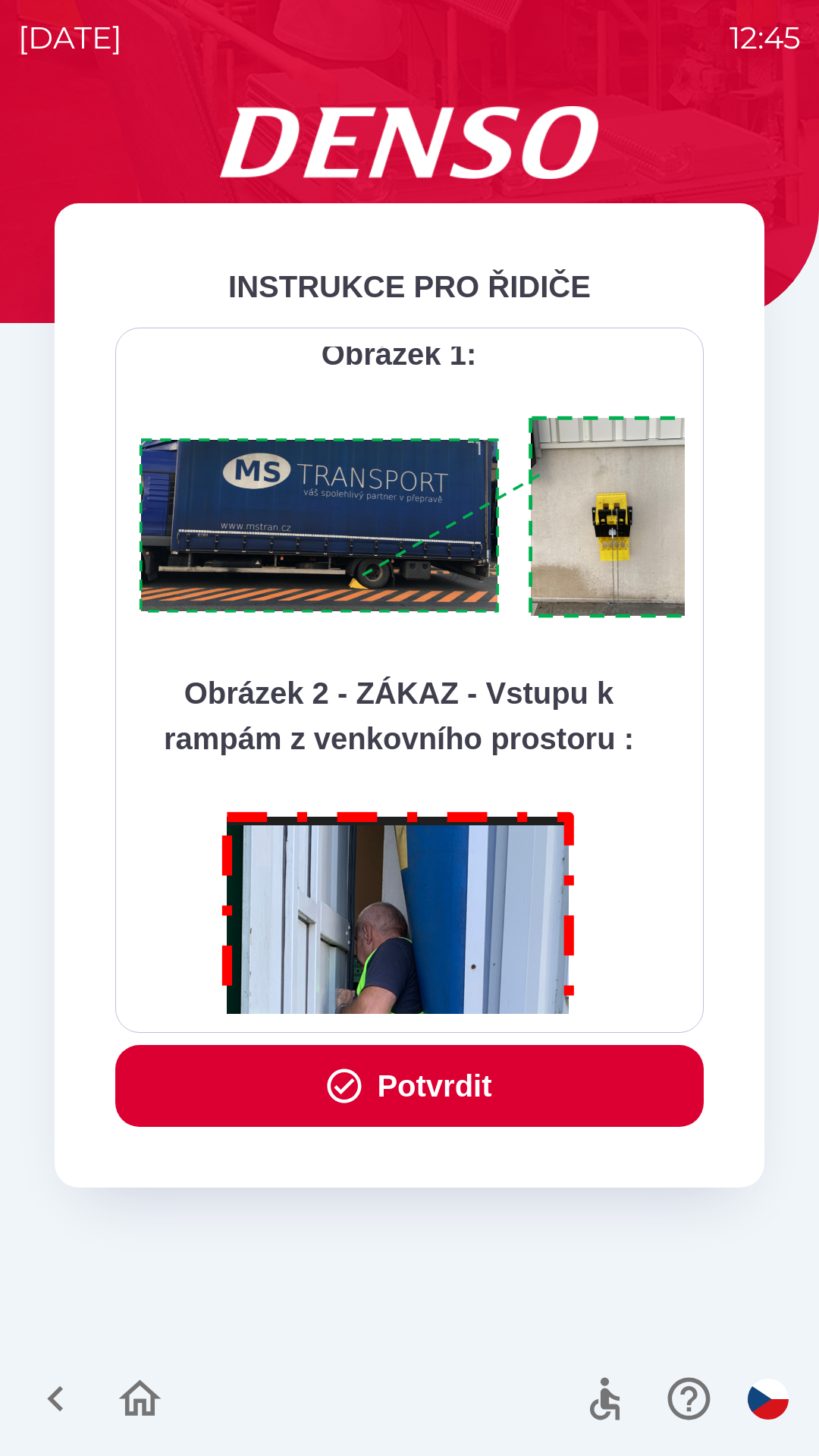
scroll to position [8522, 0]
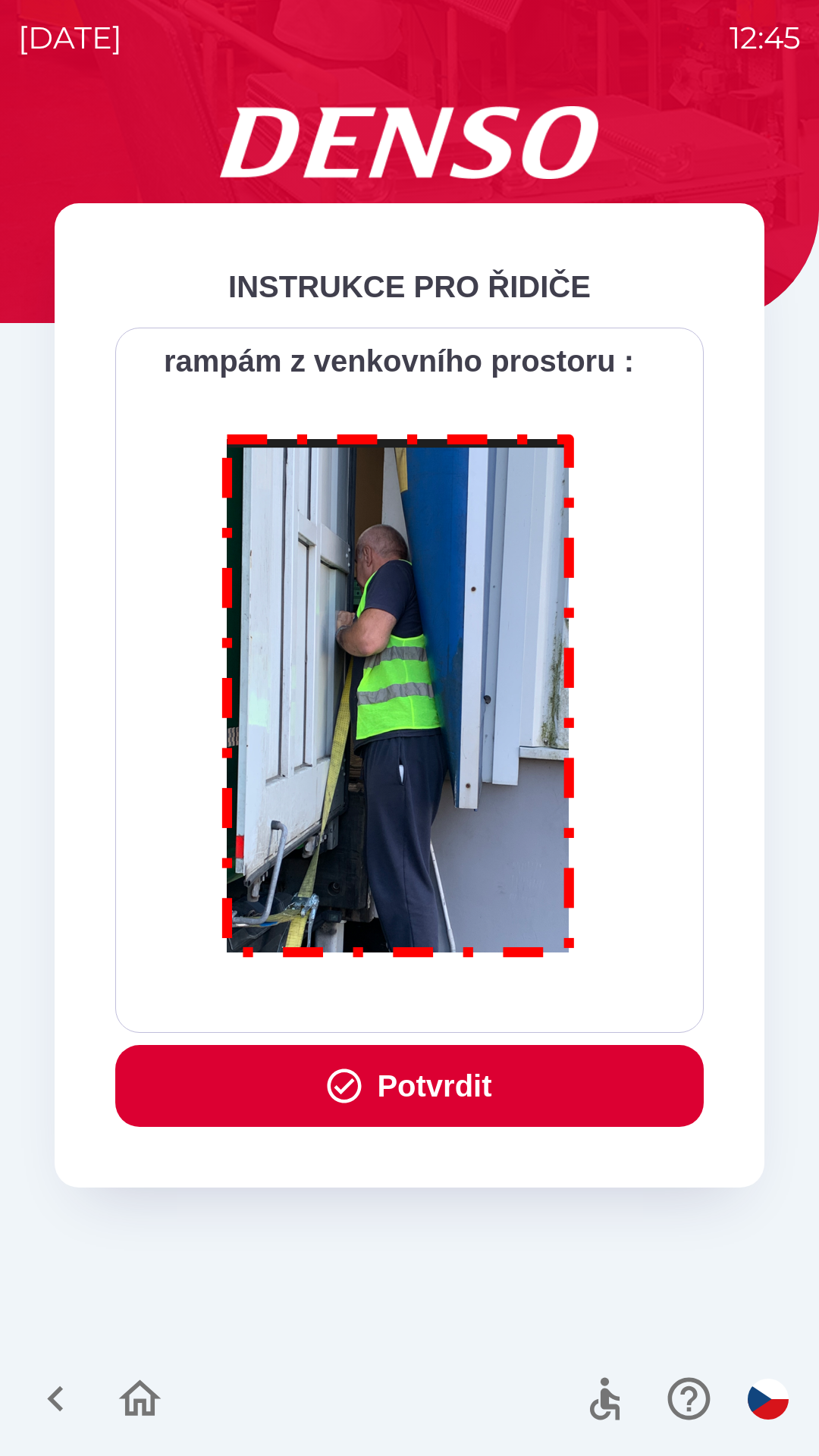
click at [507, 1006] on div "Všichni řidiči přijíždějící do skladu firmy DENSO CZECH s.r.o. jsou po průjezdu…" at bounding box center [409, 680] width 551 height 667
click at [504, 1005] on div "Všichni řidiči přijíždějící do skladu firmy DENSO CZECH s.r.o. jsou po průjezdu…" at bounding box center [409, 680] width 551 height 667
click at [506, 1002] on div "Všichni řidiči přijíždějící do skladu firmy DENSO CZECH s.r.o. jsou po průjezdu…" at bounding box center [409, 680] width 551 height 667
click at [466, 1088] on button "Potvrdit" at bounding box center [410, 1086] width 589 height 82
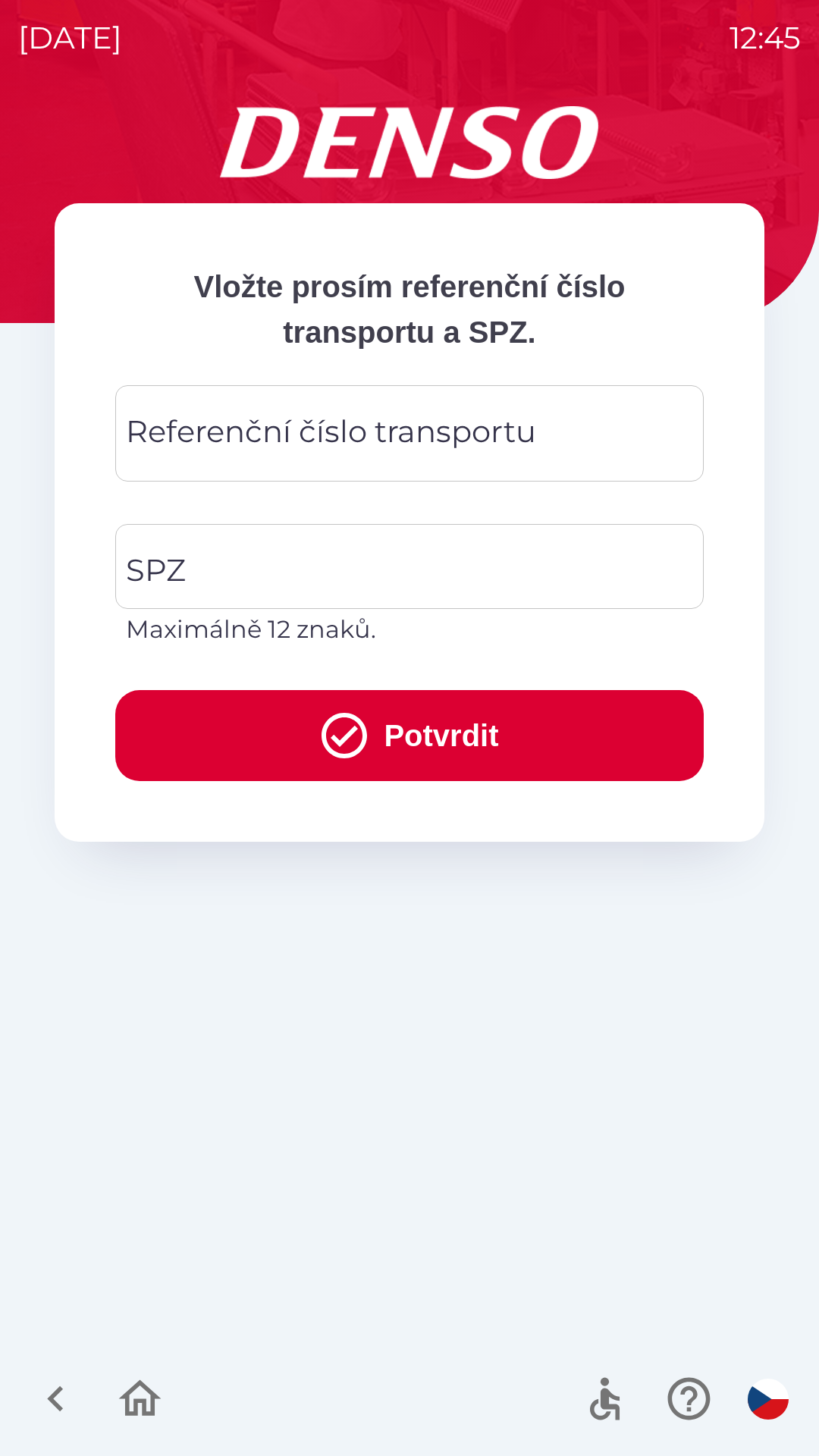
click at [270, 446] on div "Referenční číslo transportu Referenční číslo transportu" at bounding box center [410, 434] width 589 height 96
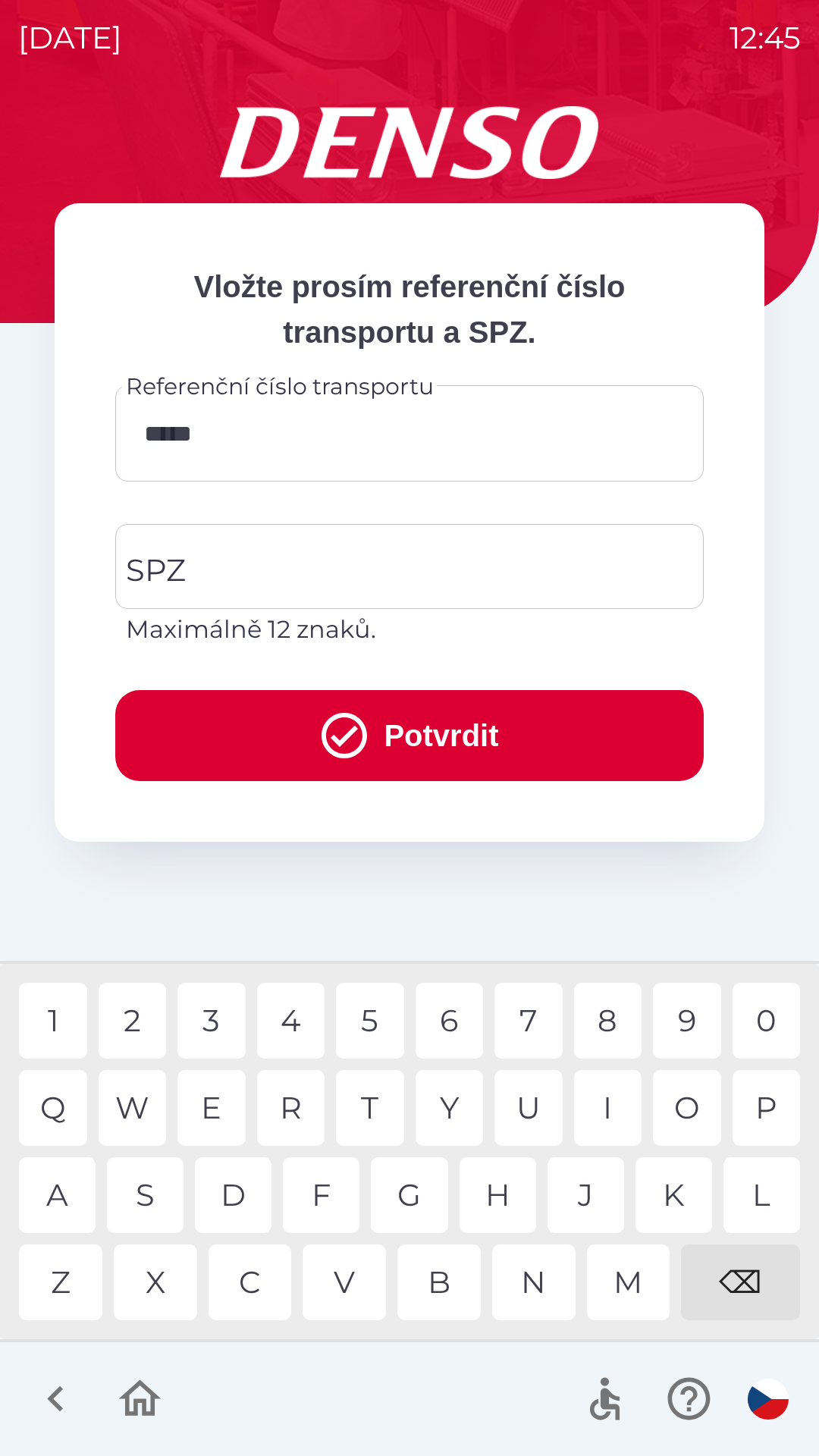
click at [458, 1031] on div "6" at bounding box center [450, 1021] width 68 height 76
click at [215, 1028] on div "3" at bounding box center [211, 1021] width 68 height 76
click at [381, 1022] on div "5" at bounding box center [369, 1021] width 68 height 76
click at [529, 1031] on div "7" at bounding box center [528, 1021] width 68 height 76
type input "**********"
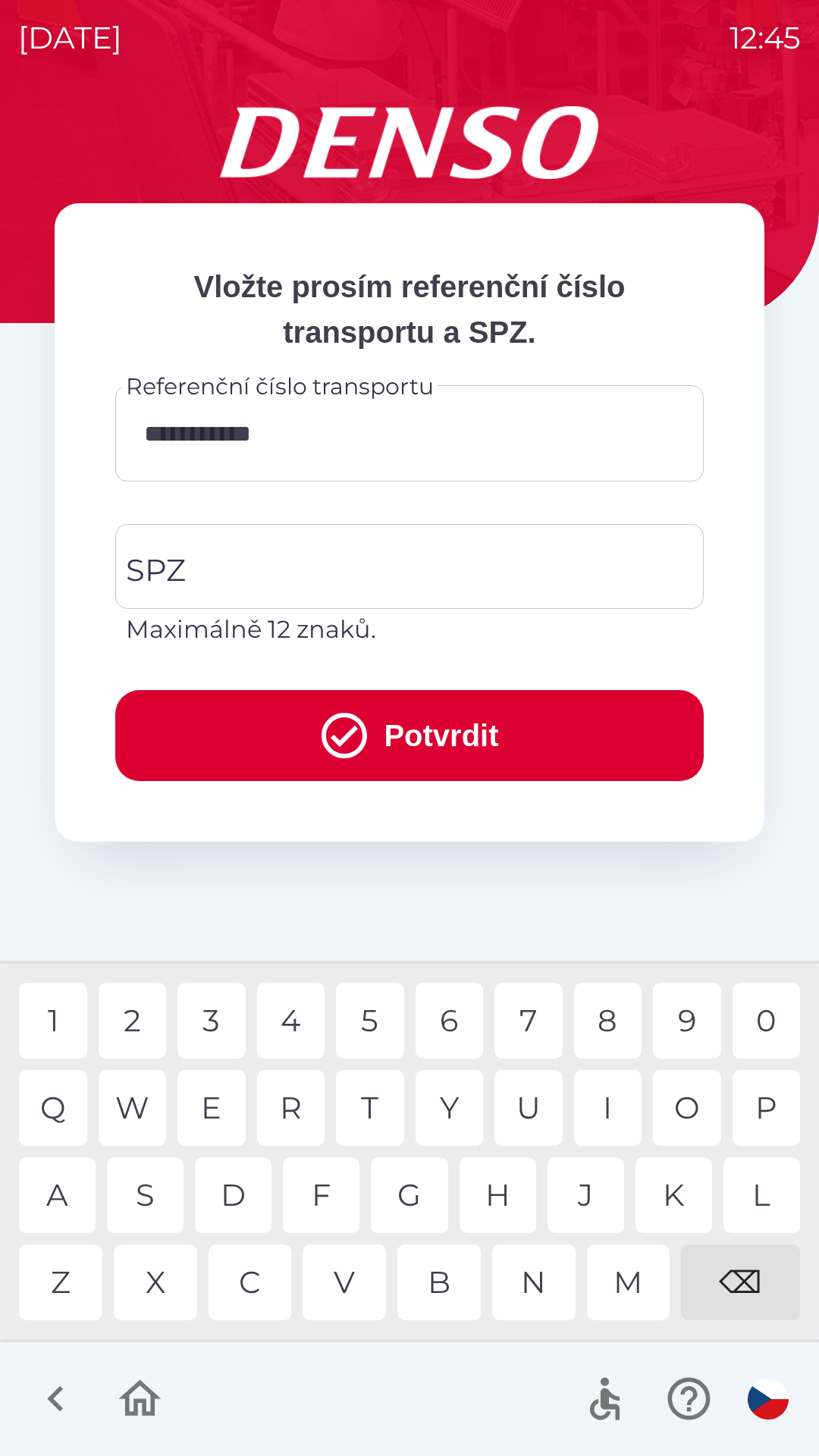
click at [140, 1023] on div "2" at bounding box center [132, 1021] width 68 height 76
click at [387, 568] on input "SPZ" at bounding box center [398, 566] width 552 height 72
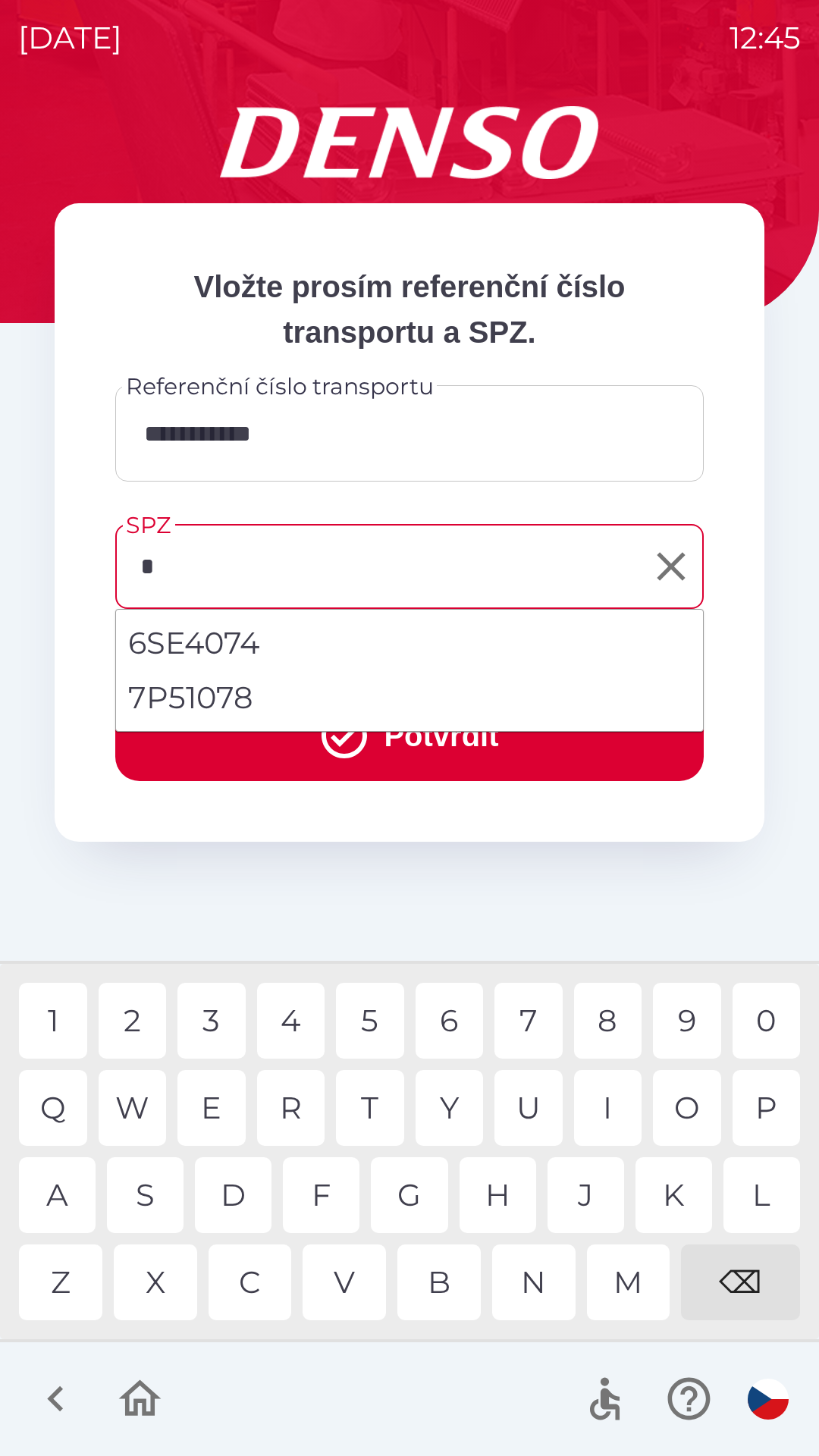
click at [533, 1022] on div "7" at bounding box center [528, 1021] width 68 height 76
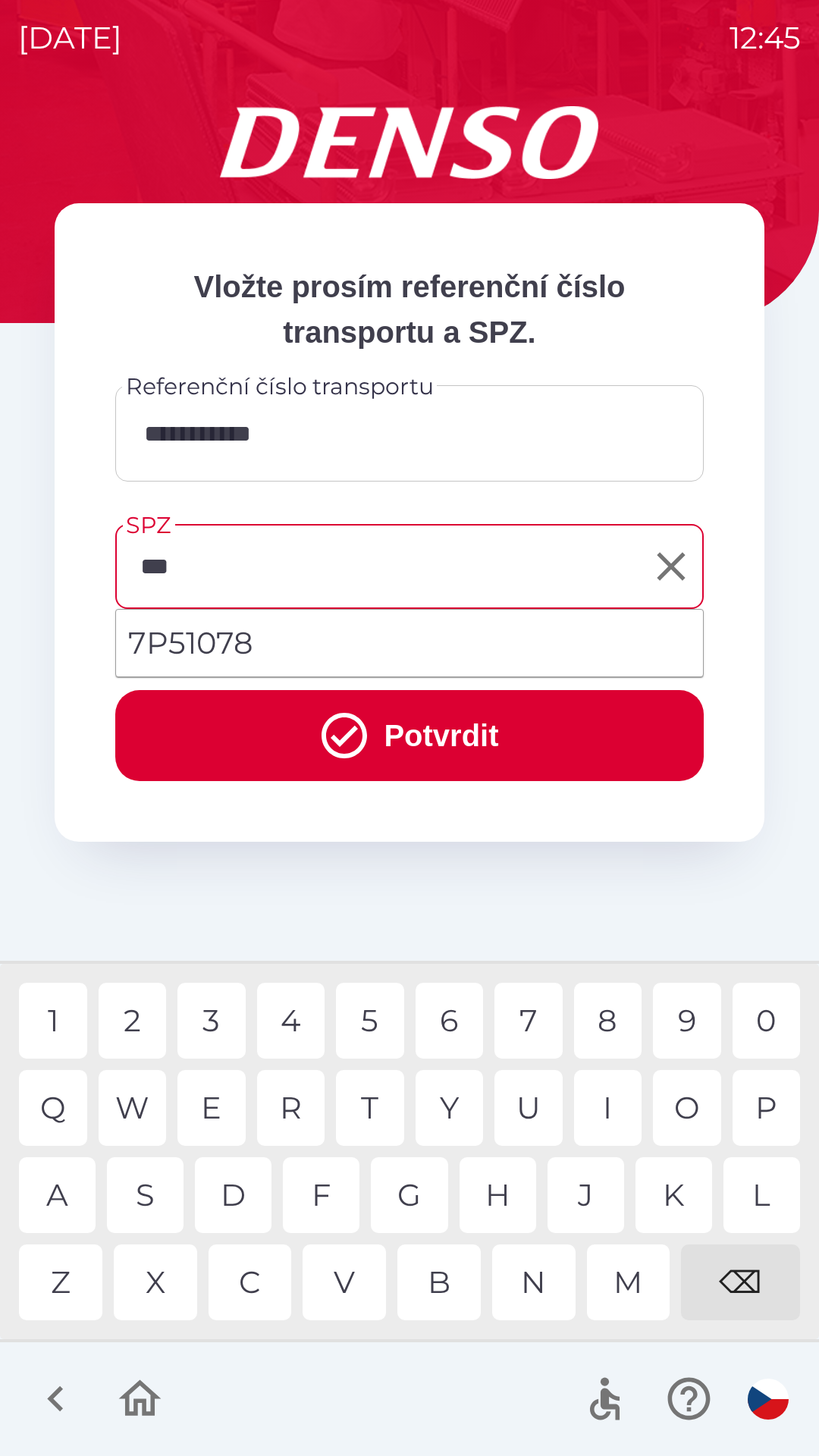
click at [364, 1024] on div "5" at bounding box center [369, 1021] width 68 height 76
click at [764, 1017] on div "0" at bounding box center [766, 1021] width 68 height 76
type input "*******"
click at [421, 736] on button "Potvrdit" at bounding box center [410, 736] width 589 height 91
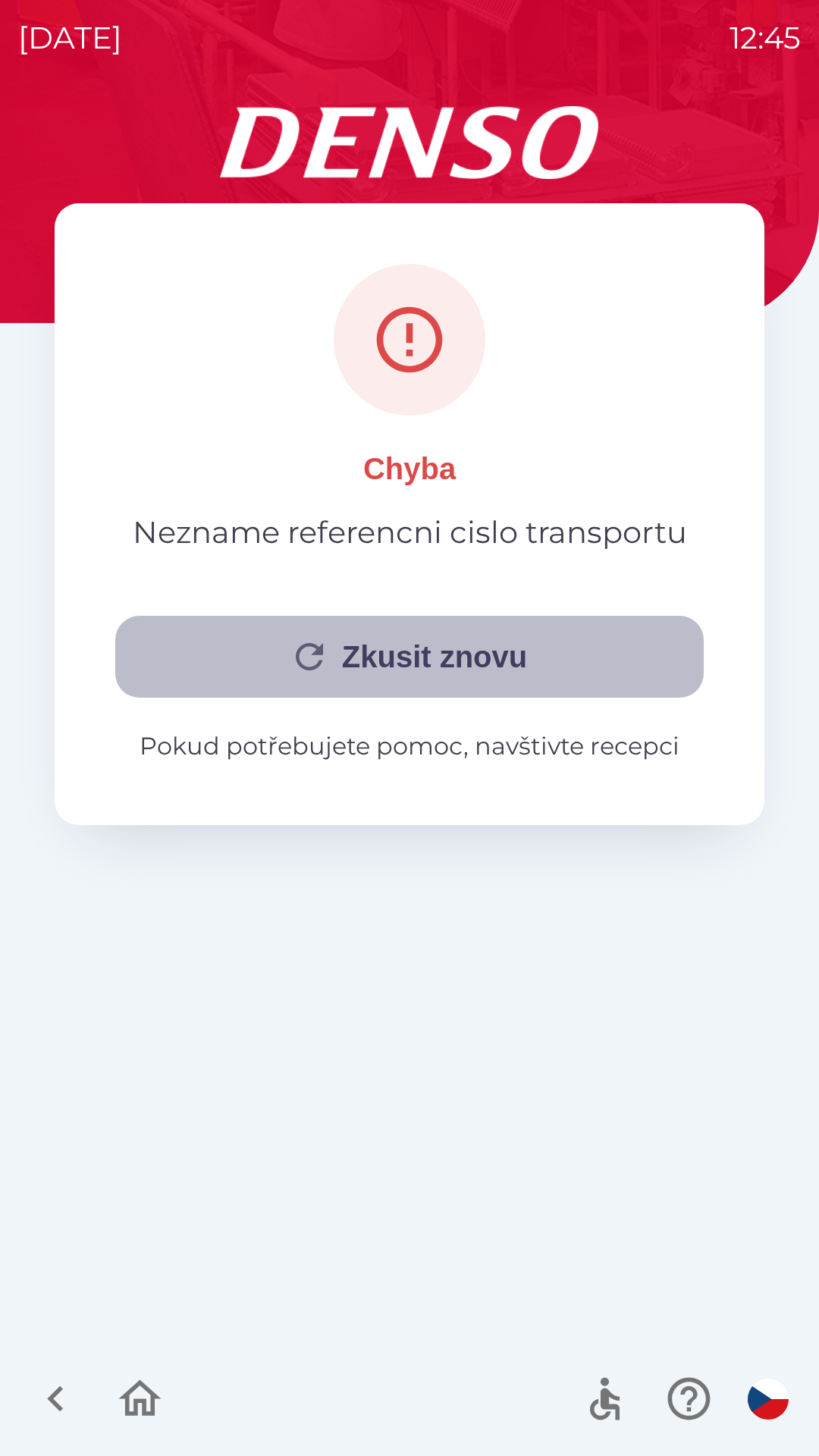
click at [480, 652] on button "Zkusit znovu" at bounding box center [410, 656] width 589 height 82
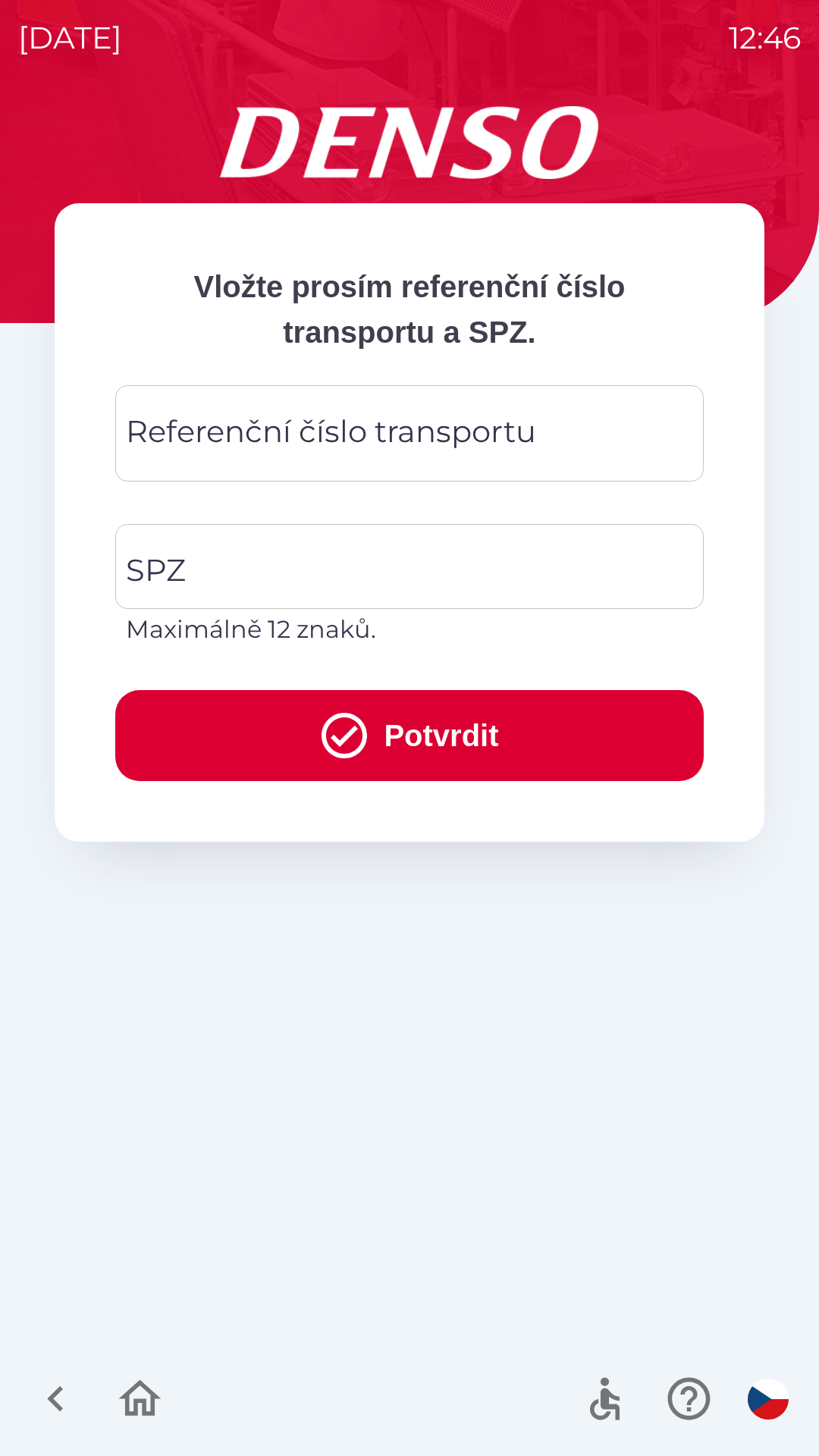
click at [212, 447] on div "Referenční číslo transportu Referenční číslo transportu" at bounding box center [410, 434] width 589 height 96
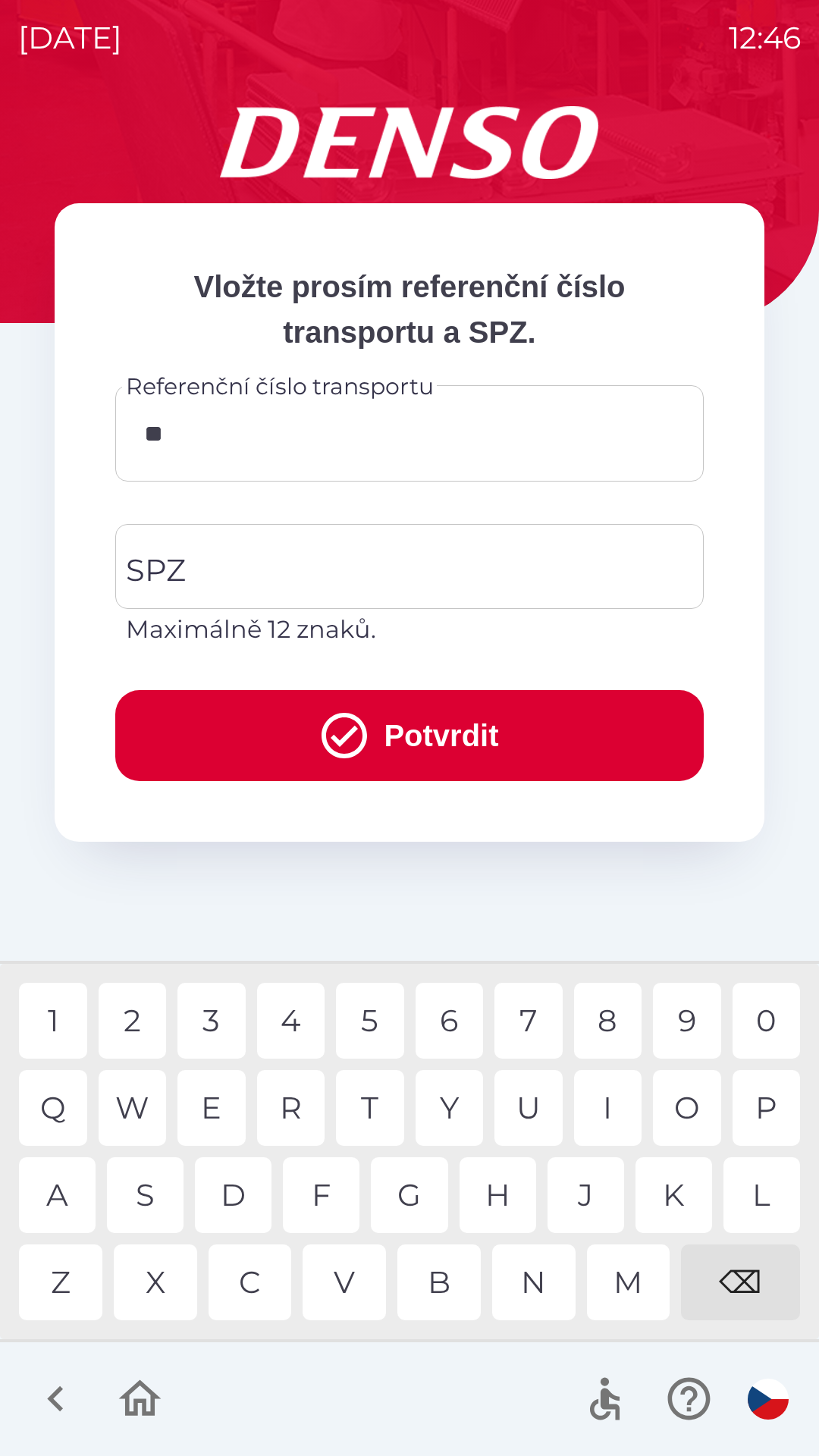
click at [407, 1191] on div "G" at bounding box center [409, 1195] width 77 height 76
click at [220, 1026] on div "3" at bounding box center [211, 1021] width 68 height 76
click at [212, 1021] on div "3" at bounding box center [211, 1021] width 68 height 76
click at [528, 1024] on div "7" at bounding box center [528, 1021] width 68 height 76
click at [608, 1032] on div "8" at bounding box center [608, 1021] width 68 height 76
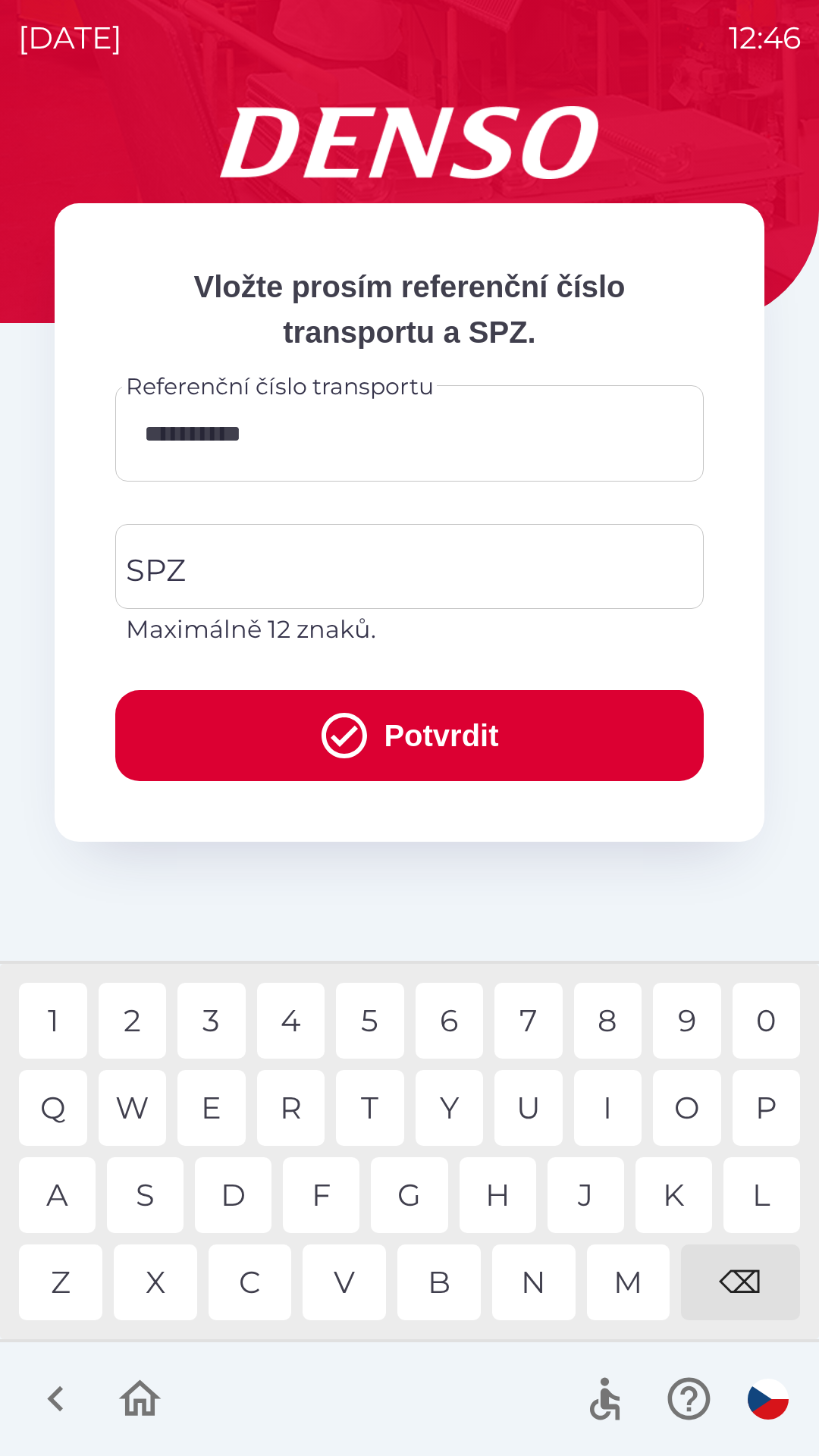
type input "**********"
click at [137, 1018] on div "2" at bounding box center [132, 1021] width 68 height 76
click at [294, 579] on input "SPZ" at bounding box center [398, 566] width 552 height 72
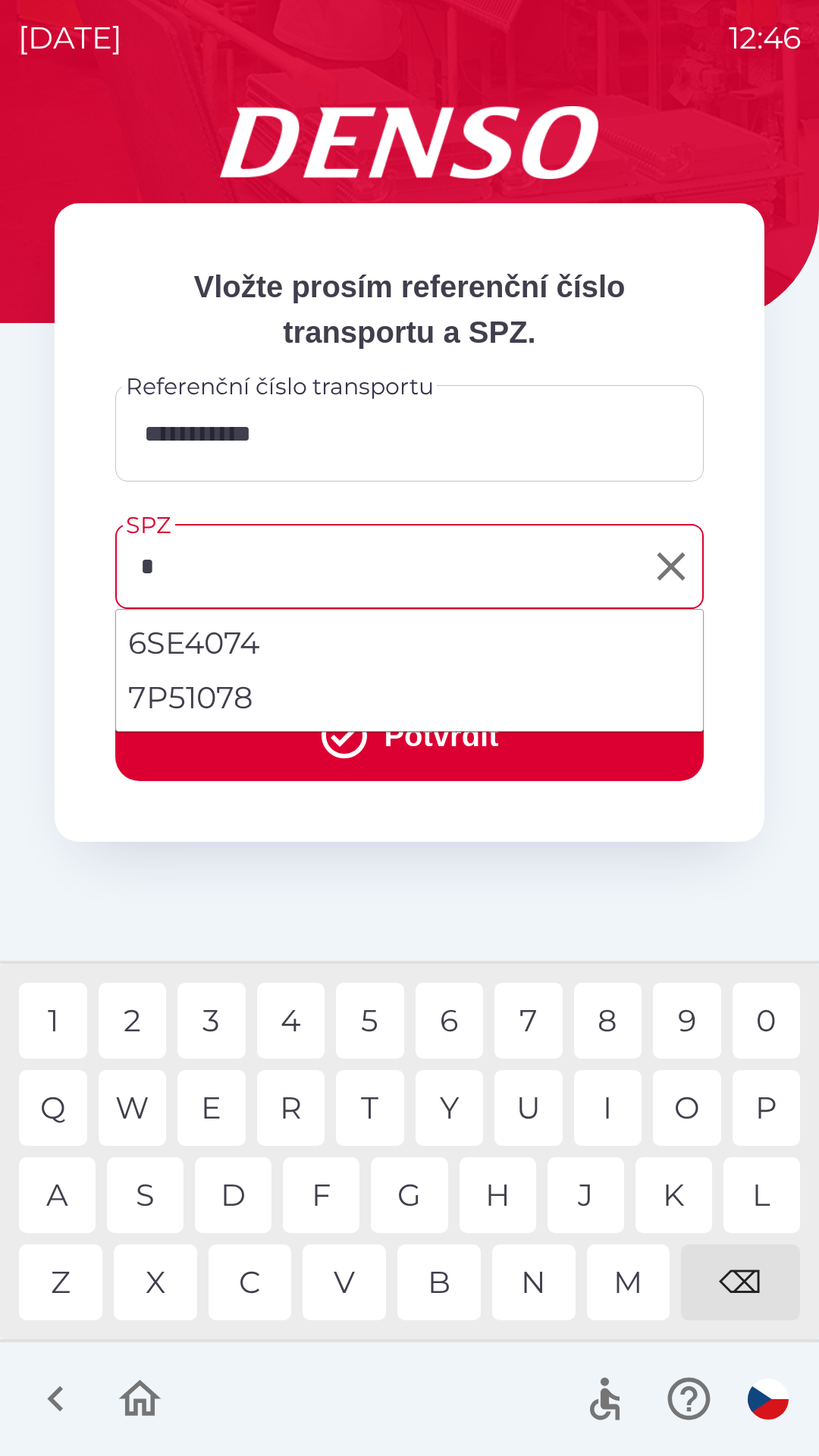
click at [531, 1027] on div "7" at bounding box center [528, 1021] width 68 height 76
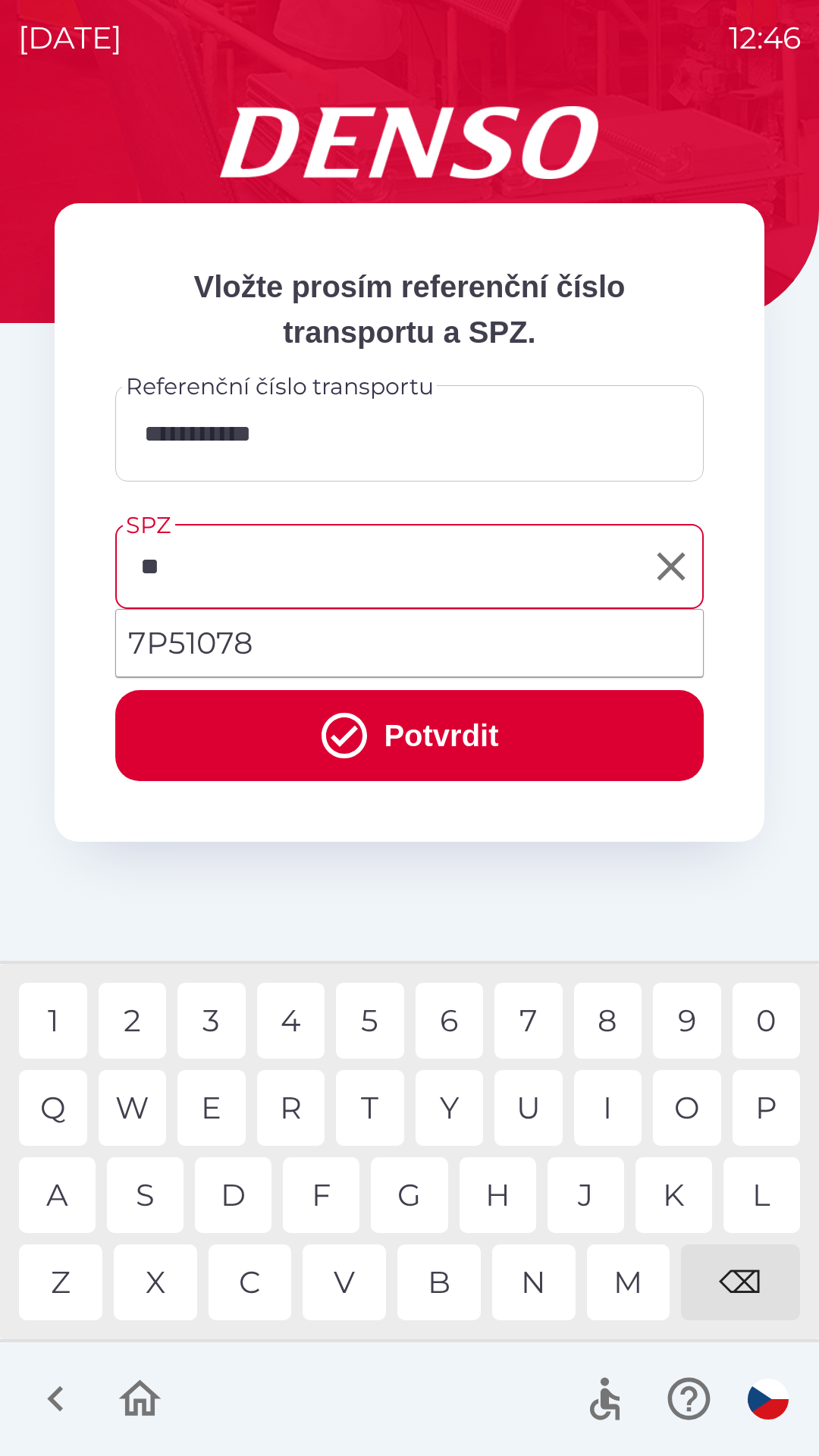
click at [246, 642] on li "7P51078" at bounding box center [410, 643] width 587 height 55
type input "*******"
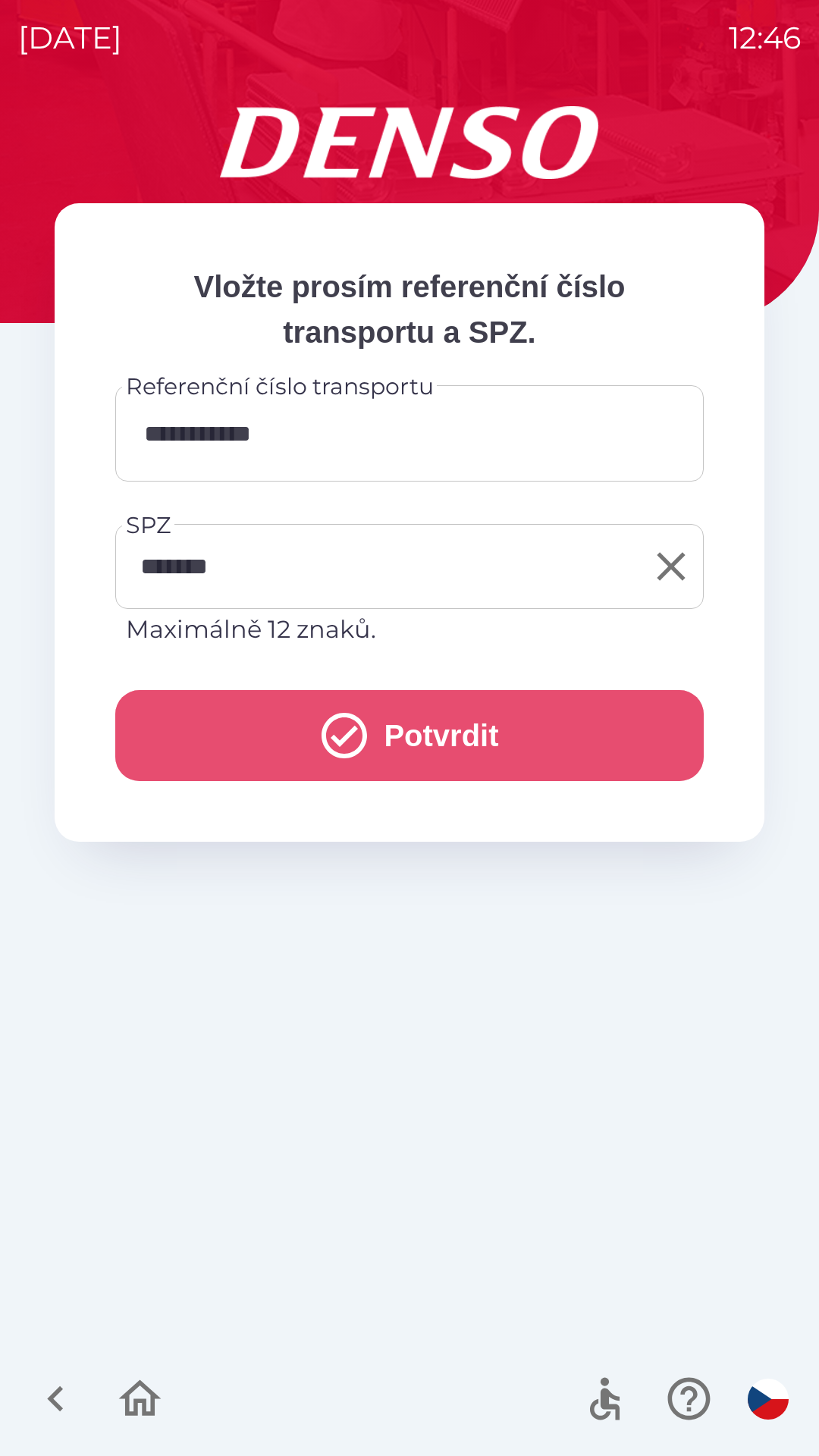
click at [422, 740] on button "Potvrdit" at bounding box center [410, 736] width 589 height 91
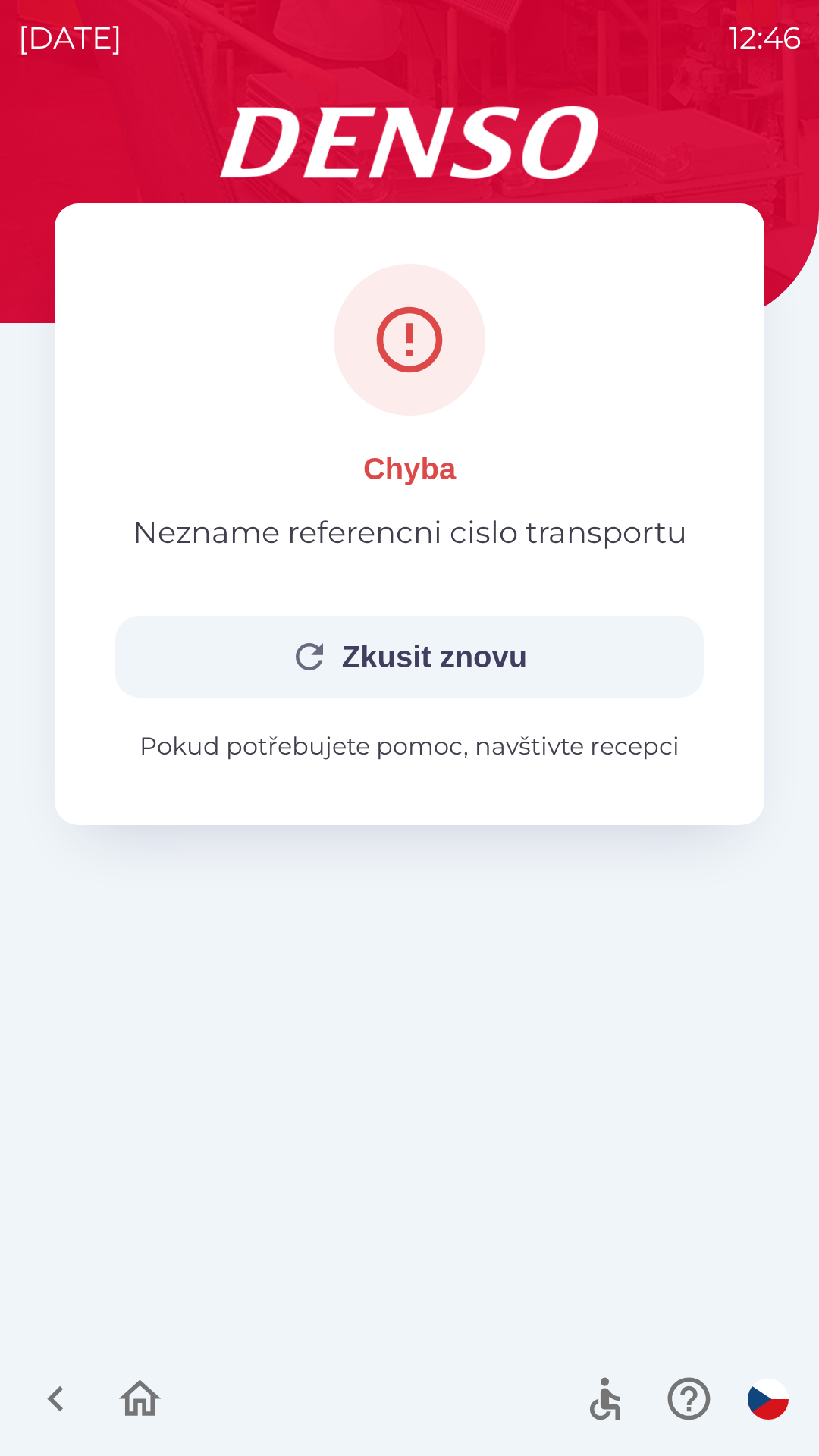
click at [471, 650] on button "Zkusit znovu" at bounding box center [410, 656] width 589 height 82
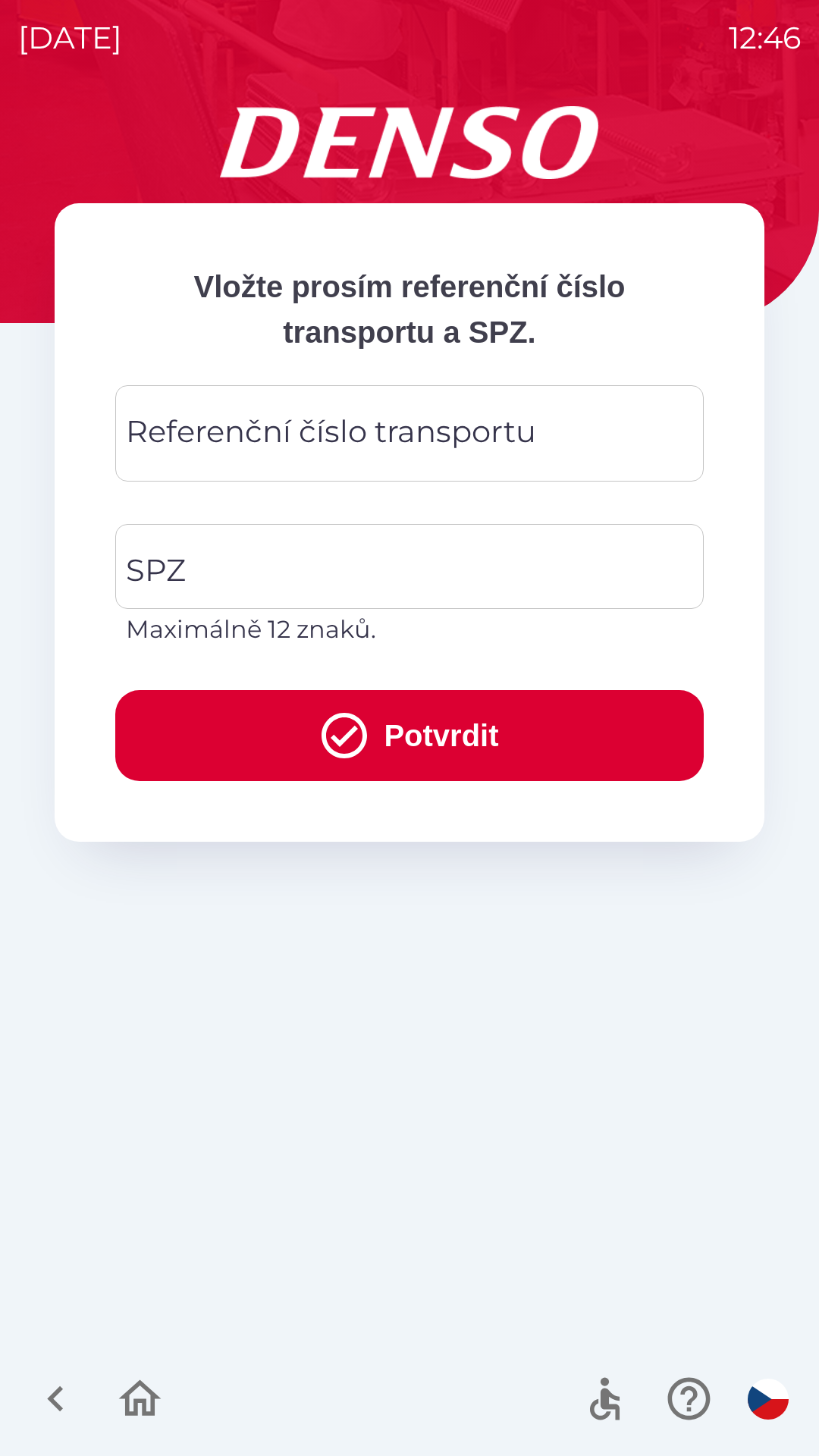
click at [231, 460] on input "Referenční číslo transportu" at bounding box center [409, 433] width 552 height 60
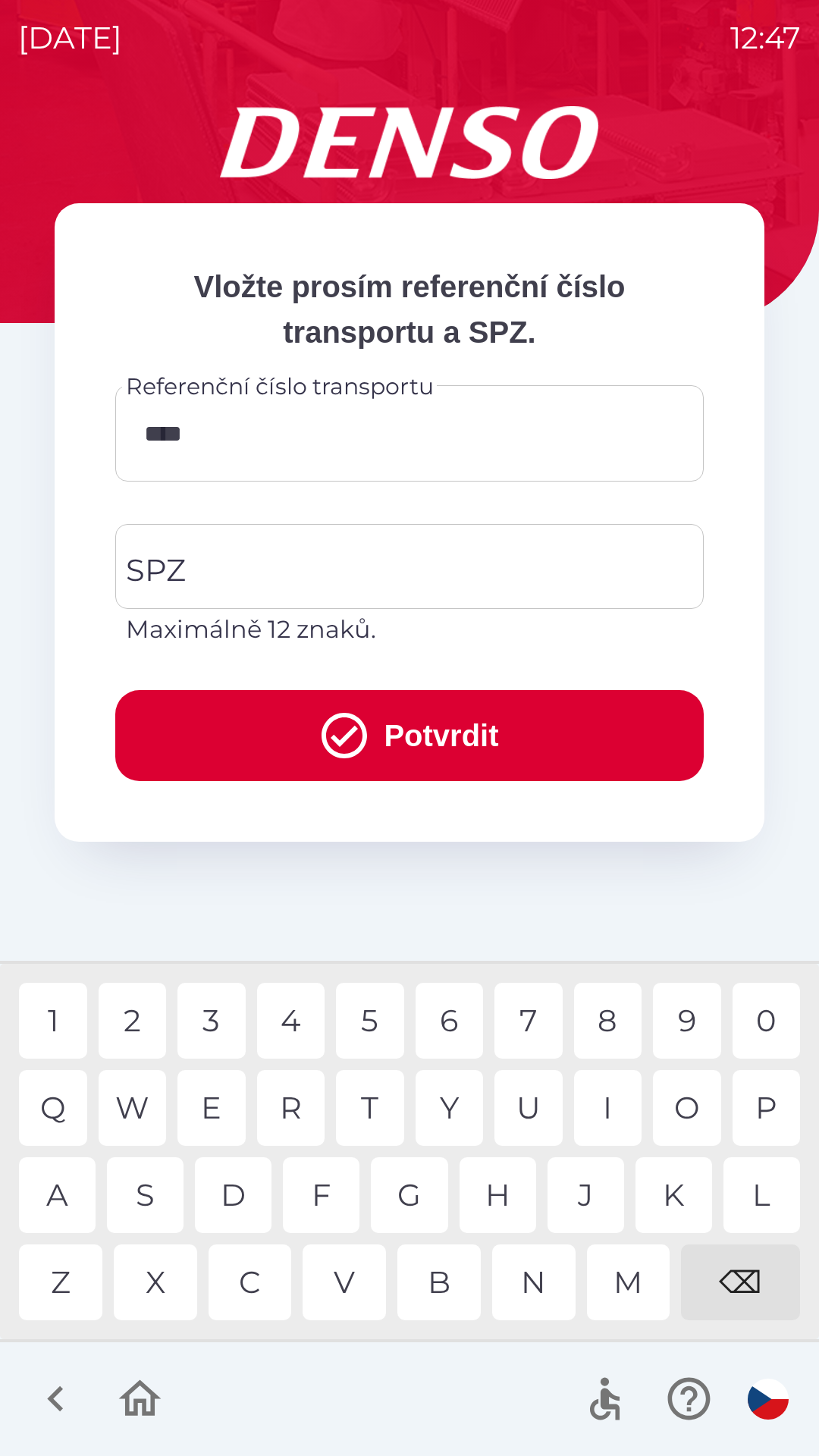
click at [155, 442] on input "****" at bounding box center [409, 433] width 552 height 60
click at [247, 435] on input "****" at bounding box center [409, 433] width 552 height 60
click at [215, 1024] on div "3" at bounding box center [211, 1021] width 68 height 76
click at [536, 1027] on div "7" at bounding box center [528, 1021] width 68 height 76
click at [605, 1029] on div "8" at bounding box center [608, 1021] width 68 height 76
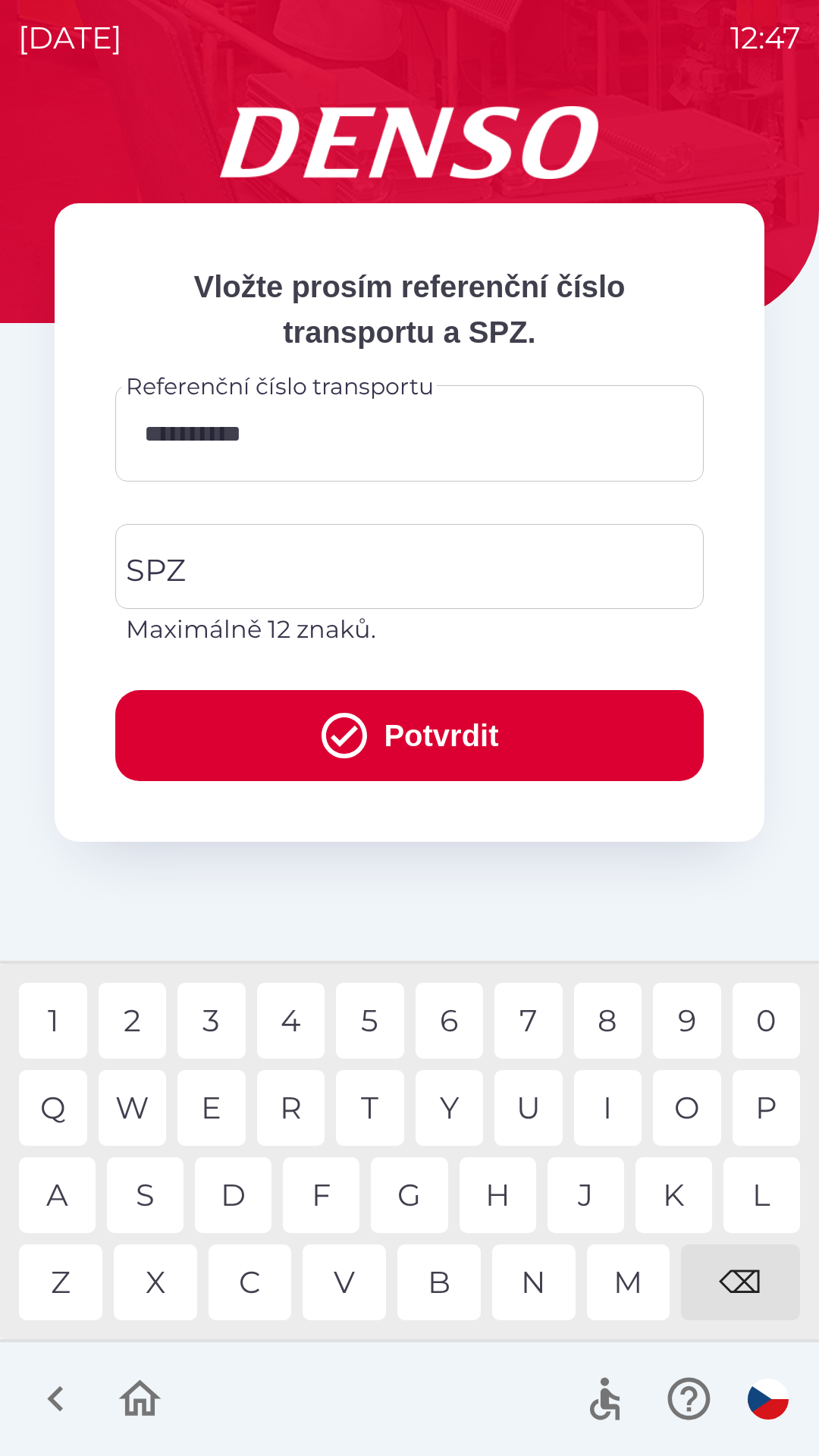
type input "**********"
click at [310, 565] on input "SPZ" at bounding box center [398, 566] width 552 height 72
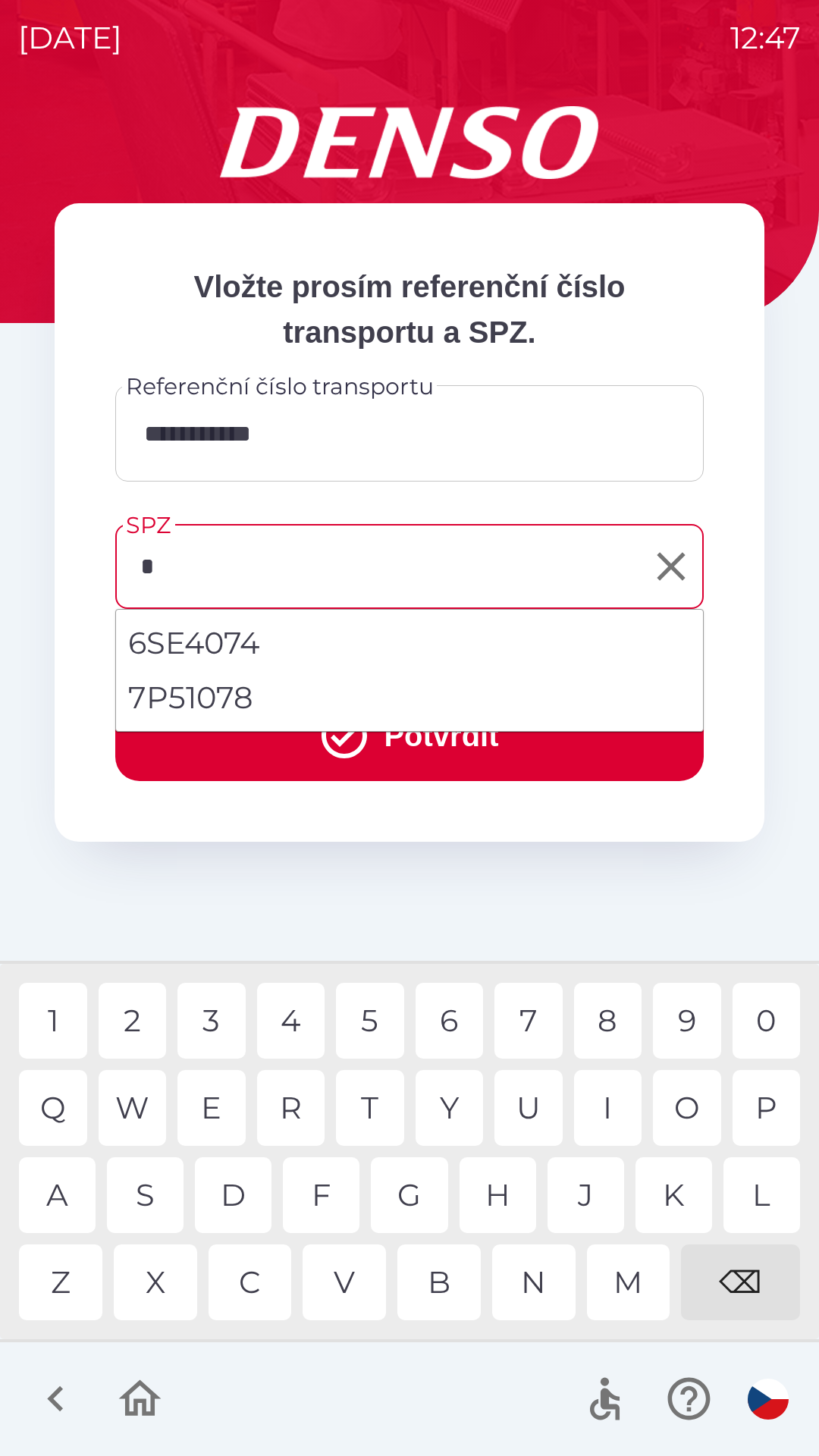
click at [528, 1017] on div "7" at bounding box center [528, 1021] width 68 height 76
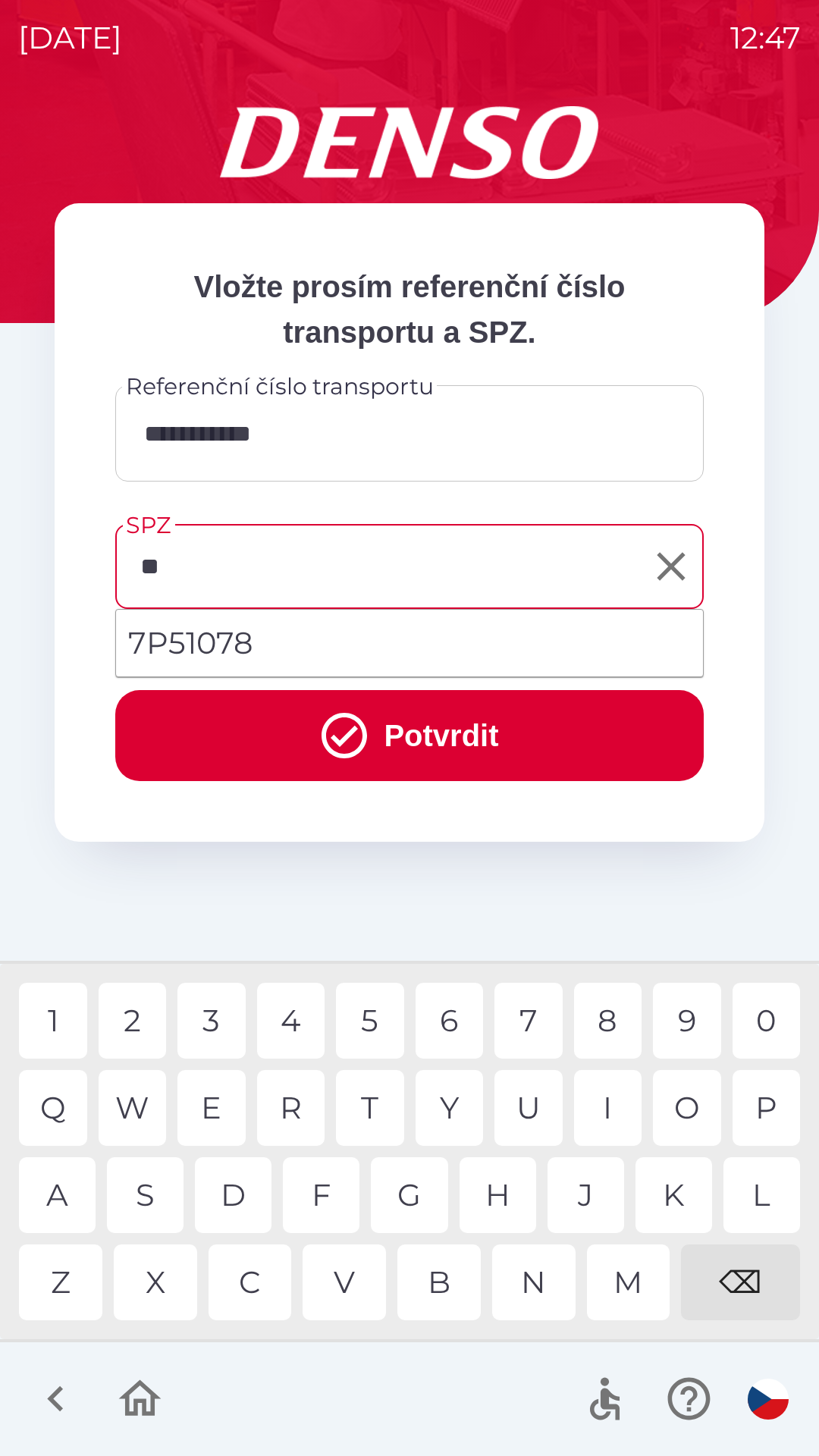
click at [769, 1122] on div "P" at bounding box center [766, 1108] width 68 height 76
click at [259, 646] on li "7P51078" at bounding box center [410, 643] width 587 height 55
type input "*******"
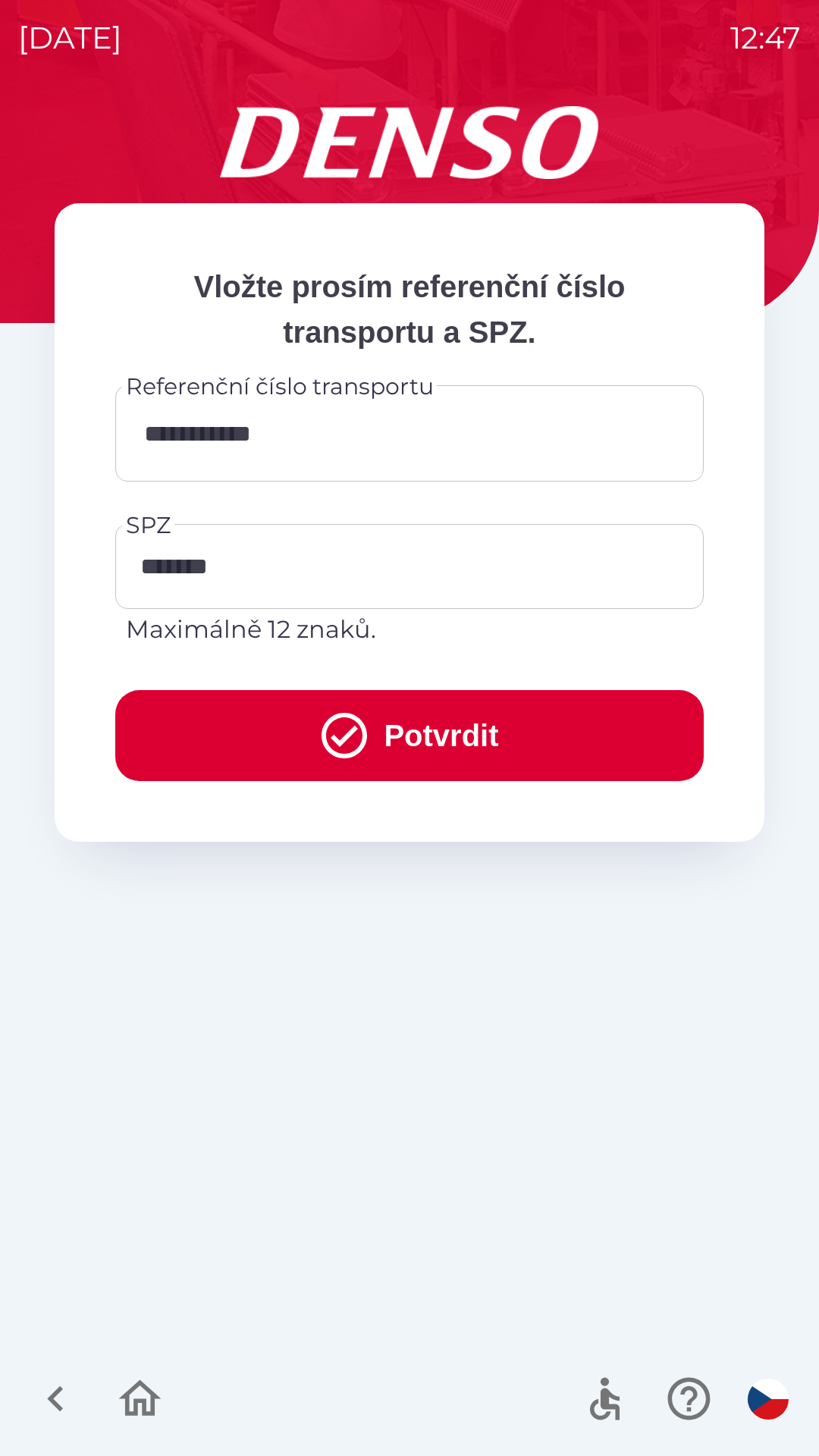
click at [449, 743] on button "Potvrdit" at bounding box center [410, 736] width 589 height 91
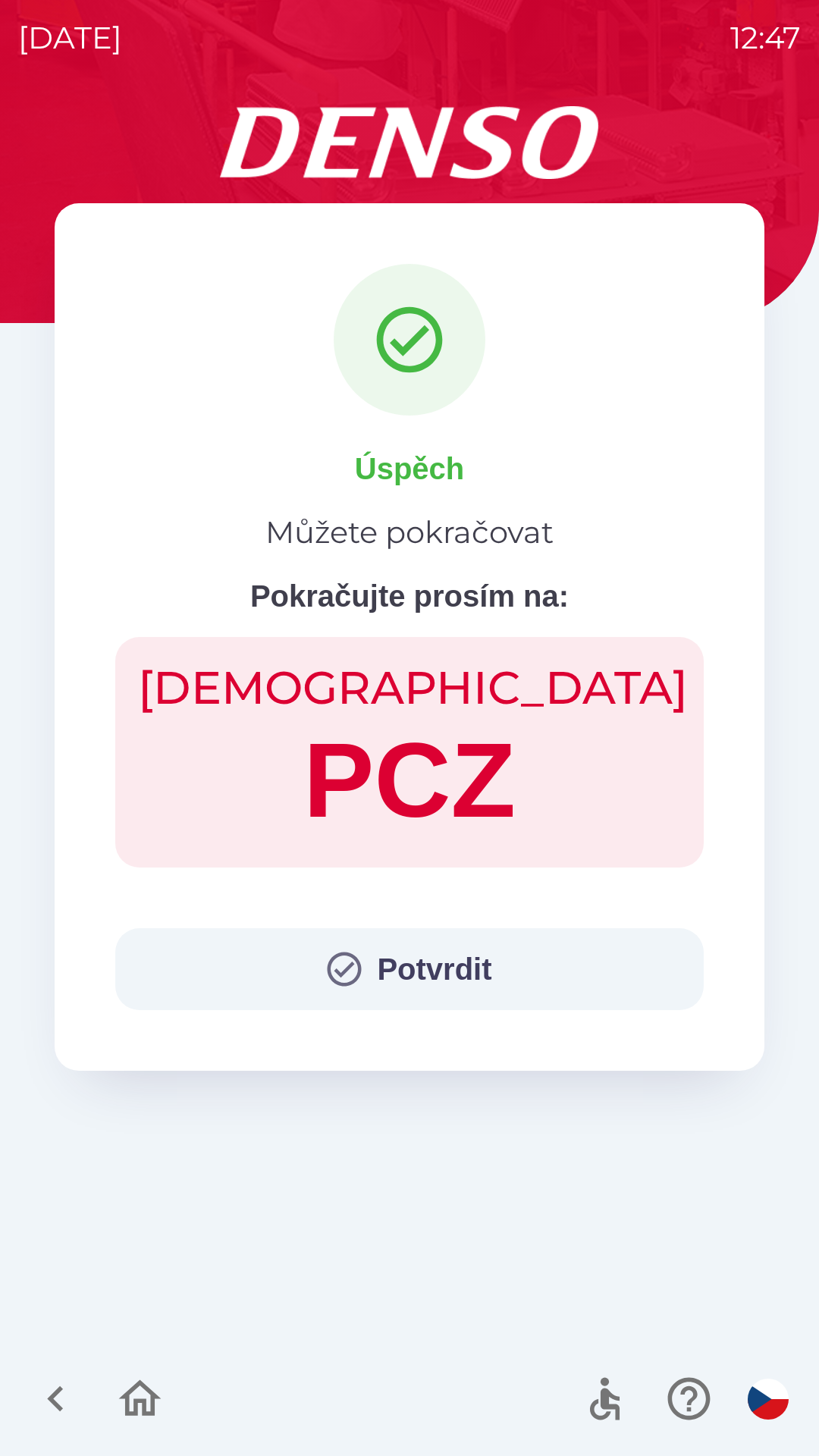
click at [434, 983] on button "Potvrdit" at bounding box center [410, 968] width 589 height 82
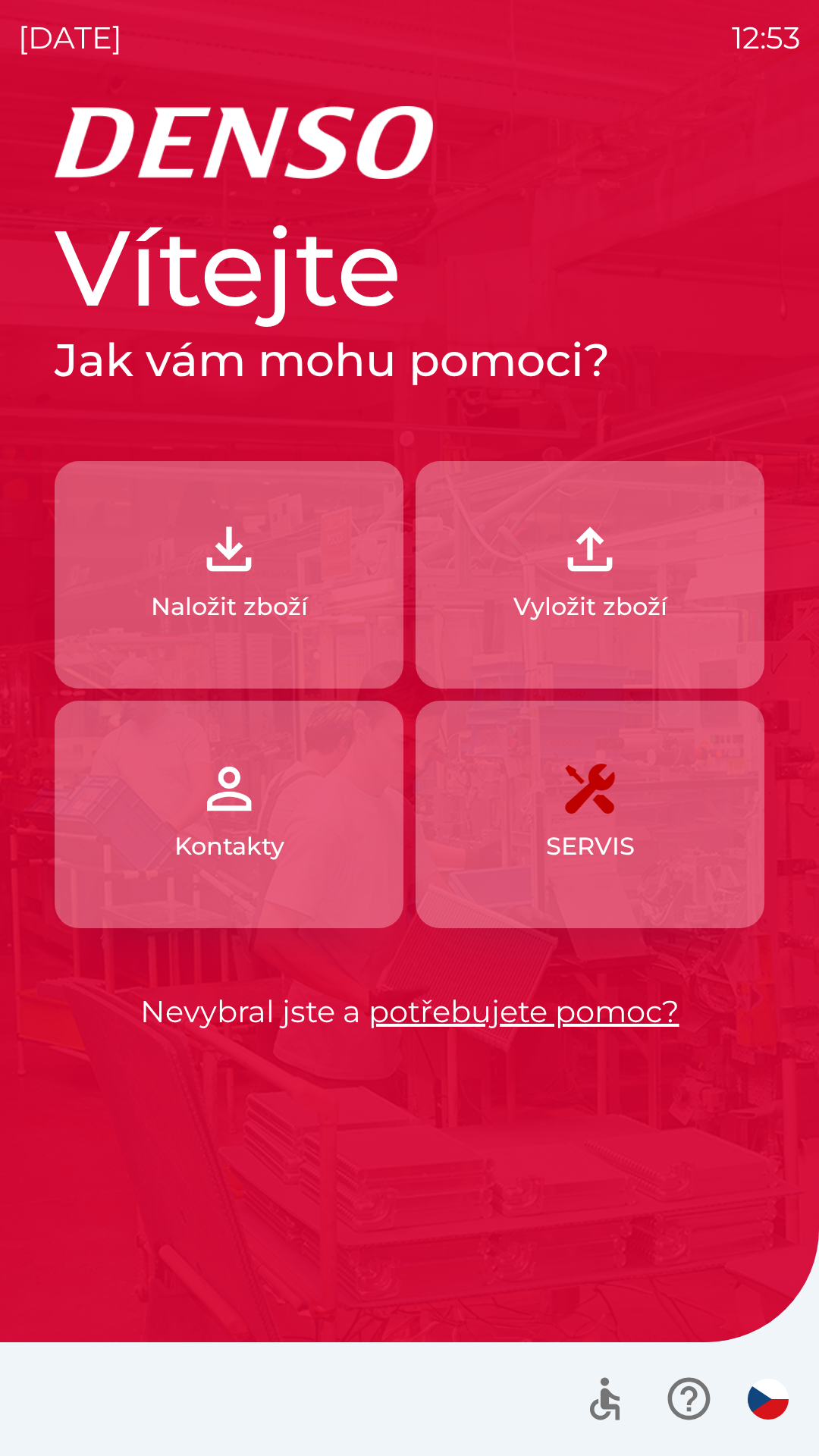
click at [307, 574] on button "Naložit zboží" at bounding box center [229, 575] width 349 height 228
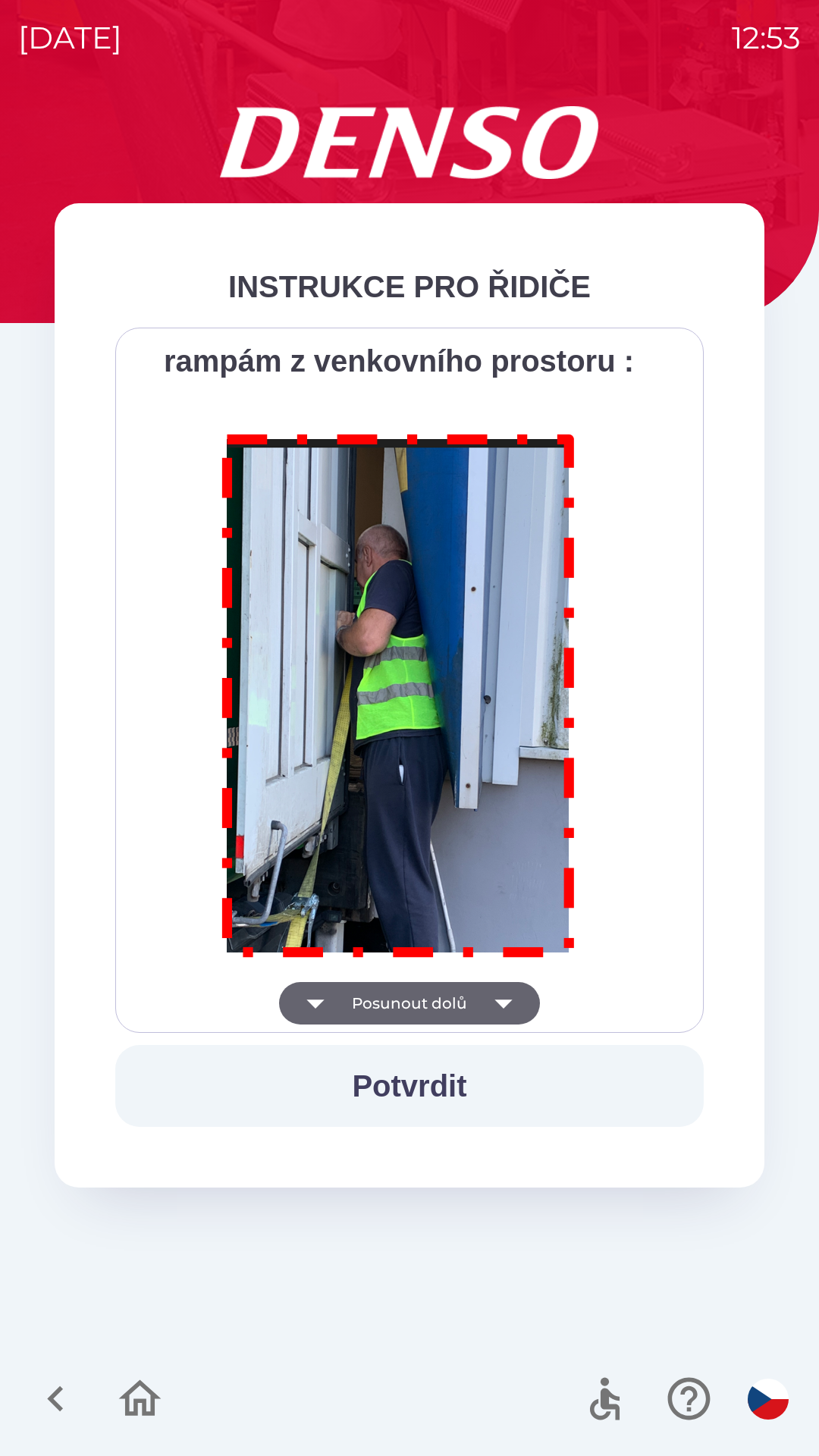
scroll to position [8522, 0]
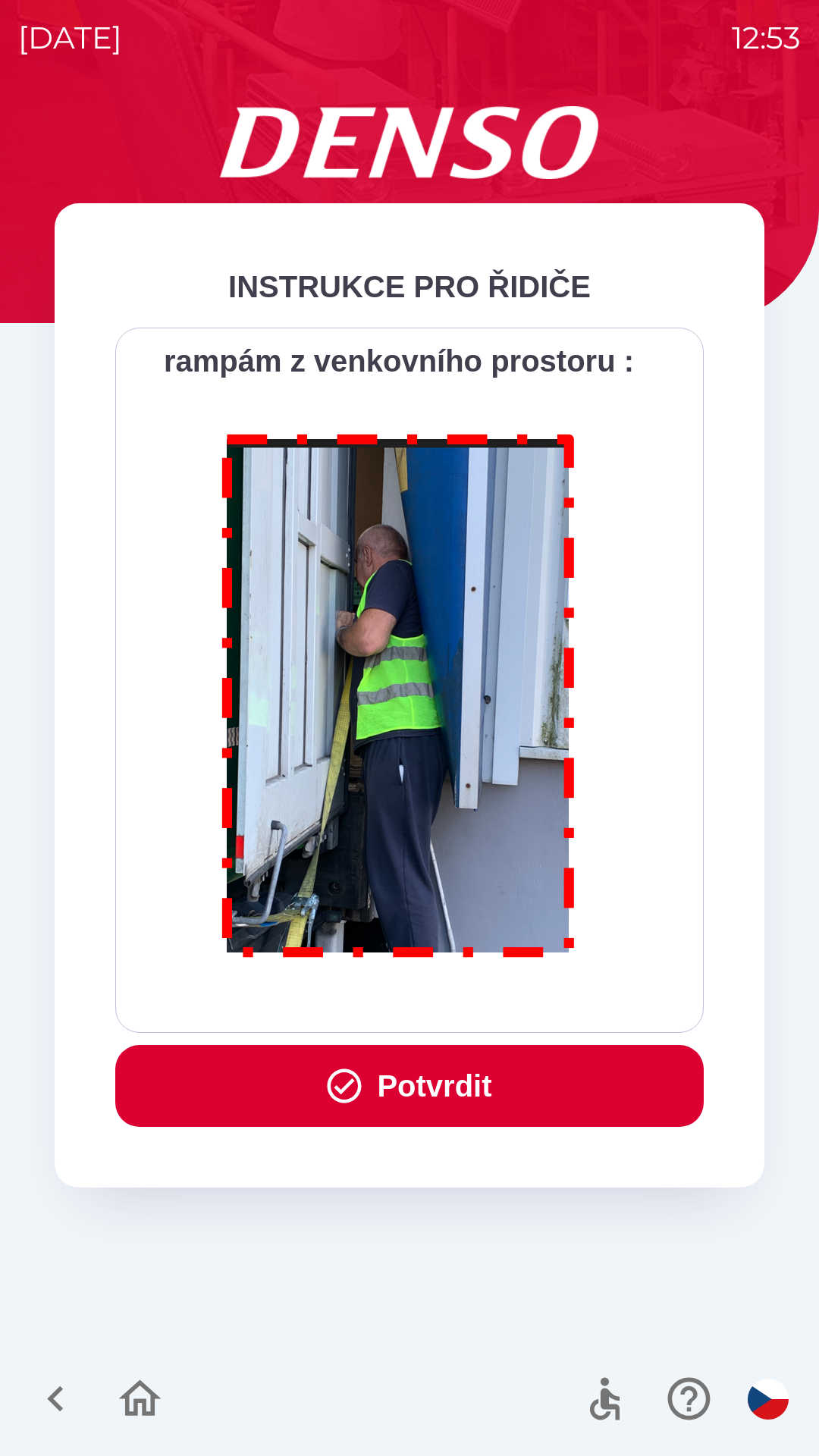
click at [433, 1100] on button "Potvrdit" at bounding box center [410, 1086] width 589 height 82
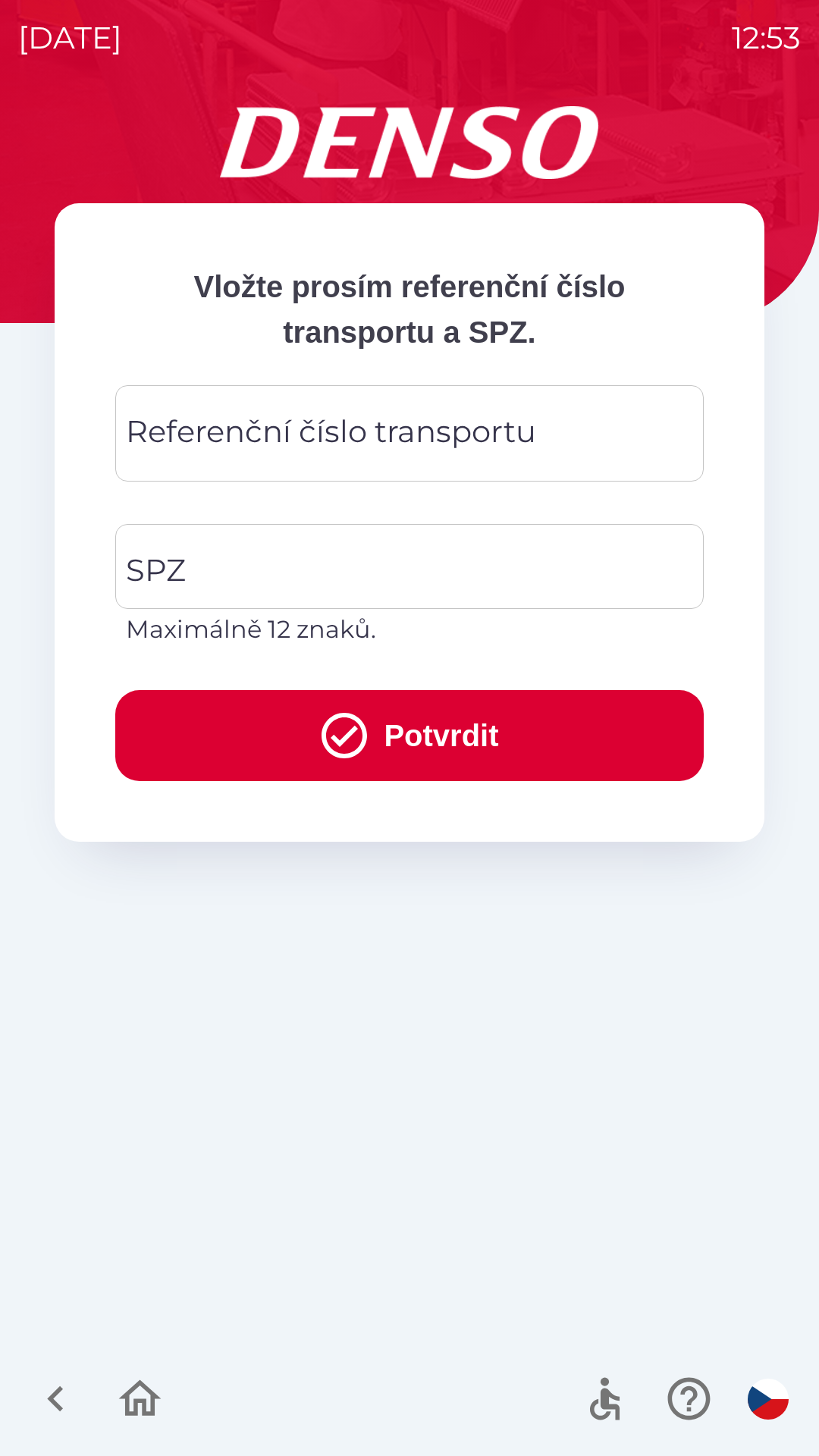
click at [454, 427] on div "Referenční číslo transportu Referenční číslo transportu" at bounding box center [410, 434] width 589 height 96
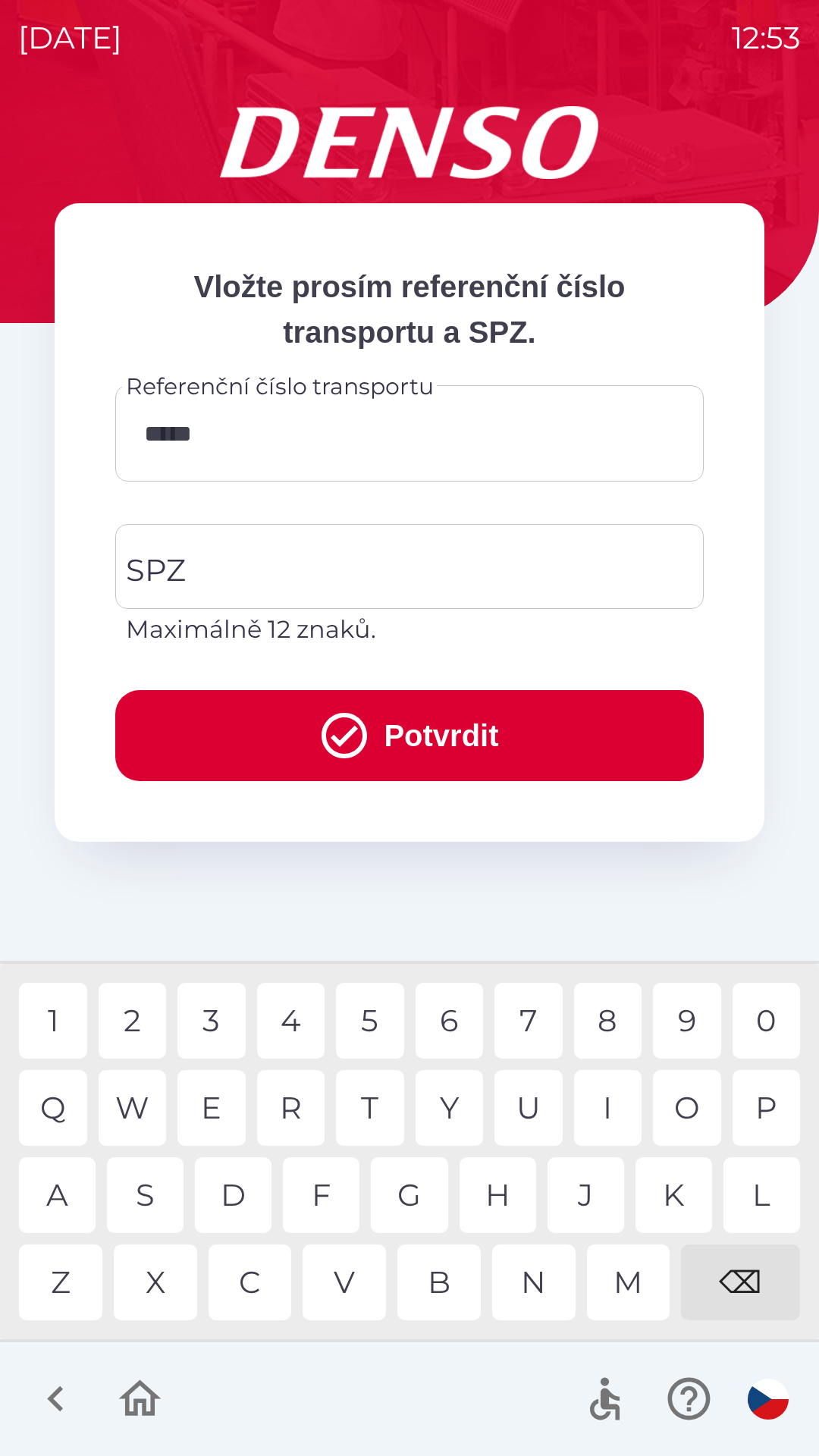
click at [529, 1017] on div "7" at bounding box center [528, 1021] width 68 height 76
type input "******"
click at [304, 580] on input "SPZ" at bounding box center [398, 566] width 552 height 72
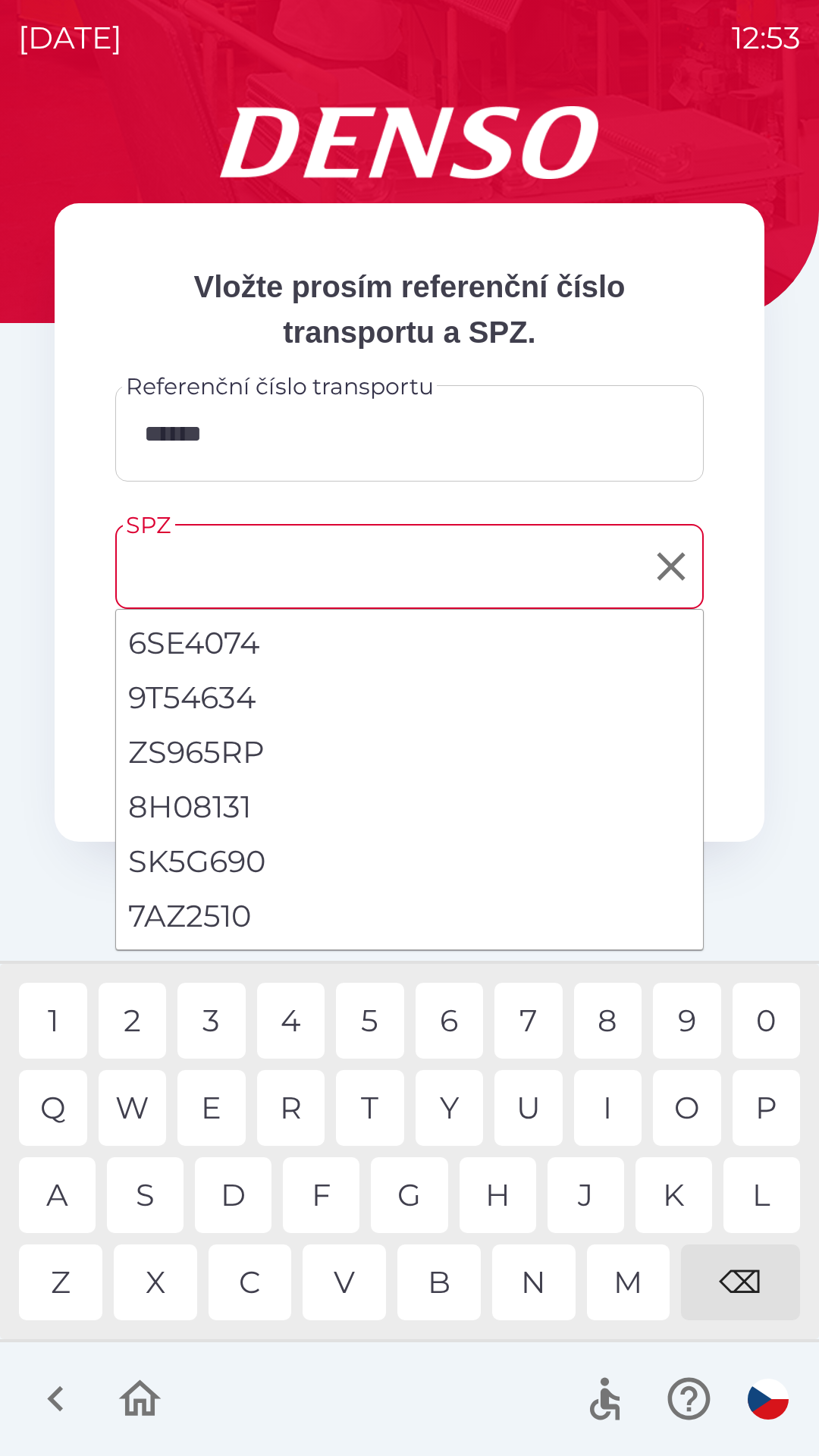
click at [243, 923] on li "7AZ2510" at bounding box center [410, 916] width 587 height 55
type input "*******"
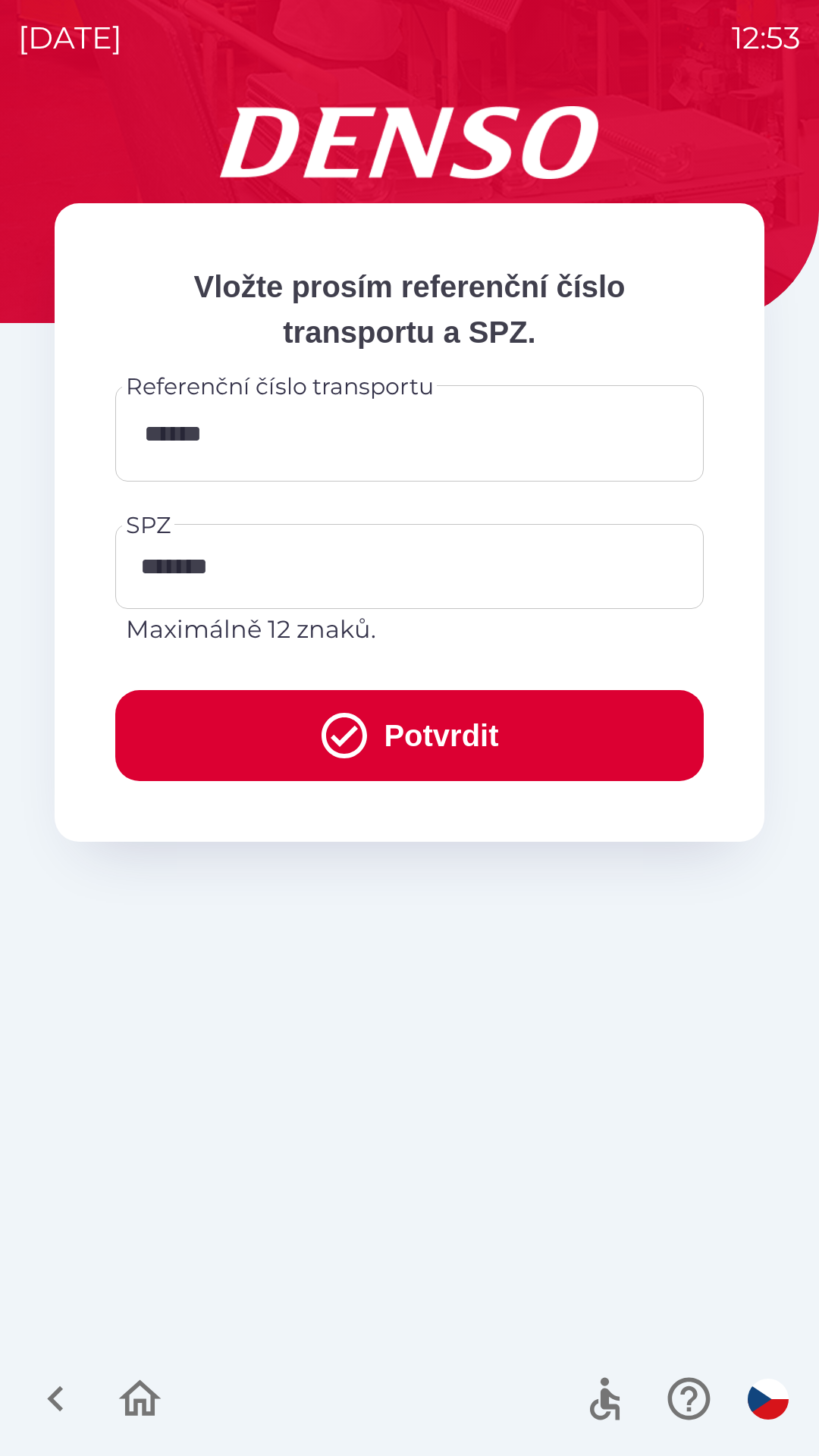
click at [459, 739] on button "Potvrdit" at bounding box center [410, 736] width 589 height 91
